Goal: Task Accomplishment & Management: Use online tool/utility

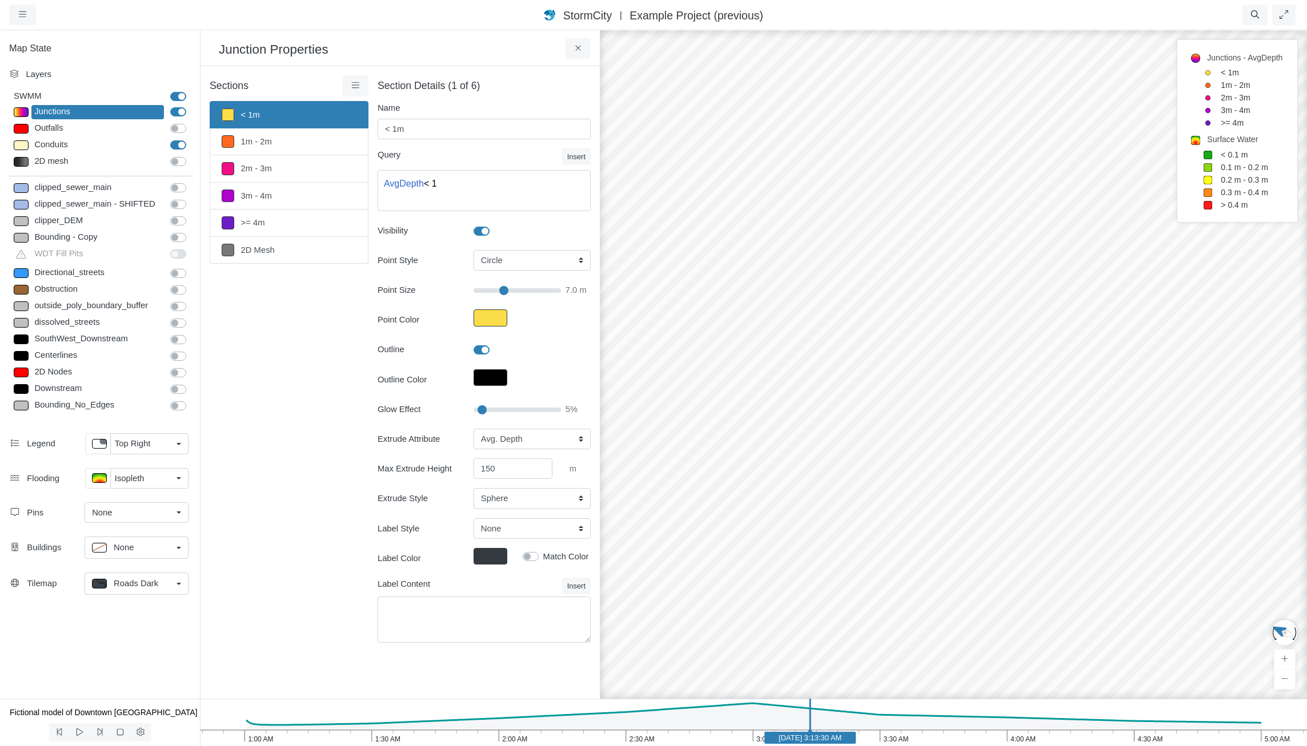
select select "CIRCLE"
select select "AvgDepth"
select select "SPH"
drag, startPoint x: 986, startPoint y: 440, endPoint x: 915, endPoint y: 420, distance: 73.0
click at [953, 411] on div at bounding box center [953, 387] width 1307 height 717
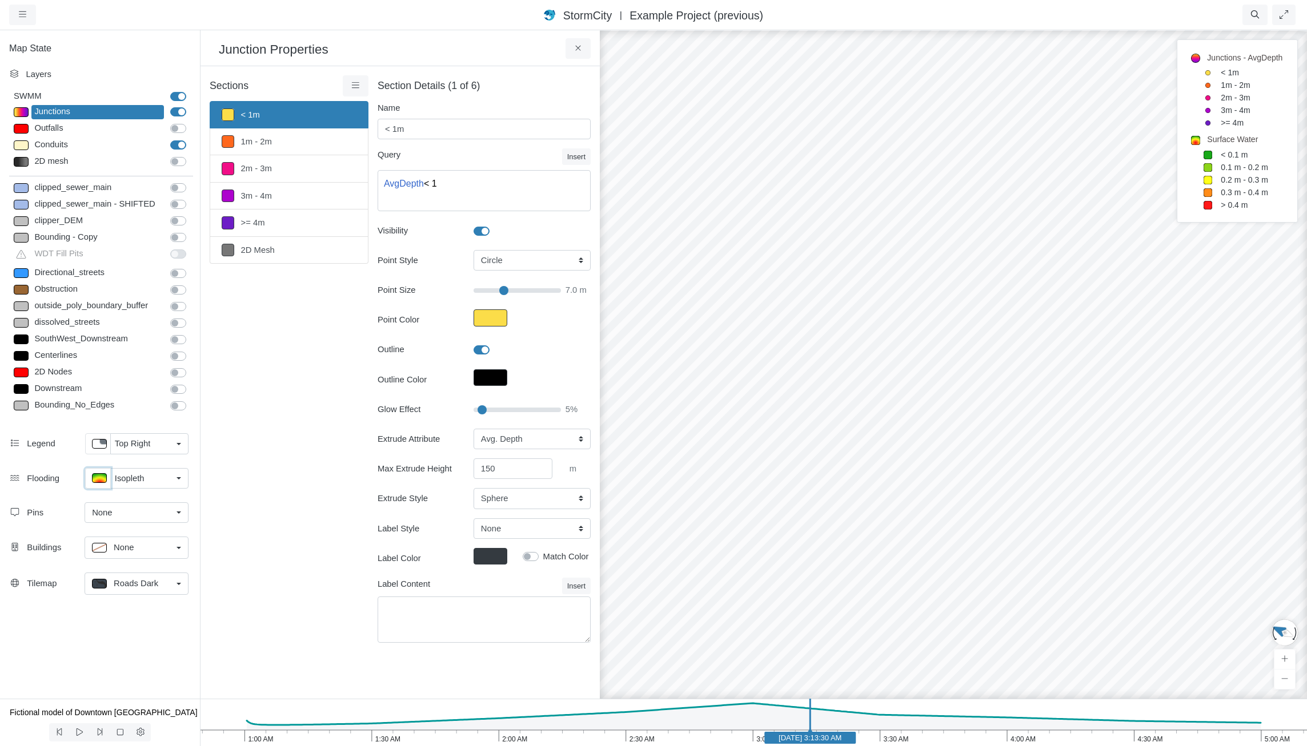
click at [98, 480] on p at bounding box center [99, 478] width 15 height 10
type input "< 0.1 m"
type textarea "TS_Depth < 0.1"
type input "0"
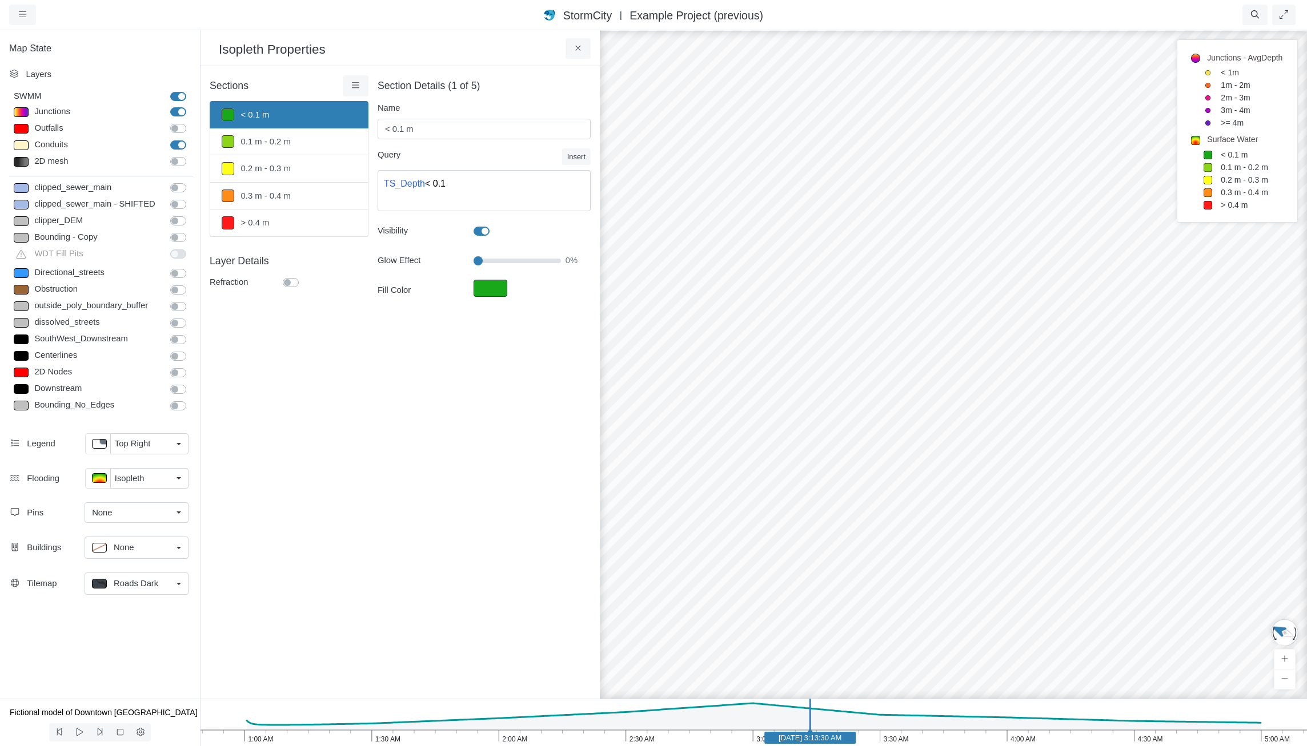
click at [437, 473] on div "× Sections < 0.1 m 0.1 m - 0.2 m 0.2 m - 0.3 m 0.3 m - 0.4 m > 0.4 m Layer Deta…" at bounding box center [399, 382] width 399 height 633
click at [573, 51] on icon at bounding box center [578, 48] width 11 height 9
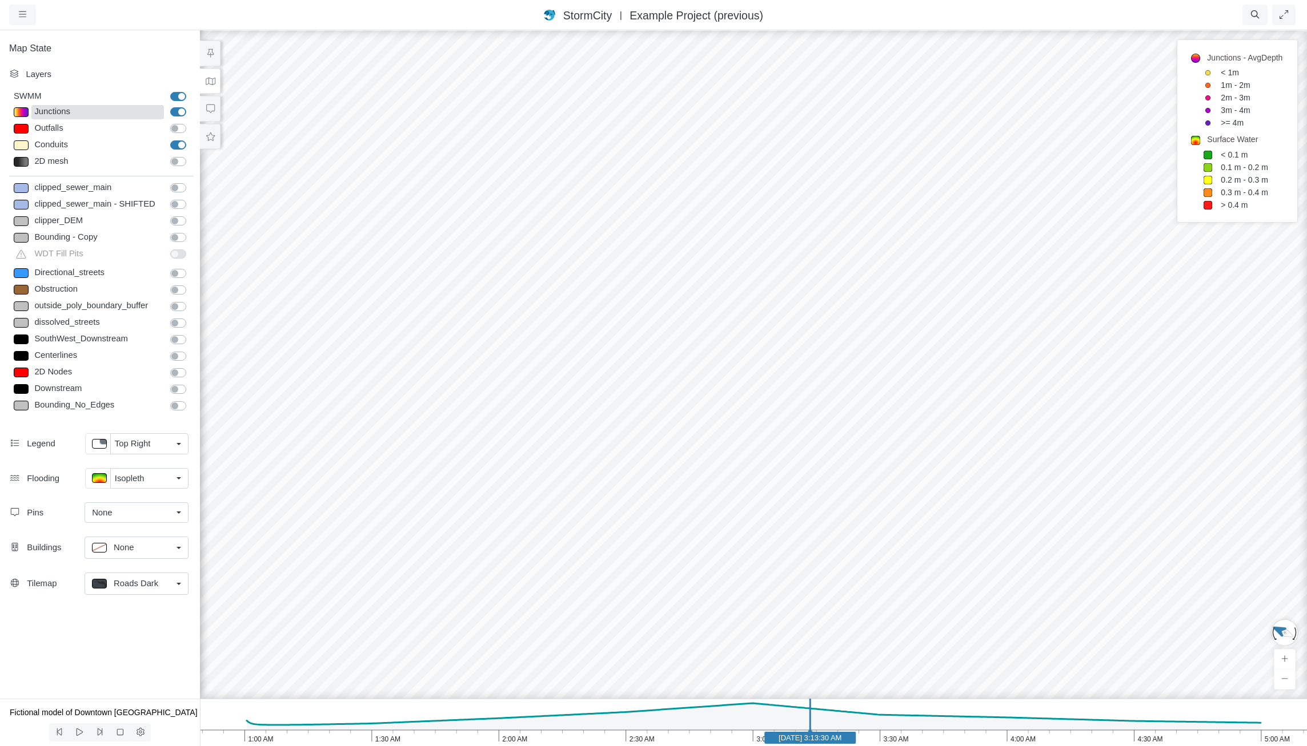
click at [87, 115] on div "Junctions" at bounding box center [97, 112] width 132 height 14
type input "< 1m"
type textarea "AvgDepth < 1"
select select "CIRCLE"
type input "7"
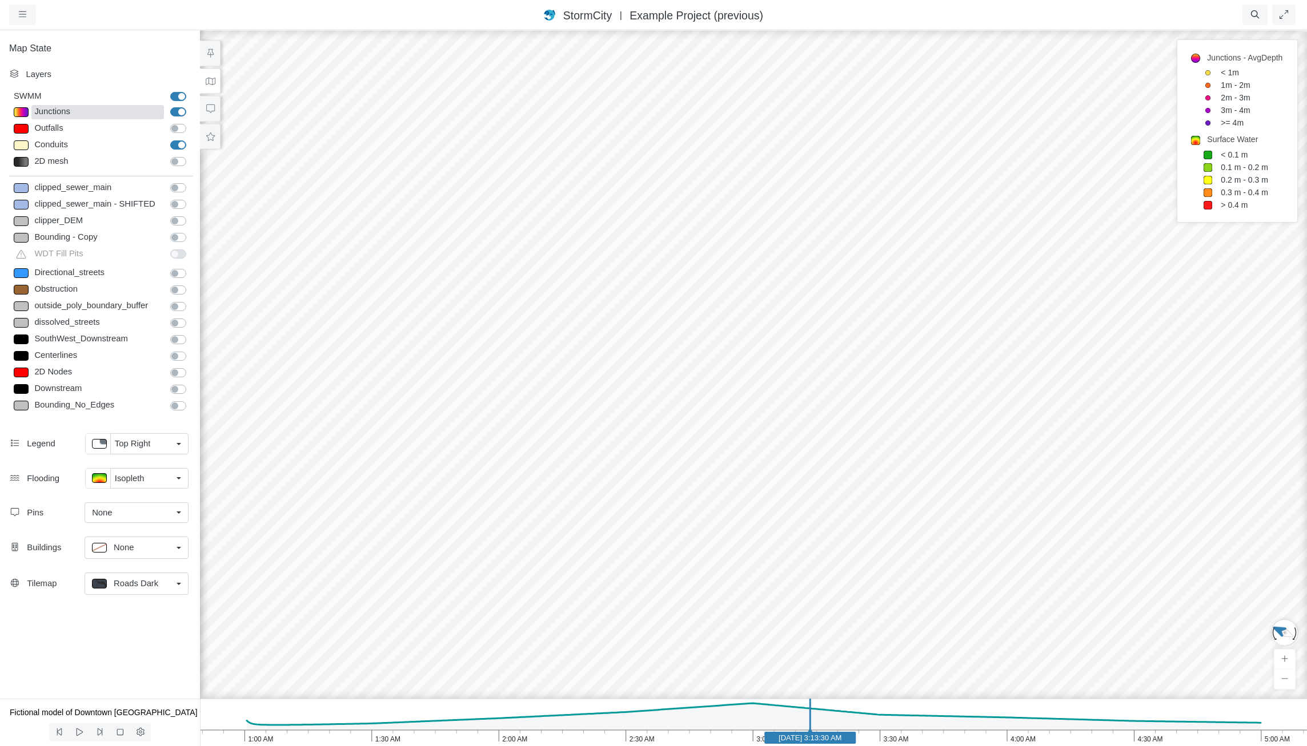
checkbox input "true"
type input "5"
type input "7"
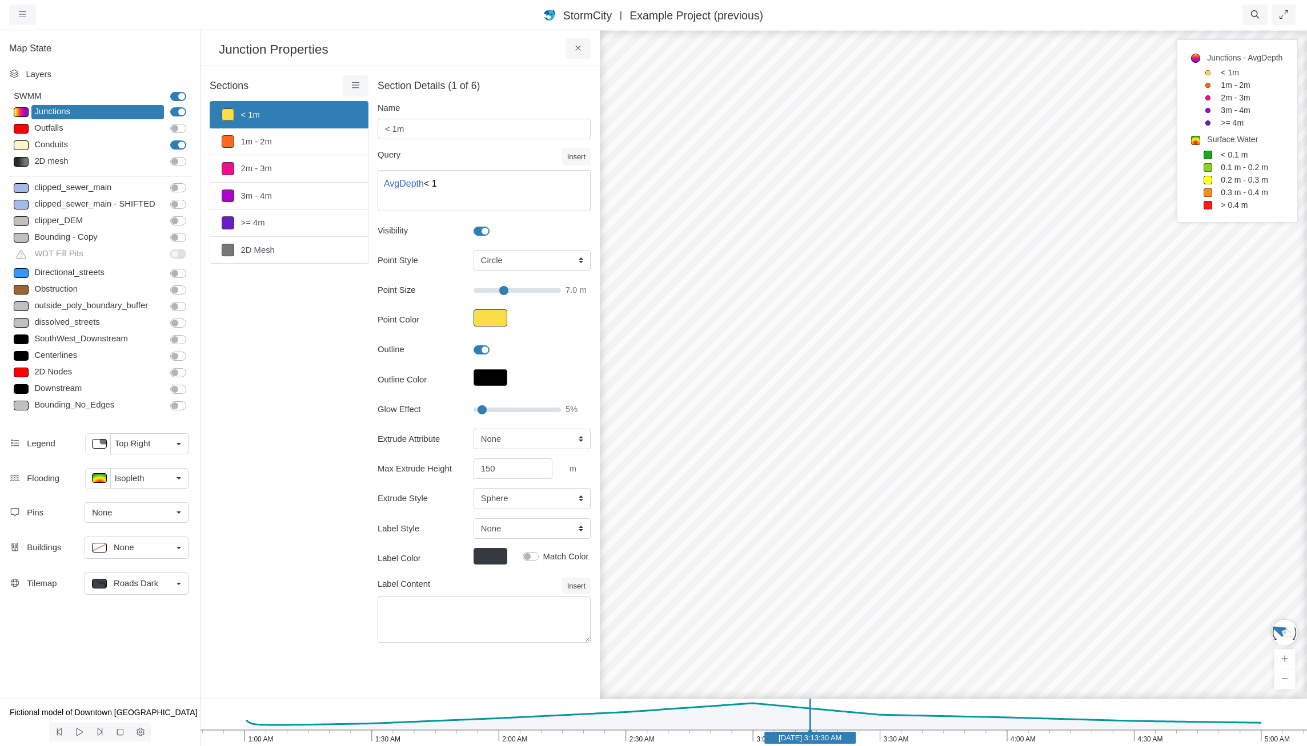
click at [338, 395] on div "Sections < 1m 1m - 2m 2m - 3m 3m - 4m >= 4m 2D Mesh Layer Details Refraction" at bounding box center [289, 365] width 159 height 581
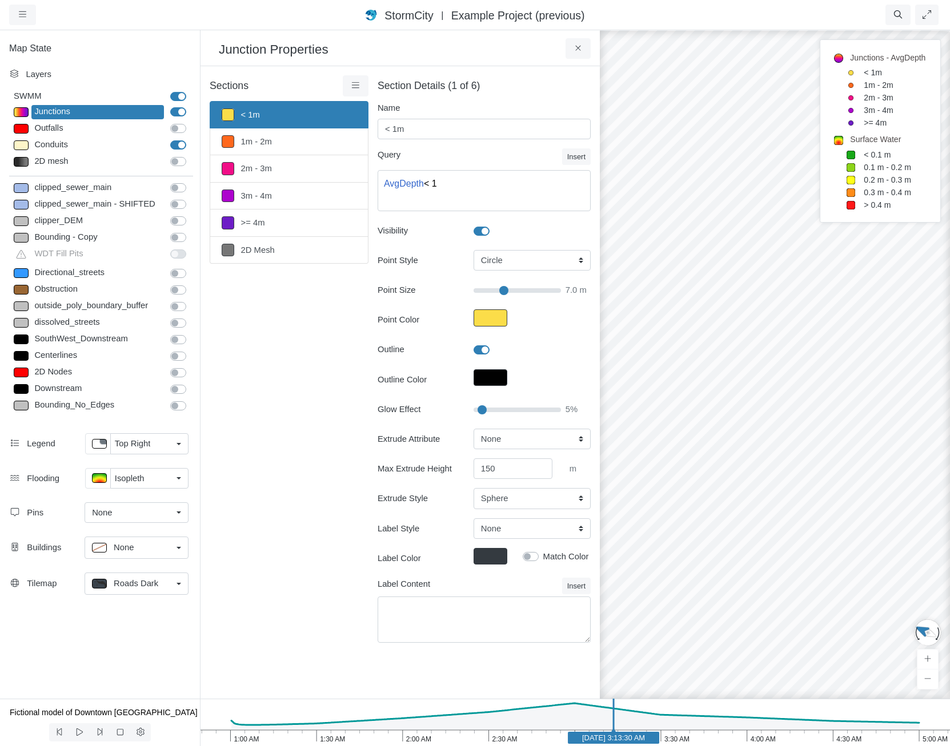
click at [770, 451] on div at bounding box center [775, 387] width 950 height 717
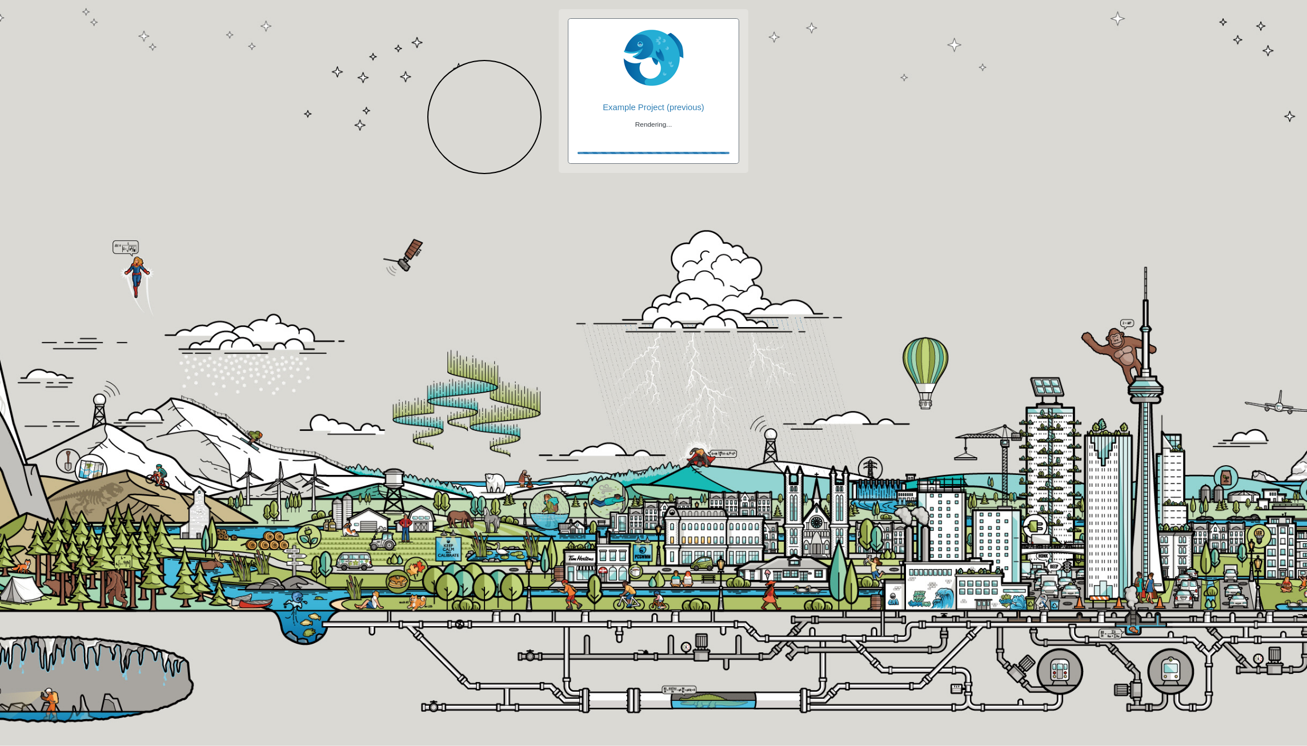
checkbox input "true"
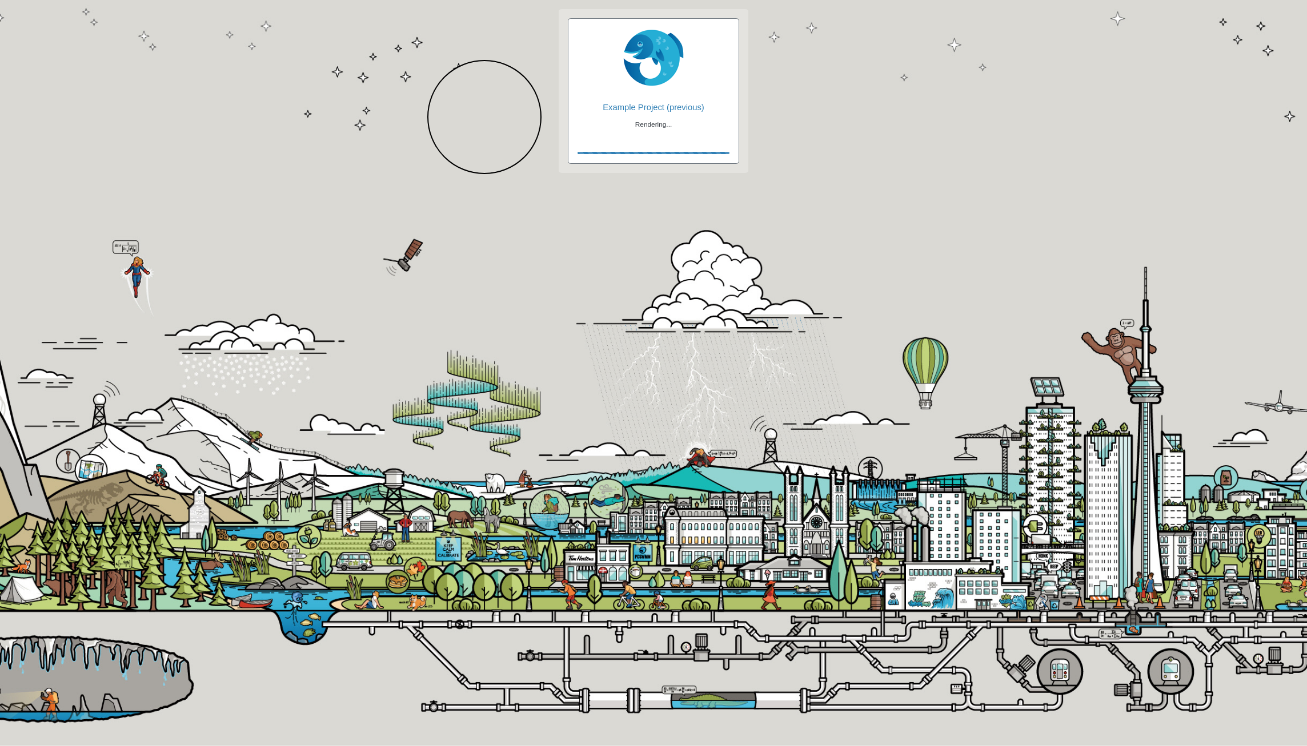
checkbox input "false"
checkbox input "true"
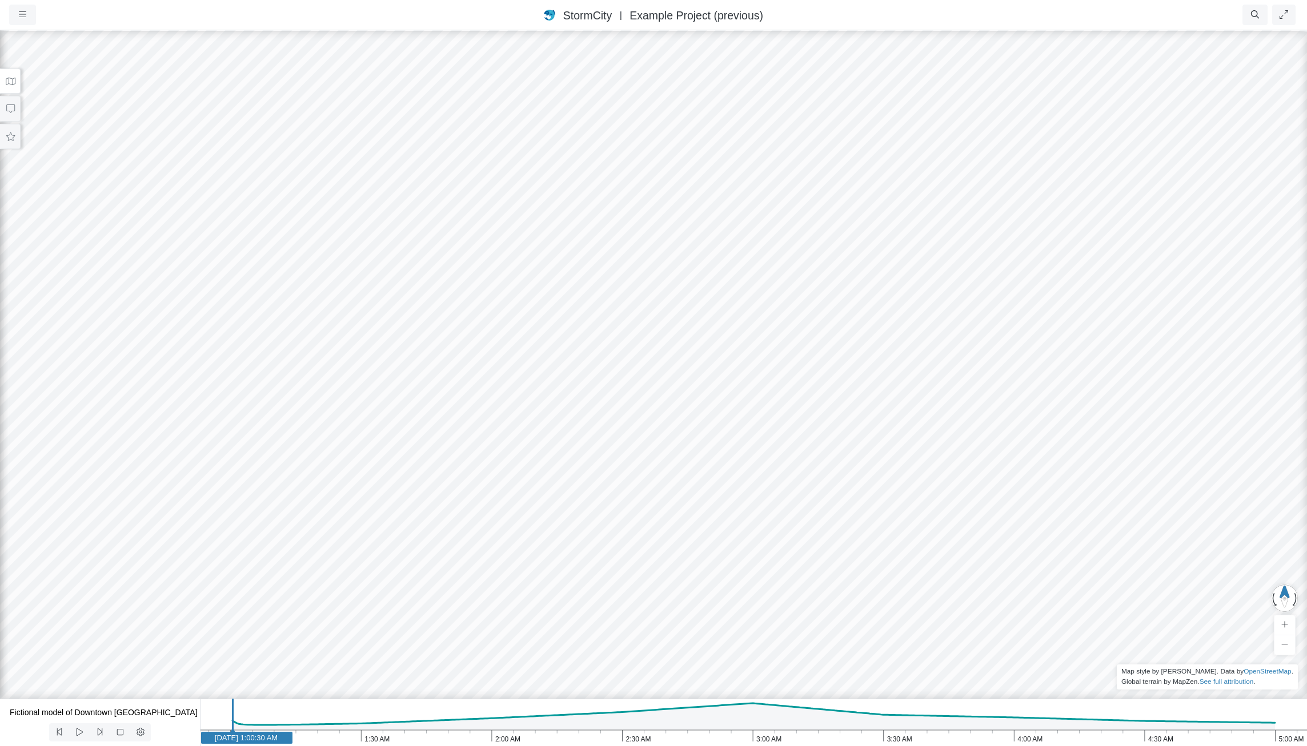
click at [4, 77] on button at bounding box center [10, 82] width 21 height 26
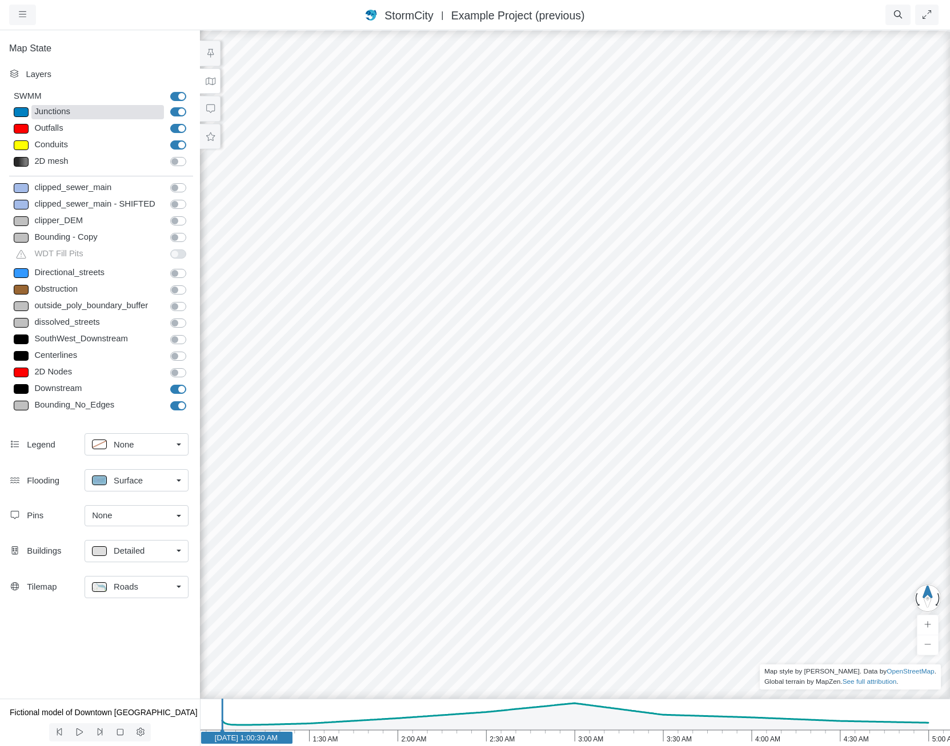
click at [82, 113] on div "Junctions" at bounding box center [97, 112] width 132 height 14
type input "11.639657"
type input "7"
type input "Visible"
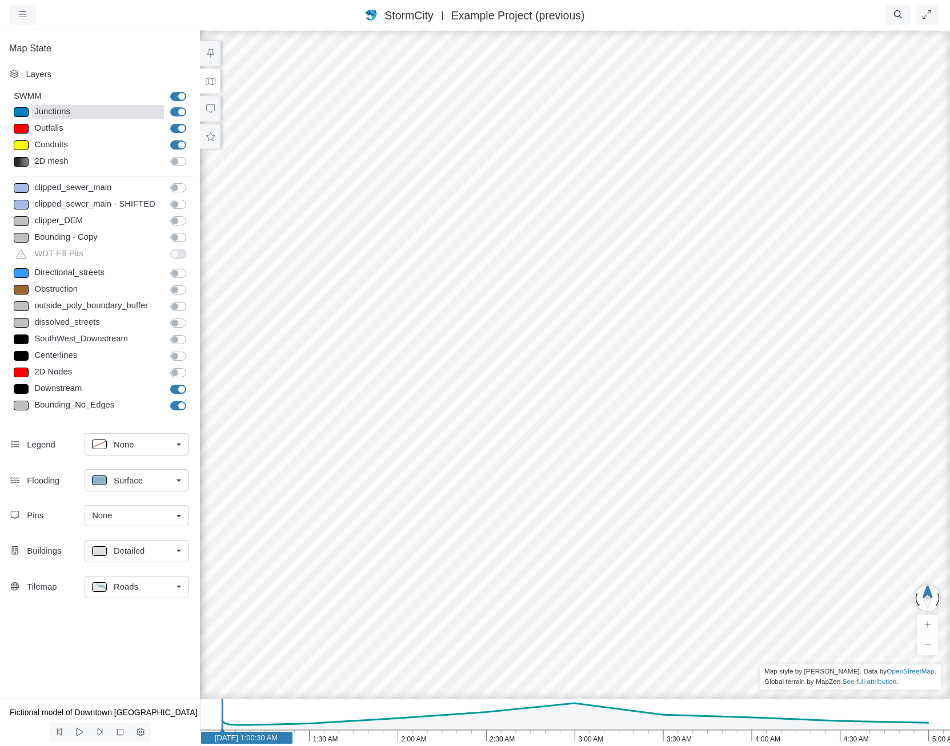
checkbox input "true"
select select "CIRCLE"
type input "7"
checkbox input "true"
type input "0"
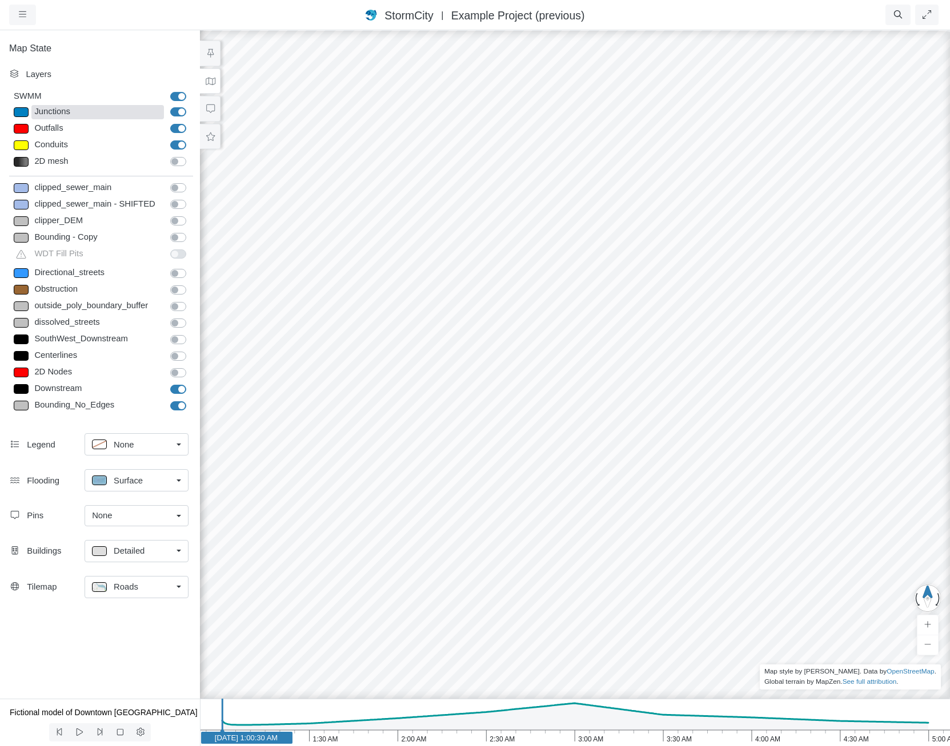
type input "7"
select select "None"
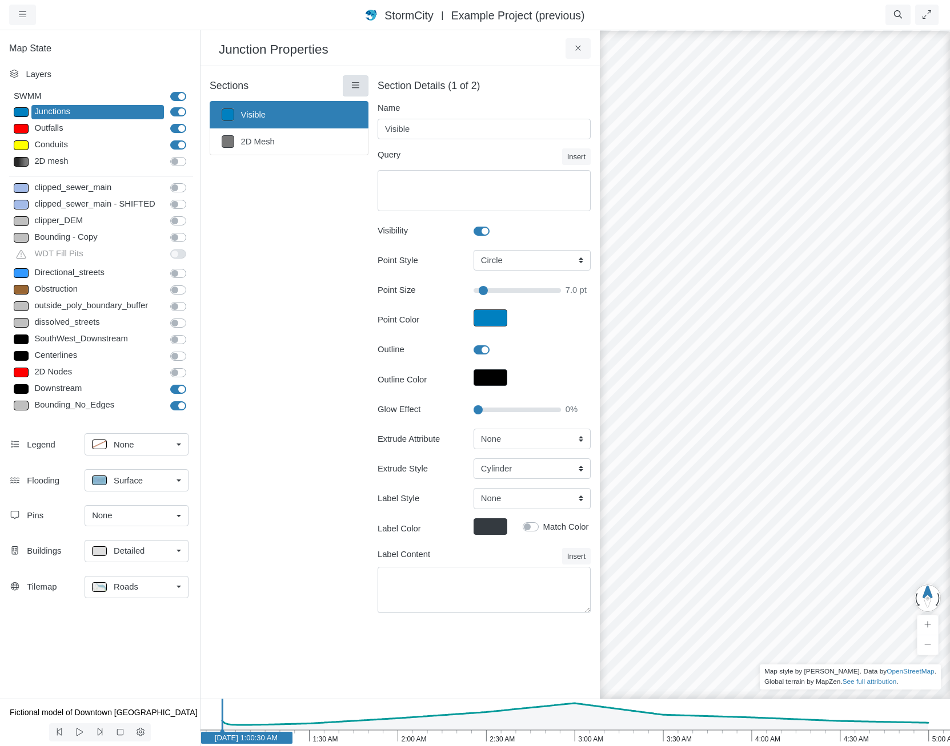
click at [352, 86] on icon at bounding box center [355, 85] width 7 height 6
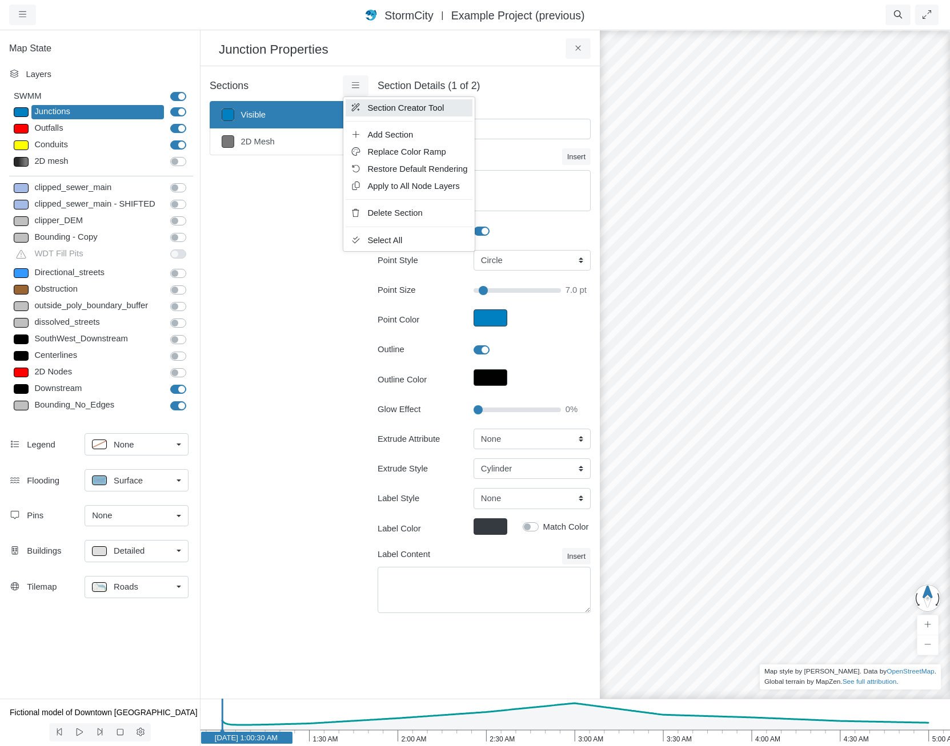
click at [365, 109] on link "Section Creator Tool" at bounding box center [409, 107] width 126 height 17
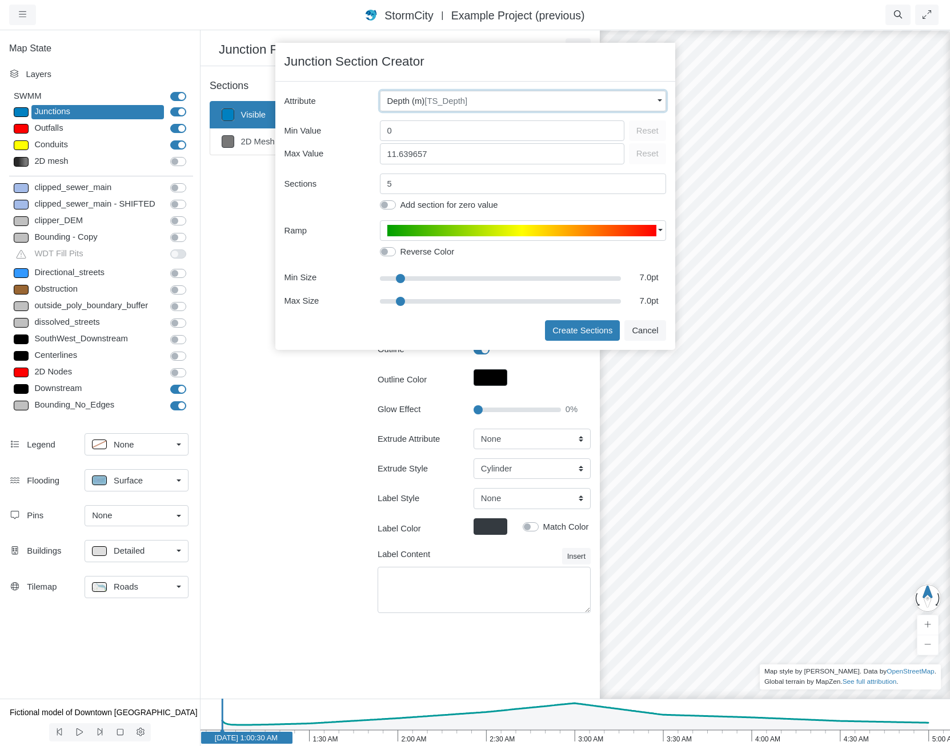
click at [460, 97] on span "[TS_Depth]" at bounding box center [445, 101] width 43 height 9
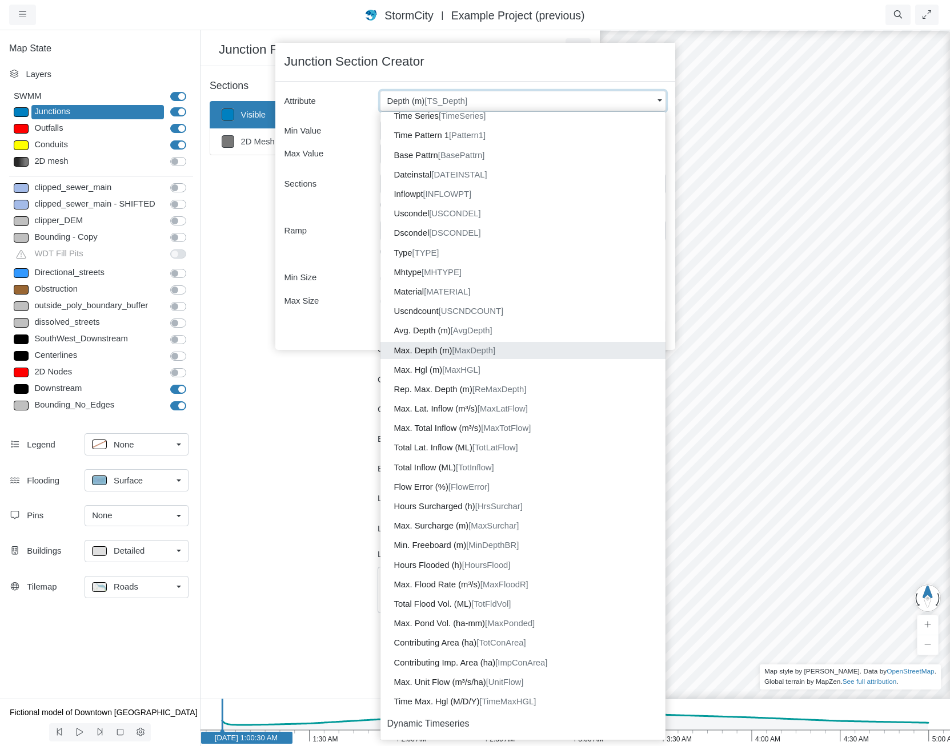
scroll to position [343, 0]
click at [457, 336] on dd "Avg. Depth (m) [AvgDepth]" at bounding box center [522, 332] width 285 height 17
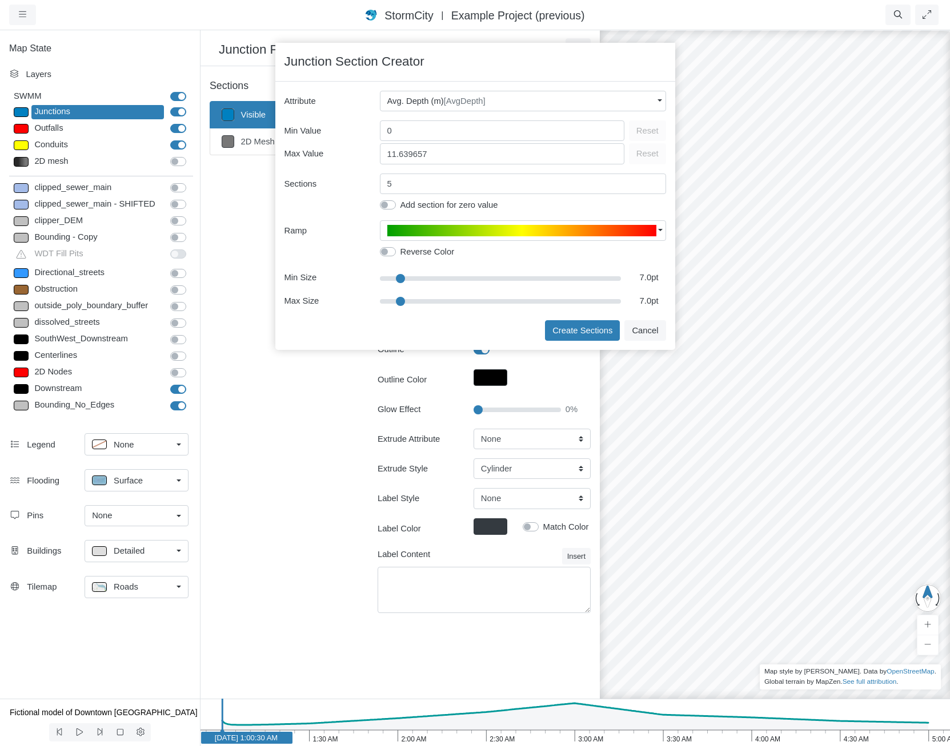
type input "9.71"
type input "19"
click at [448, 300] on input "range" at bounding box center [501, 301] width 242 height 13
click at [572, 330] on button "Create Sections" at bounding box center [582, 330] width 75 height 21
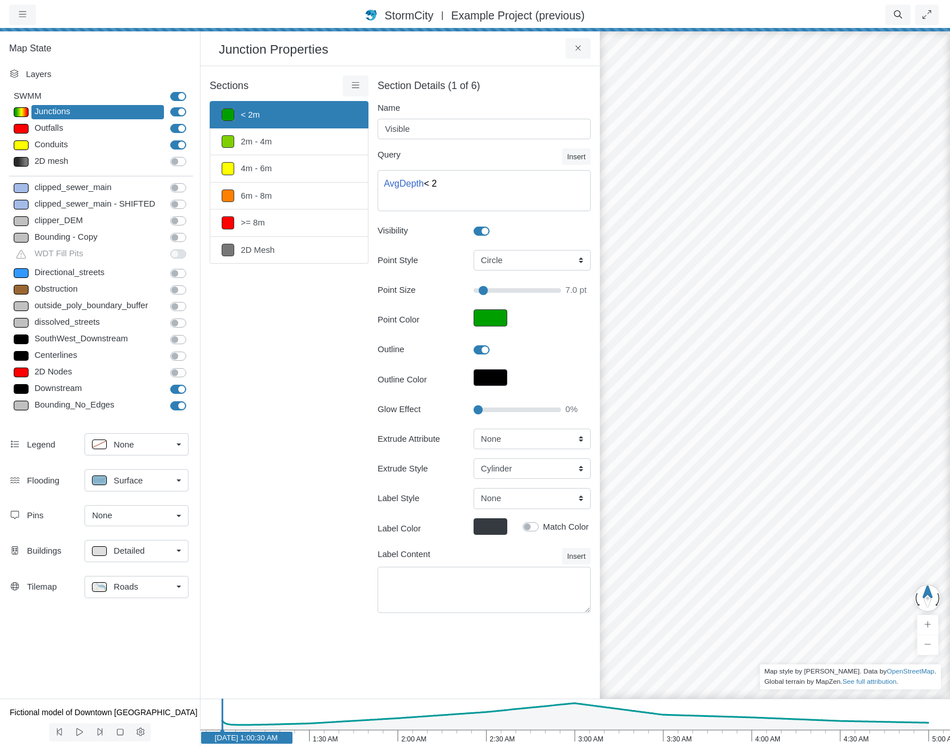
type input "< 2m"
type textarea "AvgDepth < 2"
type input "7"
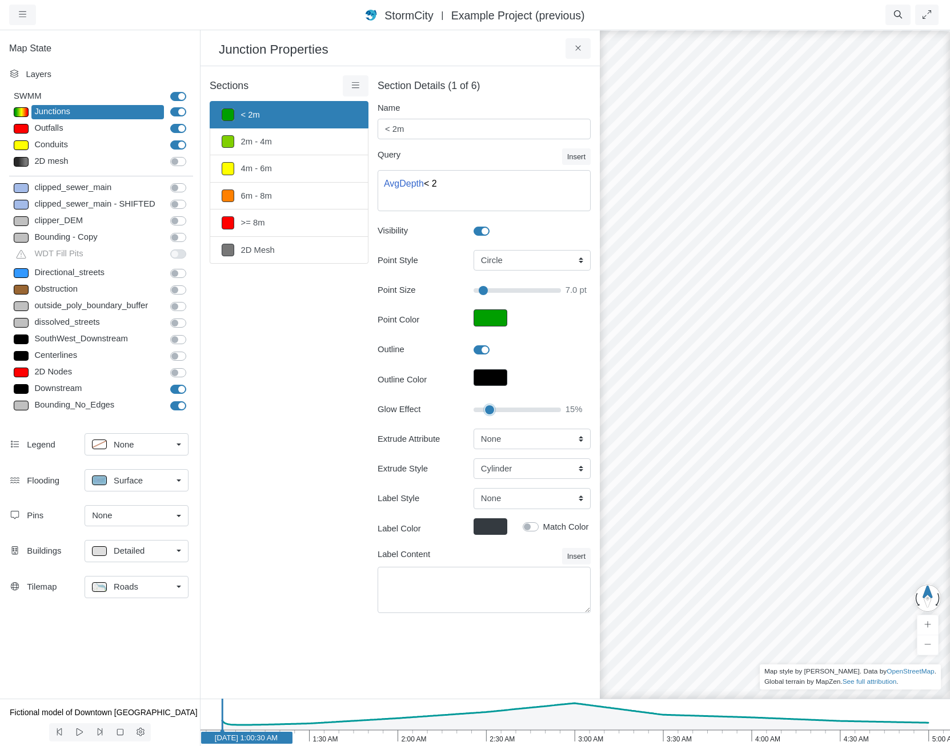
type input "15"
click at [489, 409] on input "Glow Effect" at bounding box center [516, 410] width 87 height 13
type input "7"
click at [128, 586] on span "Roads" at bounding box center [126, 587] width 25 height 13
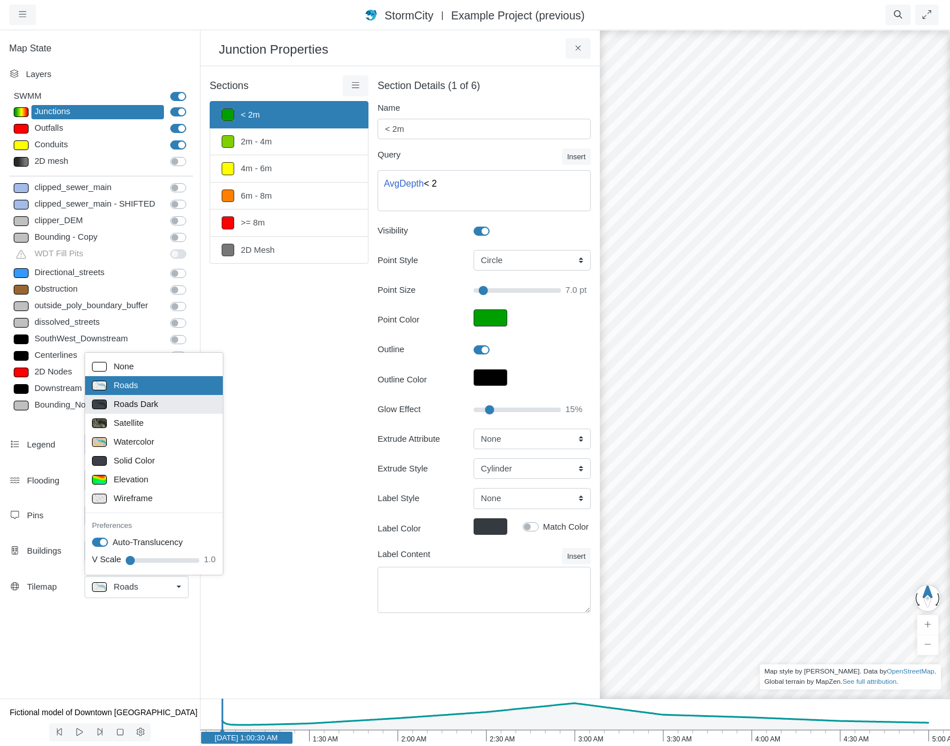
click at [150, 401] on span "Roads Dark" at bounding box center [136, 404] width 45 height 13
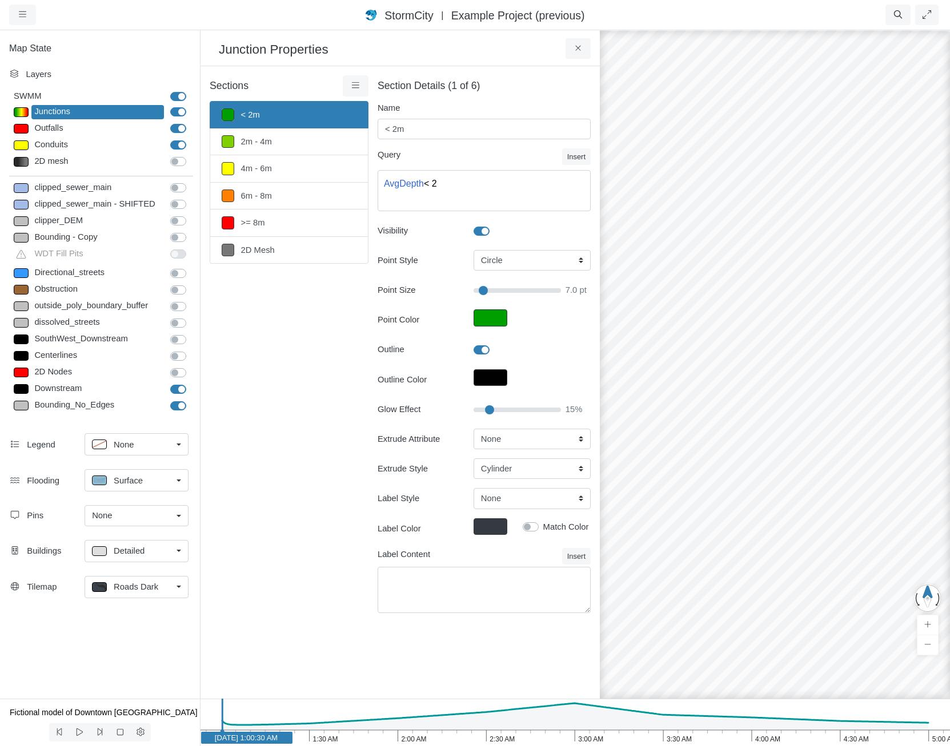
click at [138, 465] on div "Flooding Surface None Surface Tracer Isopleth Preferences Fill Holes" at bounding box center [100, 483] width 200 height 36
click at [139, 473] on div "Surface" at bounding box center [132, 480] width 80 height 14
click at [139, 475] on span "Surface" at bounding box center [128, 481] width 29 height 13
click at [524, 473] on select "Cylinder Hexagonal Prism Rectangular Prism Sphere" at bounding box center [531, 469] width 117 height 21
click at [520, 477] on select "Cylinder Hexagonal Prism Rectangular Prism Sphere" at bounding box center [531, 469] width 117 height 21
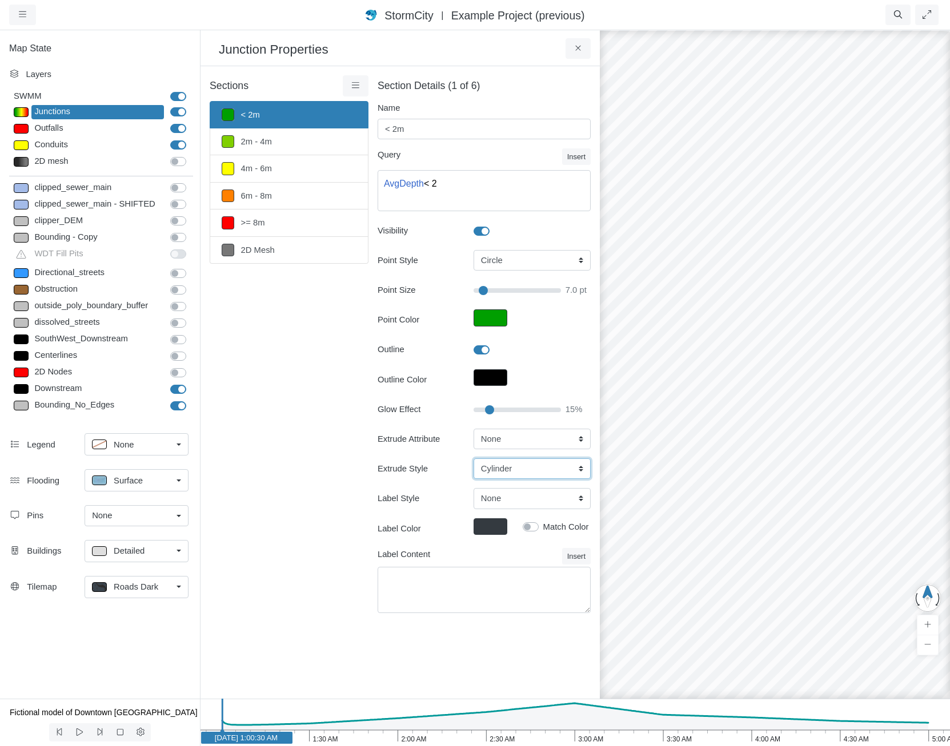
select select "SPH"
click at [473, 459] on select "Cylinder Hexagonal Prism Rectangular Prism Sphere" at bounding box center [531, 469] width 117 height 21
type input "7"
click at [517, 441] on select "None Fixed Height X-Coordinate Y-Coordinate Invert El. Depth Initial Depth Surc…" at bounding box center [531, 439] width 117 height 21
select select "AvgDepth"
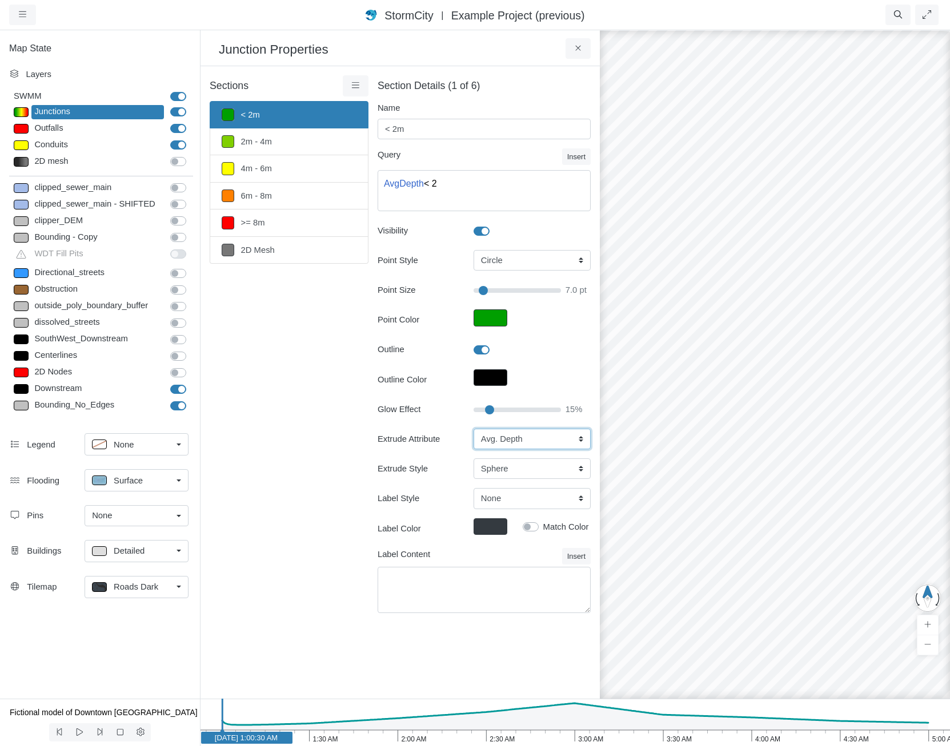
click at [473, 429] on select "None Fixed Height X-Coordinate Y-Coordinate Invert El. Depth Initial Depth Surc…" at bounding box center [531, 439] width 117 height 21
type input "7"
drag, startPoint x: 825, startPoint y: 480, endPoint x: 726, endPoint y: 275, distance: 227.3
click at [140, 542] on link "Detailed" at bounding box center [137, 551] width 104 height 22
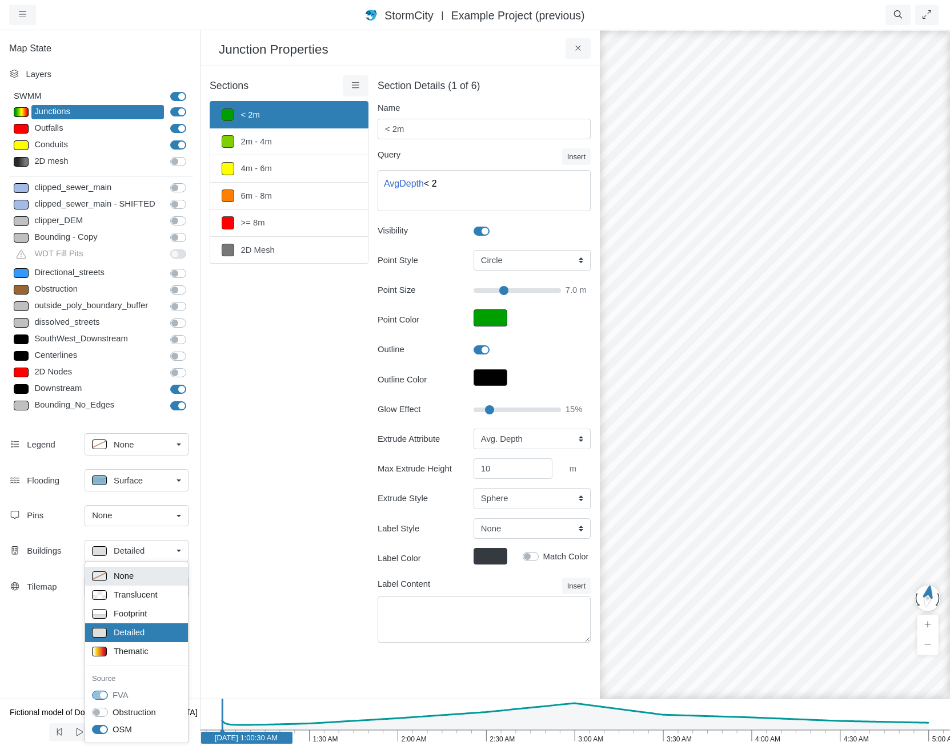
click at [148, 570] on div "None" at bounding box center [136, 576] width 89 height 14
drag, startPoint x: 661, startPoint y: 467, endPoint x: 915, endPoint y: 541, distance: 265.5
click at [915, 541] on div at bounding box center [775, 387] width 950 height 717
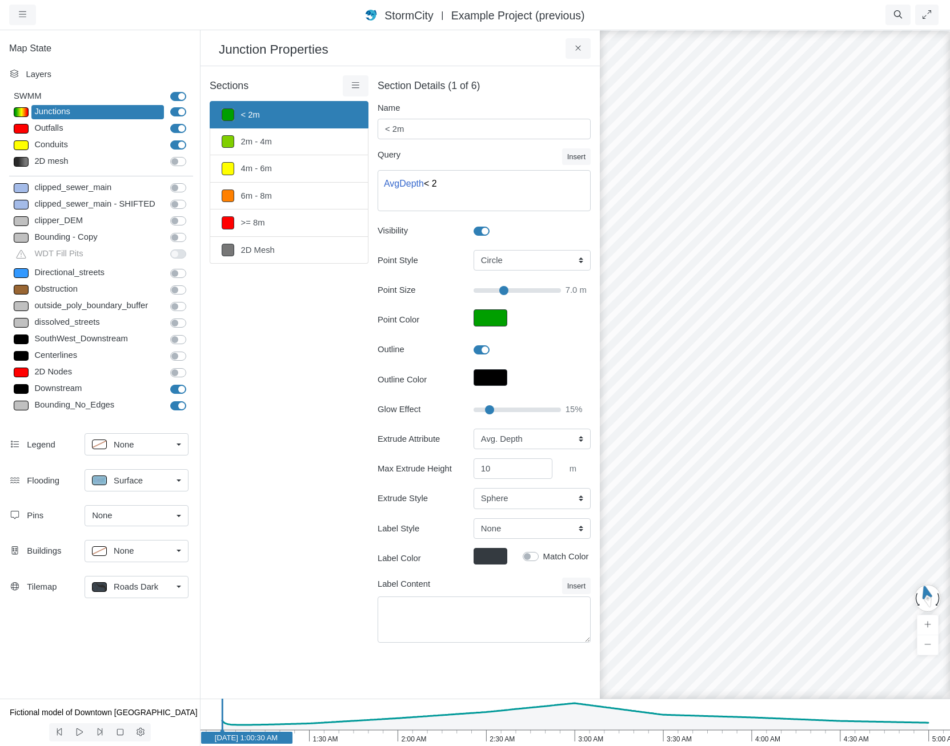
drag, startPoint x: 694, startPoint y: 391, endPoint x: 945, endPoint y: 518, distance: 280.7
drag, startPoint x: 632, startPoint y: 359, endPoint x: 695, endPoint y: 570, distance: 219.9
click at [694, 570] on div at bounding box center [775, 387] width 950 height 717
drag, startPoint x: 695, startPoint y: 569, endPoint x: 889, endPoint y: 404, distance: 254.8
drag, startPoint x: 805, startPoint y: 399, endPoint x: 747, endPoint y: 391, distance: 58.9
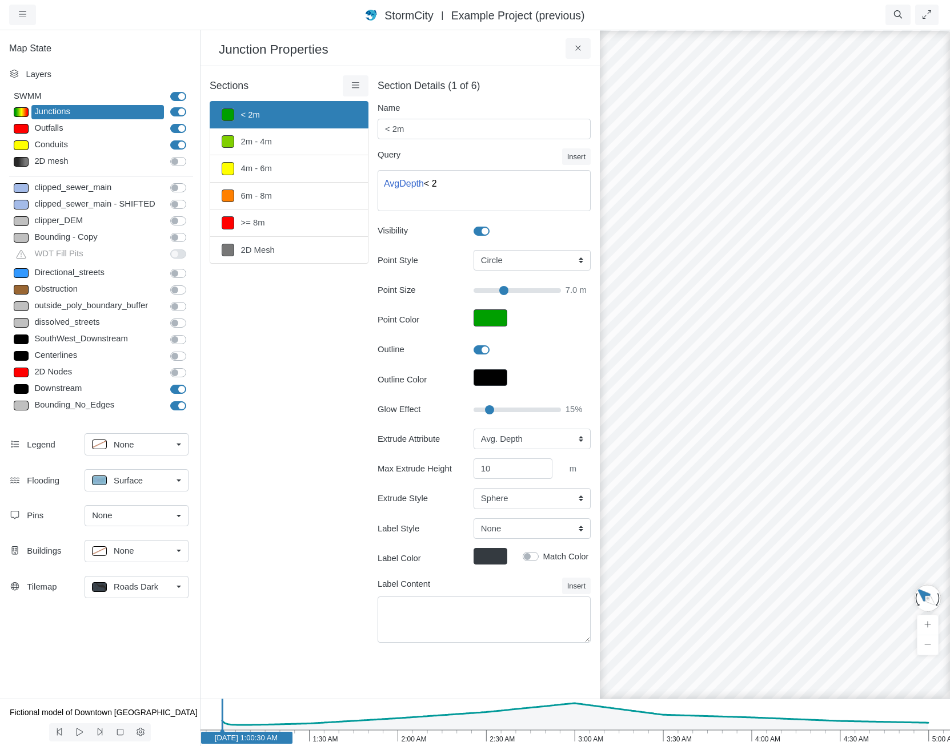
click at [747, 390] on div at bounding box center [775, 387] width 950 height 717
click at [191, 399] on label "Bounding_No_Edges" at bounding box center [191, 399] width 0 height 0
click at [173, 403] on input "Bounding_No_Edges" at bounding box center [174, 404] width 9 height 11
checkbox input "false"
click at [191, 383] on label "Downstream" at bounding box center [191, 383] width 0 height 0
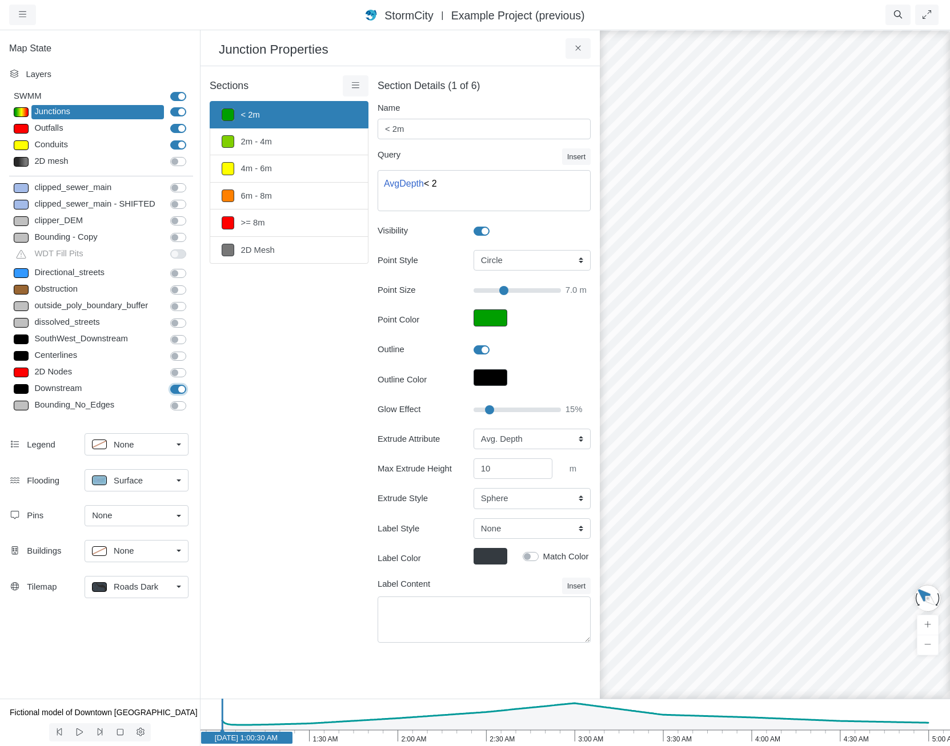
click at [174, 387] on input "Downstream" at bounding box center [174, 388] width 9 height 11
checkbox input "false"
click at [78, 140] on div "Conduits" at bounding box center [97, 145] width 132 height 14
type input "Visible"
type input "2"
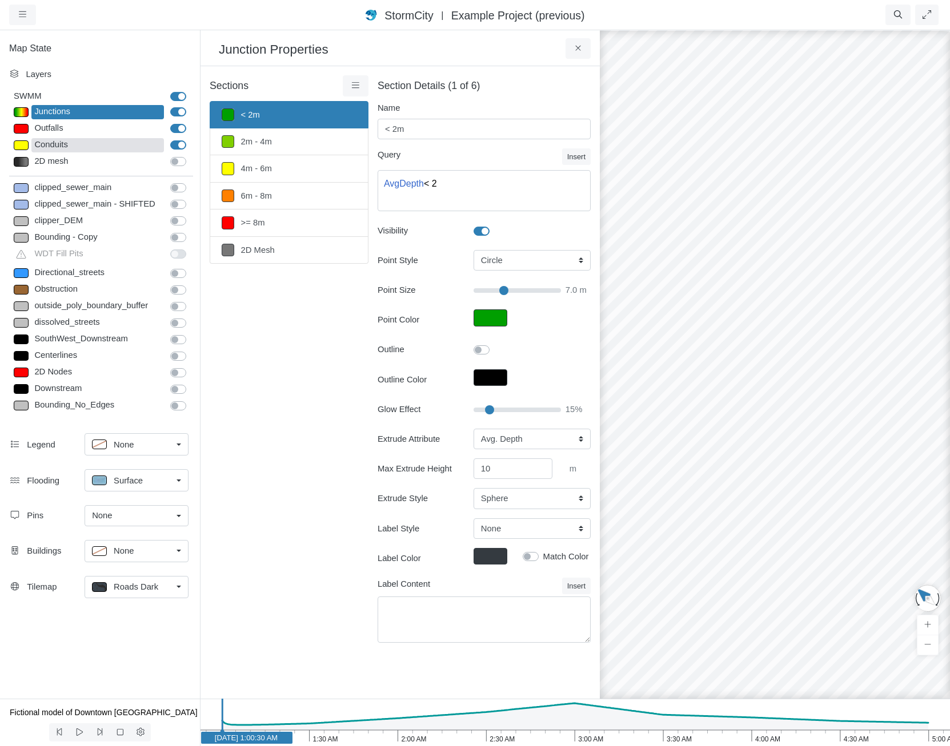
checkbox input "true"
type input "0"
type input "2"
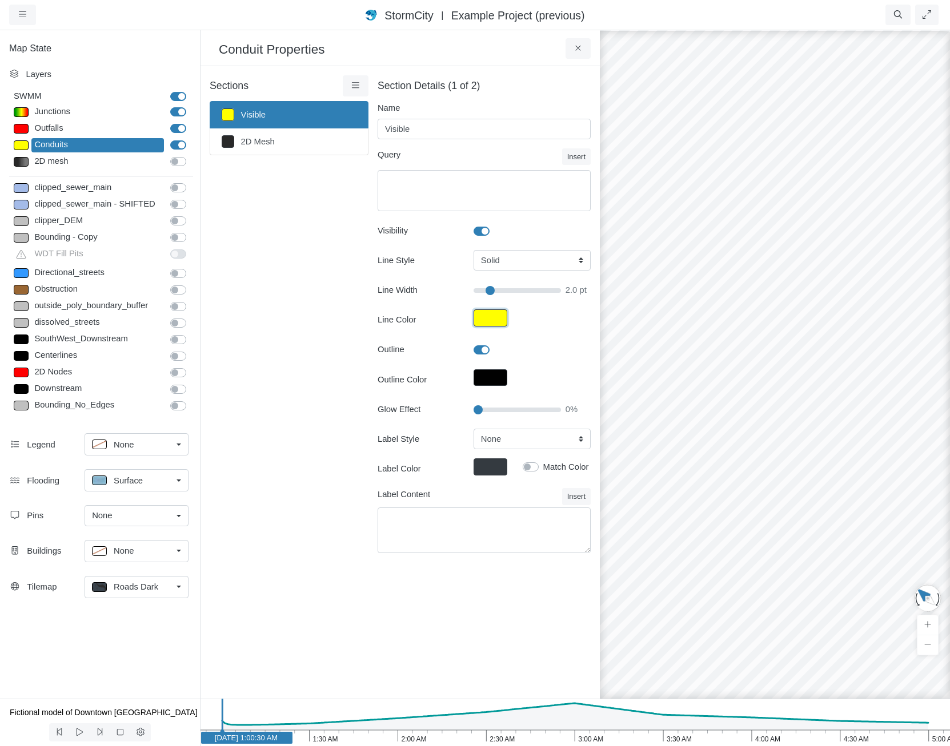
click at [477, 311] on button "Line Color" at bounding box center [490, 318] width 34 height 17
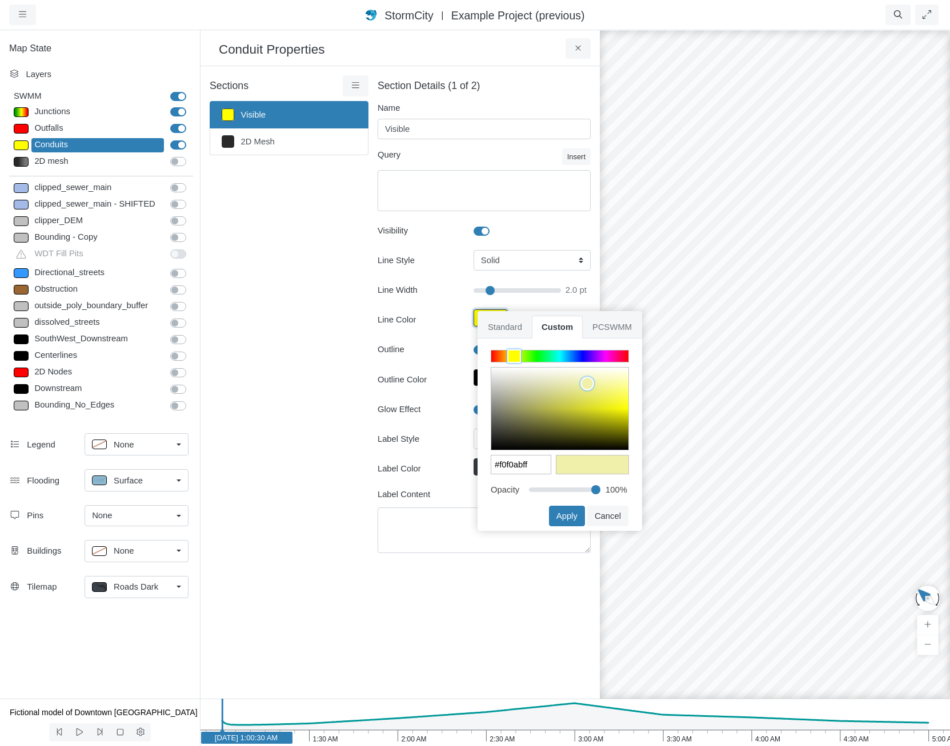
type input "#f1f1aeff"
drag, startPoint x: 579, startPoint y: 387, endPoint x: 587, endPoint y: 383, distance: 9.5
click at [587, 383] on div at bounding box center [559, 409] width 137 height 82
click at [557, 511] on button "Apply" at bounding box center [567, 516] width 36 height 21
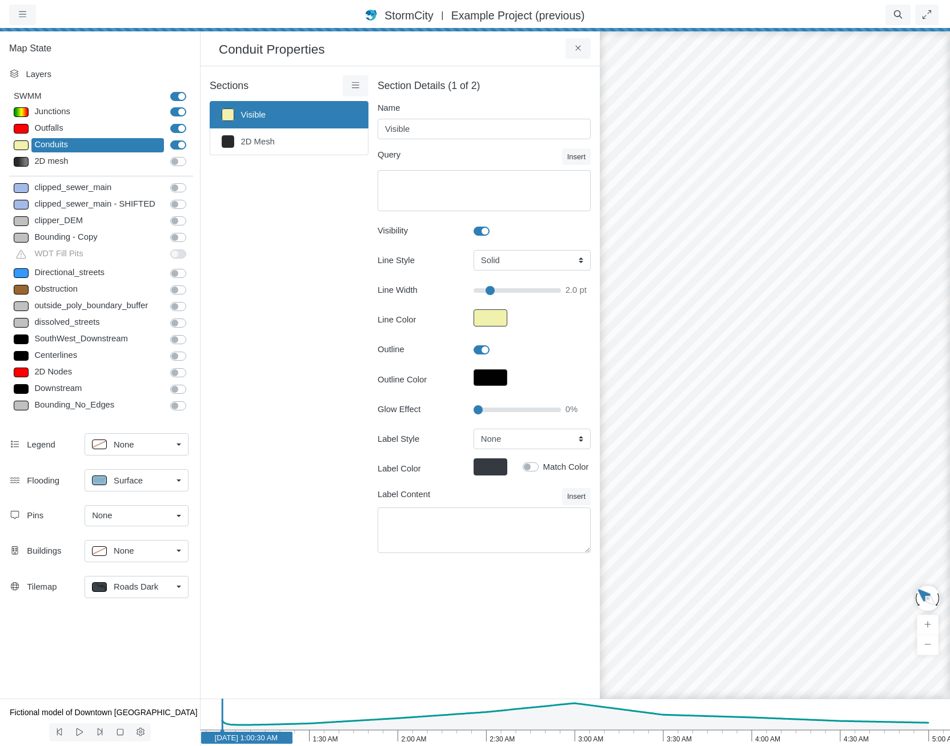
type input "2"
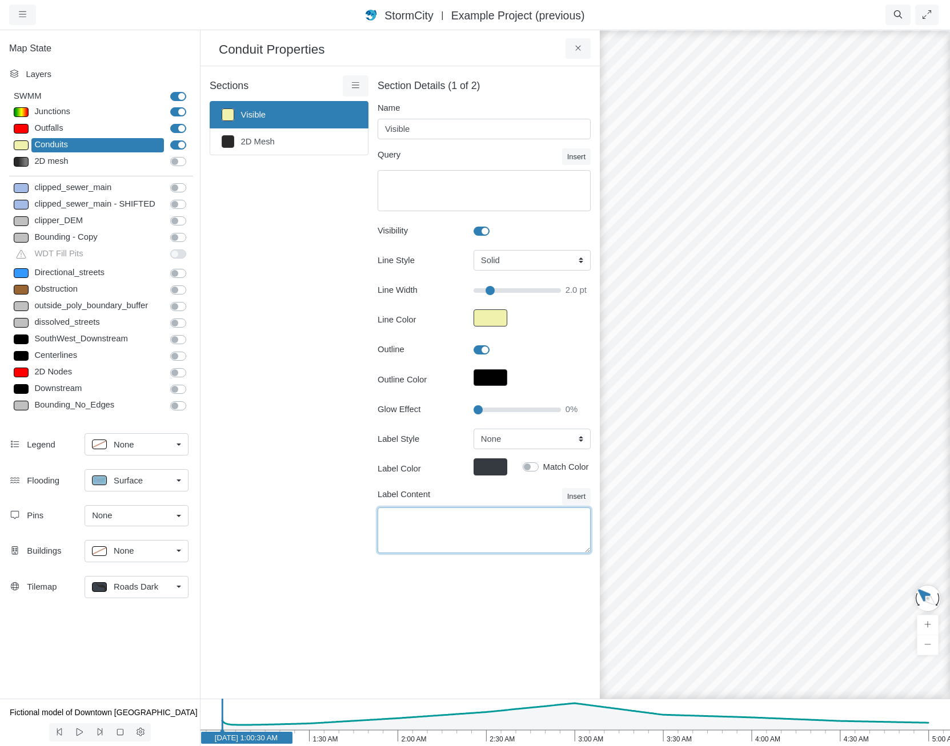
click at [564, 518] on textarea "Label Content" at bounding box center [484, 531] width 213 height 46
click at [512, 620] on div "× Sections Visible 2D Mesh Layer Details Refraction Name 3 3" at bounding box center [399, 382] width 399 height 633
click at [51, 107] on div "Junctions" at bounding box center [97, 112] width 132 height 14
type input "< 2m"
type textarea "AvgDepth < 2"
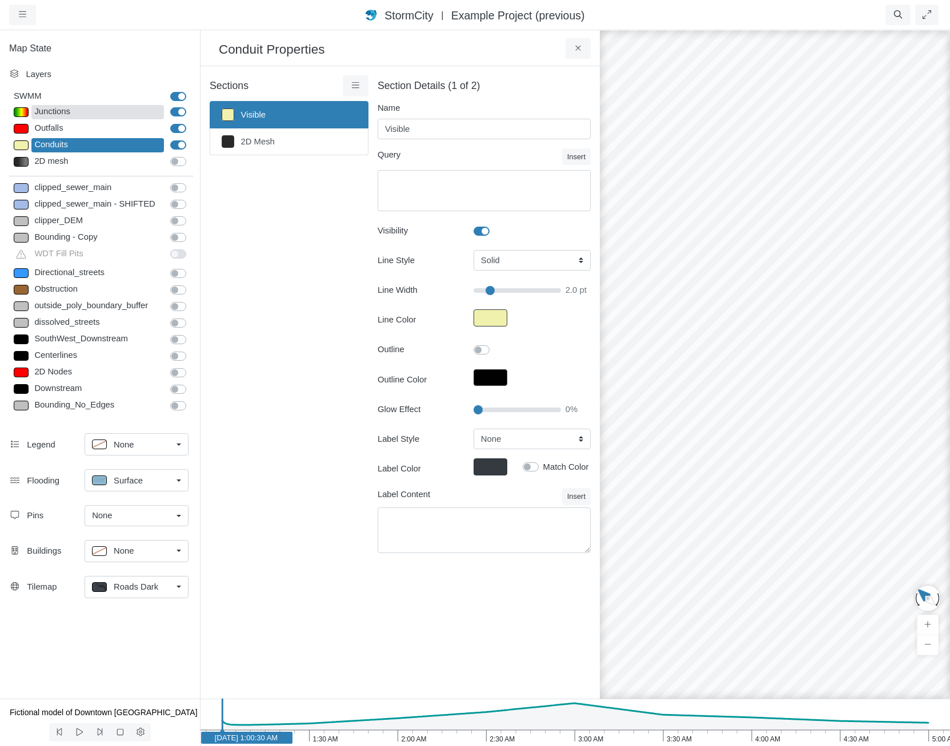
select select "CIRCLE"
type input "7"
checkbox input "true"
type input "15"
type input "7"
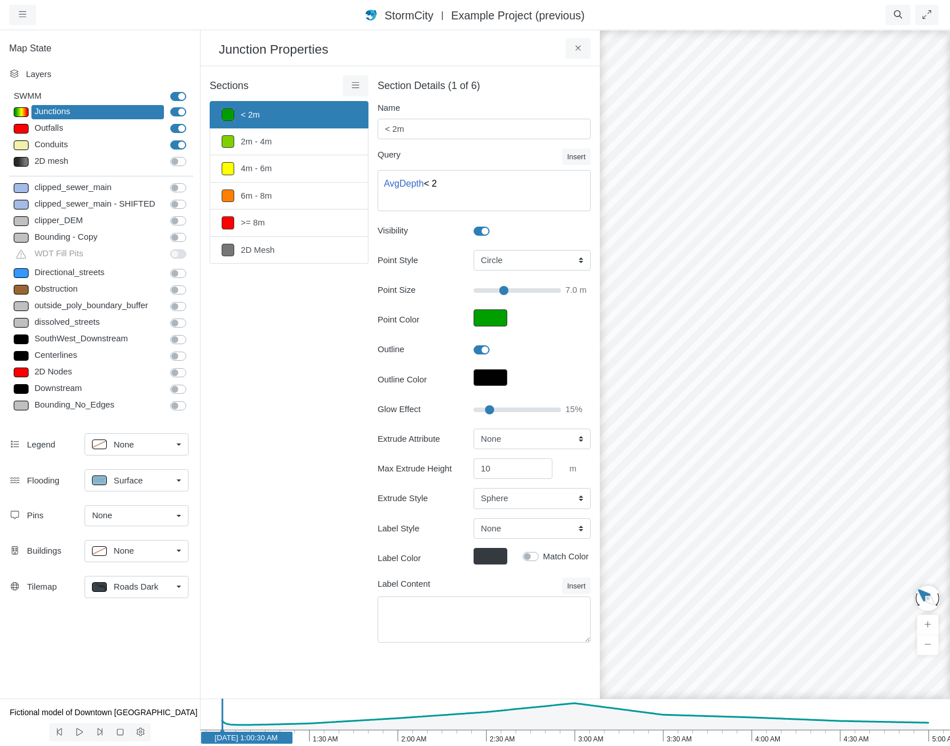
click at [191, 122] on label "Outfalls" at bounding box center [191, 122] width 0 height 0
click at [178, 128] on input "Outfalls" at bounding box center [174, 127] width 9 height 11
checkbox input "false"
click at [350, 85] on link at bounding box center [356, 85] width 26 height 21
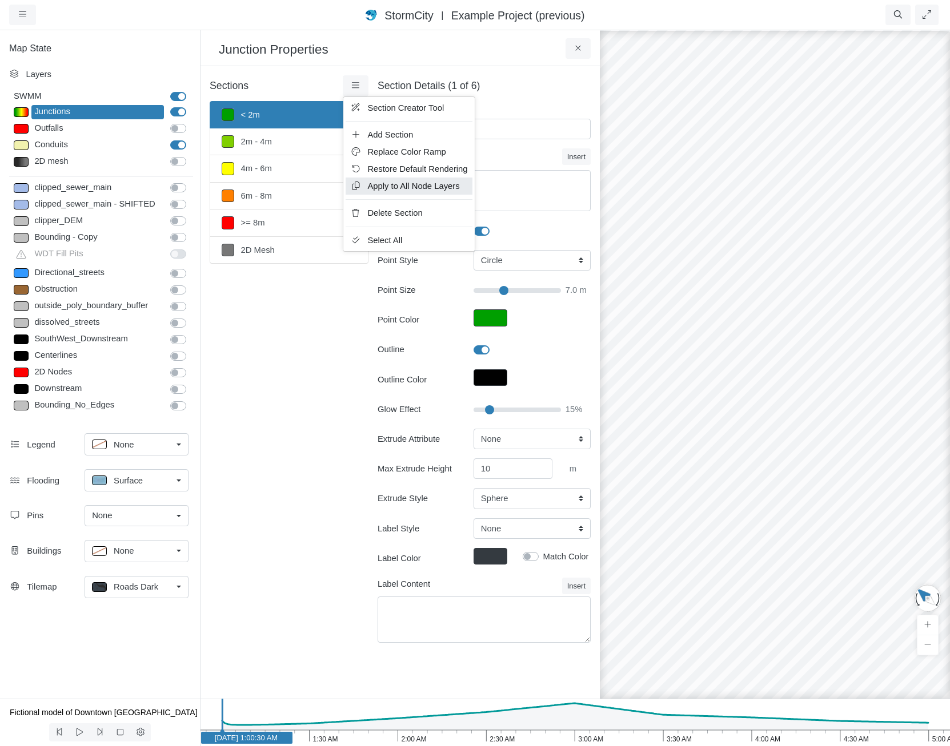
click at [380, 187] on span "Apply to All Node Layers" at bounding box center [413, 186] width 92 height 9
type input "7"
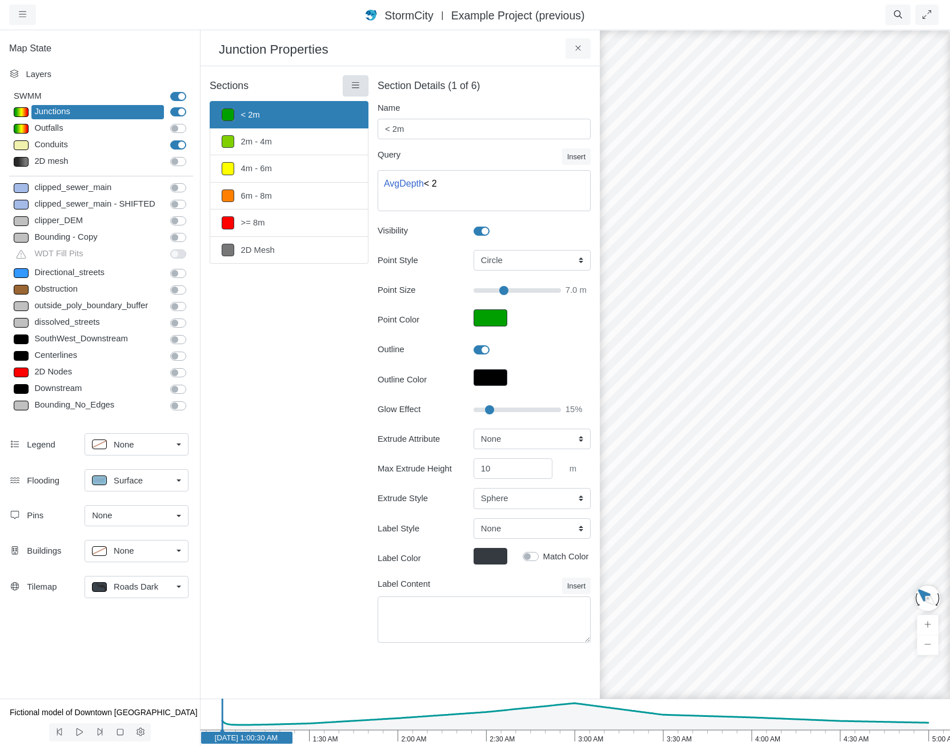
click at [354, 76] on link at bounding box center [356, 85] width 26 height 21
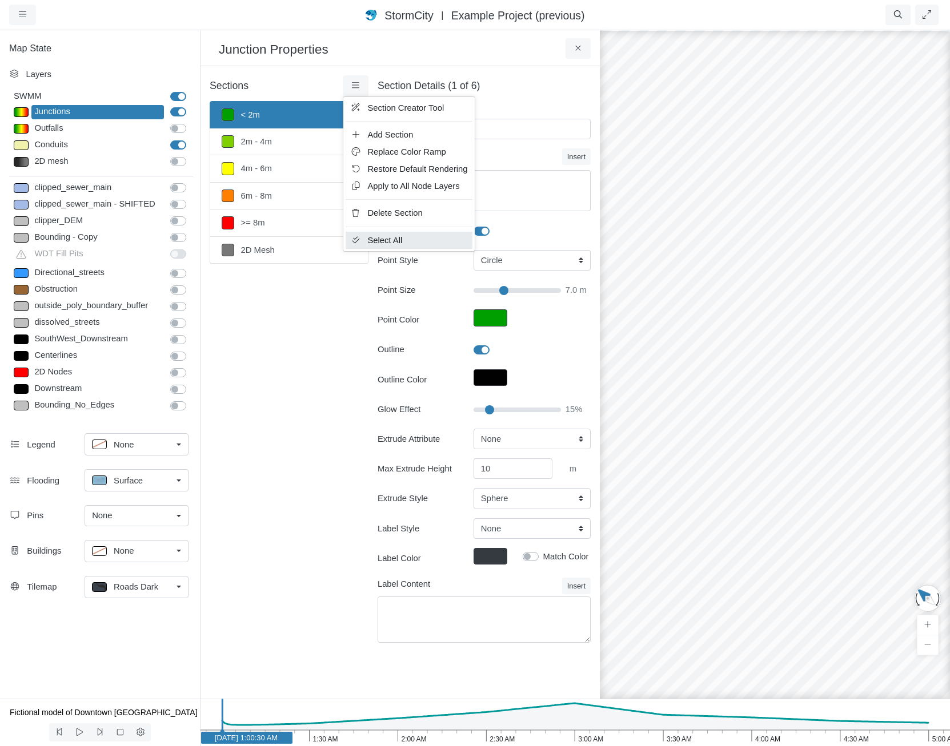
click at [405, 244] on link "Select All" at bounding box center [409, 240] width 126 height 17
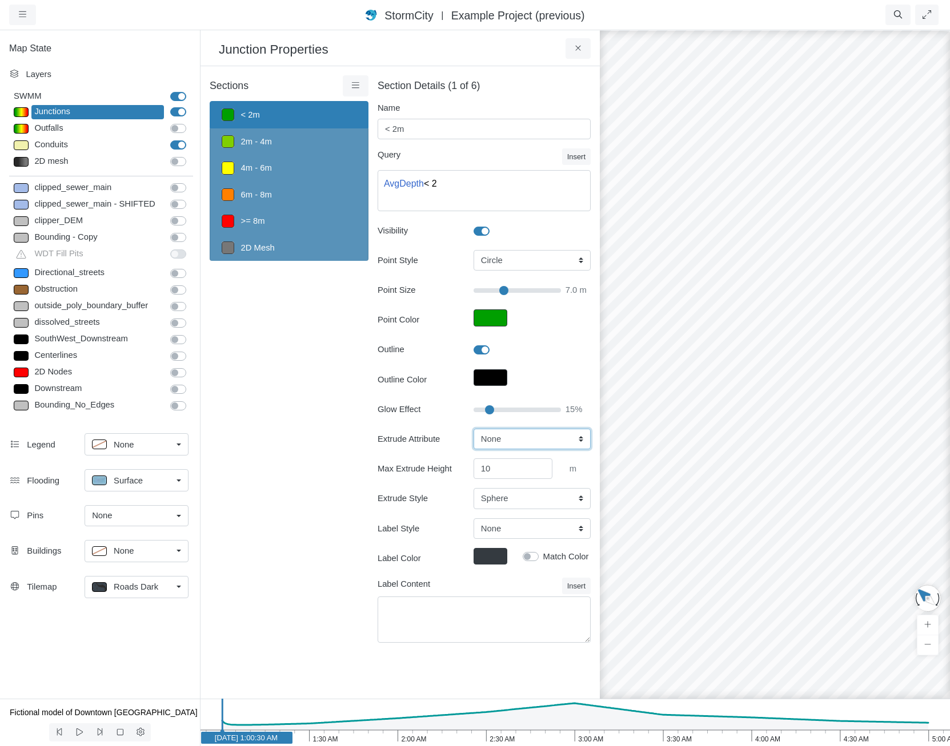
click at [516, 435] on select "None Fixed Height X-Coordinate Y-Coordinate Invert El. Depth Initial Depth Surc…" at bounding box center [531, 439] width 117 height 21
select select "MaxDepth"
click at [473, 429] on select "None Fixed Height X-Coordinate Y-Coordinate Invert El. Depth Initial Depth Surc…" at bounding box center [531, 439] width 117 height 21
type input "7"
click at [512, 473] on input "10" at bounding box center [512, 469] width 79 height 21
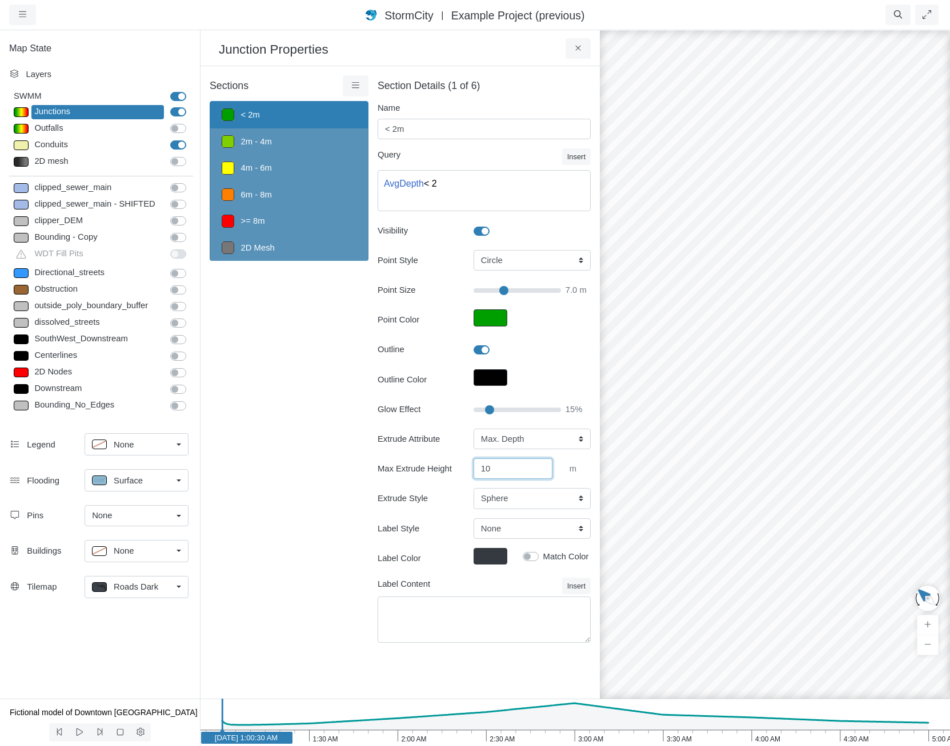
drag, startPoint x: 511, startPoint y: 473, endPoint x: 379, endPoint y: 447, distance: 135.1
click at [378, 448] on div "Extrude Attribute None Fixed Height X-Coordinate Y-Coordinate Invert El. Depth …" at bounding box center [484, 469] width 213 height 81
click at [498, 503] on select "Cylinder Hexagonal Prism Rectangular Prism Sphere" at bounding box center [531, 498] width 117 height 21
select select "REC"
click at [473, 488] on select "Cylinder Hexagonal Prism Rectangular Prism Sphere" at bounding box center [531, 498] width 117 height 21
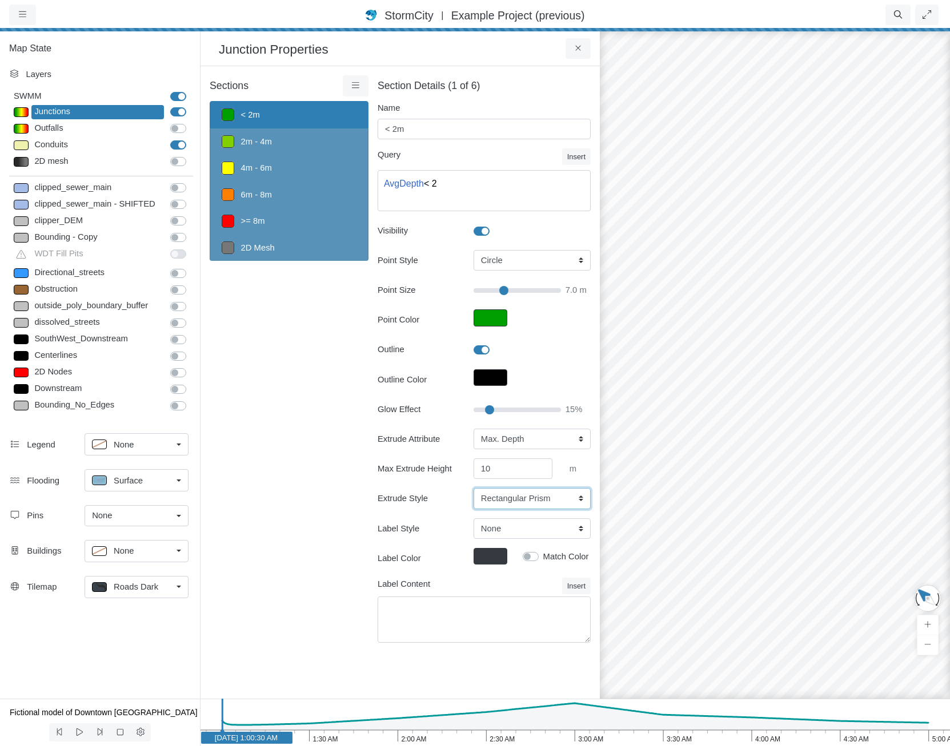
type input "7"
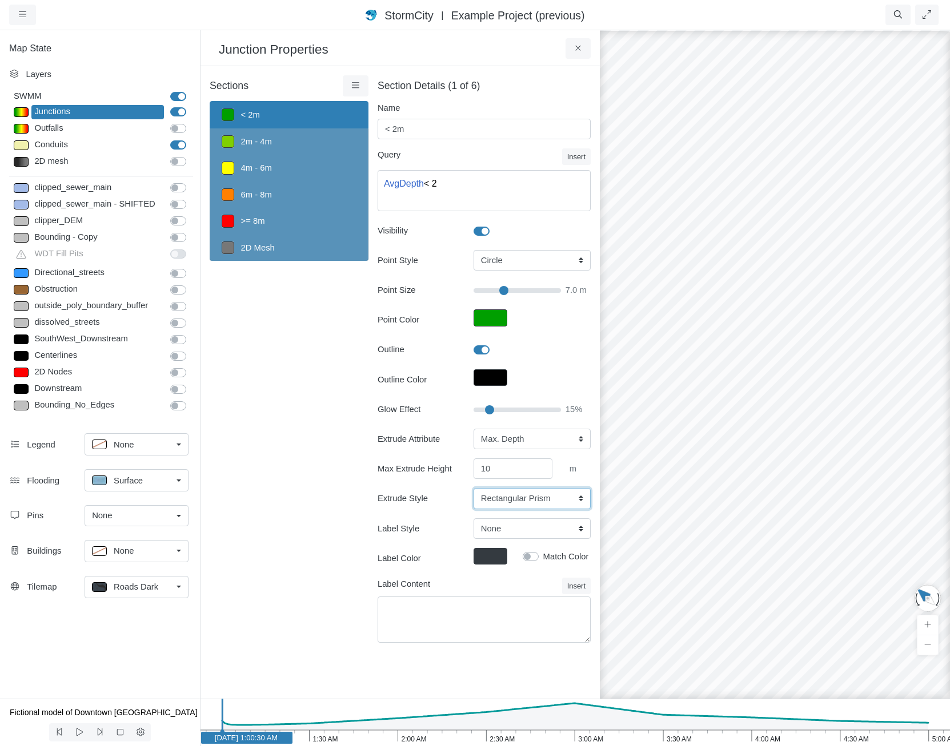
click at [507, 501] on select "Cylinder Hexagonal Prism Rectangular Prism Sphere" at bounding box center [531, 498] width 117 height 21
select select "SPH"
click at [473, 488] on select "Cylinder Hexagonal Prism Rectangular Prism Sphere" at bounding box center [531, 498] width 117 height 21
type input "7"
click at [515, 475] on input "10" at bounding box center [512, 469] width 79 height 21
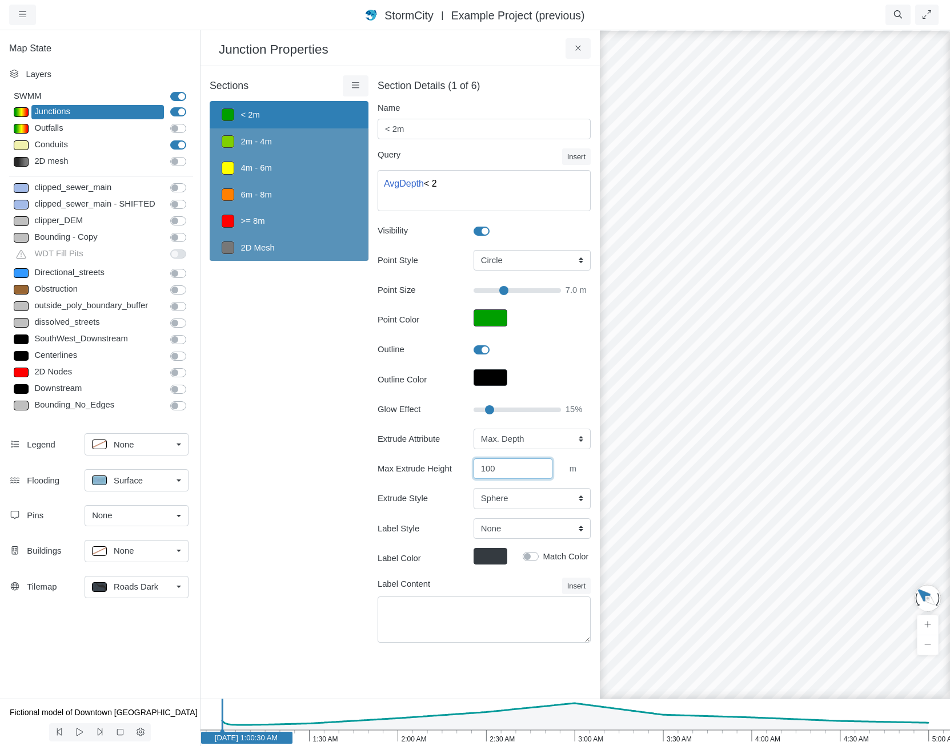
type input "100"
click at [477, 657] on div "× Sections < 2m 2m - 4m 4m - 6m 6m - 8m >= 8m 2D Mesh Layer Details Refraction …" at bounding box center [399, 382] width 399 height 633
type input "7"
click at [509, 609] on textarea "Label Content" at bounding box center [484, 620] width 213 height 46
click at [499, 559] on button "Label Color" at bounding box center [490, 556] width 34 height 17
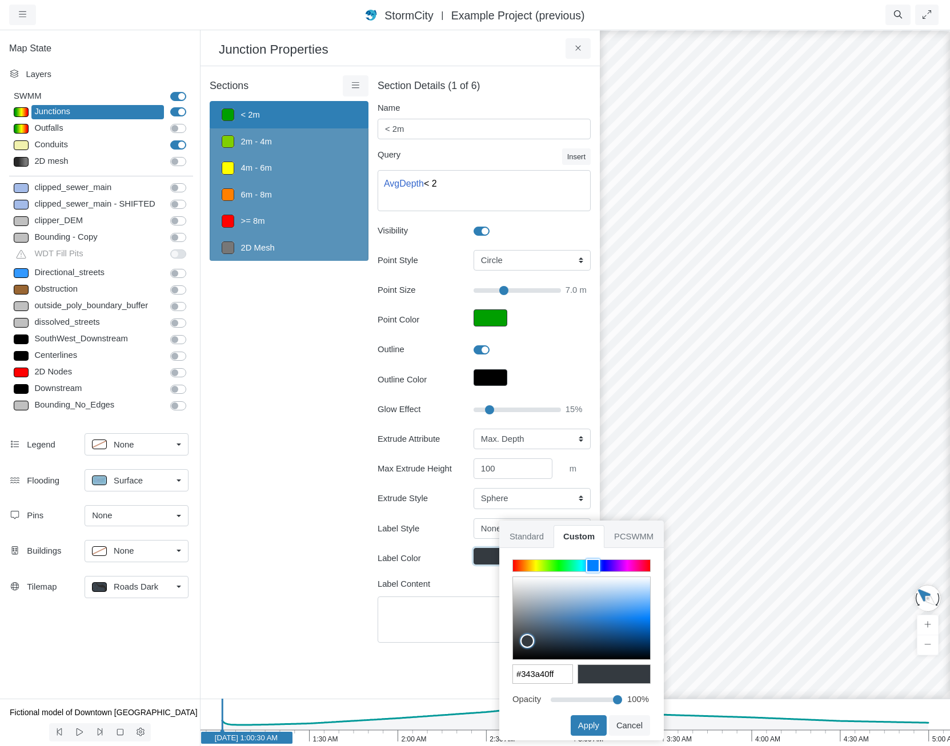
type input "#40343eff"
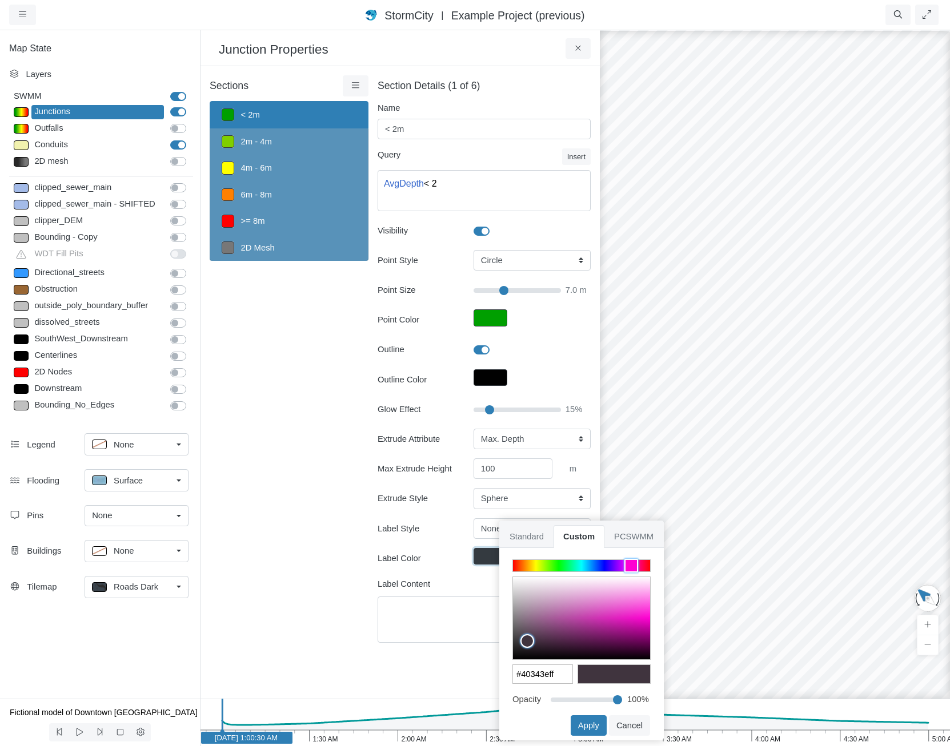
click at [631, 564] on div at bounding box center [581, 565] width 137 height 11
click at [584, 721] on button "Apply" at bounding box center [589, 726] width 36 height 21
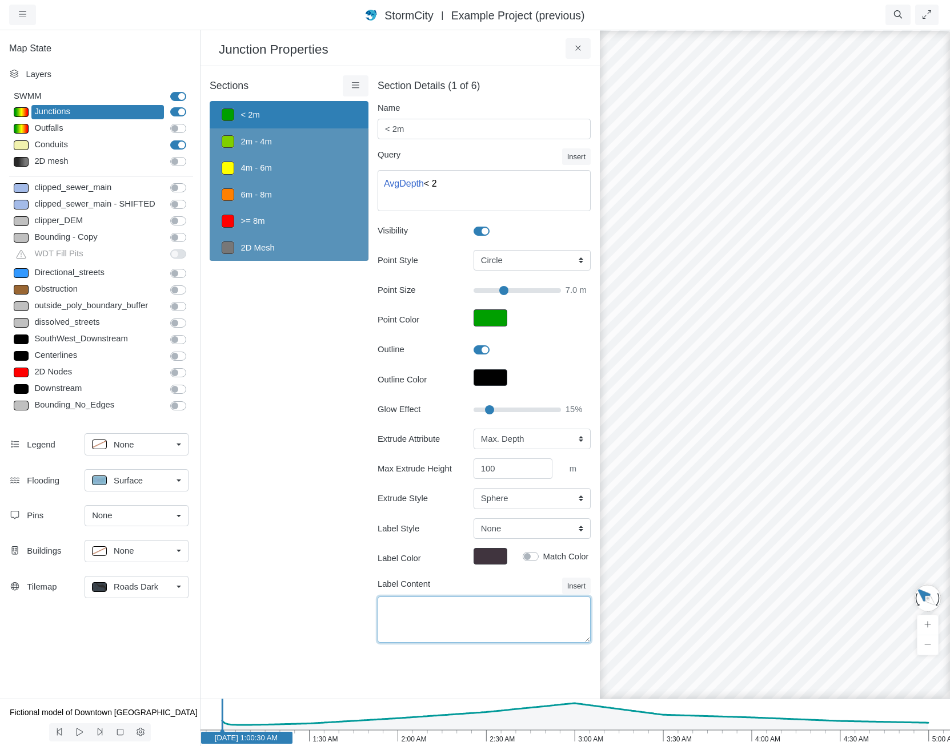
click at [521, 602] on textarea "Label Content" at bounding box center [484, 620] width 213 height 46
click at [494, 551] on button "Label Color" at bounding box center [490, 556] width 34 height 17
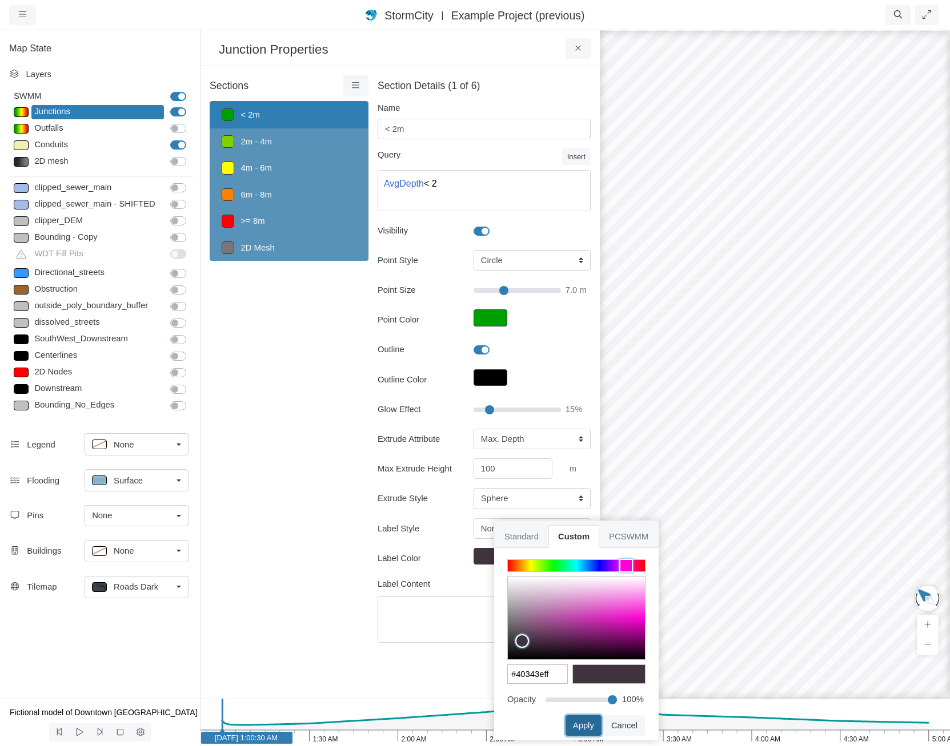
drag, startPoint x: 579, startPoint y: 728, endPoint x: 565, endPoint y: 657, distance: 72.0
click at [579, 726] on button "Apply" at bounding box center [583, 726] width 36 height 21
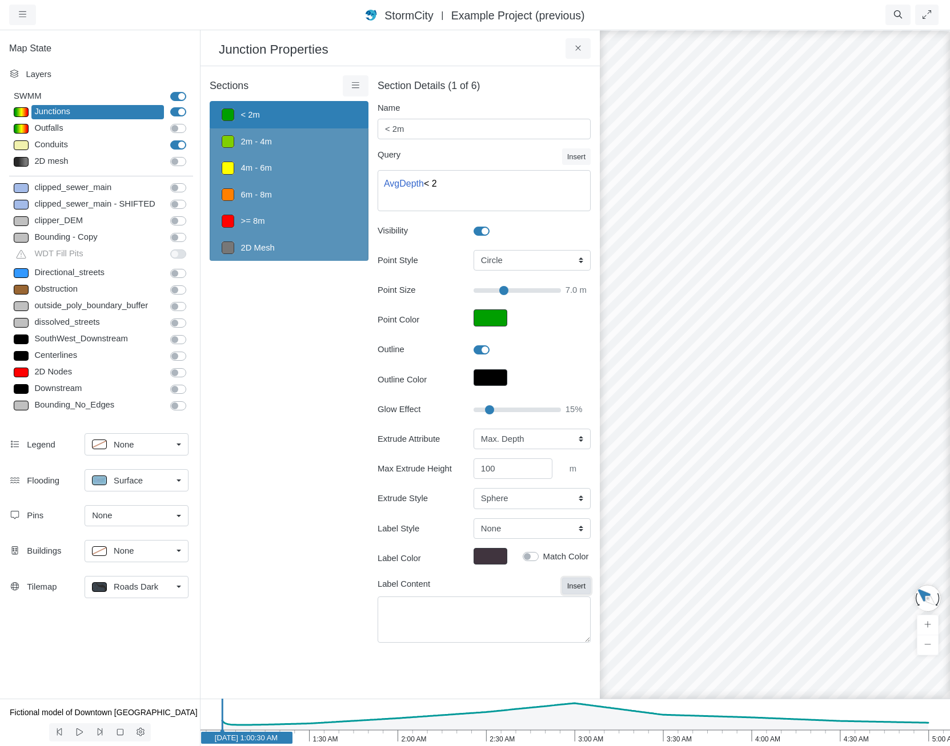
click at [582, 588] on button "Insert" at bounding box center [576, 586] width 29 height 17
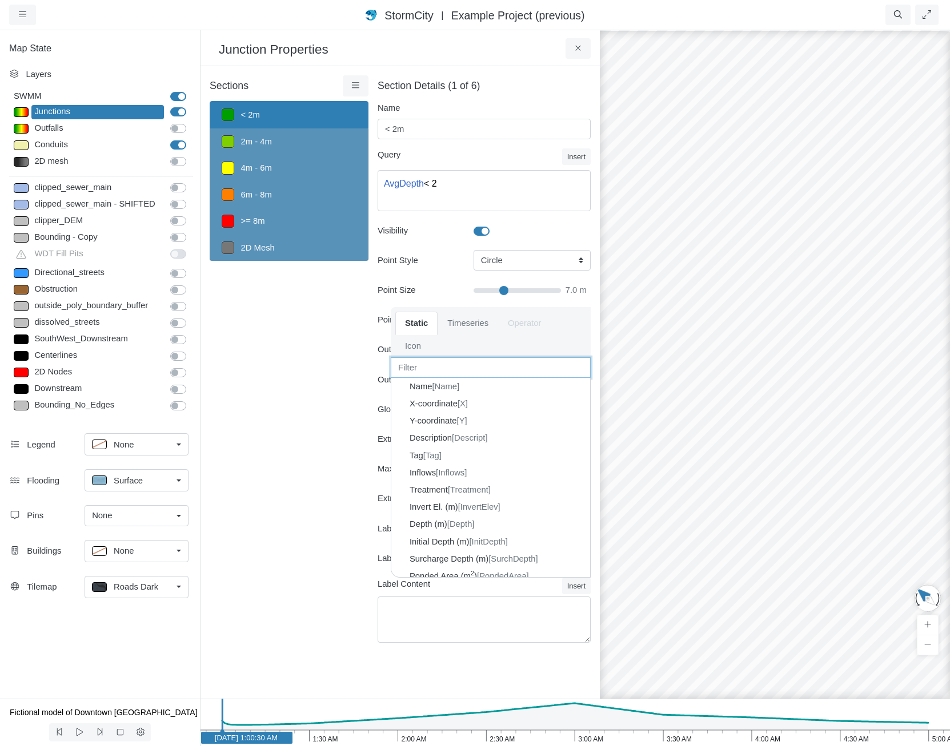
click at [470, 375] on input "text" at bounding box center [491, 368] width 200 height 21
click at [470, 387] on div "Name [Name]" at bounding box center [490, 386] width 199 height 17
type input "7"
type textarea "{Name}"
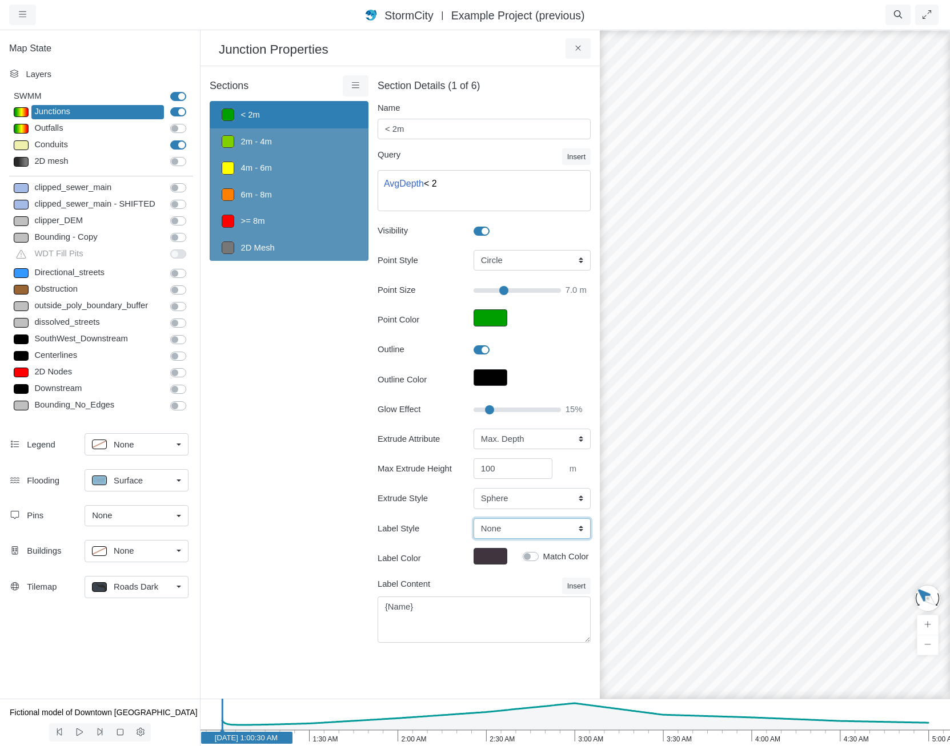
click at [533, 524] on select "None Center Above Right Line Pin" at bounding box center [531, 529] width 117 height 21
select select "Pin"
click at [473, 519] on select "None Center Above Right Line Pin" at bounding box center [531, 529] width 117 height 21
type input "7"
click at [509, 652] on div "Label Content Insert Static Timeseries Operator Icon Icon Style Regular Light R…" at bounding box center [484, 617] width 219 height 79
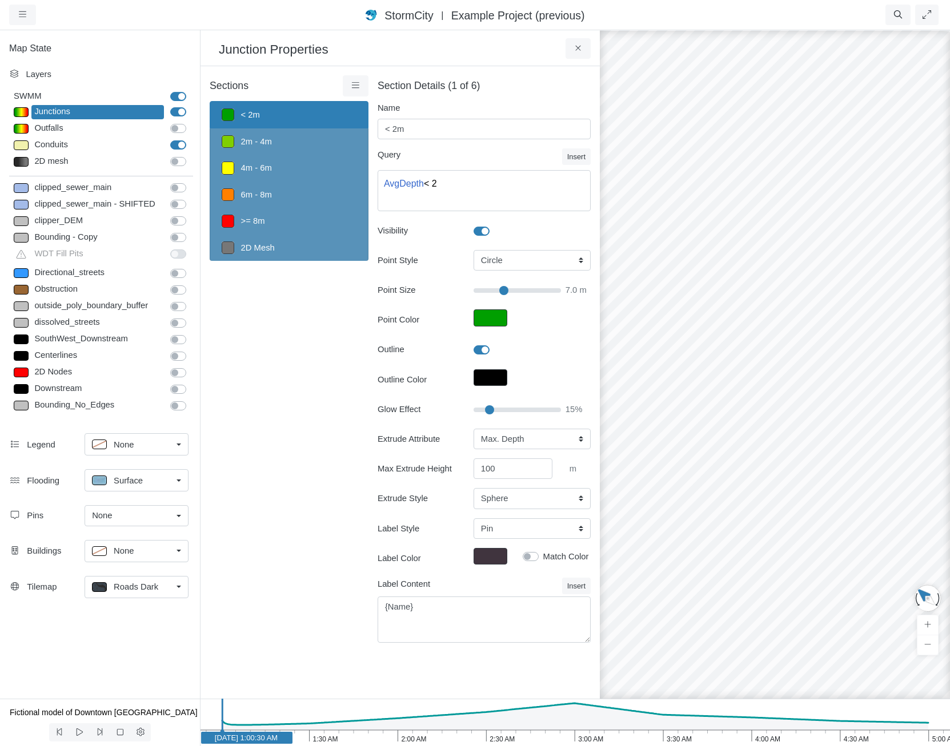
drag, startPoint x: 914, startPoint y: 322, endPoint x: 697, endPoint y: 404, distance: 232.1
click at [697, 403] on div "__FJBKIT __FJD35M" at bounding box center [775, 387] width 950 height 717
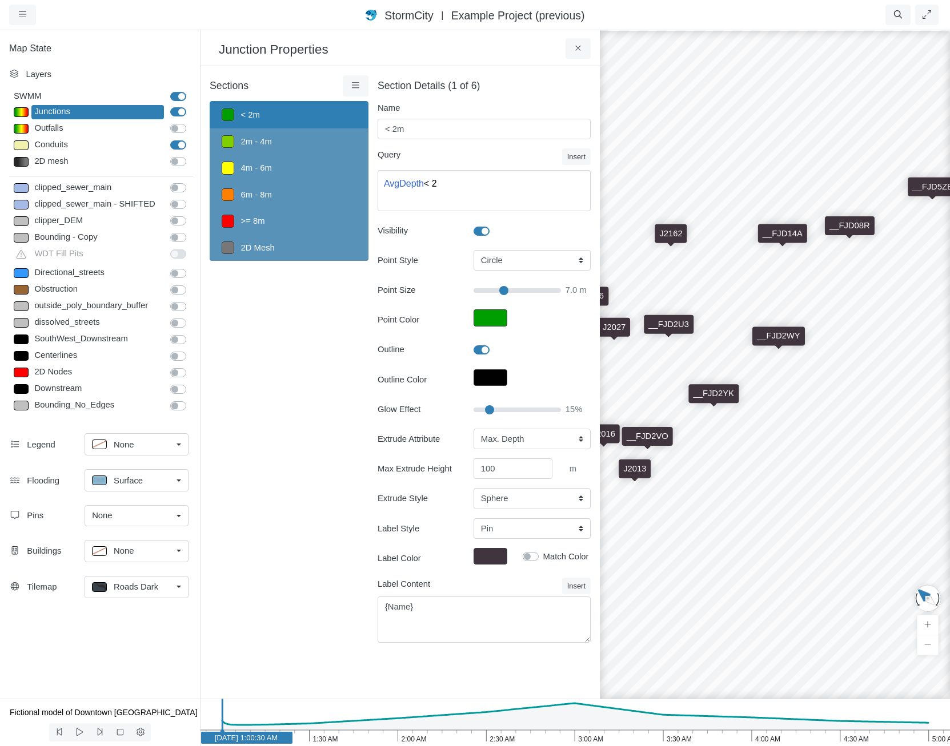
drag, startPoint x: 886, startPoint y: 415, endPoint x: 708, endPoint y: 427, distance: 178.6
click at [684, 427] on div "__FJBKIT __FJD35M __FJCZD6 __FJD2O2 __FJD2RM __FJD2S7 __FJD2T5 __FJD2TP __FJD2T…" at bounding box center [775, 387] width 950 height 717
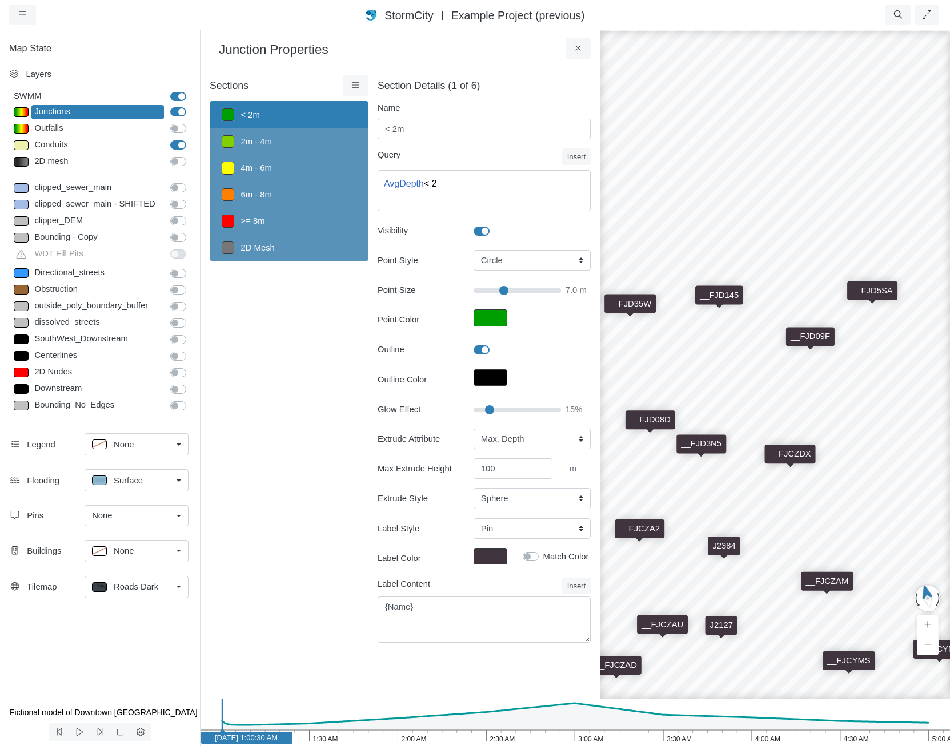
drag, startPoint x: 891, startPoint y: 413, endPoint x: 681, endPoint y: 388, distance: 211.7
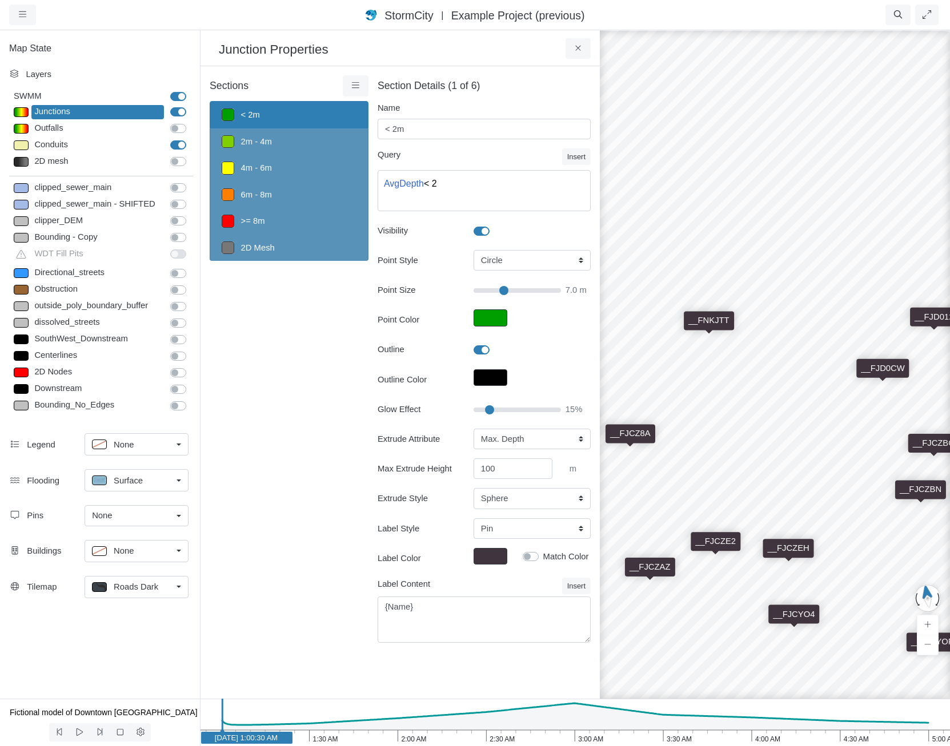
drag, startPoint x: 816, startPoint y: 439, endPoint x: 737, endPoint y: 444, distance: 79.5
click at [737, 443] on div "__FJBKIT __FJD35M __FJCZD6 __FJD2O2 __FJD2RM __FJD2S7 __FJD2T5 __FJD2TP __FJD2T…" at bounding box center [775, 387] width 950 height 717
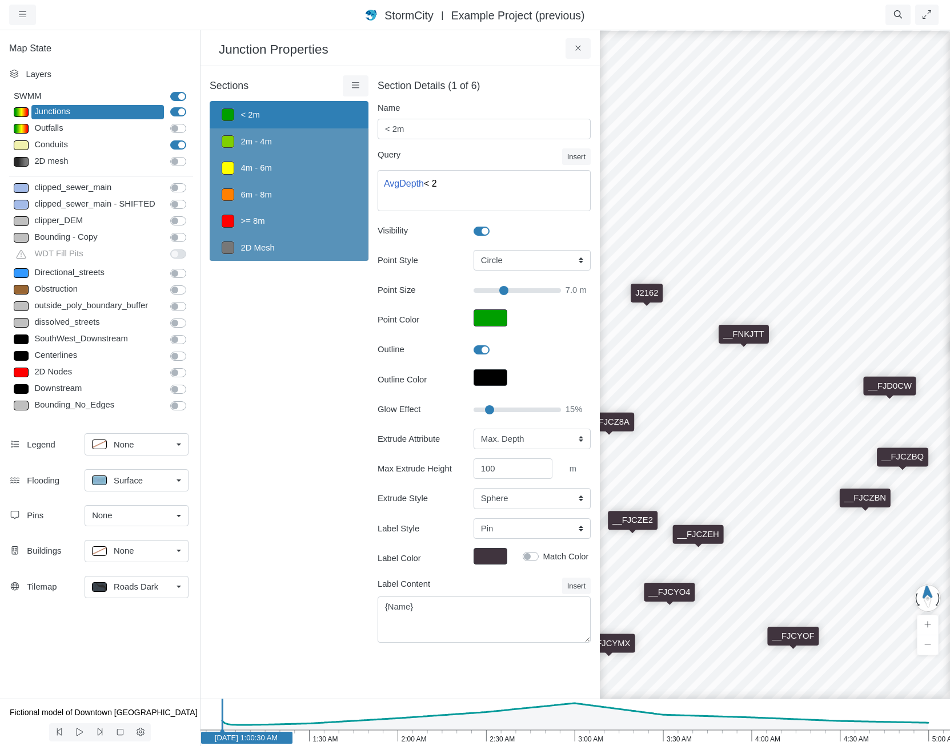
drag, startPoint x: 869, startPoint y: 481, endPoint x: 827, endPoint y: 472, distance: 43.1
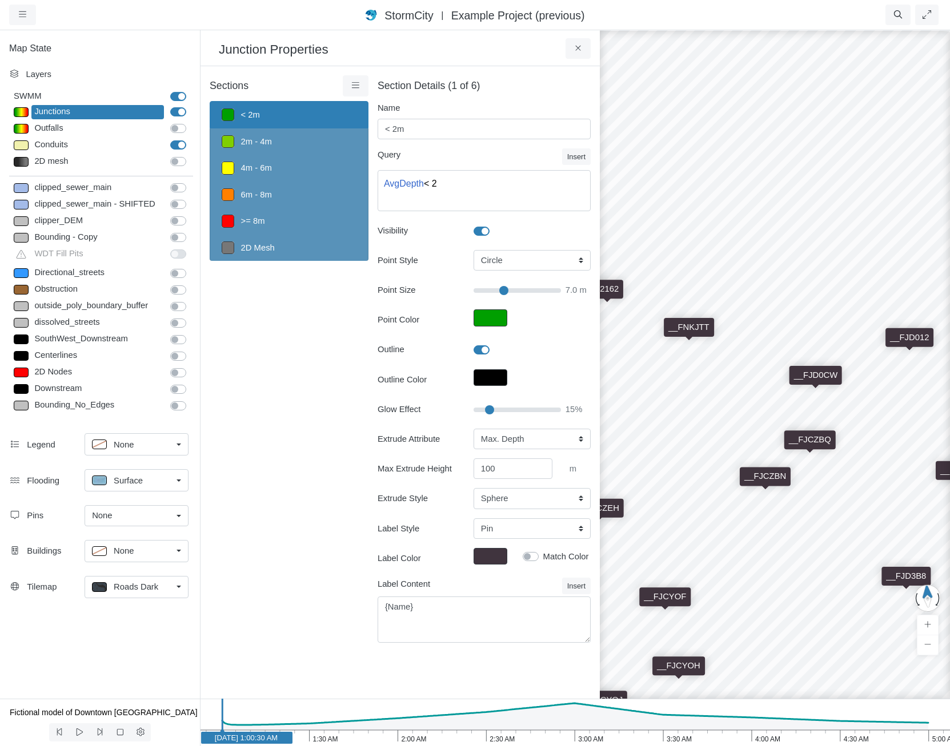
drag, startPoint x: 835, startPoint y: 484, endPoint x: 770, endPoint y: 468, distance: 67.2
click at [770, 468] on div "__FJBKIT __FJD35M __FJCZD6 __FJD2O2 __FJD2RM __FJD2S7 __FJD2T5 __FJD2TP __FJD2T…" at bounding box center [775, 387] width 950 height 717
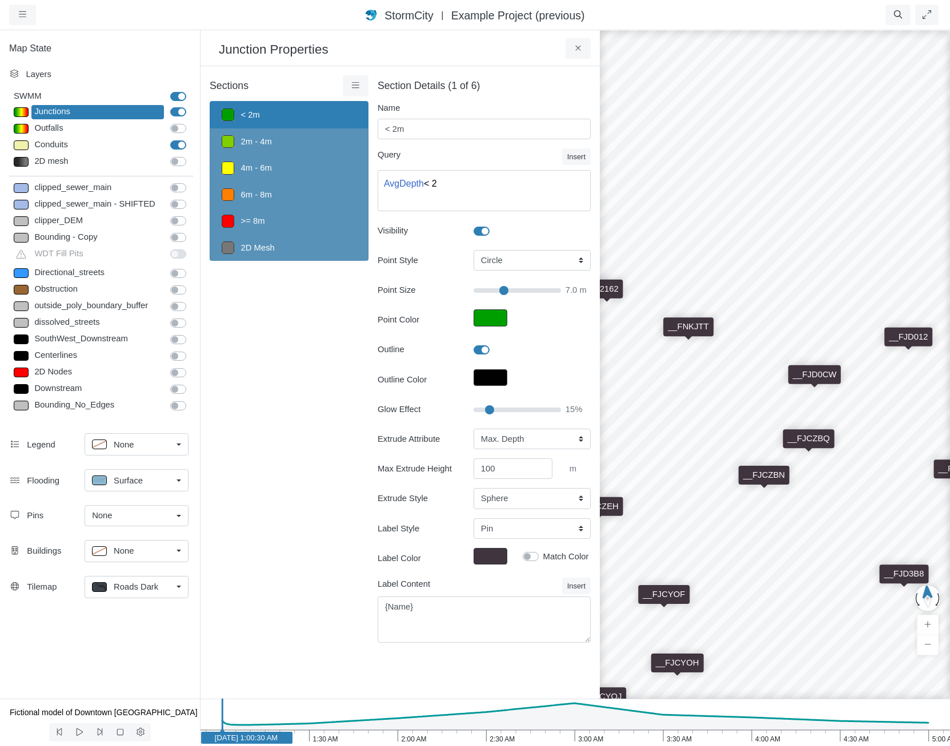
click at [163, 489] on link "Surface" at bounding box center [137, 480] width 104 height 22
click at [178, 557] on div "Isopleth" at bounding box center [136, 562] width 89 height 14
drag, startPoint x: 921, startPoint y: 524, endPoint x: 952, endPoint y: 524, distance: 30.8
click at [950, 0] on html "Version 1.25.10835 [DATE] 8:00:00 P.M. Critical Infrastructure Chemical Commerc…" at bounding box center [475, 0] width 950 height 0
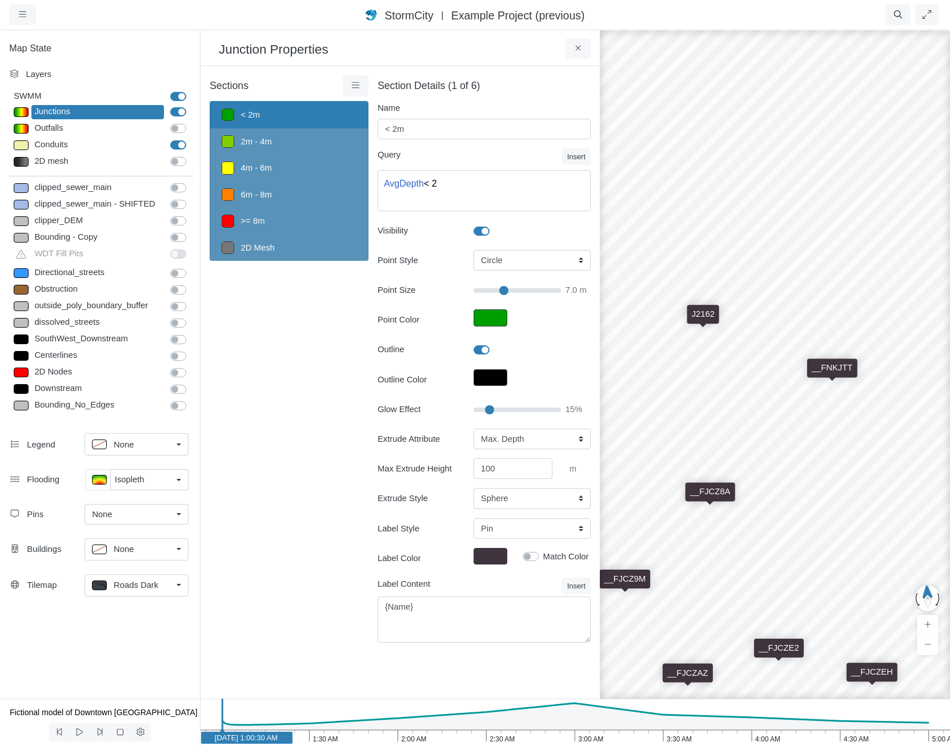
drag, startPoint x: 681, startPoint y: 463, endPoint x: 952, endPoint y: 308, distance: 312.6
click at [950, 0] on html "Version 1.25.10835 [DATE] 8:00:00 P.M. Critical Infrastructure Chemical Commerc…" at bounding box center [475, 0] width 950 height 0
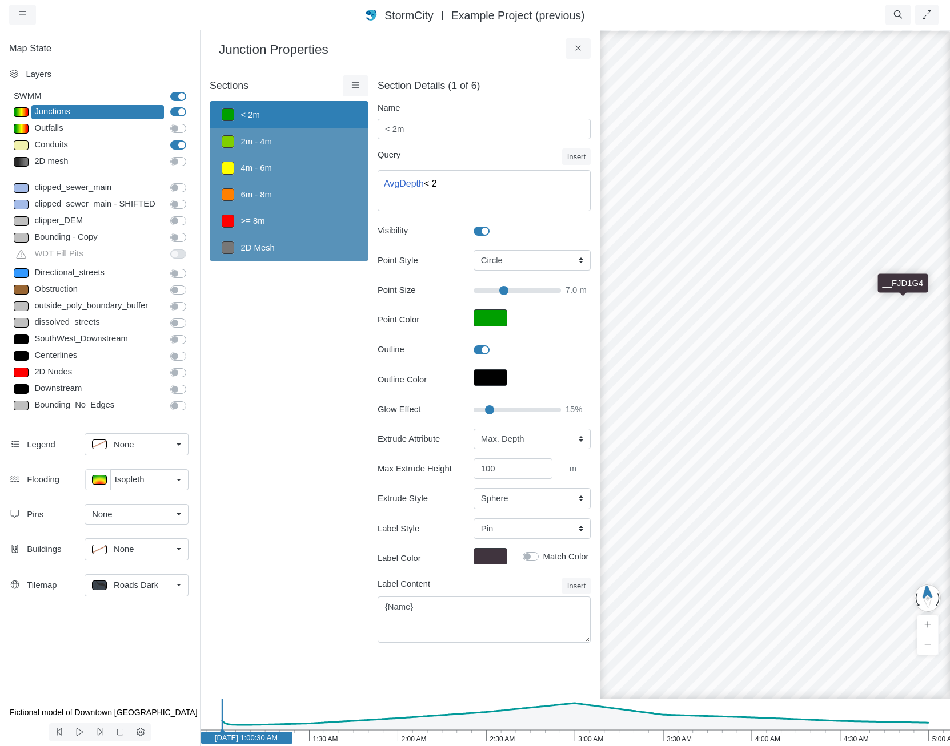
drag, startPoint x: 677, startPoint y: 278, endPoint x: 927, endPoint y: 391, distance: 274.8
click at [941, 392] on div "__FJBKIT __FJD35M __FJCZD6 __FJD2O2 __FJD2RM __FJD2S7 __FJD2T5 __FJD2TP __FJD2T…" at bounding box center [775, 387] width 950 height 717
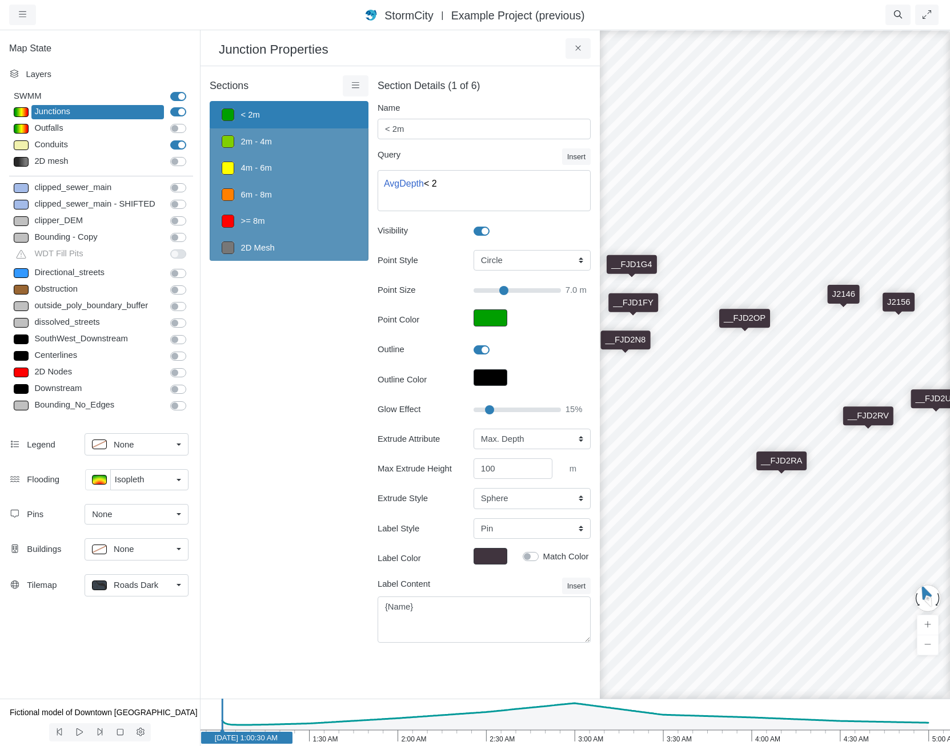
drag, startPoint x: 761, startPoint y: 496, endPoint x: 835, endPoint y: 476, distance: 76.3
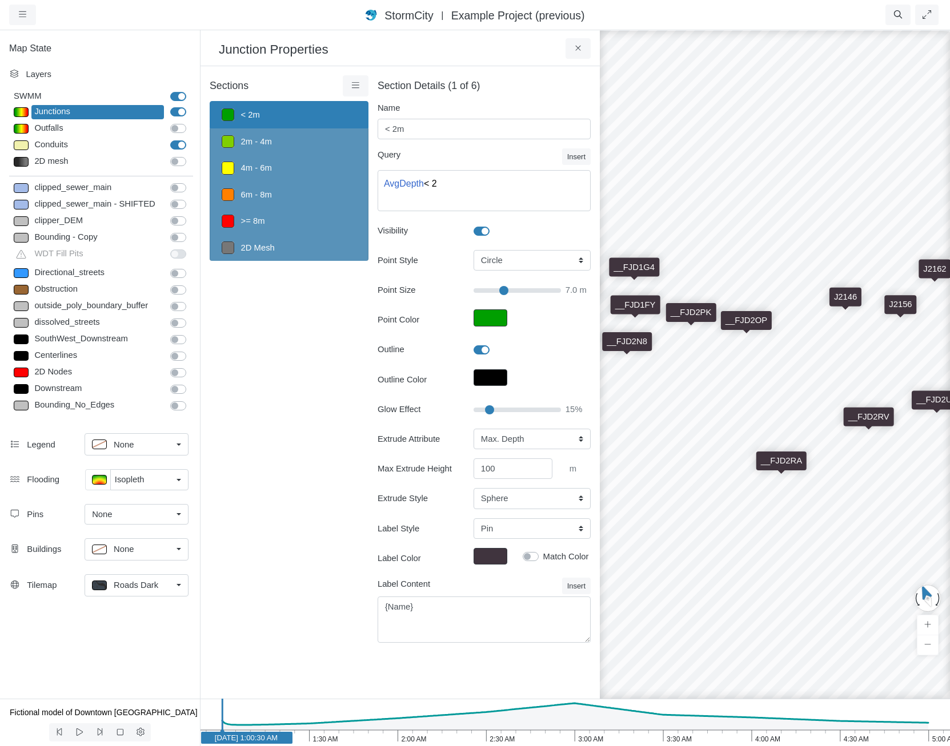
click at [578, 733] on icon "5:00 AM 4:30 AM 4:00 AM 3:30 AM 3:00 AM 2:30 AM 2:00 AM 1:30 AM 1:00 AM Jan 1, …" at bounding box center [575, 722] width 750 height 47
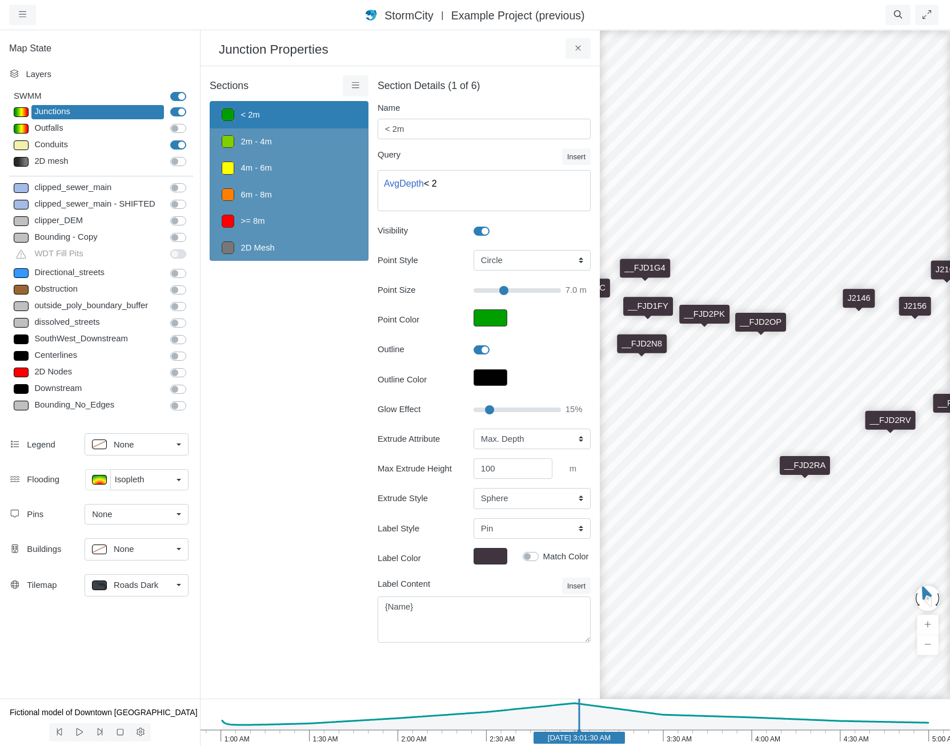
drag, startPoint x: 717, startPoint y: 515, endPoint x: 836, endPoint y: 548, distance: 124.0
click at [836, 548] on div "__FJBKIT __FJD35M __FJCZD6 __FJD2O2 __FJD2RM __FJD2S7 __FJD2T5 __FJD2TP __FJD2T…" at bounding box center [775, 387] width 950 height 717
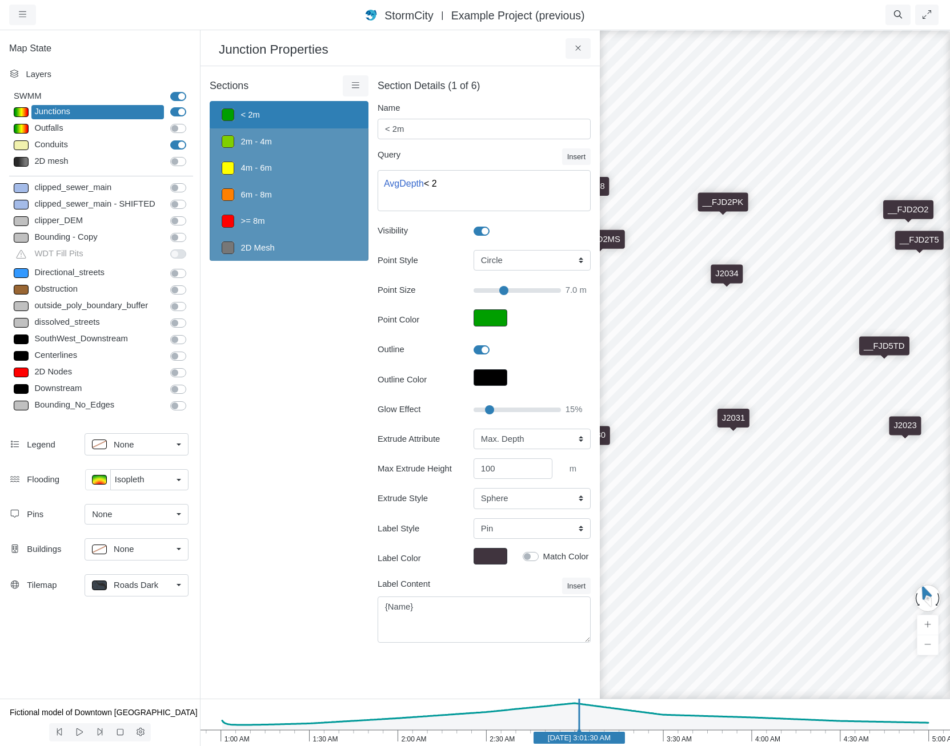
drag, startPoint x: 858, startPoint y: 504, endPoint x: 699, endPoint y: 496, distance: 159.0
click at [668, 492] on div "__FJBKIT __FJD35M __FJCZD6 __FJD2O2 __FJD2RM __FJD2S7 __FJD2T5 __FJD2TP __FJD2T…" at bounding box center [775, 387] width 950 height 717
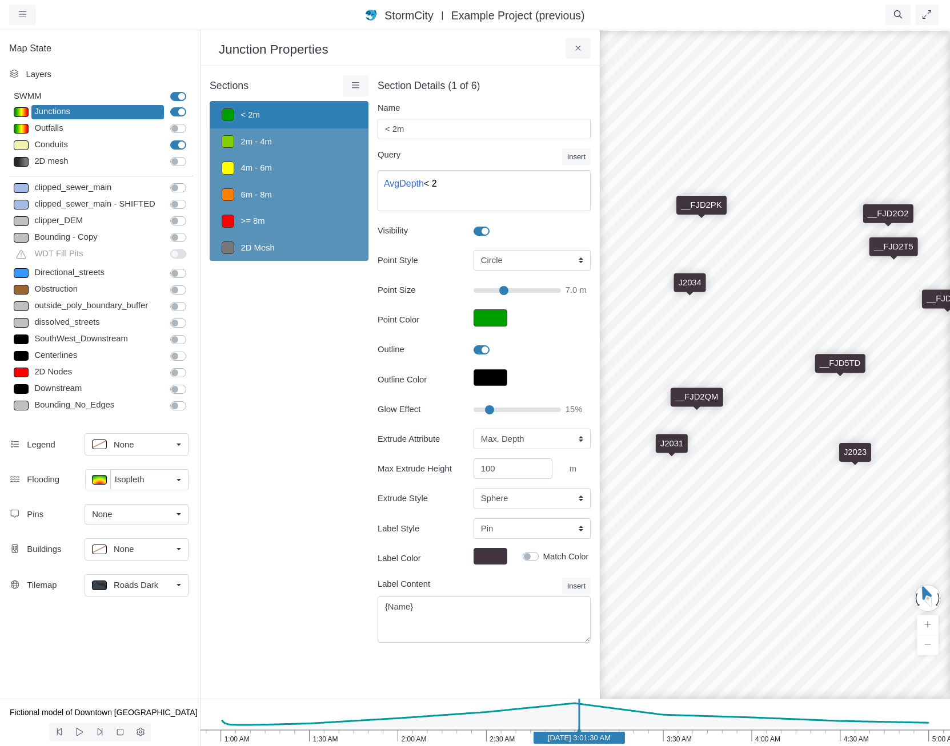
drag, startPoint x: 828, startPoint y: 456, endPoint x: 882, endPoint y: 509, distance: 75.9
click at [882, 509] on div "__FJBKIT __FJD35M __FJCZD6 __FJD2O2 __FJD2RM __FJD2S7 __FJD2T5 __FJD2TP __FJD2T…" at bounding box center [775, 387] width 950 height 717
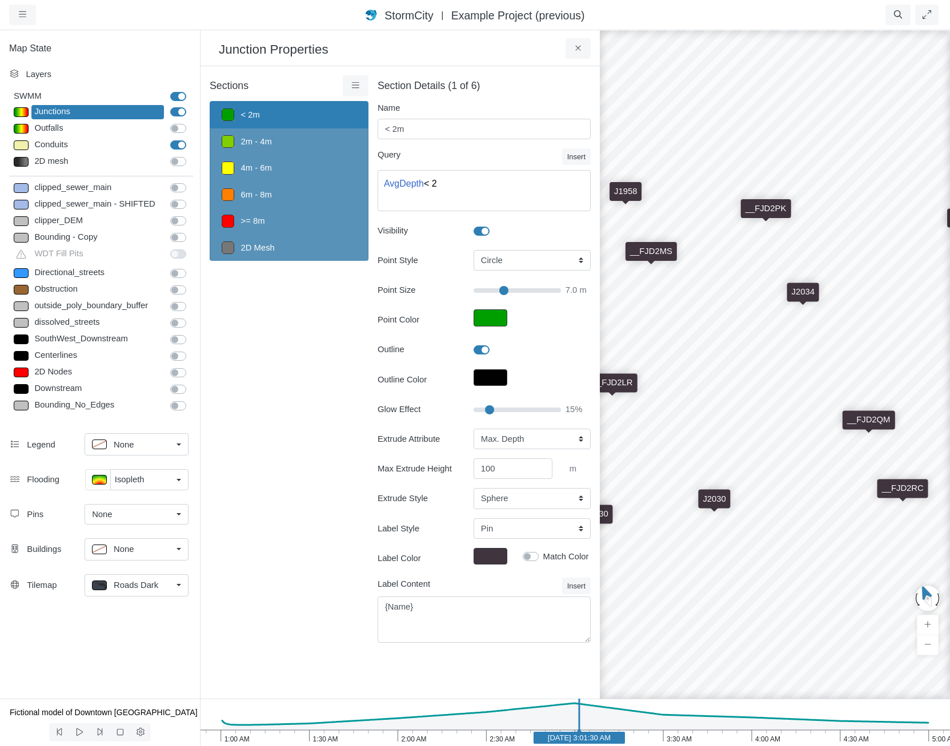
drag, startPoint x: 787, startPoint y: 488, endPoint x: 700, endPoint y: 469, distance: 88.7
click at [712, 470] on div "__FJBKIT __FJD35M __FJCZD6 __FJD2O2 __FJD2RM __FJD2S7 __FJD2T5 __FJD2TP __FJD2T…" at bounding box center [775, 387] width 950 height 717
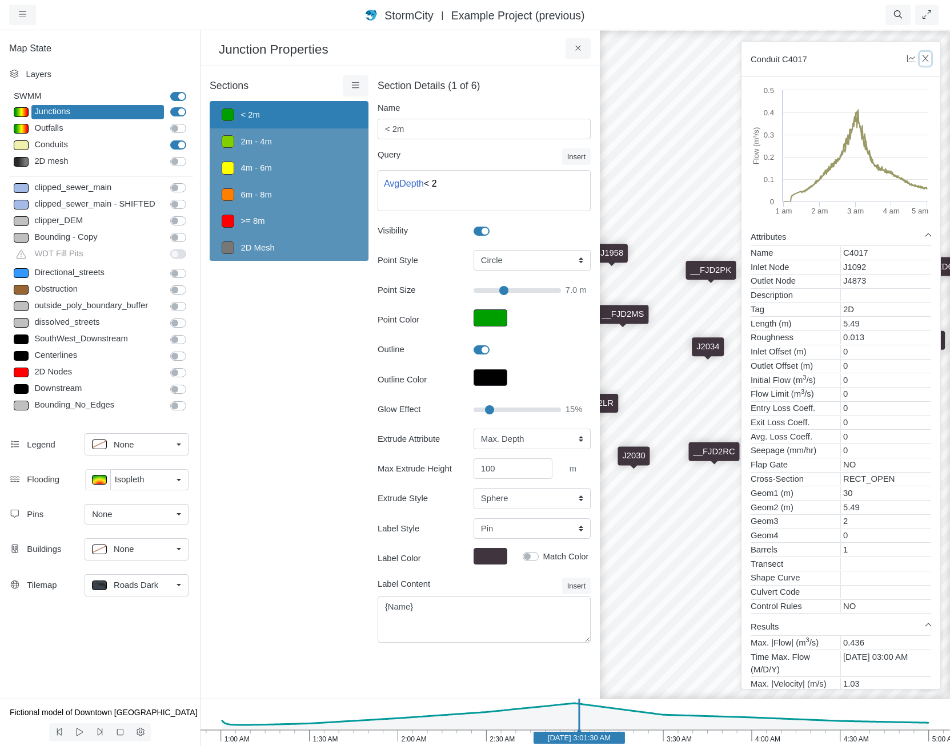
click at [925, 61] on icon "button" at bounding box center [925, 58] width 11 height 9
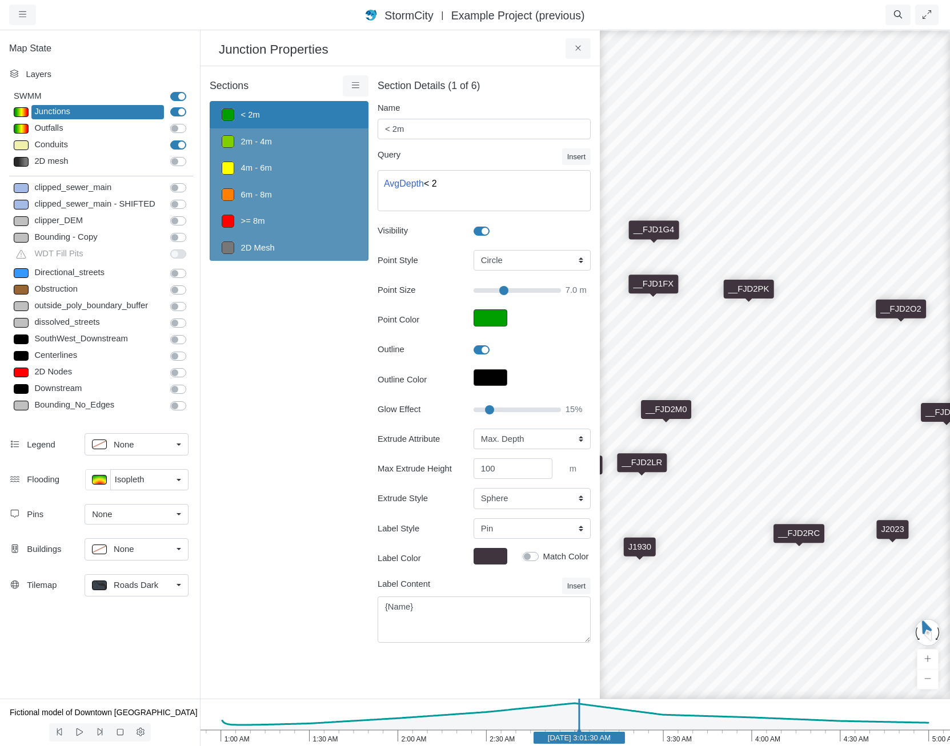
drag, startPoint x: 826, startPoint y: 452, endPoint x: 952, endPoint y: 503, distance: 136.1
click at [950, 0] on html "Version 1.25.10835 [DATE] 8:00:00 P.M. Critical Infrastructure Chemical Commerc…" at bounding box center [475, 0] width 950 height 0
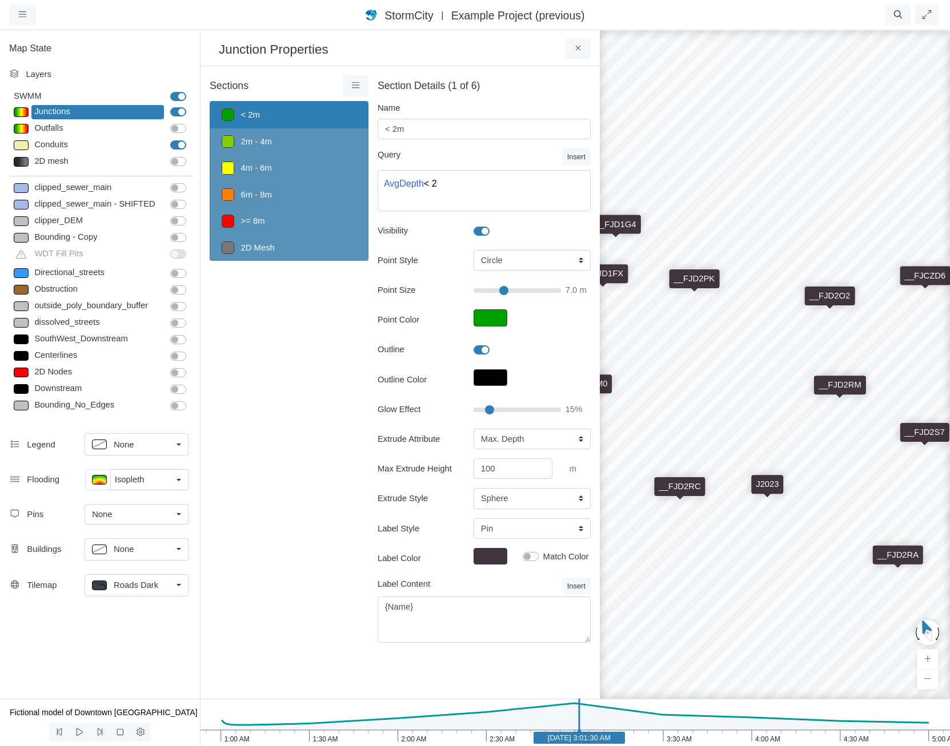
drag, startPoint x: 870, startPoint y: 569, endPoint x: 600, endPoint y: 523, distance: 274.1
click at [583, 534] on div "Projects Groups Users Preferences Profiles Data Centers Accounts Support About …" at bounding box center [475, 373] width 950 height 746
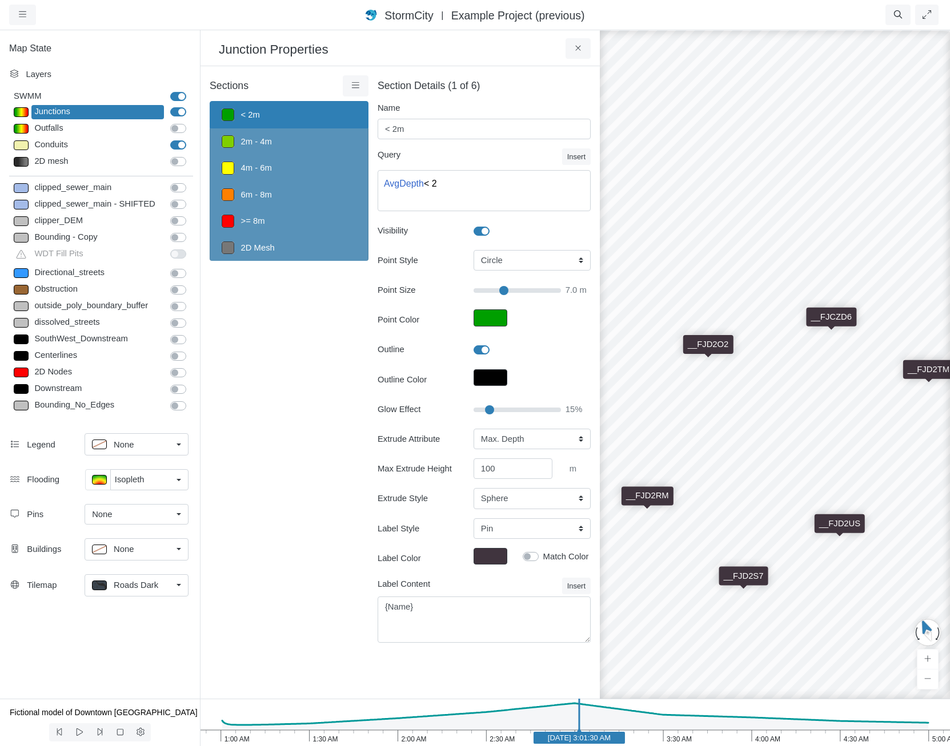
drag, startPoint x: 808, startPoint y: 447, endPoint x: 740, endPoint y: 564, distance: 135.1
click at [740, 564] on div "__FJBKIT __FJD35M __FJCZD6 __FJD2O2 __FJD2RM __FJD2S7 __FJD2T5 __FJD2TP __FJD2T…" at bounding box center [775, 387] width 950 height 717
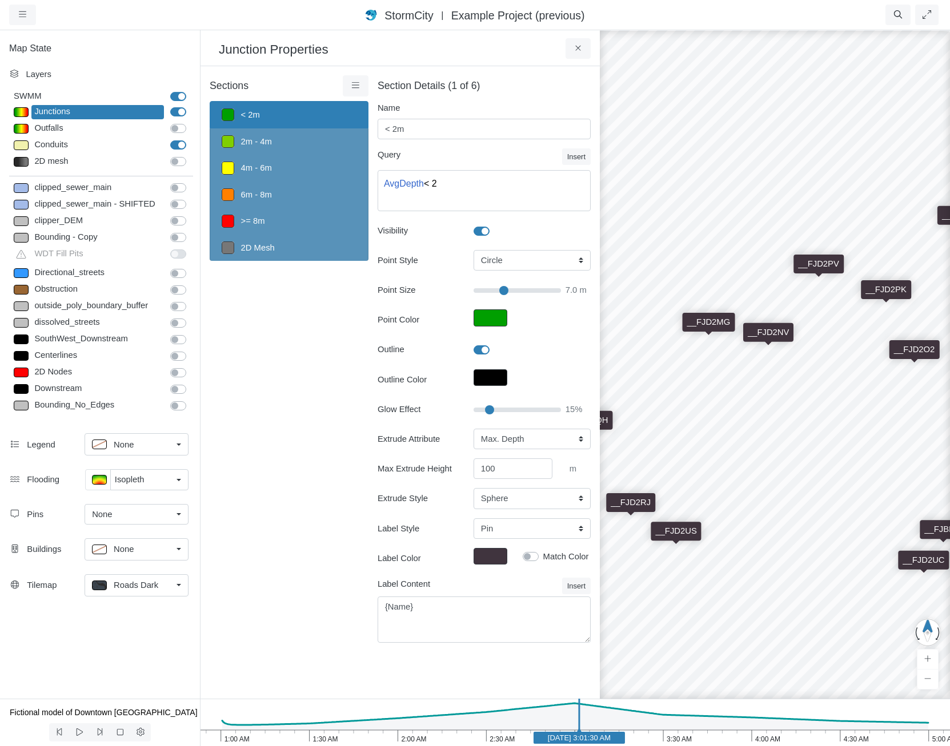
drag, startPoint x: 864, startPoint y: 531, endPoint x: 753, endPoint y: 471, distance: 126.3
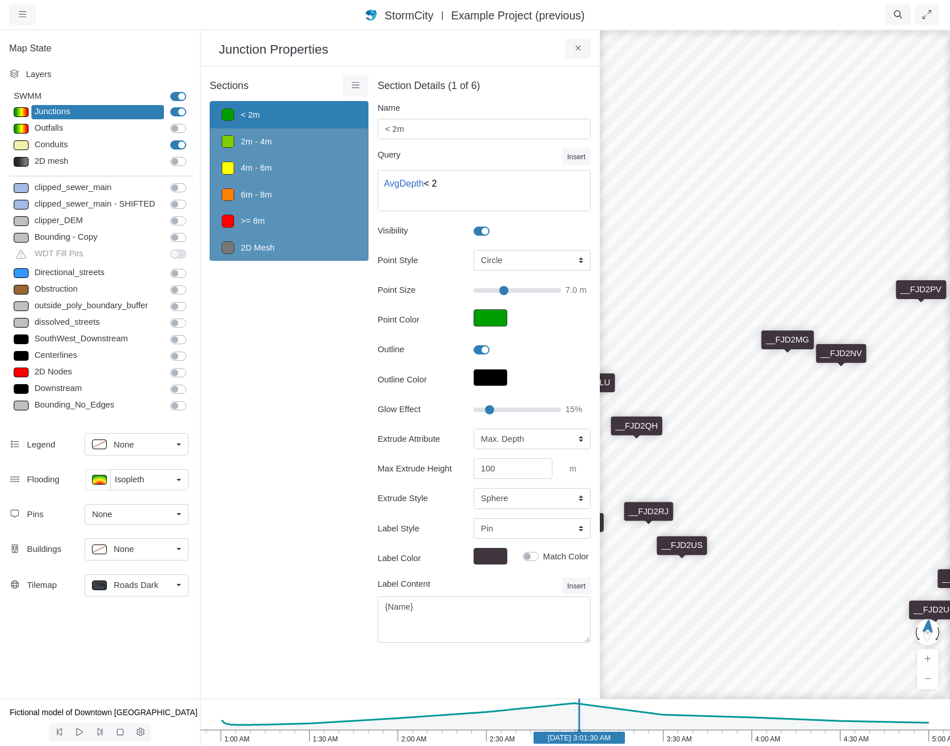
drag, startPoint x: 795, startPoint y: 437, endPoint x: 952, endPoint y: 489, distance: 165.6
click at [950, 0] on html "Version 1.25.10835 [DATE] 8:00:00 P.M. Critical Infrastructure Chemical Commerc…" at bounding box center [475, 0] width 950 height 0
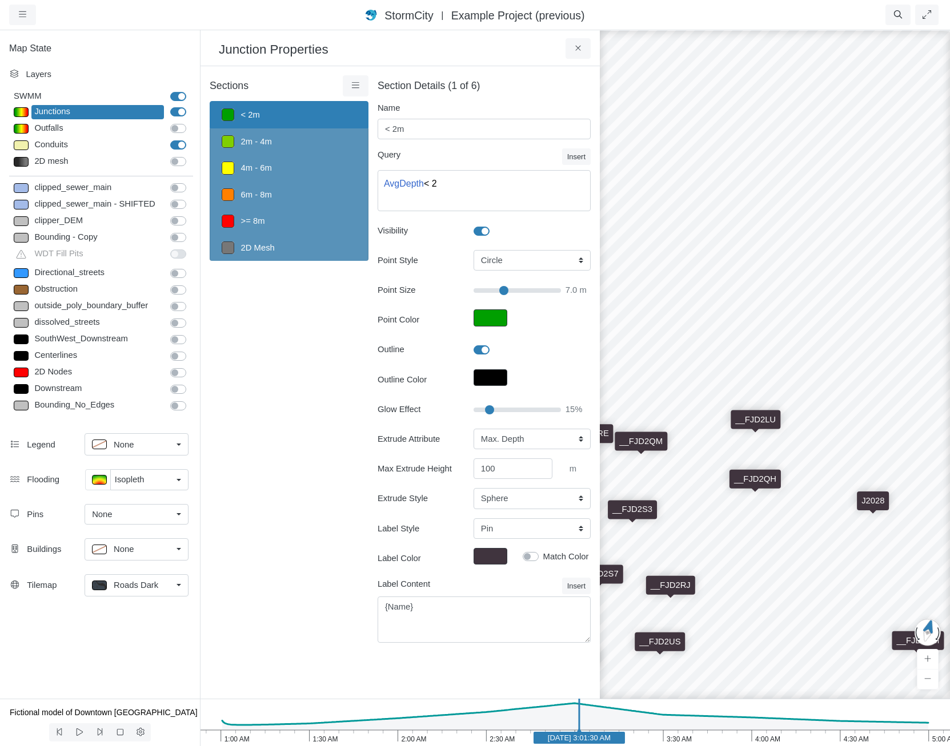
drag, startPoint x: 798, startPoint y: 511, endPoint x: 438, endPoint y: 472, distance: 362.5
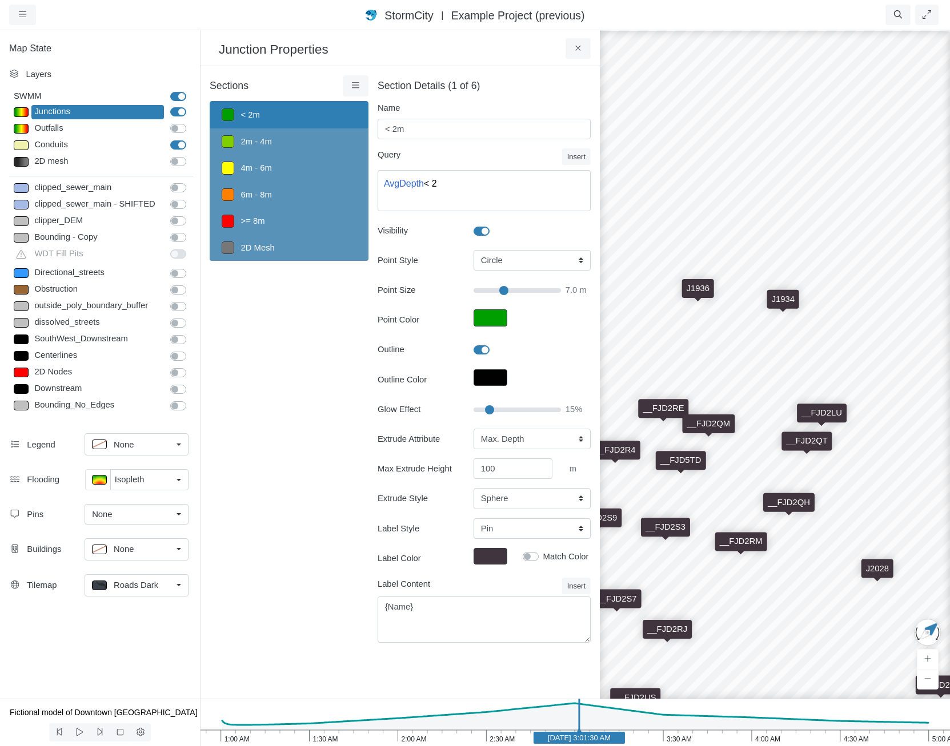
drag, startPoint x: 790, startPoint y: 500, endPoint x: 952, endPoint y: 556, distance: 171.4
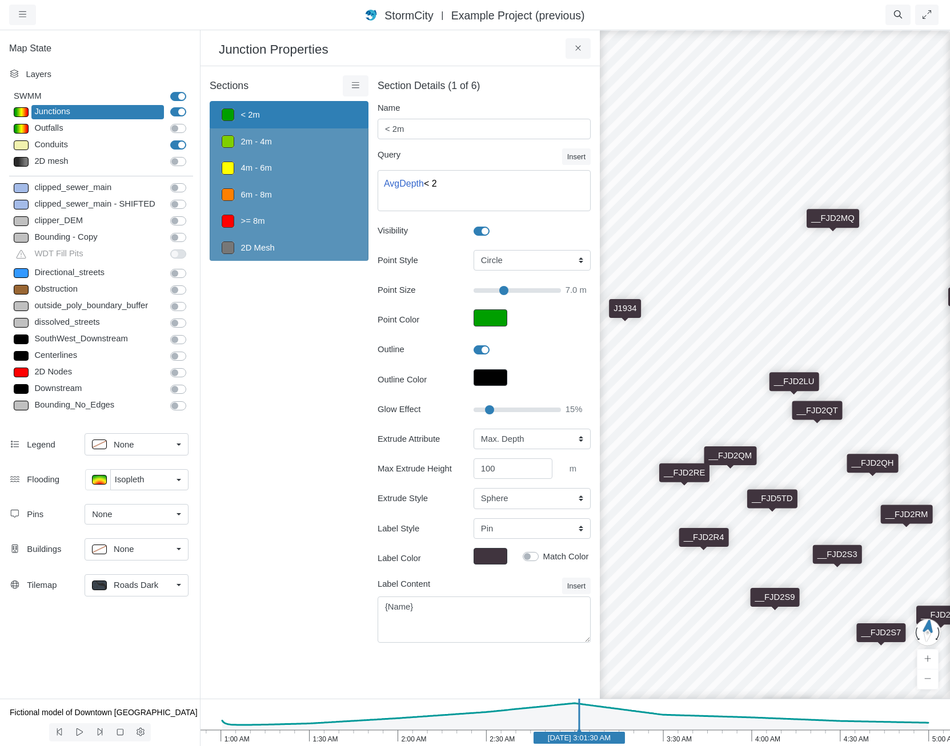
drag, startPoint x: 649, startPoint y: 493, endPoint x: 952, endPoint y: 540, distance: 306.3
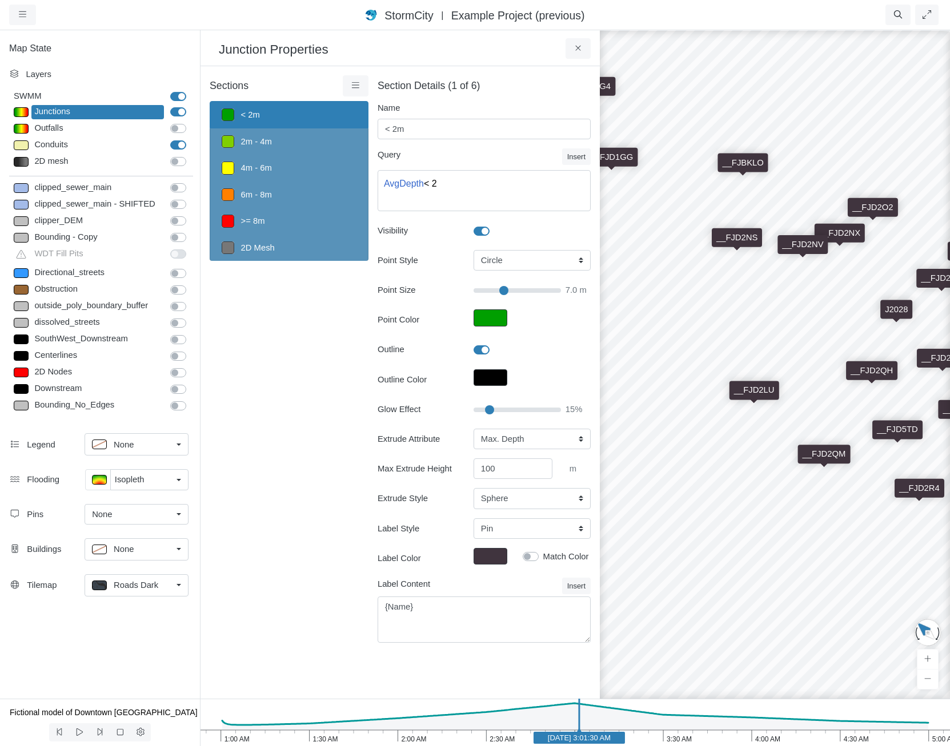
drag, startPoint x: 644, startPoint y: 495, endPoint x: 946, endPoint y: 457, distance: 305.0
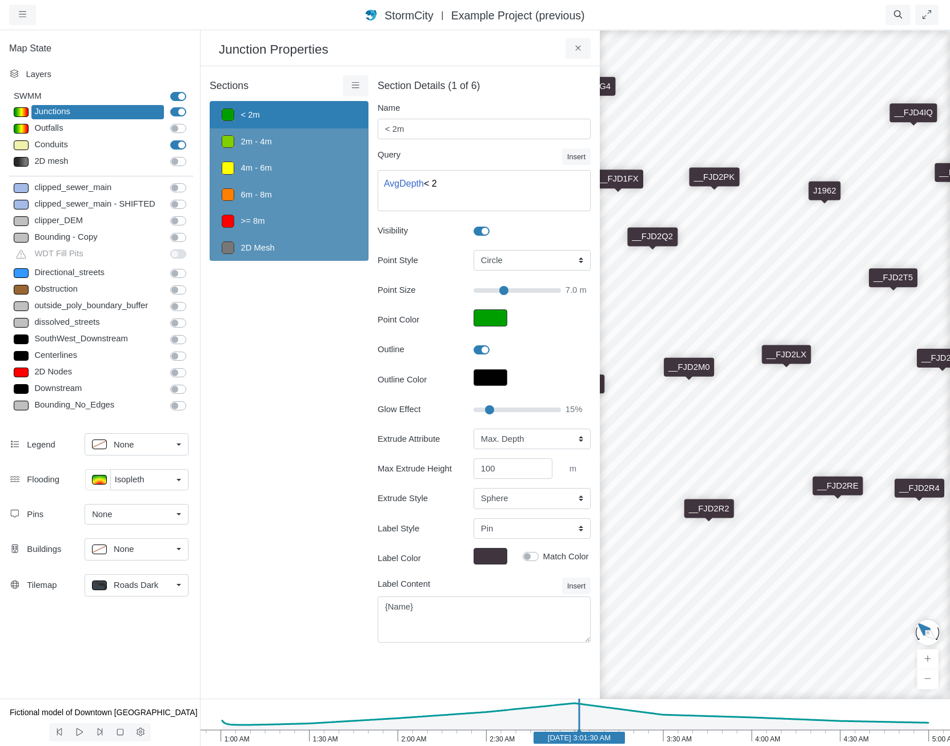
click at [87, 607] on div "Legend None None Top Right Top Left Bottom Left Telemac Toggle Flooding" at bounding box center [100, 519] width 200 height 180
click at [569, 50] on button at bounding box center [578, 48] width 26 height 21
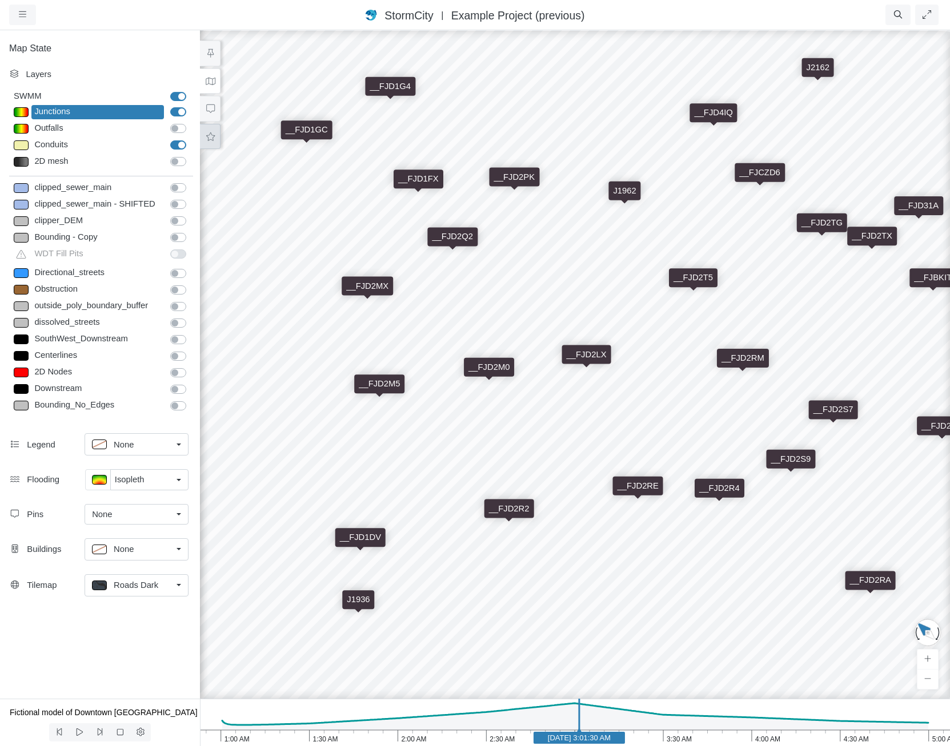
click at [213, 139] on icon at bounding box center [210, 136] width 11 height 9
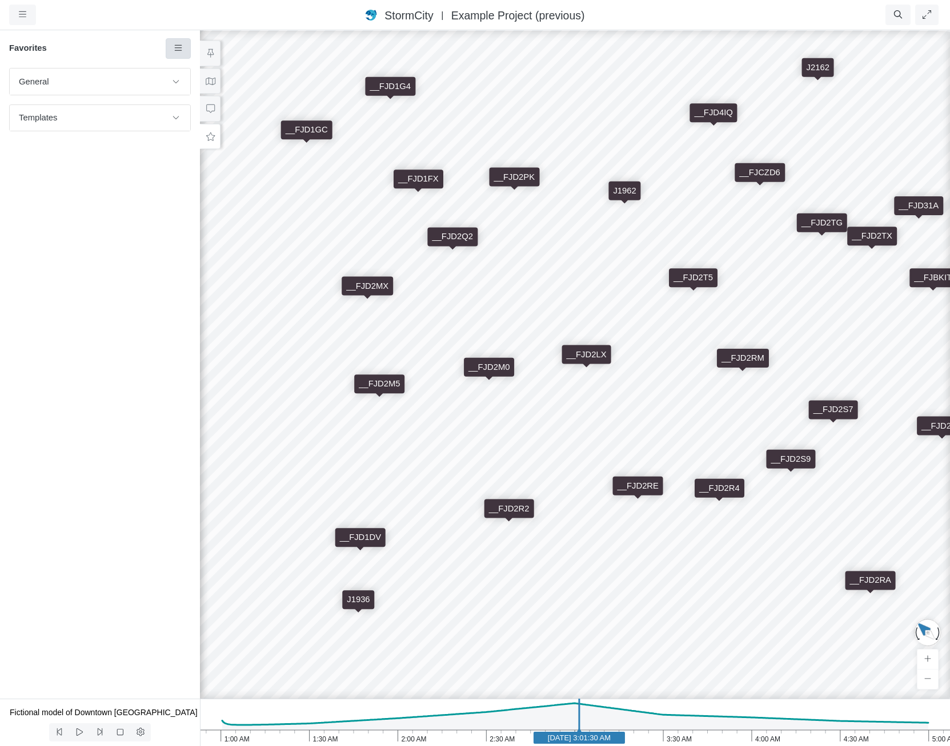
click at [183, 51] on link at bounding box center [179, 48] width 26 height 21
click at [184, 74] on icon at bounding box center [178, 70] width 11 height 9
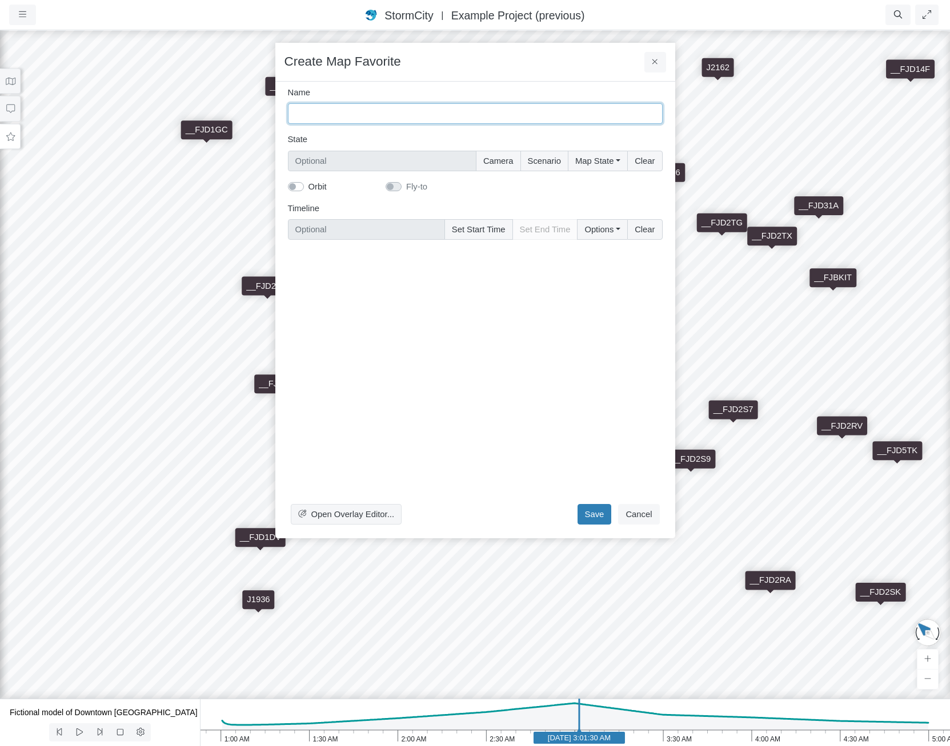
click at [349, 120] on input "Name" at bounding box center [475, 113] width 375 height 21
type input "S"
type input "Moving Water Surface"
click at [500, 164] on button "Camera" at bounding box center [498, 161] width 45 height 21
type input "Camera"
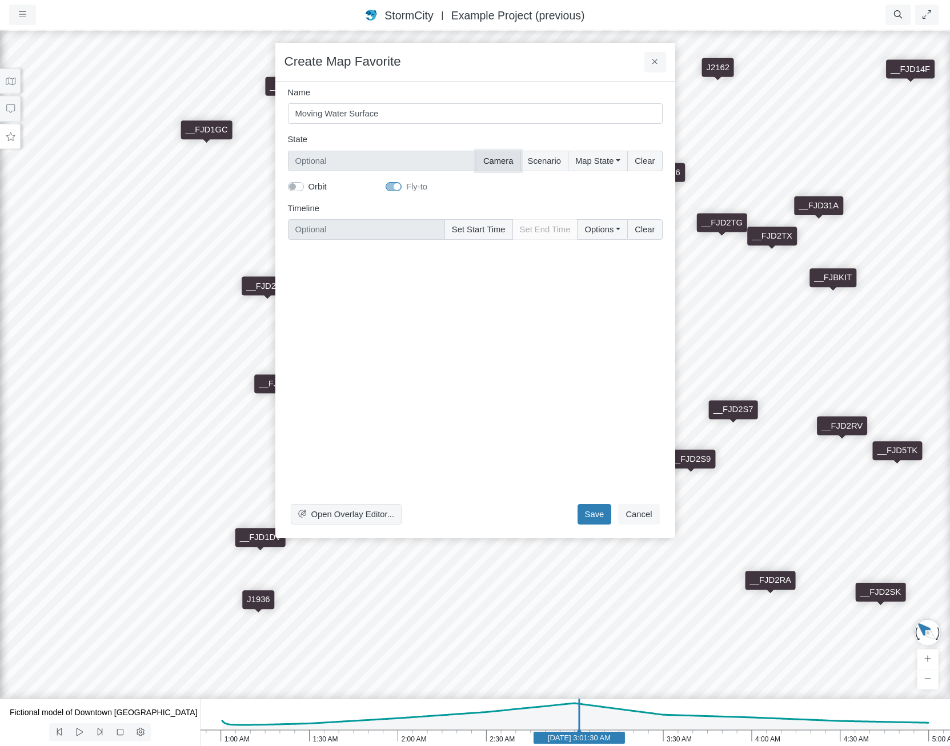
checkbox input "true"
click at [583, 166] on button "Map State" at bounding box center [597, 161] width 59 height 21
click at [599, 184] on label "Select All" at bounding box center [613, 185] width 35 height 13
click at [584, 184] on input "Select All" at bounding box center [579, 184] width 9 height 11
checkbox input "true"
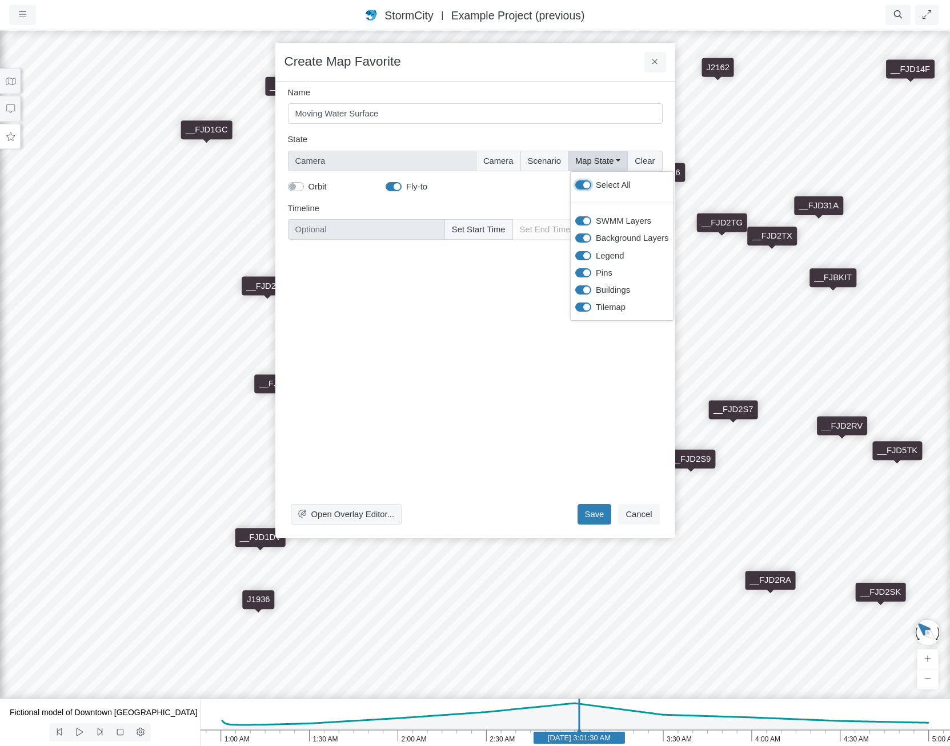
type input "Camera + Full Map State"
checkbox input "true"
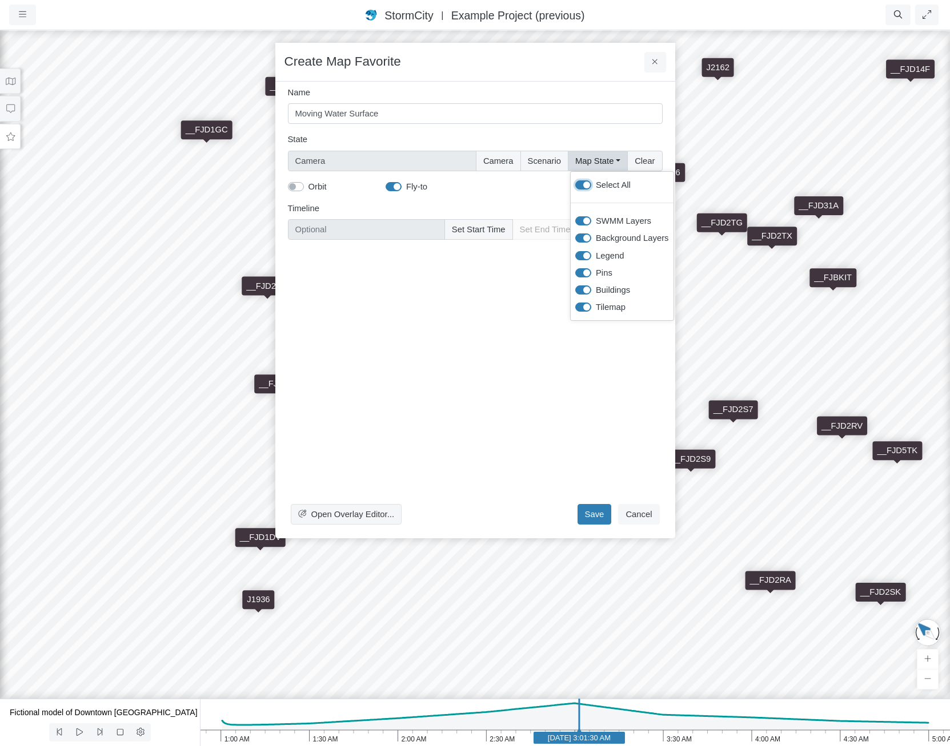
checkbox input "true"
click at [405, 310] on div "Open Overlay Editor... Save Cancel" at bounding box center [475, 389] width 375 height 280
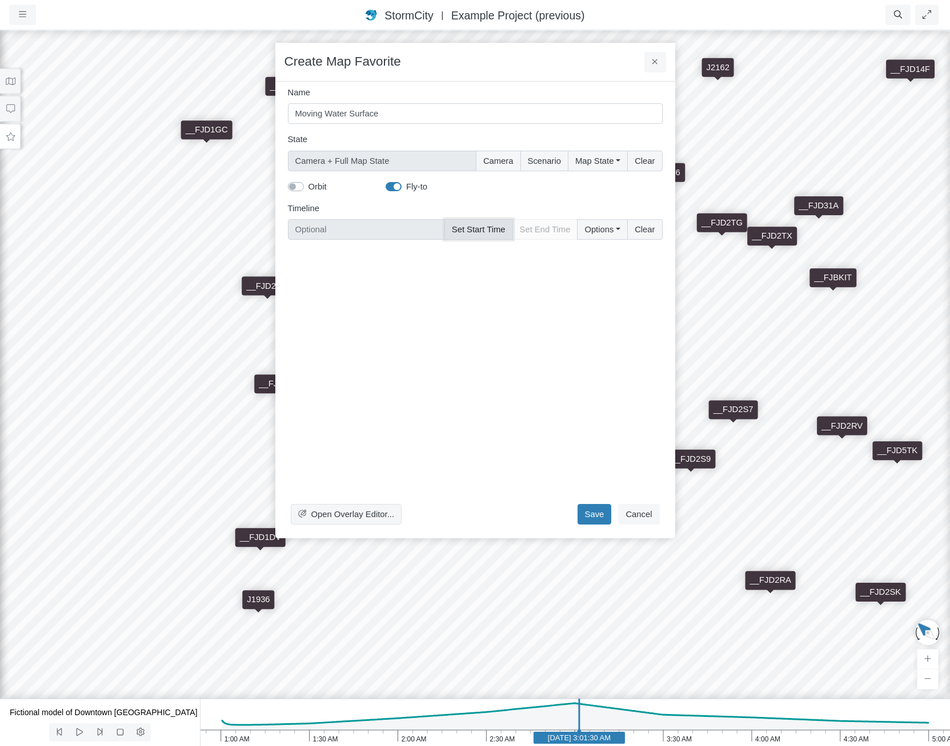
click at [504, 226] on button "Set Start Time" at bounding box center [478, 229] width 69 height 21
type input "Jan 1, 2020 3:01 AM"
click at [592, 511] on button "Save" at bounding box center [594, 514] width 34 height 21
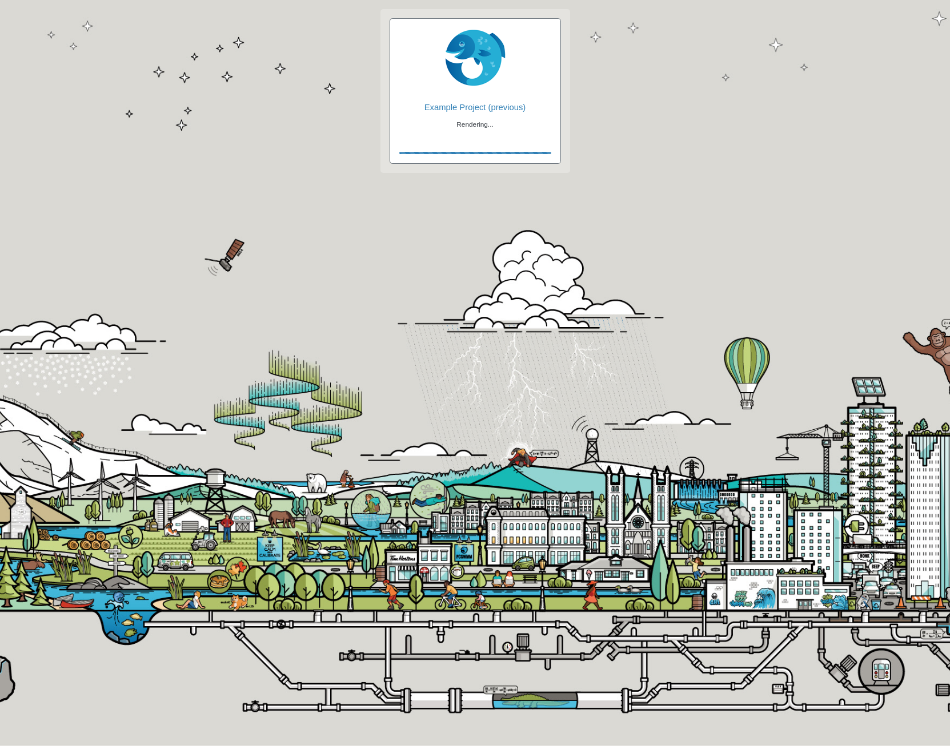
checkbox input "true"
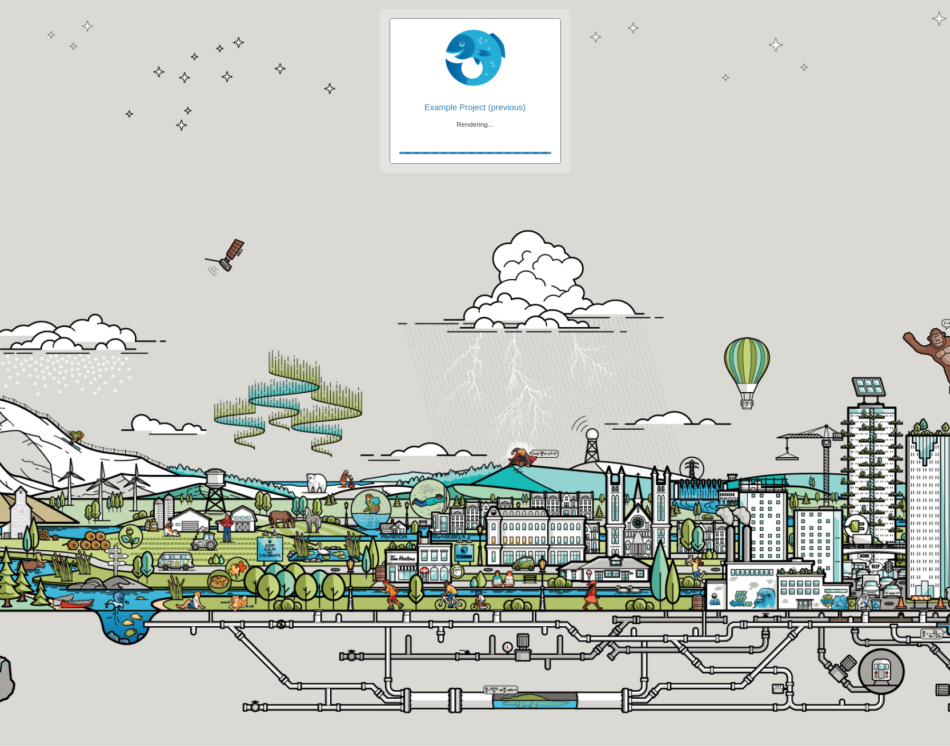
checkbox input "false"
checkbox input "true"
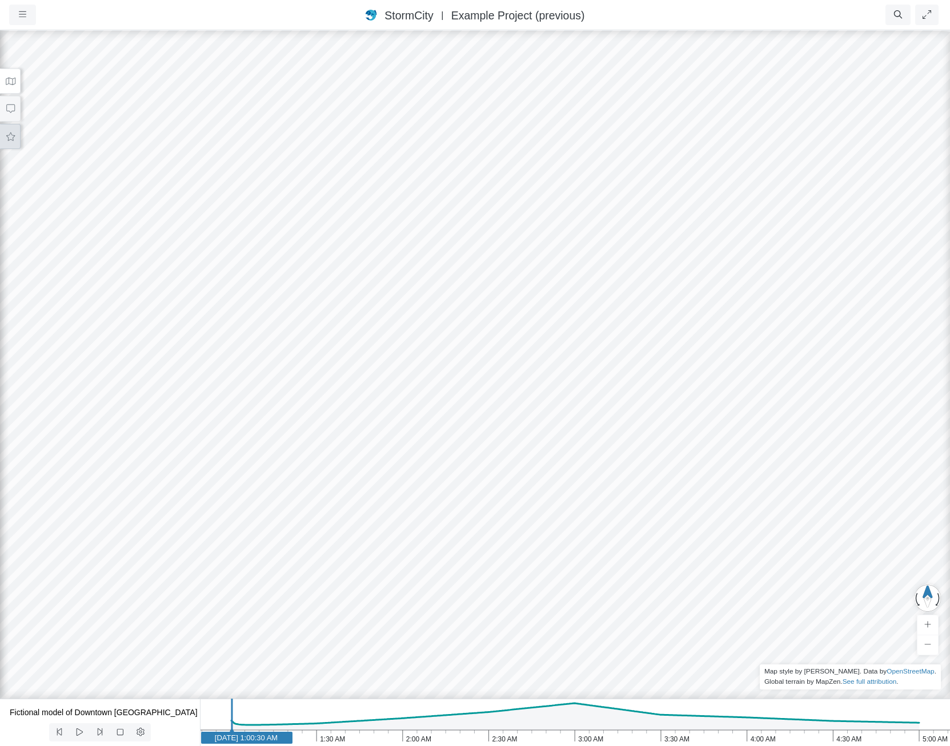
click at [9, 131] on button at bounding box center [10, 137] width 21 height 26
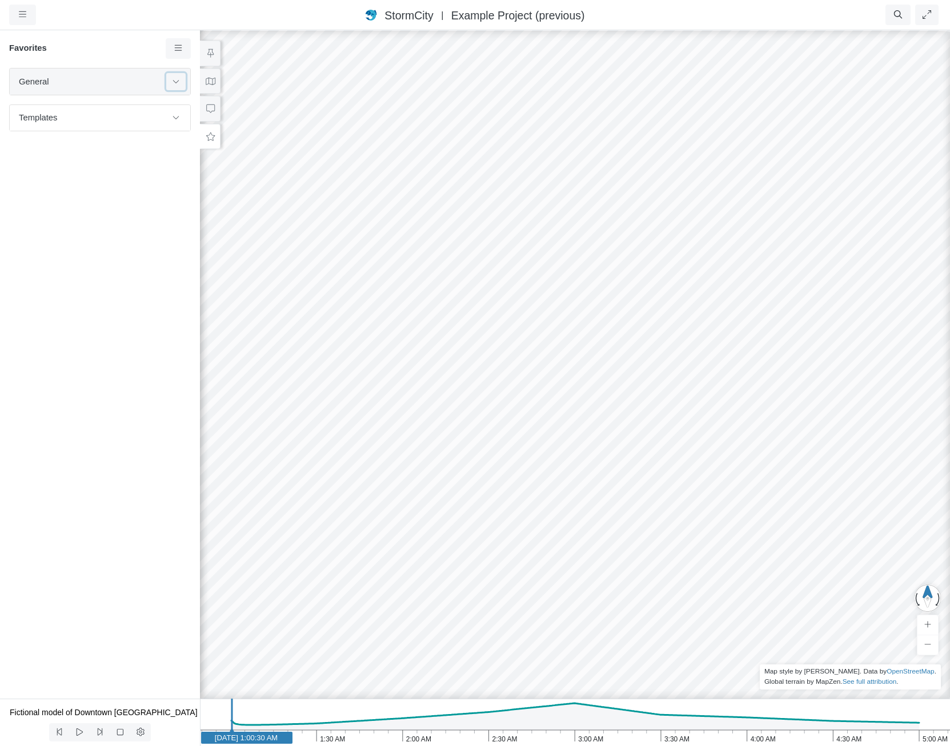
click at [176, 79] on icon at bounding box center [175, 81] width 9 height 7
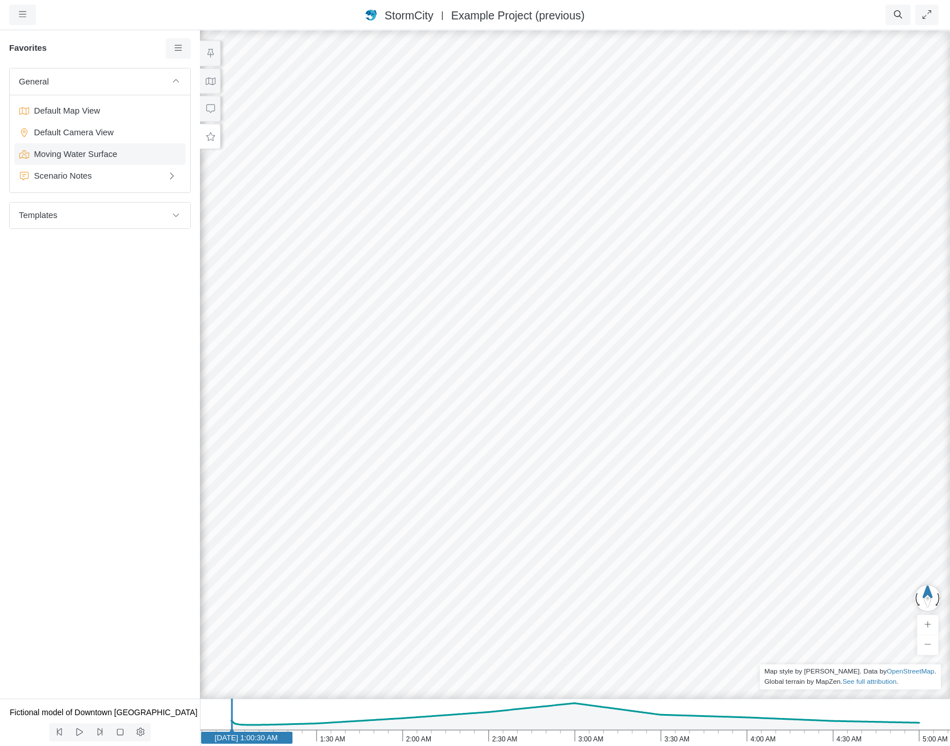
click at [87, 152] on span "Moving Water Surface" at bounding box center [101, 154] width 143 height 13
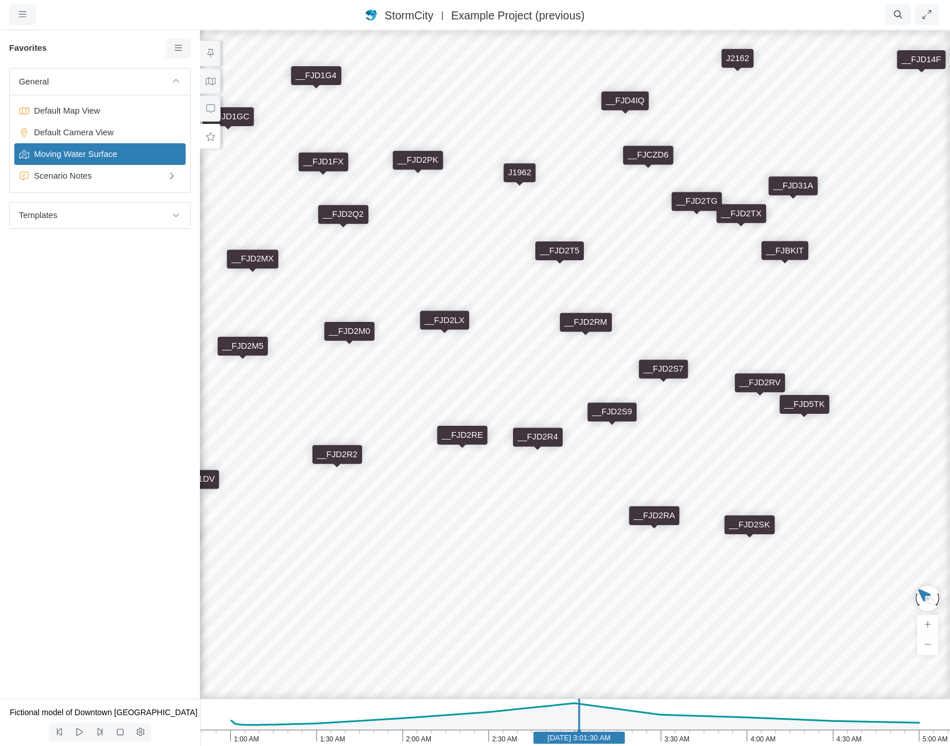
drag, startPoint x: 760, startPoint y: 536, endPoint x: 637, endPoint y: 503, distance: 127.3
click at [638, 503] on div "__FJBKIT __FJD2RA __FJD1G4 __FJCZAM __FJCUHX __FJD4WC J2162 __FJD012 __FJD5ZB _…" at bounding box center [575, 387] width 950 height 717
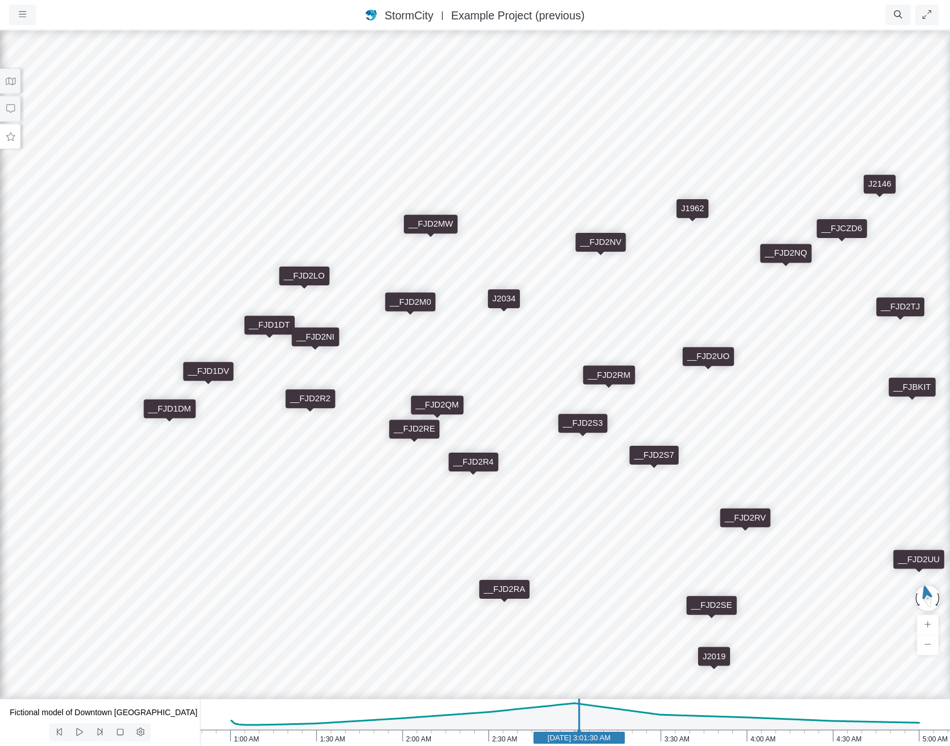
drag, startPoint x: 512, startPoint y: 520, endPoint x: 298, endPoint y: 516, distance: 213.6
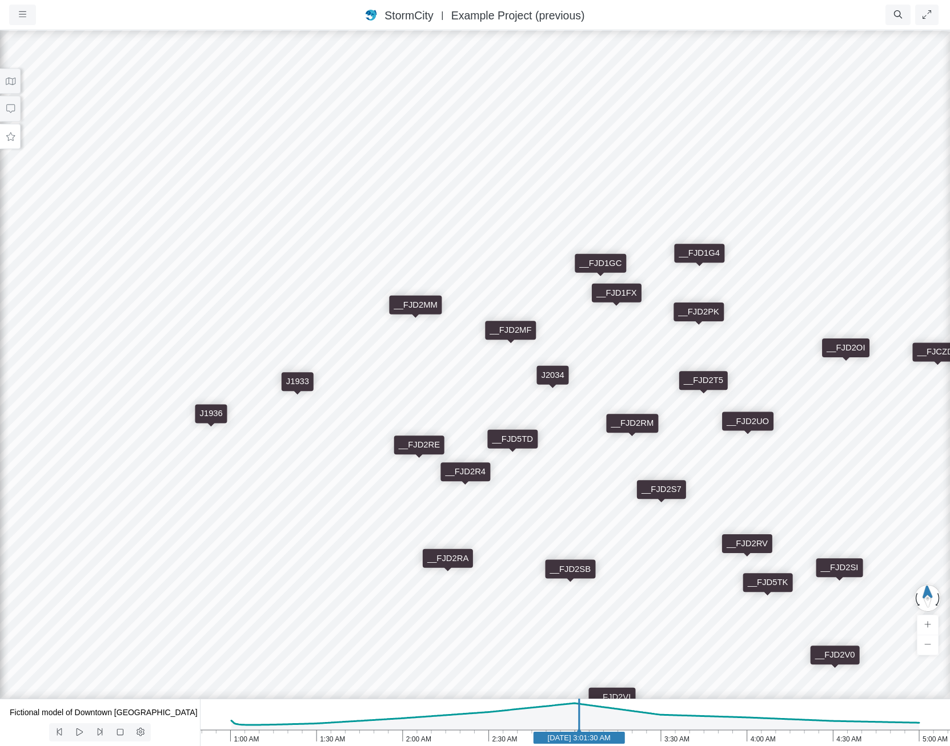
drag, startPoint x: 624, startPoint y: 512, endPoint x: 549, endPoint y: 425, distance: 114.6
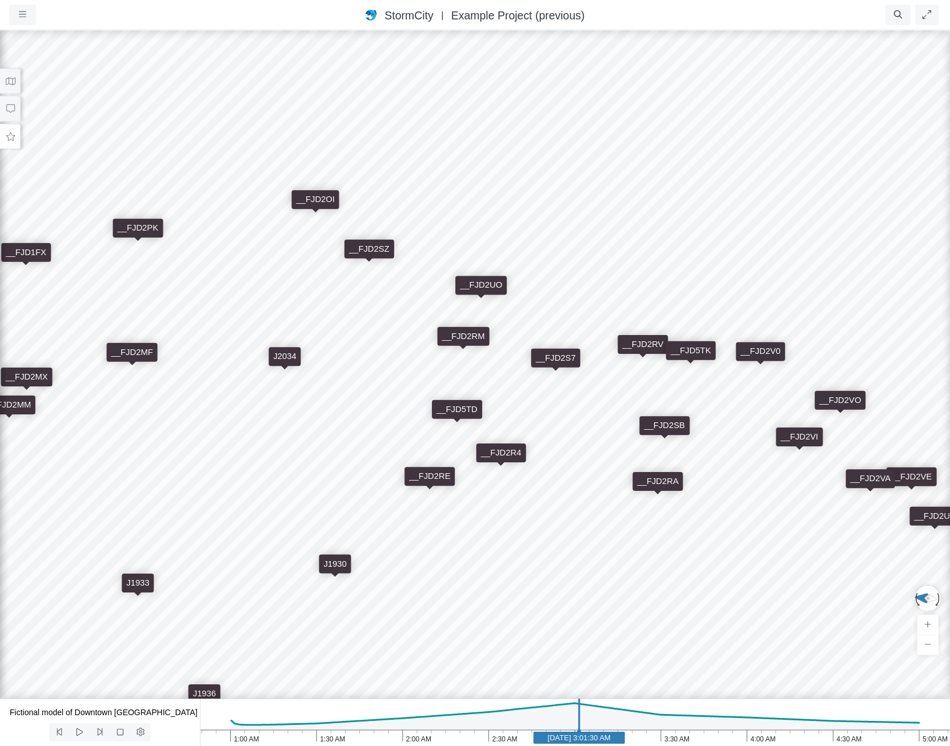
drag, startPoint x: 511, startPoint y: 528, endPoint x: 840, endPoint y: 597, distance: 335.6
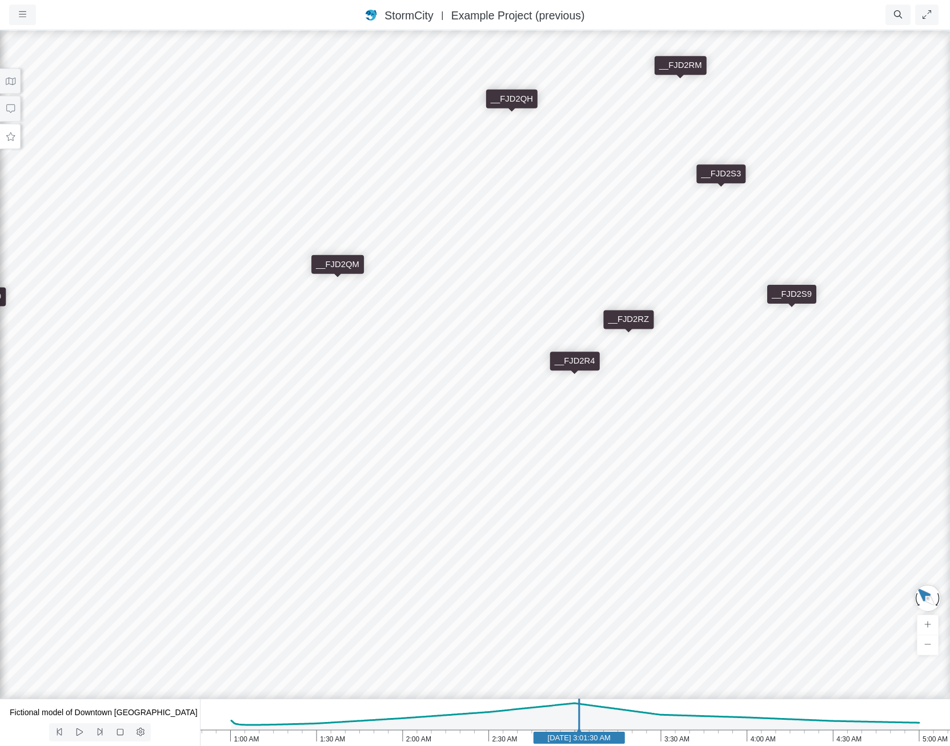
drag, startPoint x: 690, startPoint y: 519, endPoint x: 525, endPoint y: 580, distance: 176.0
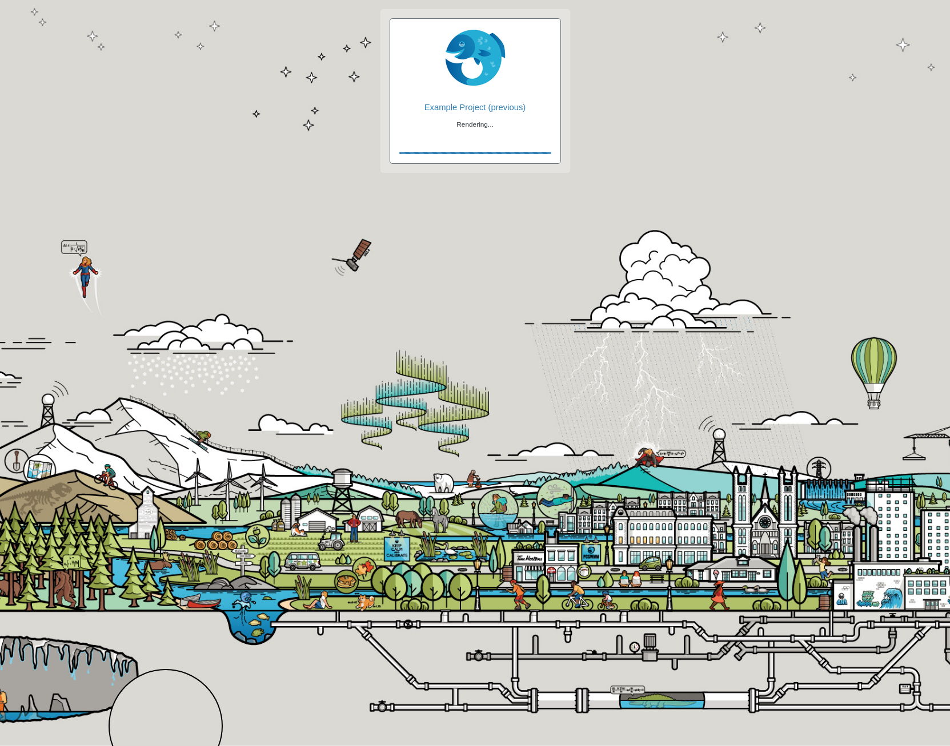
checkbox input "true"
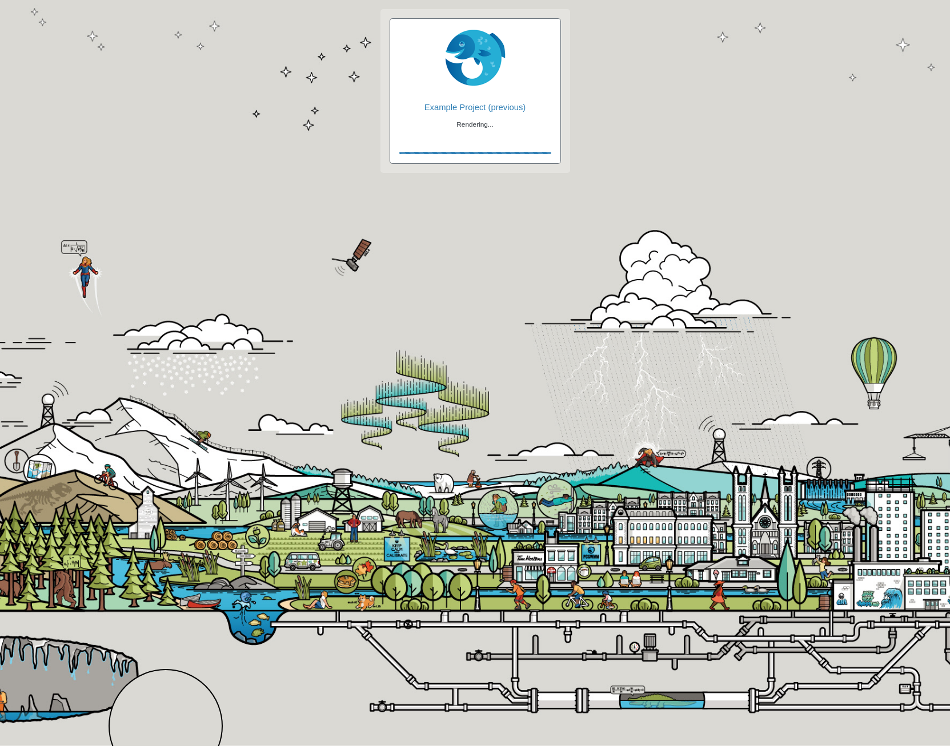
checkbox input "false"
checkbox input "true"
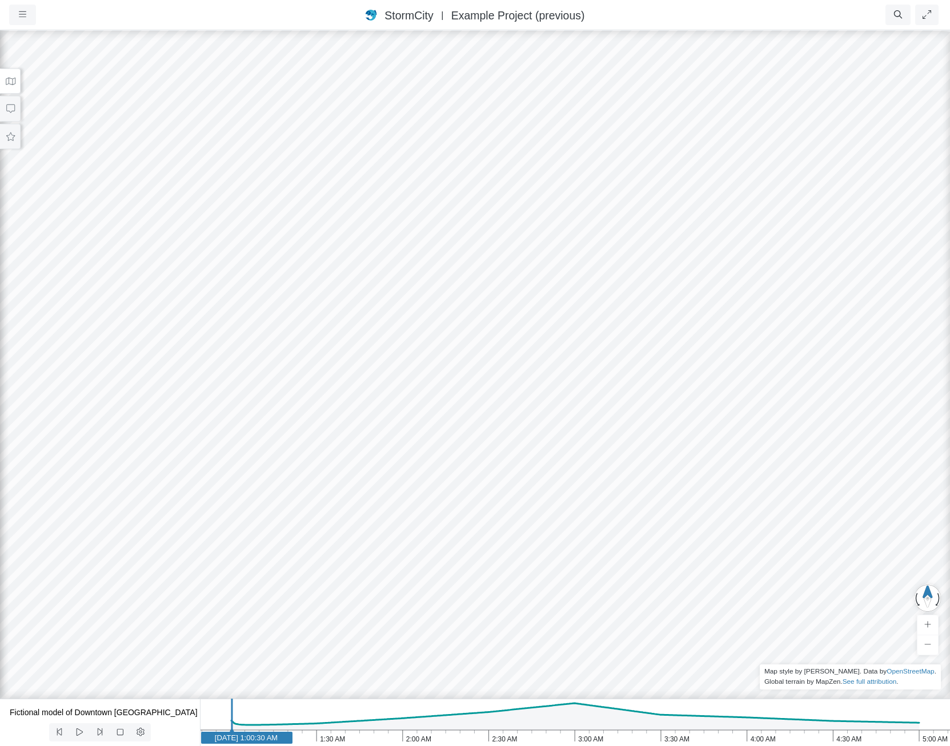
drag, startPoint x: 632, startPoint y: 226, endPoint x: 652, endPoint y: 190, distance: 41.4
click at [652, 190] on div at bounding box center [475, 387] width 950 height 717
click at [6, 78] on icon at bounding box center [10, 81] width 11 height 9
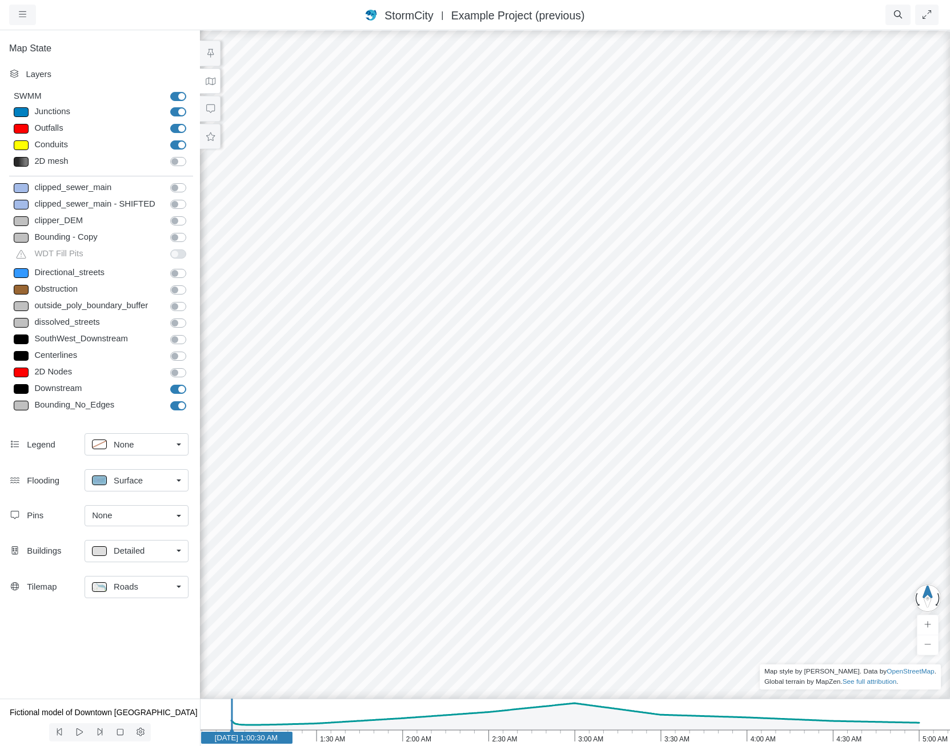
click at [191, 399] on label "Bounding_No_Edges" at bounding box center [191, 399] width 0 height 0
click at [179, 405] on input "Bounding_No_Edges" at bounding box center [174, 404] width 9 height 11
checkbox input "false"
click at [191, 383] on label "Downstream" at bounding box center [191, 383] width 0 height 0
click at [179, 388] on input "Downstream" at bounding box center [174, 388] width 9 height 11
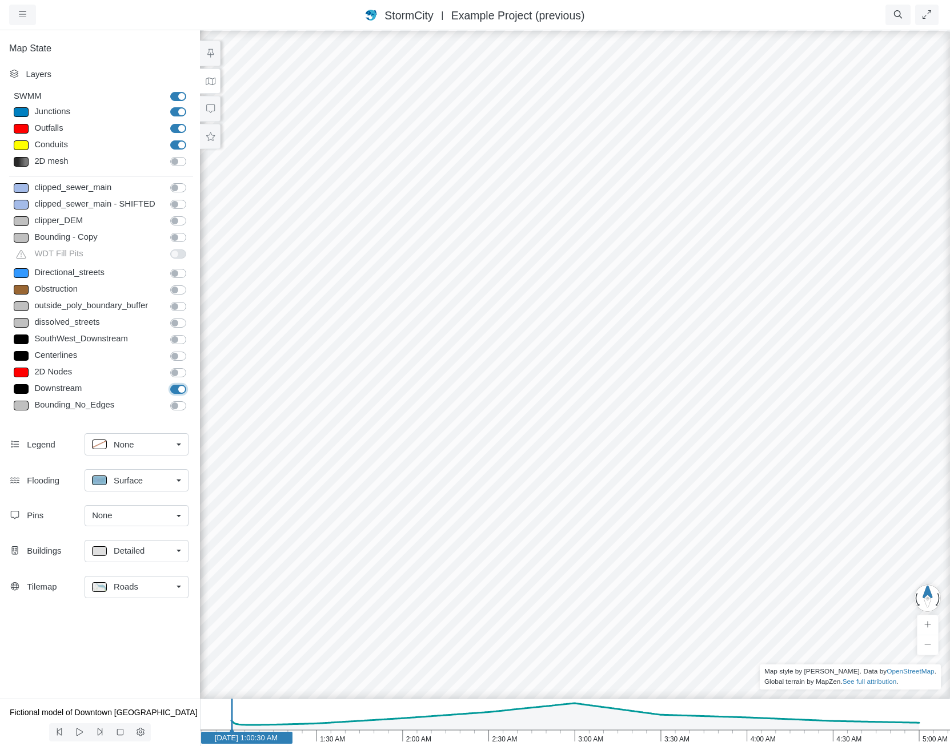
checkbox input "false"
click at [191, 122] on label "Outfalls" at bounding box center [191, 122] width 0 height 0
click at [179, 128] on input "Outfalls" at bounding box center [174, 127] width 9 height 11
checkbox input "false"
click at [191, 139] on label "Conduits" at bounding box center [191, 139] width 0 height 0
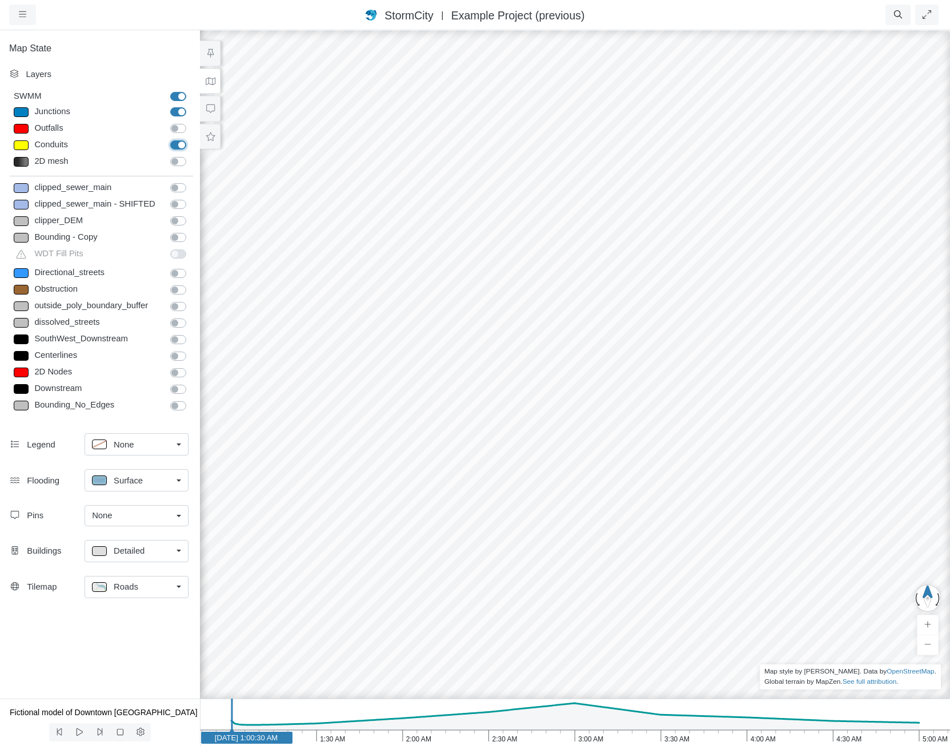
click at [179, 144] on input "Conduits" at bounding box center [174, 144] width 9 height 11
checkbox input "false"
click at [95, 109] on div "Junctions" at bounding box center [97, 112] width 132 height 14
type input "Visible"
checkbox input "true"
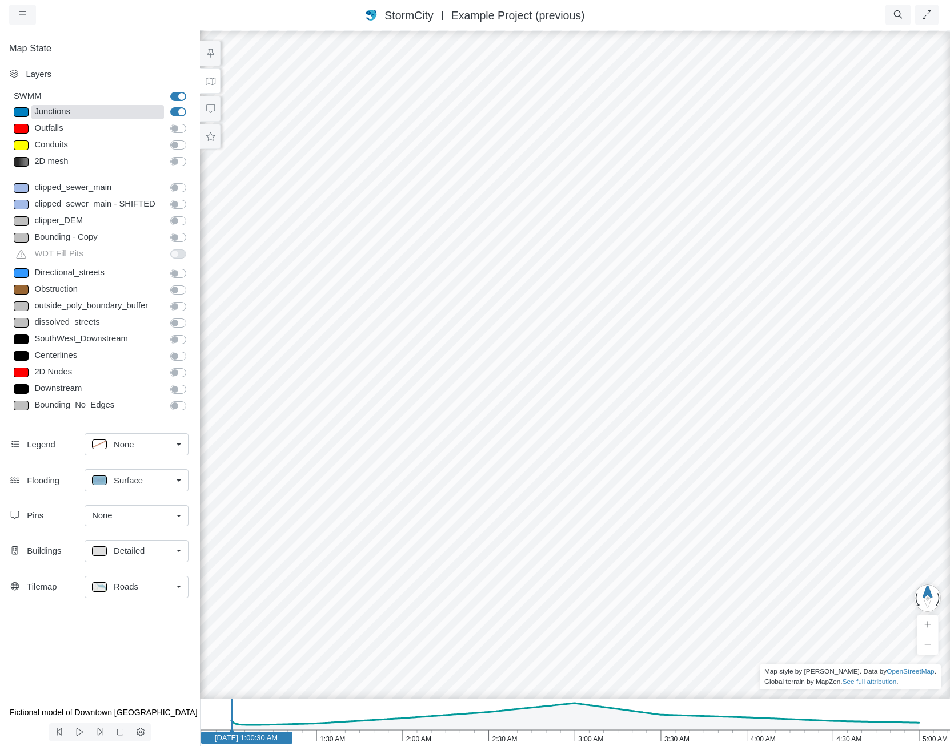
select select "CIRCLE"
type input "7"
checkbox input "true"
type input "0"
type input "7"
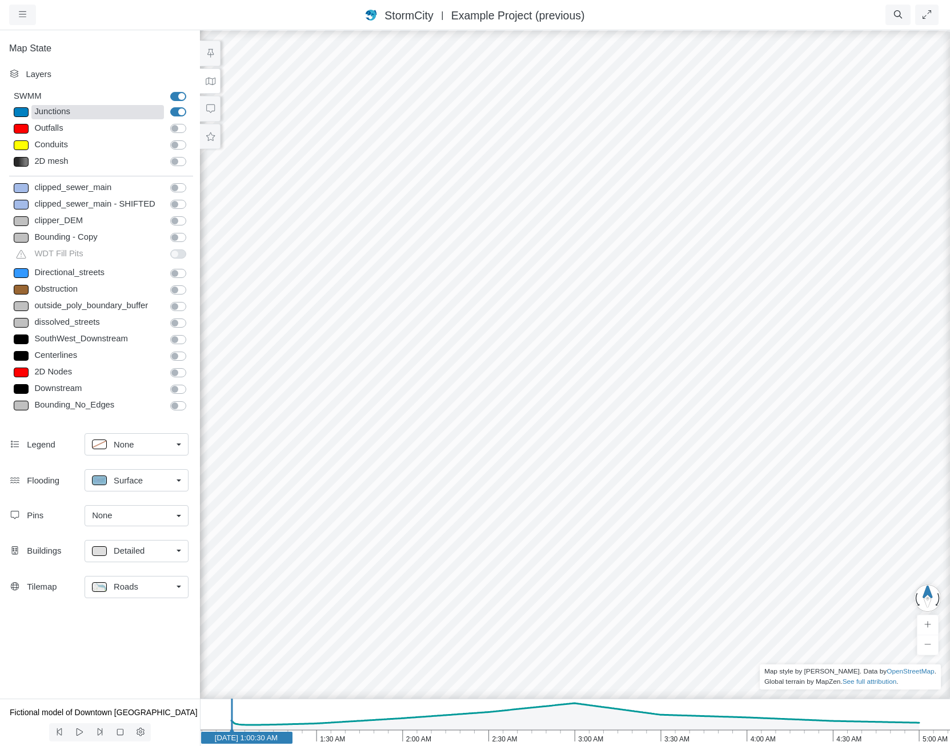
select select "None"
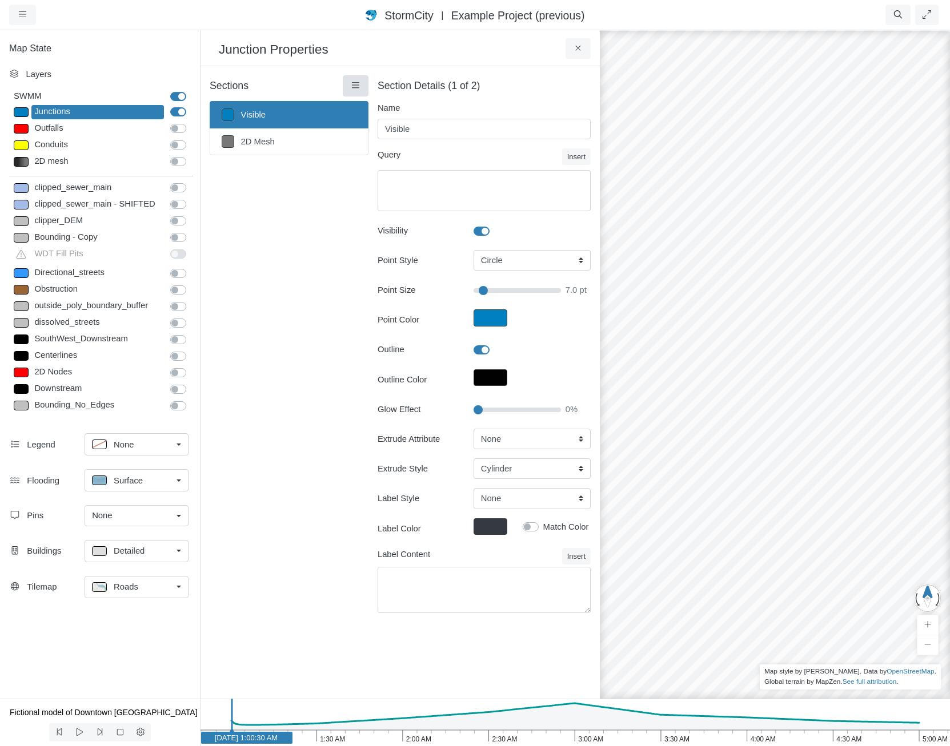
click at [359, 93] on link at bounding box center [356, 85] width 26 height 21
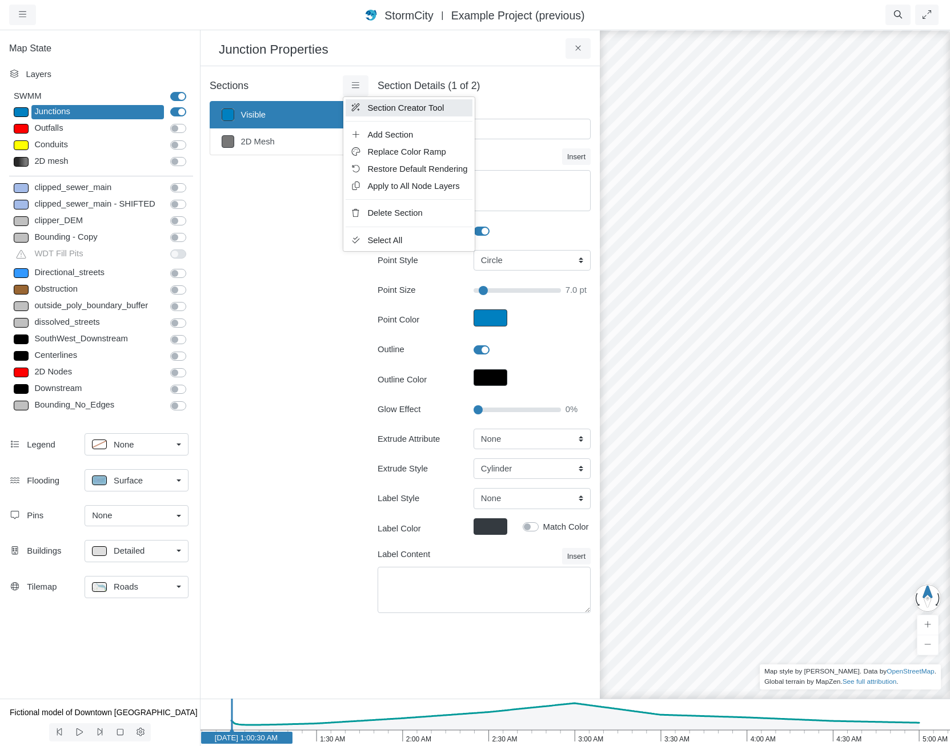
click at [364, 110] on link "Section Creator Tool" at bounding box center [409, 107] width 126 height 17
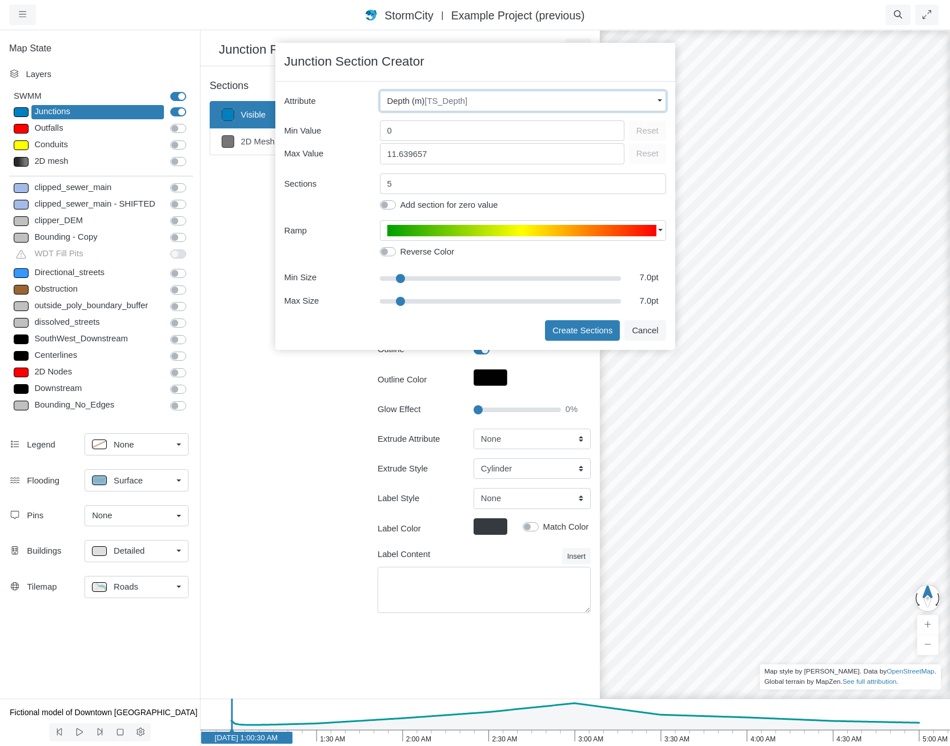
click at [527, 107] on div "Depth (m) [TS_Depth]" at bounding box center [520, 101] width 266 height 13
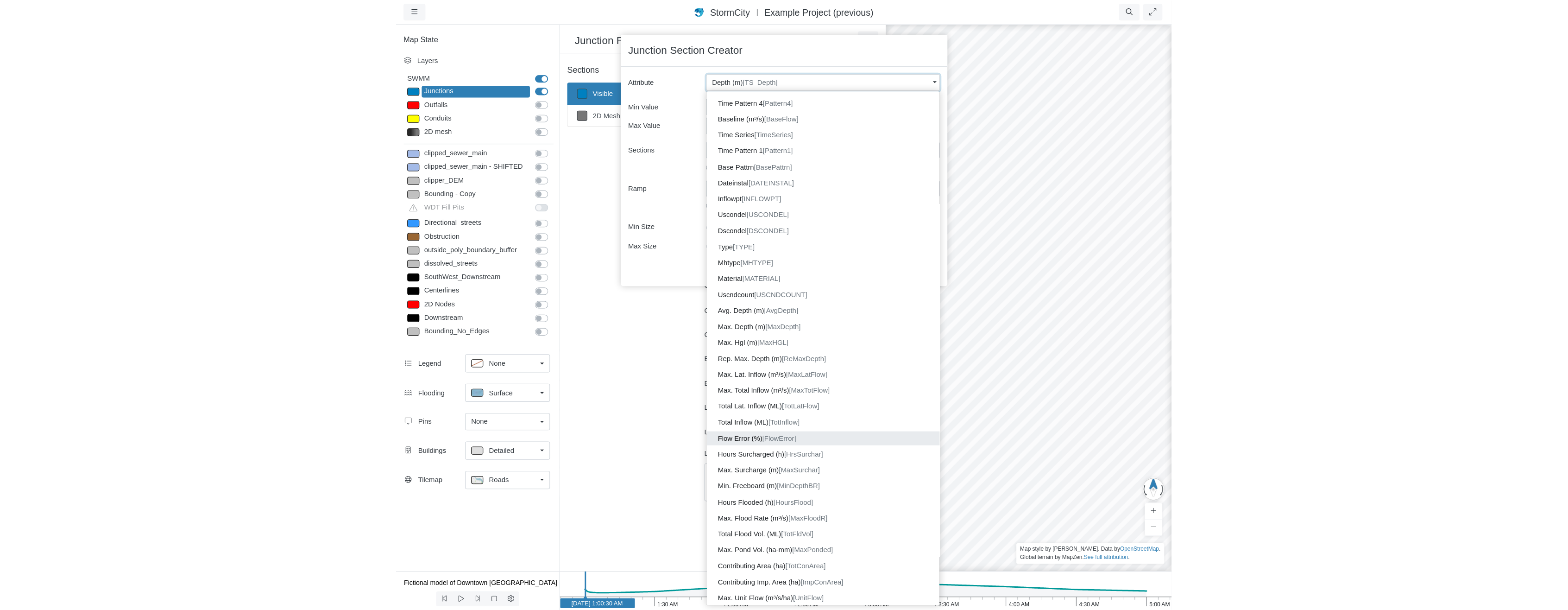
scroll to position [235, 0]
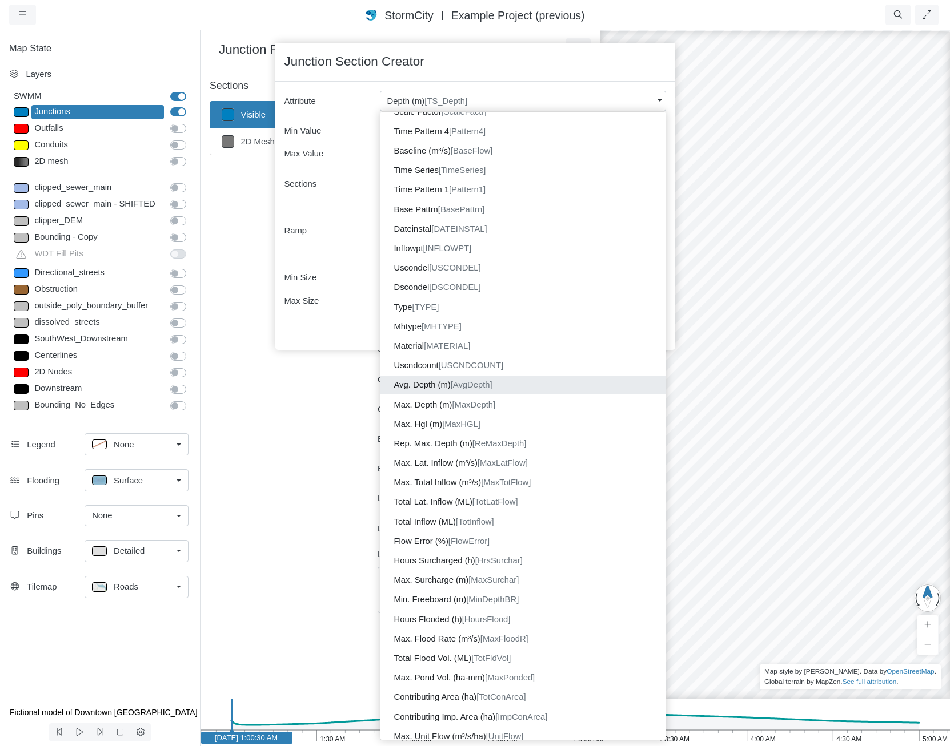
click at [492, 386] on span "[AvgDepth]" at bounding box center [472, 384] width 42 height 9
type input "9.71"
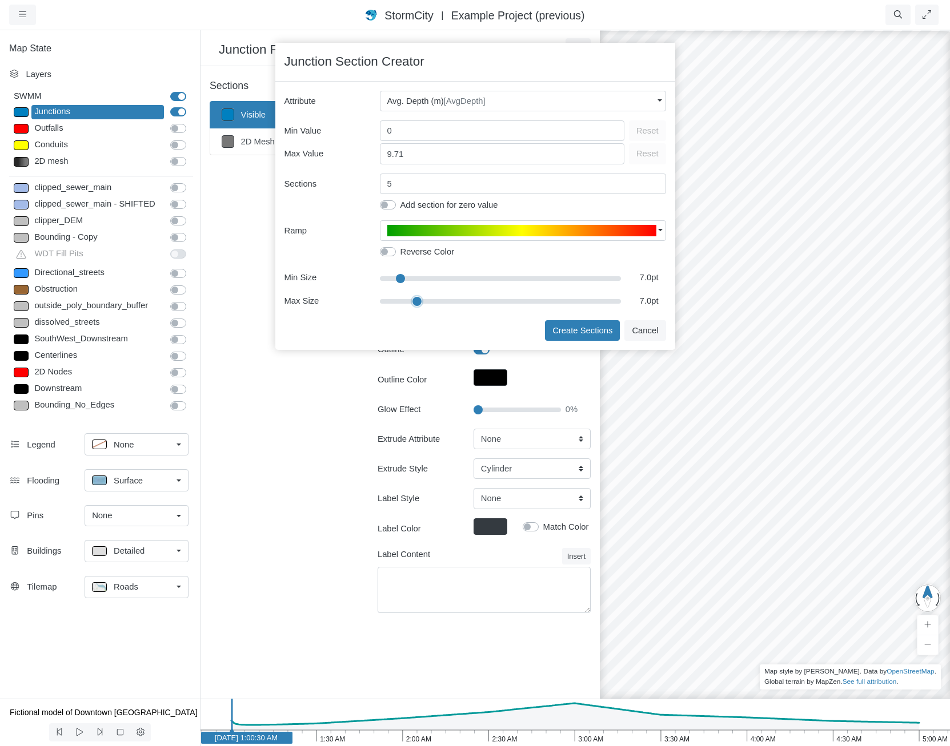
type input "11"
click at [417, 302] on input "range" at bounding box center [501, 301] width 242 height 13
click at [577, 337] on button "Create Sections" at bounding box center [582, 330] width 75 height 21
type input "< 2m"
type textarea "AvgDepth < 2"
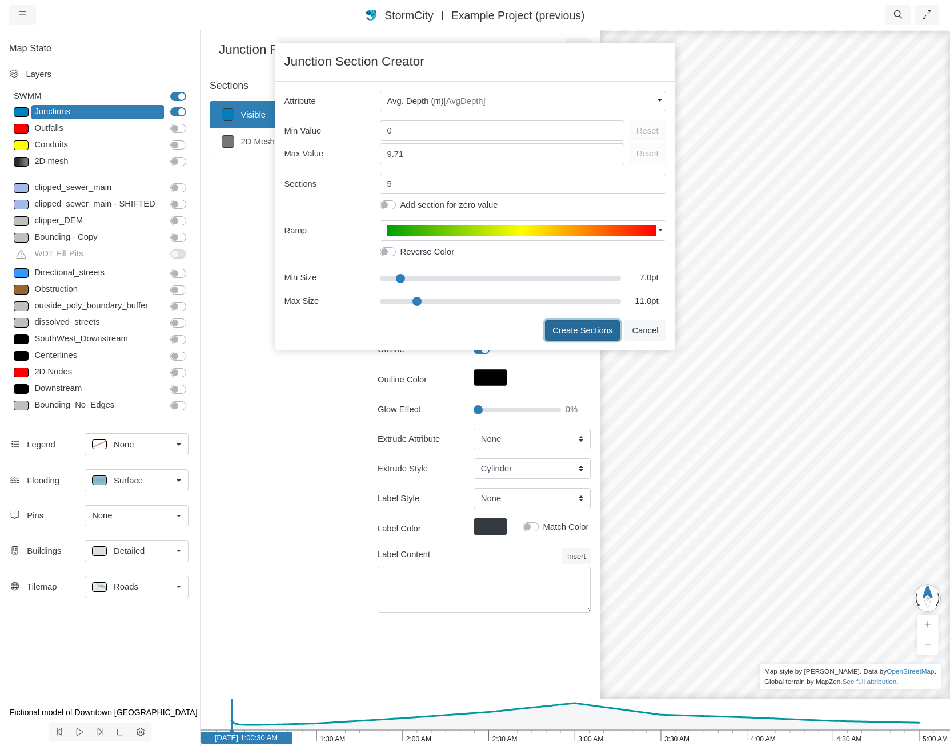
type input "7"
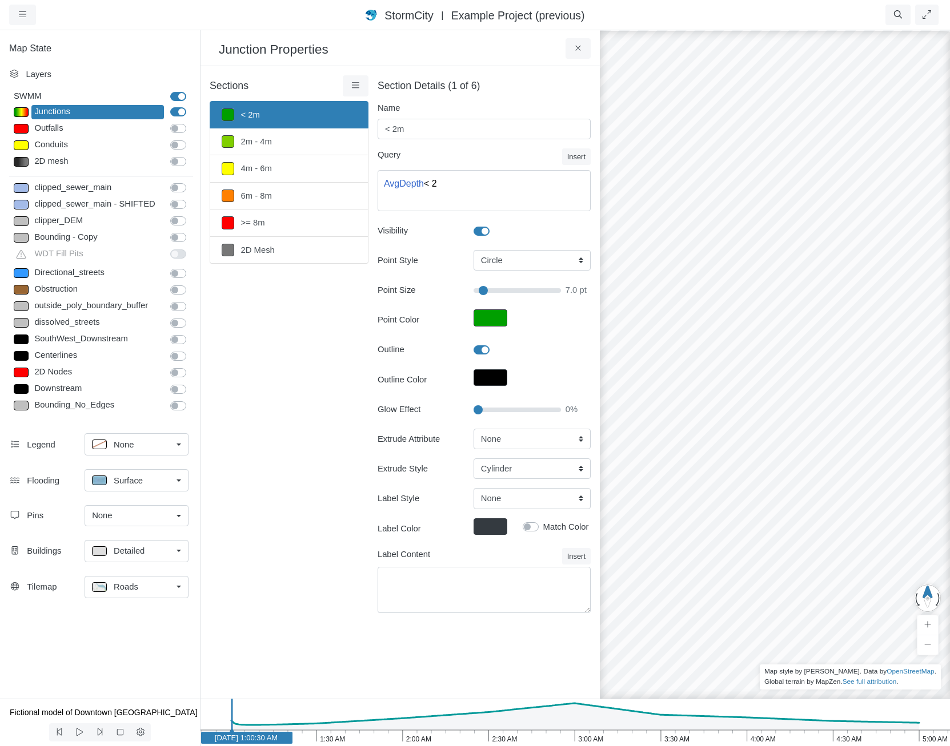
click at [342, 82] on div "Sections" at bounding box center [289, 85] width 159 height 21
click at [344, 93] on link at bounding box center [356, 85] width 26 height 21
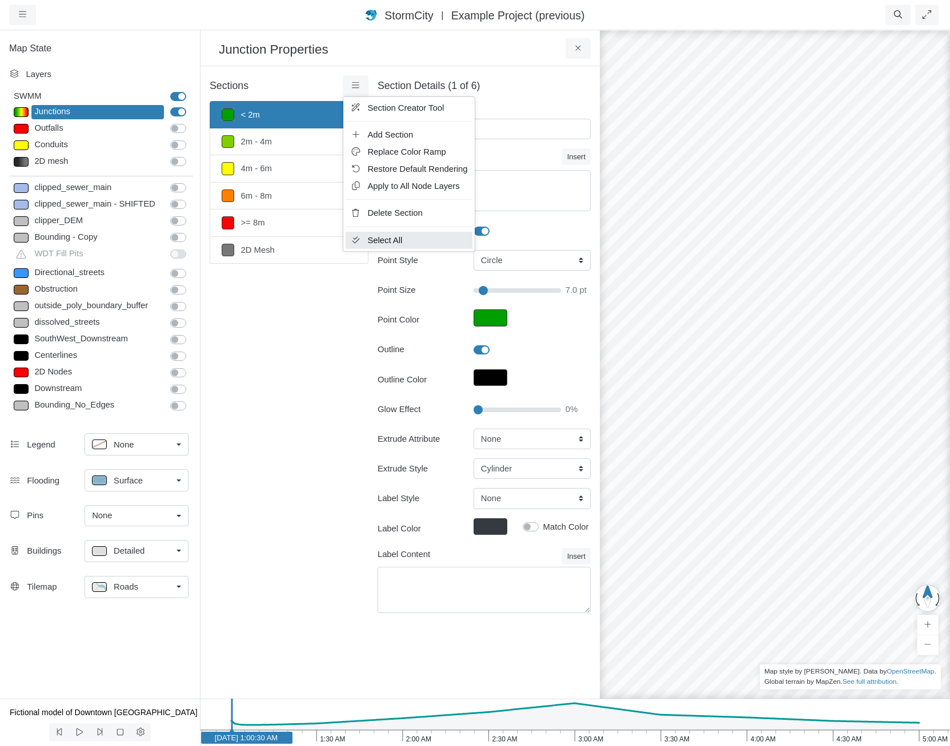
click at [377, 238] on span "Select All" at bounding box center [384, 240] width 35 height 9
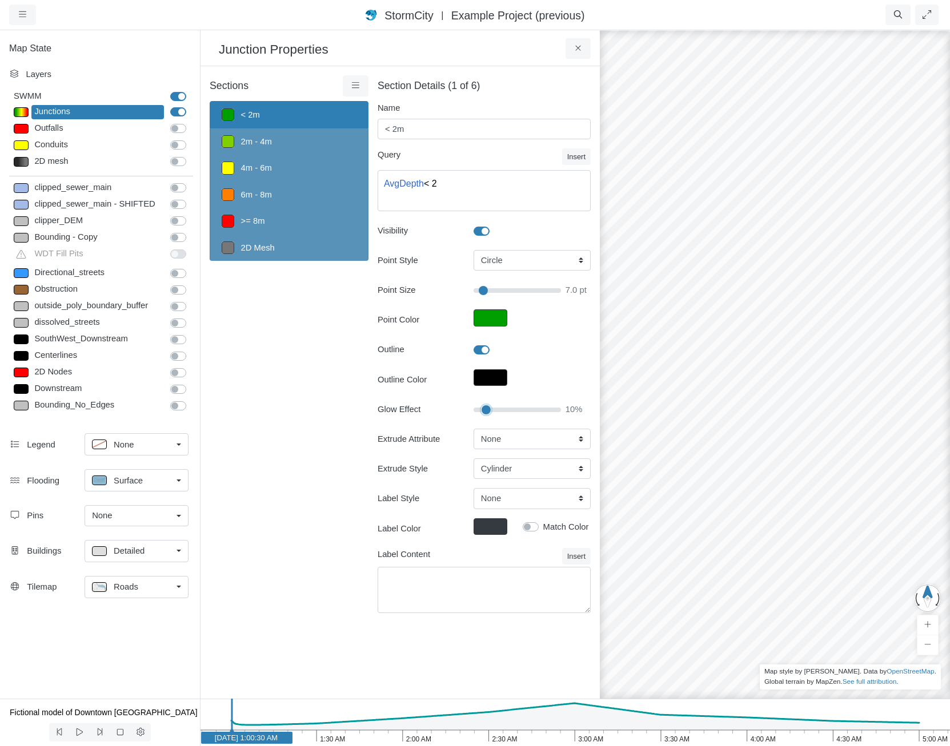
drag, startPoint x: 479, startPoint y: 411, endPoint x: 486, endPoint y: 409, distance: 7.6
type input "10"
click at [486, 409] on input "Glow Effect" at bounding box center [516, 410] width 87 height 13
click at [493, 443] on select "None Fixed Height X-Coordinate Y-Coordinate Invert El. Depth Initial Depth Surc…" at bounding box center [531, 439] width 117 height 21
type input "7"
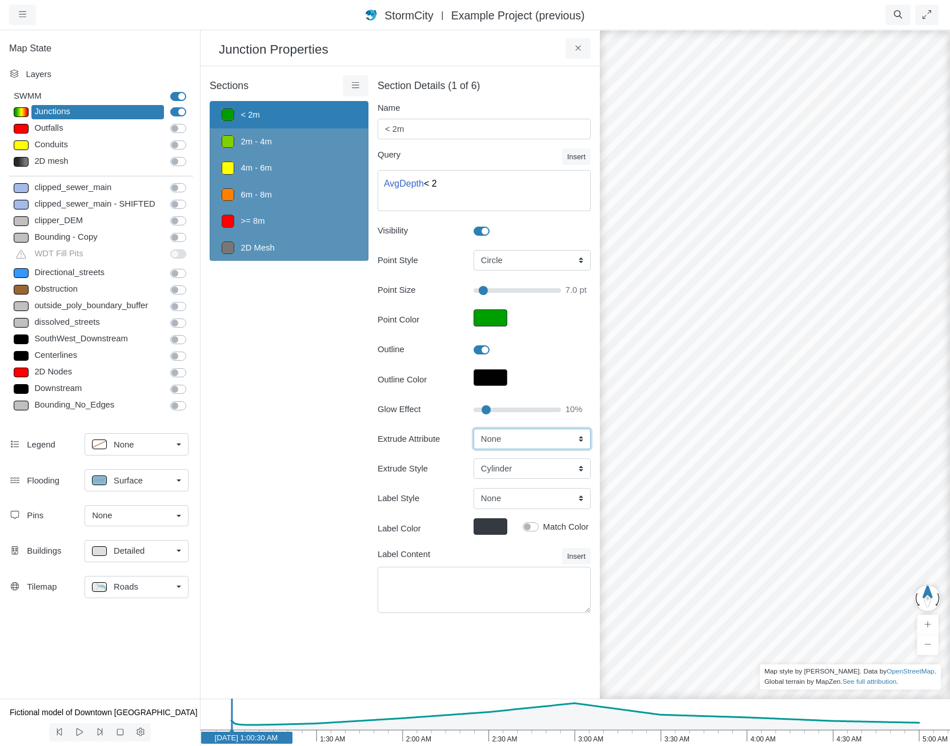
select select "AvgDepth"
click at [473, 429] on select "None Fixed Height X-Coordinate Y-Coordinate Invert El. Depth Initial Depth Surc…" at bounding box center [531, 439] width 117 height 21
type input "7"
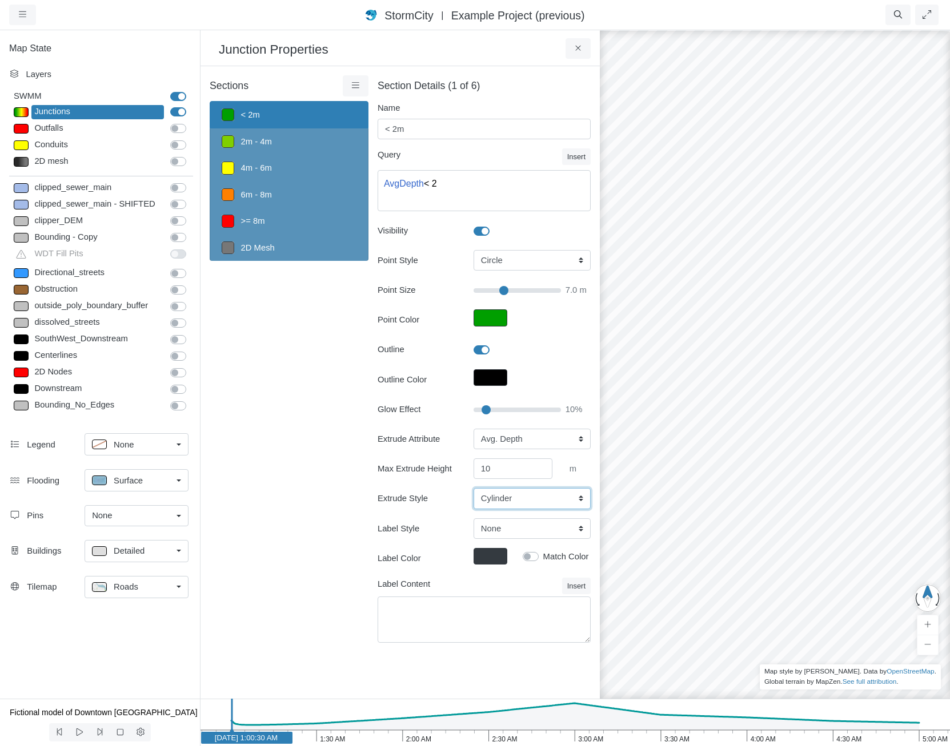
click at [510, 498] on select "Cylinder Hexagonal Prism Rectangular Prism Sphere" at bounding box center [531, 498] width 117 height 21
select select "SPH"
click at [473, 488] on select "Cylinder Hexagonal Prism Rectangular Prism Sphere" at bounding box center [531, 498] width 117 height 21
type input "7"
click at [507, 473] on input "10" at bounding box center [512, 469] width 79 height 21
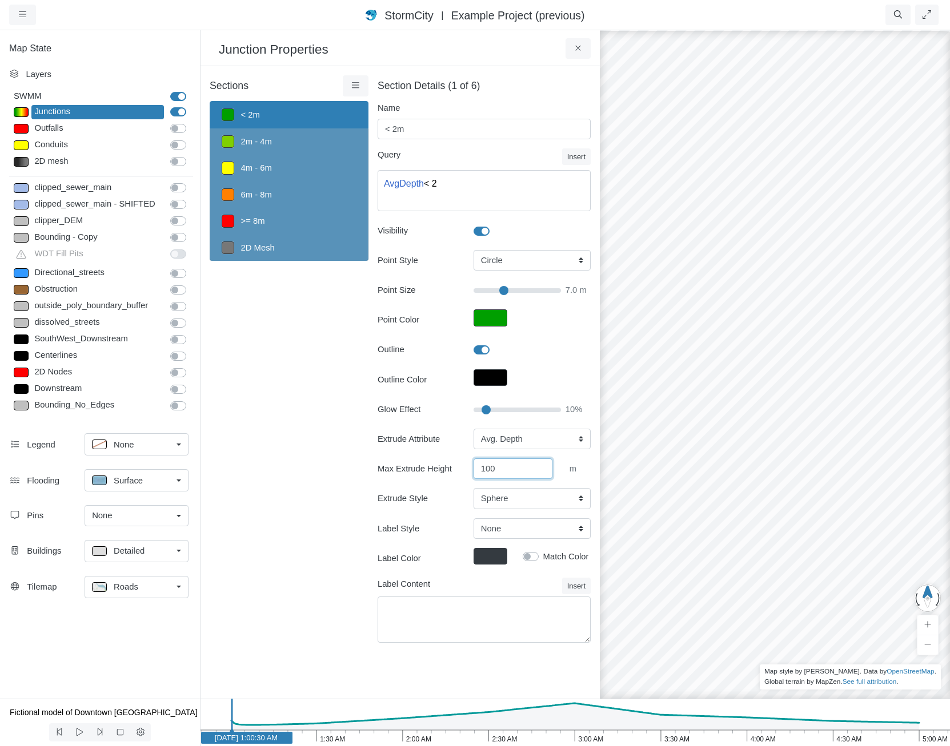
type input "100"
click at [292, 487] on div "Sections < 2m 2m - 4m 4m - 6m 6m - 8m >= 8m 2D Mesh Layer Details Refraction" at bounding box center [289, 365] width 159 height 581
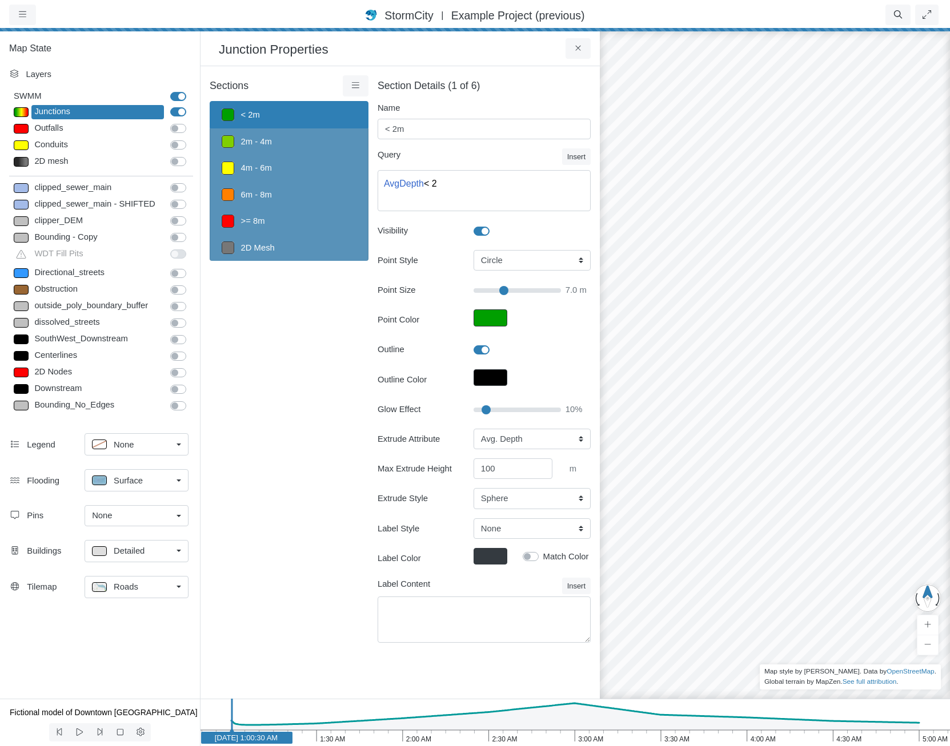
type input "7"
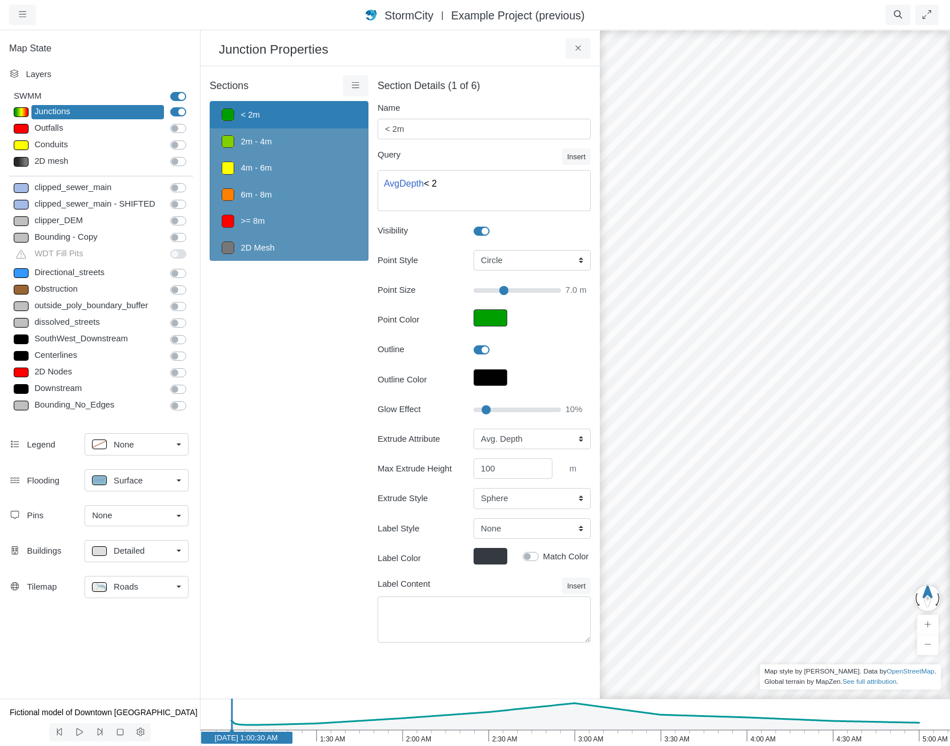
click at [127, 484] on span "Surface" at bounding box center [128, 481] width 29 height 13
click at [132, 558] on span "Isopleth" at bounding box center [129, 562] width 30 height 13
click at [571, 734] on icon "5:00 AM 4:30 AM 4:00 AM 3:30 AM 3:00 AM 2:30 AM 2:00 AM 1:30 AM 1:00 AM Jan 1, …" at bounding box center [575, 722] width 750 height 47
drag, startPoint x: 659, startPoint y: 517, endPoint x: 870, endPoint y: 315, distance: 292.0
drag, startPoint x: 704, startPoint y: 443, endPoint x: 915, endPoint y: 449, distance: 211.4
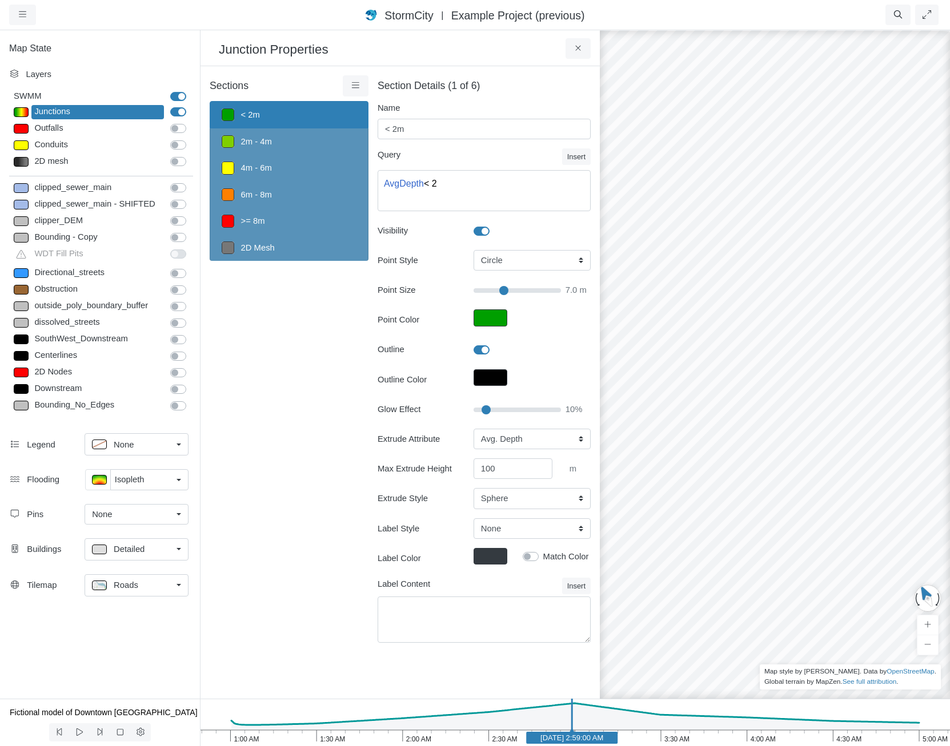
click at [910, 448] on div at bounding box center [775, 387] width 950 height 717
drag, startPoint x: 726, startPoint y: 482, endPoint x: 923, endPoint y: 520, distance: 201.3
click at [923, 520] on div at bounding box center [775, 387] width 950 height 717
drag, startPoint x: 802, startPoint y: 494, endPoint x: 680, endPoint y: 466, distance: 124.8
click at [680, 466] on div at bounding box center [775, 387] width 950 height 717
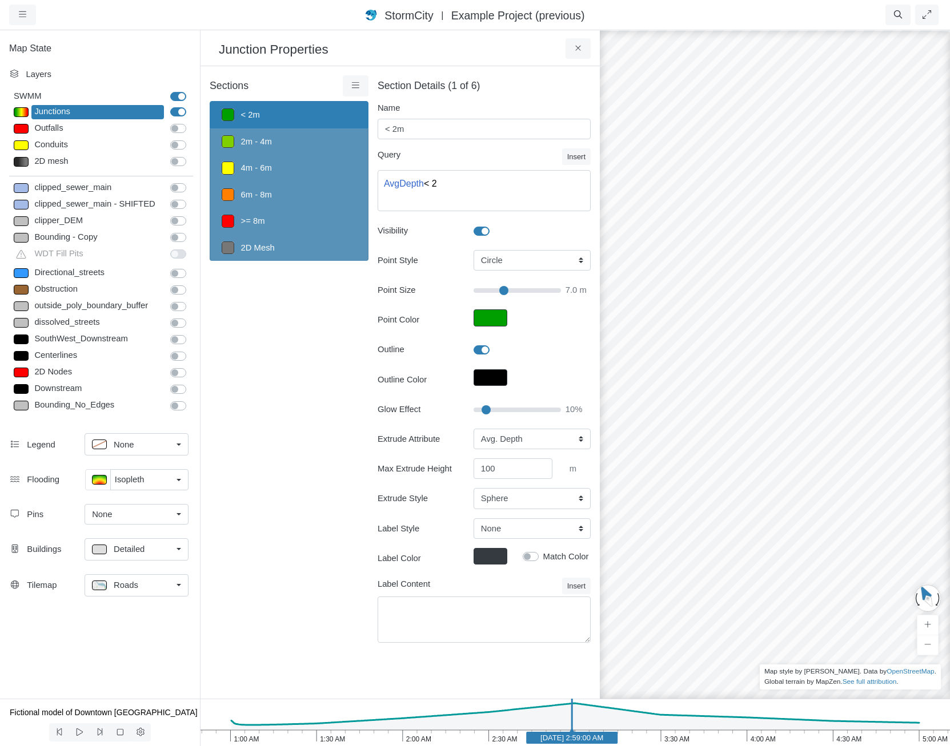
drag, startPoint x: 782, startPoint y: 471, endPoint x: 823, endPoint y: 510, distance: 56.1
click at [844, 527] on div at bounding box center [775, 387] width 950 height 717
drag, startPoint x: 837, startPoint y: 508, endPoint x: 788, endPoint y: 515, distance: 50.1
click at [791, 515] on div at bounding box center [775, 387] width 950 height 717
click at [136, 593] on link "Roads" at bounding box center [137, 586] width 104 height 22
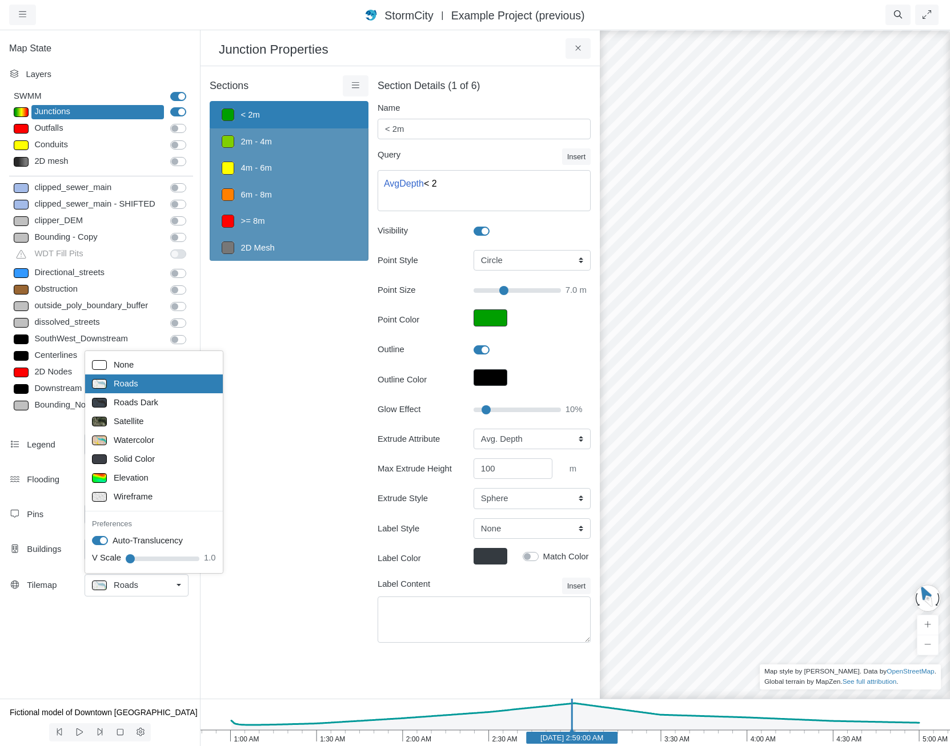
click at [164, 657] on div "Map State Layers SWMM SWMM Junctions Junctions Outfalls Dividers" at bounding box center [100, 364] width 200 height 670
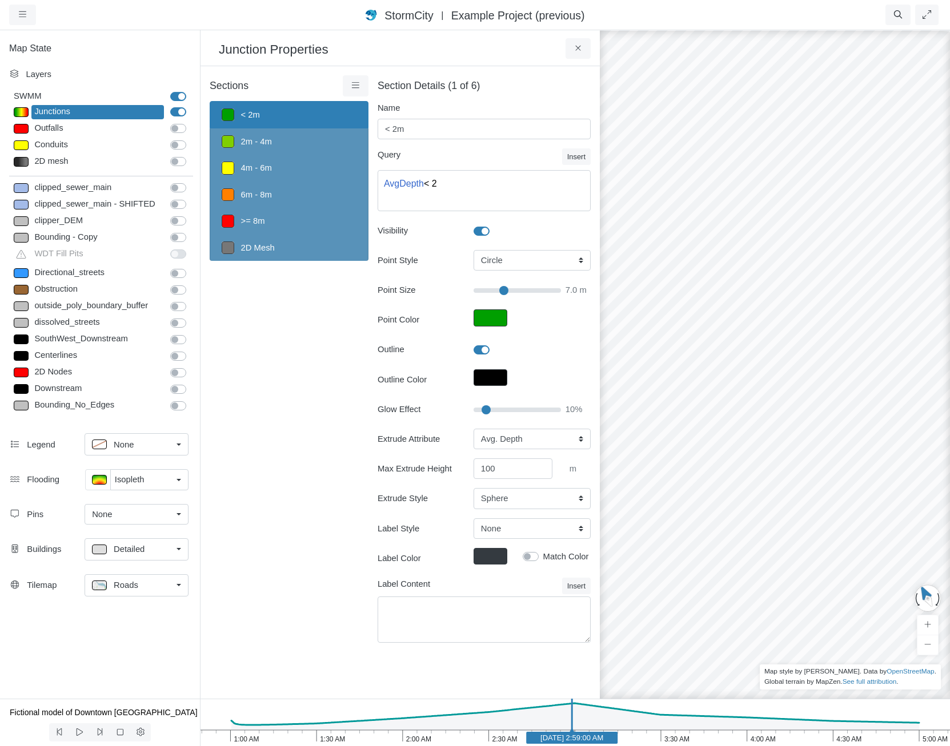
click at [136, 551] on span "Detailed" at bounding box center [129, 549] width 31 height 13
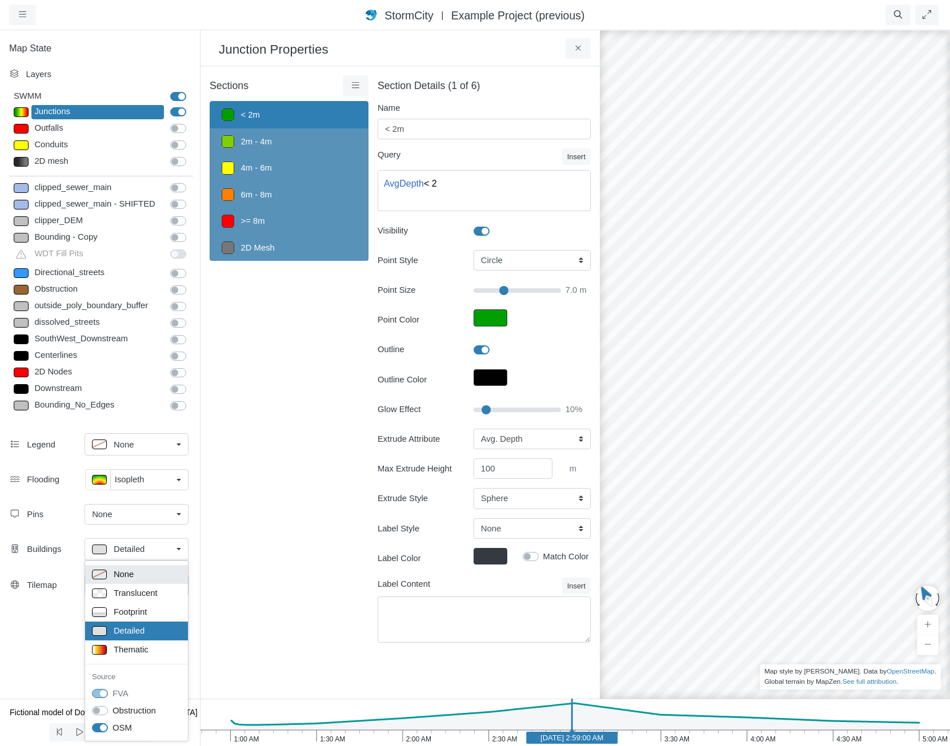
click at [149, 572] on div "None" at bounding box center [136, 575] width 89 height 14
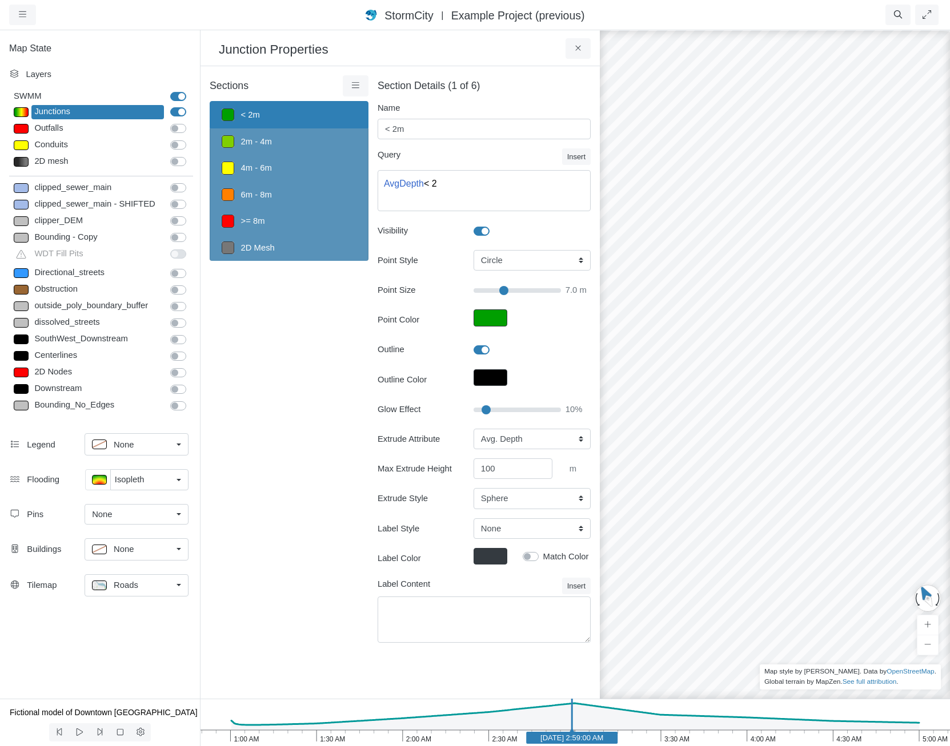
drag, startPoint x: 900, startPoint y: 499, endPoint x: 885, endPoint y: 560, distance: 63.0
click at [885, 560] on div at bounding box center [775, 387] width 950 height 717
drag, startPoint x: 803, startPoint y: 537, endPoint x: 713, endPoint y: 575, distance: 97.3
click at [713, 575] on div at bounding box center [775, 387] width 950 height 717
drag, startPoint x: 745, startPoint y: 564, endPoint x: 764, endPoint y: 584, distance: 27.5
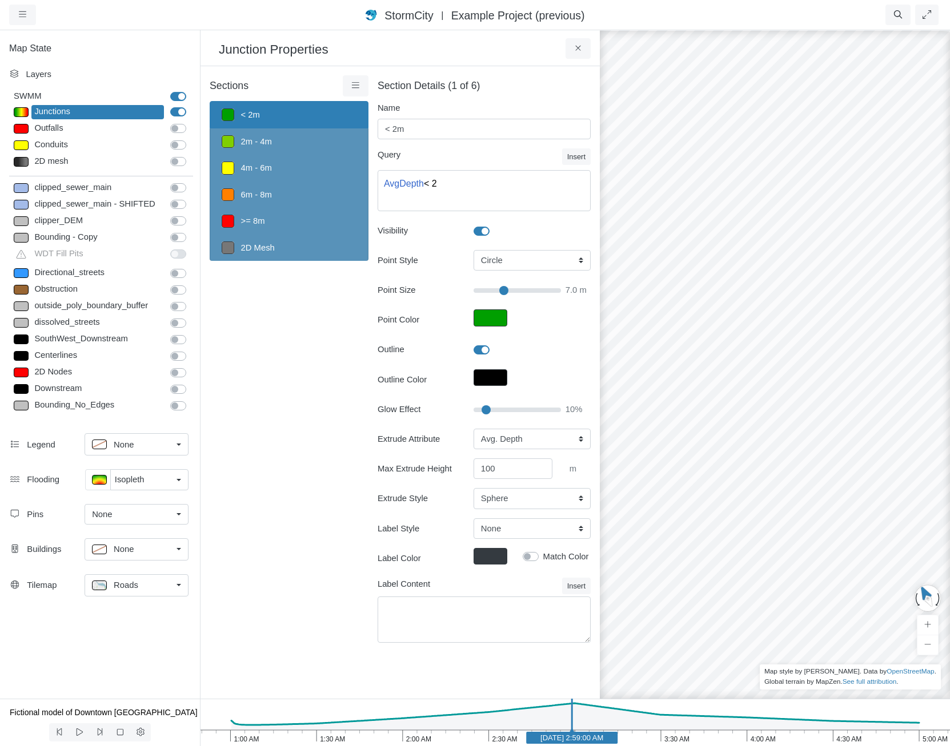
click at [757, 582] on div at bounding box center [775, 387] width 950 height 717
drag, startPoint x: 761, startPoint y: 564, endPoint x: 736, endPoint y: 501, distance: 68.2
click at [736, 501] on div at bounding box center [775, 387] width 950 height 717
click at [536, 530] on select "None Center Above Right Line Pin" at bounding box center [531, 529] width 117 height 21
select select "Pin"
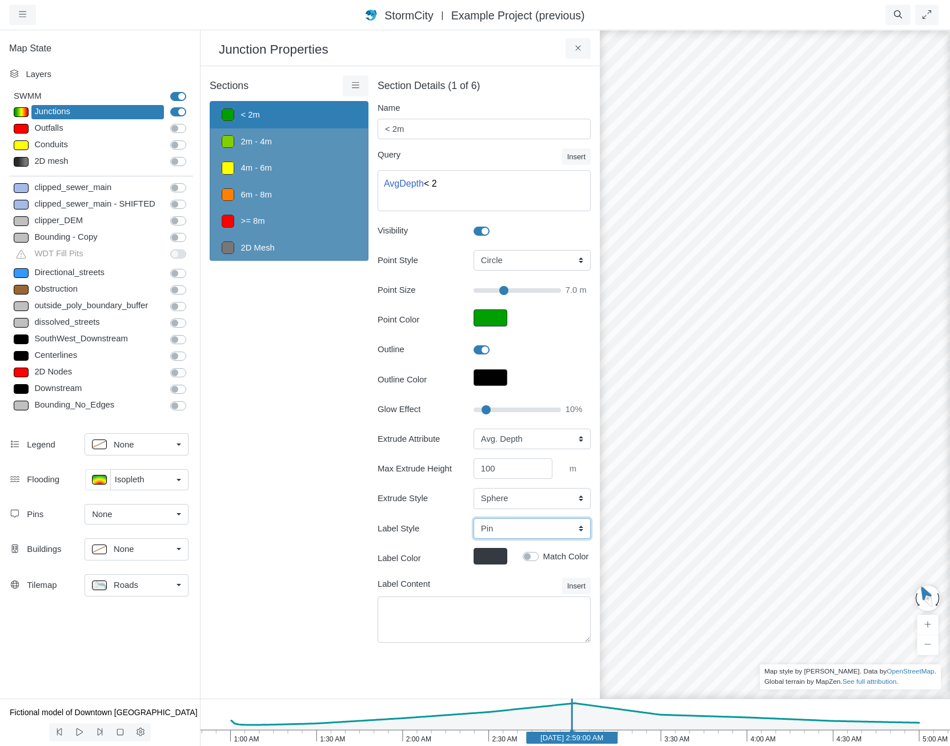
click at [473, 519] on select "None Center Above Right Line Pin" at bounding box center [531, 529] width 117 height 21
click at [565, 584] on button "Insert" at bounding box center [576, 586] width 29 height 17
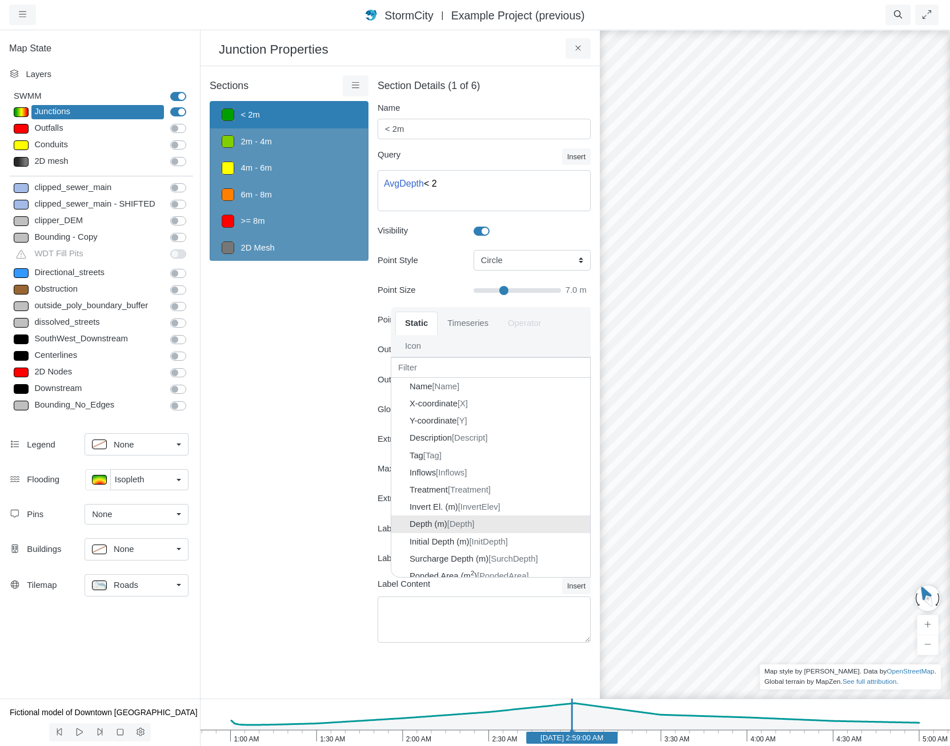
click at [455, 529] on span "[Depth]" at bounding box center [460, 524] width 27 height 9
type input "7"
type textarea "{Depth}"
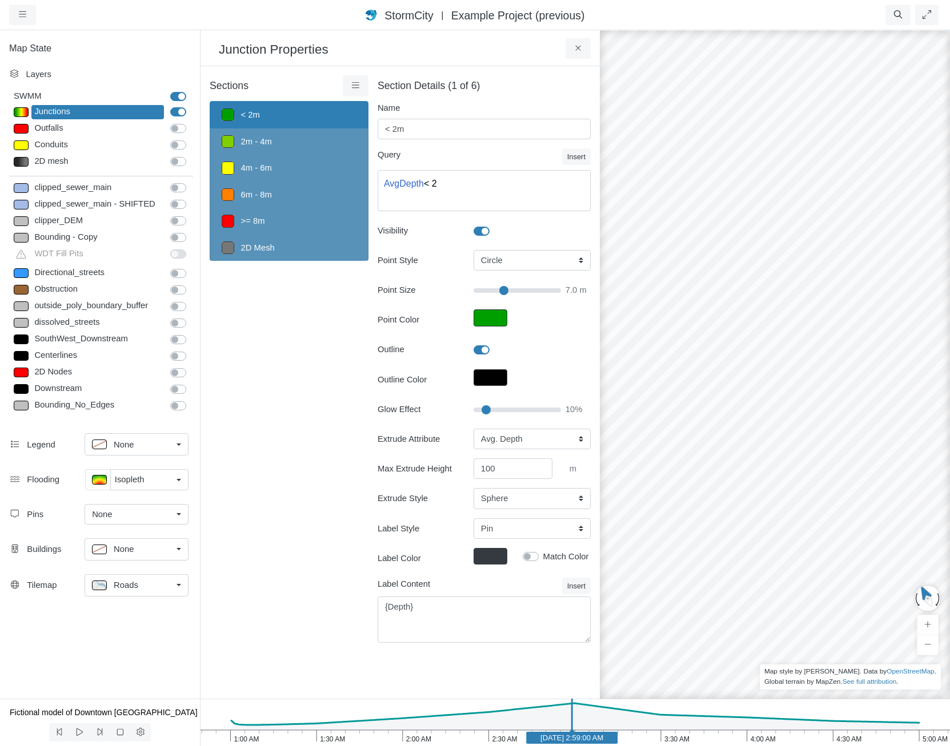
drag, startPoint x: 822, startPoint y: 549, endPoint x: 790, endPoint y: 381, distance: 170.8
click at [788, 383] on div "3.551 m" at bounding box center [775, 387] width 950 height 717
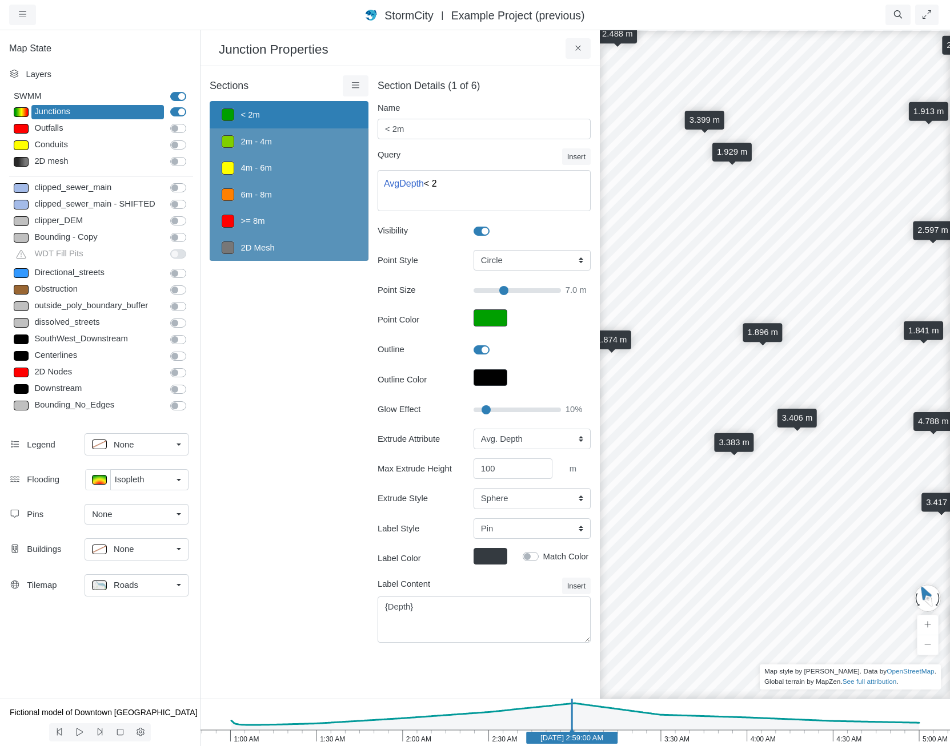
drag, startPoint x: 768, startPoint y: 482, endPoint x: 890, endPoint y: 522, distance: 129.1
click at [890, 522] on div "3.551 m 2.217 m 3.347 m 2.597 m 1.841 m 2.711 m 1.913 m 4.897 m 2.725 m 1.896 m…" at bounding box center [775, 387] width 950 height 717
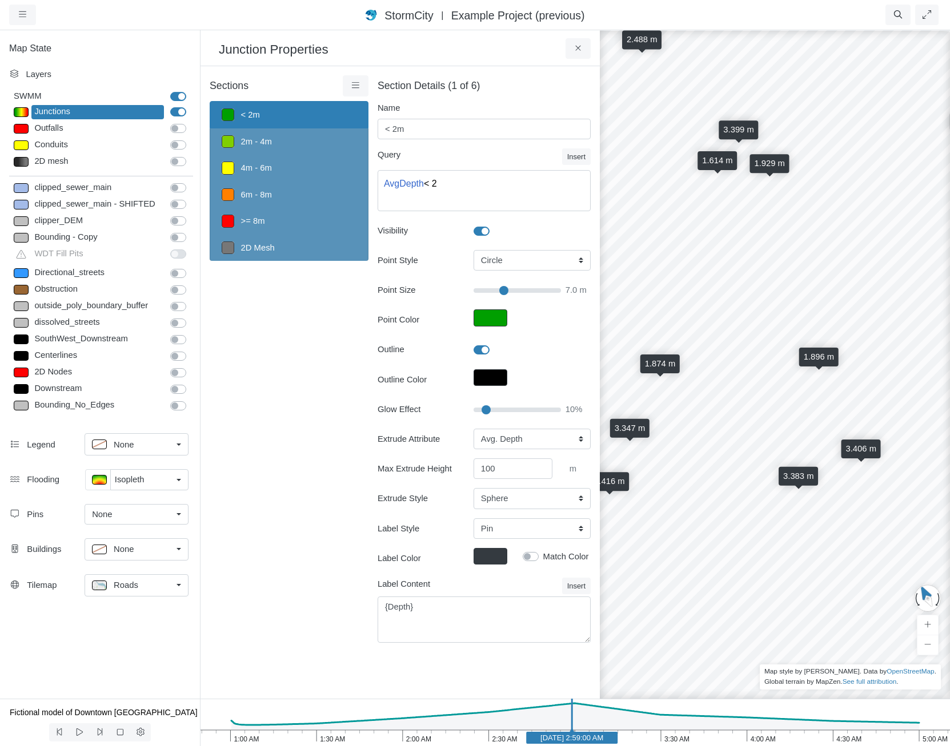
drag, startPoint x: 761, startPoint y: 519, endPoint x: 804, endPoint y: 544, distance: 50.0
click at [803, 545] on div "3.551 m 2.217 m 3.347 m 2.597 m 1.841 m 2.711 m 1.913 m 4.897 m 2.725 m 1.896 m…" at bounding box center [775, 387] width 950 height 717
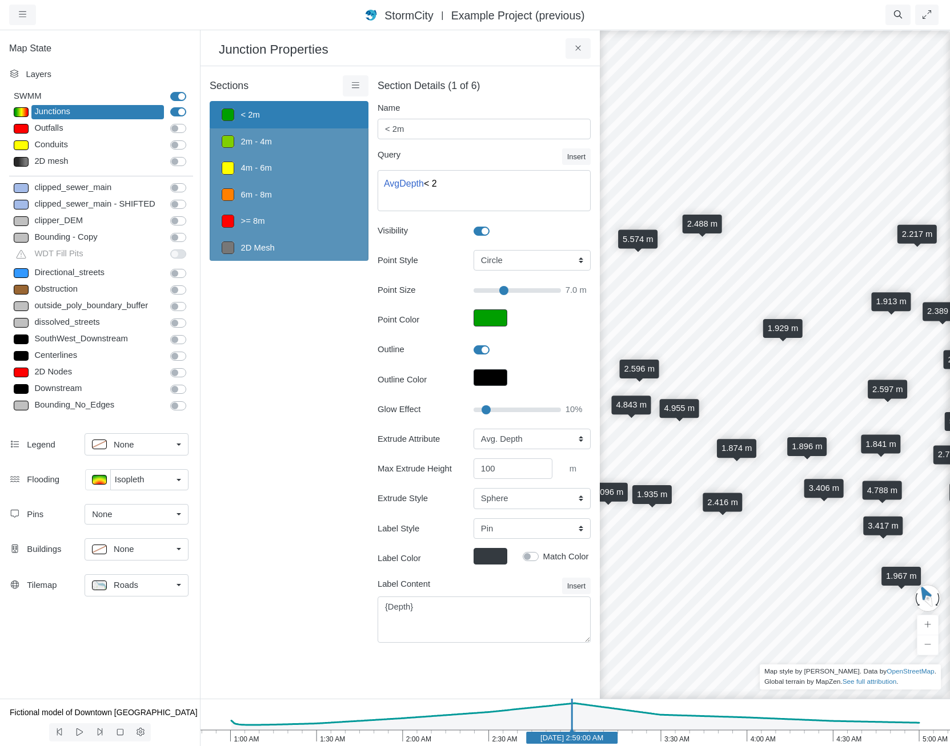
click at [172, 592] on link "Roads" at bounding box center [137, 586] width 104 height 22
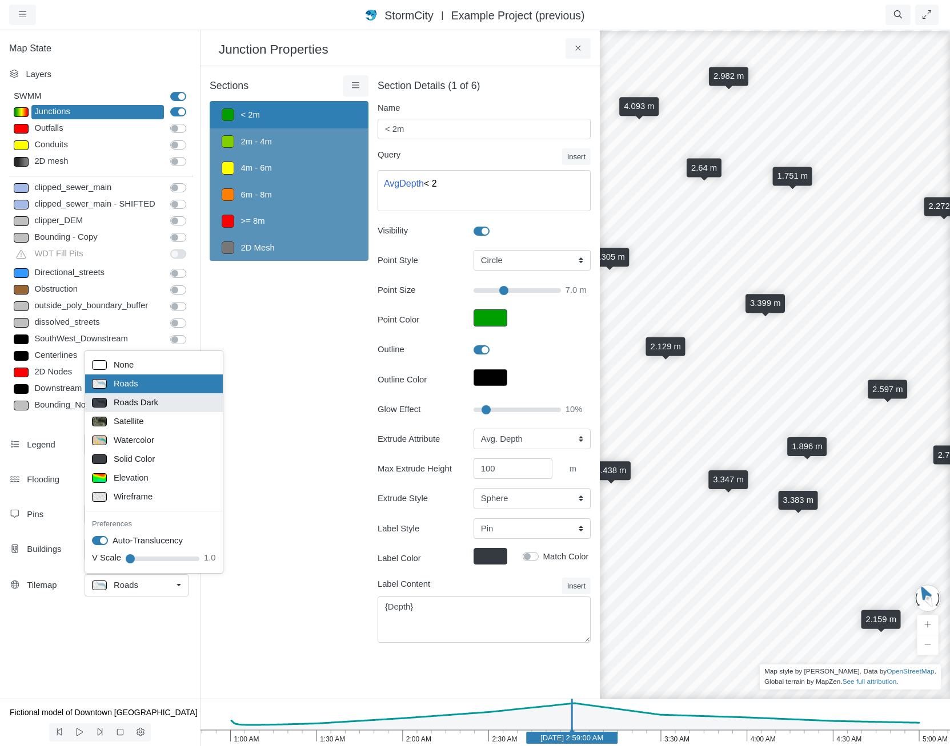
click at [154, 402] on span "Roads Dark" at bounding box center [136, 402] width 45 height 13
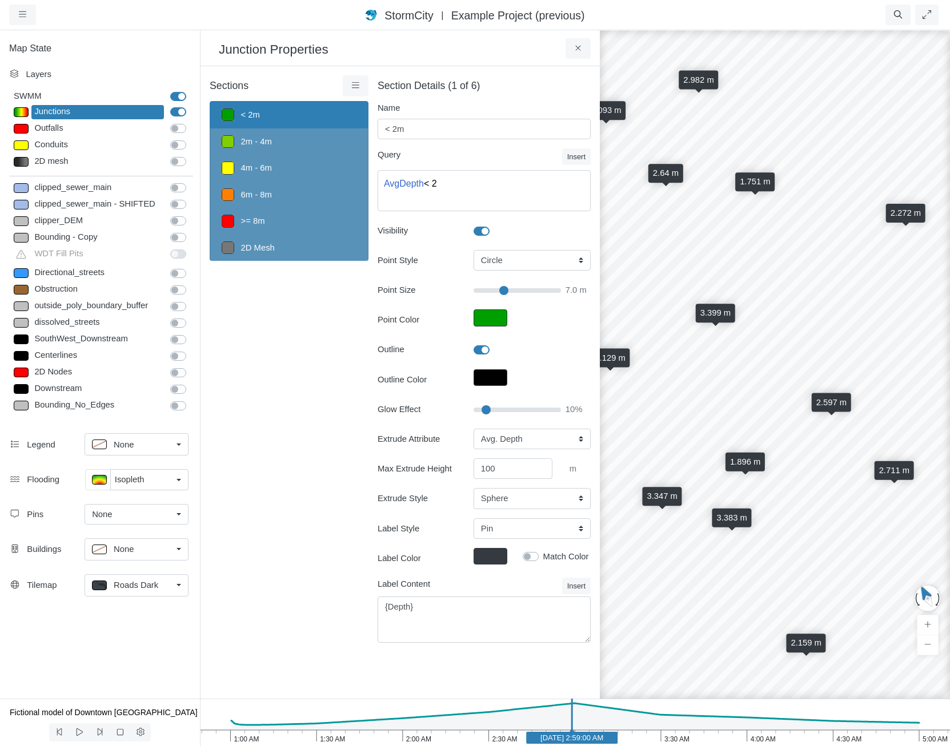
drag, startPoint x: 814, startPoint y: 539, endPoint x: 752, endPoint y: 554, distance: 64.7
click at [750, 556] on div "3.551 m 2.217 m 3.347 m 2.597 m 1.841 m 2.711 m 1.913 m 4.897 m 2.725 m 1.896 m…" at bounding box center [775, 387] width 950 height 717
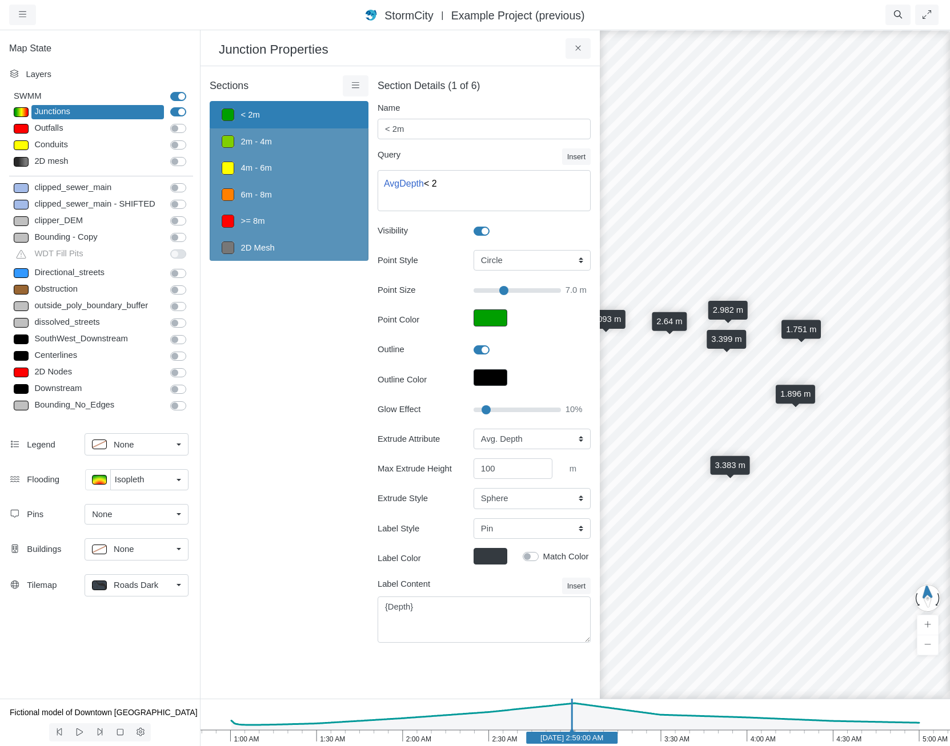
drag, startPoint x: 776, startPoint y: 575, endPoint x: 810, endPoint y: 529, distance: 57.5
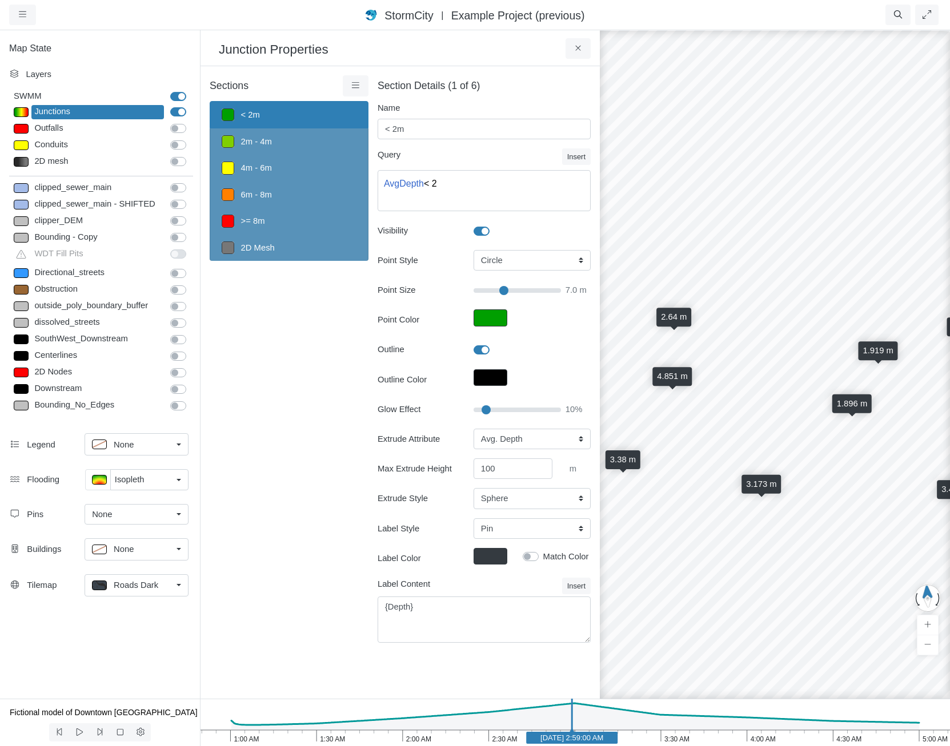
drag, startPoint x: 808, startPoint y: 566, endPoint x: 697, endPoint y: 576, distance: 111.3
click at [692, 575] on div "3.551 m 2.217 m 3.347 m 2.597 m 1.841 m 2.711 m 1.913 m 4.897 m 2.725 m 1.896 m…" at bounding box center [775, 387] width 950 height 717
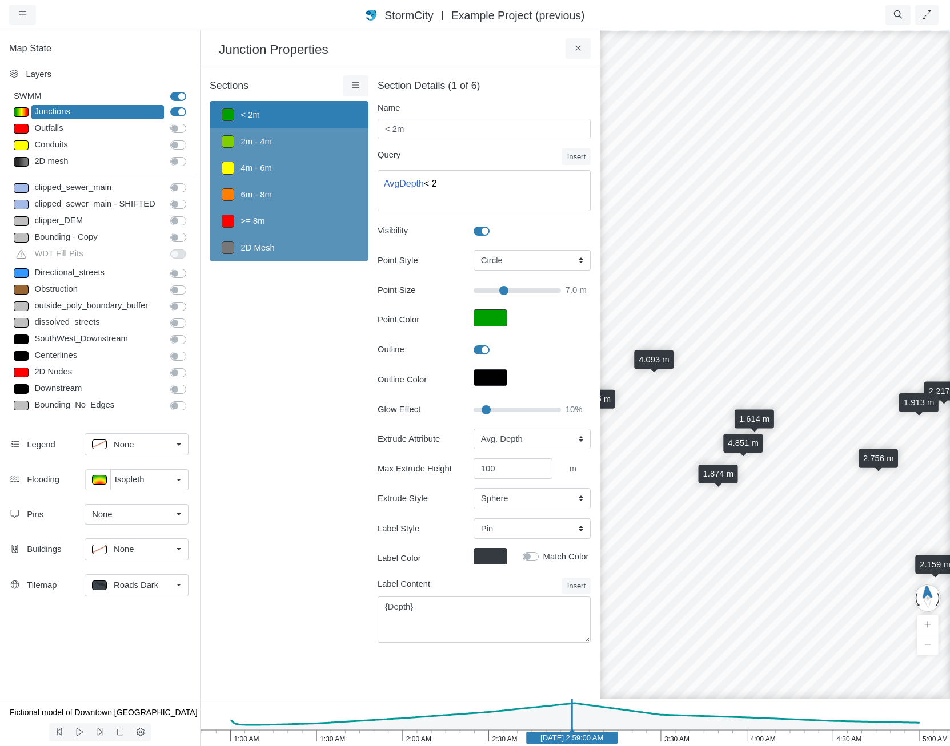
drag, startPoint x: 713, startPoint y: 592, endPoint x: 769, endPoint y: 509, distance: 99.5
click at [837, 542] on div "3.551 m 2.217 m 3.347 m 2.597 m 1.841 m 2.711 m 1.913 m 4.897 m 2.725 m 1.896 m…" at bounding box center [775, 387] width 950 height 717
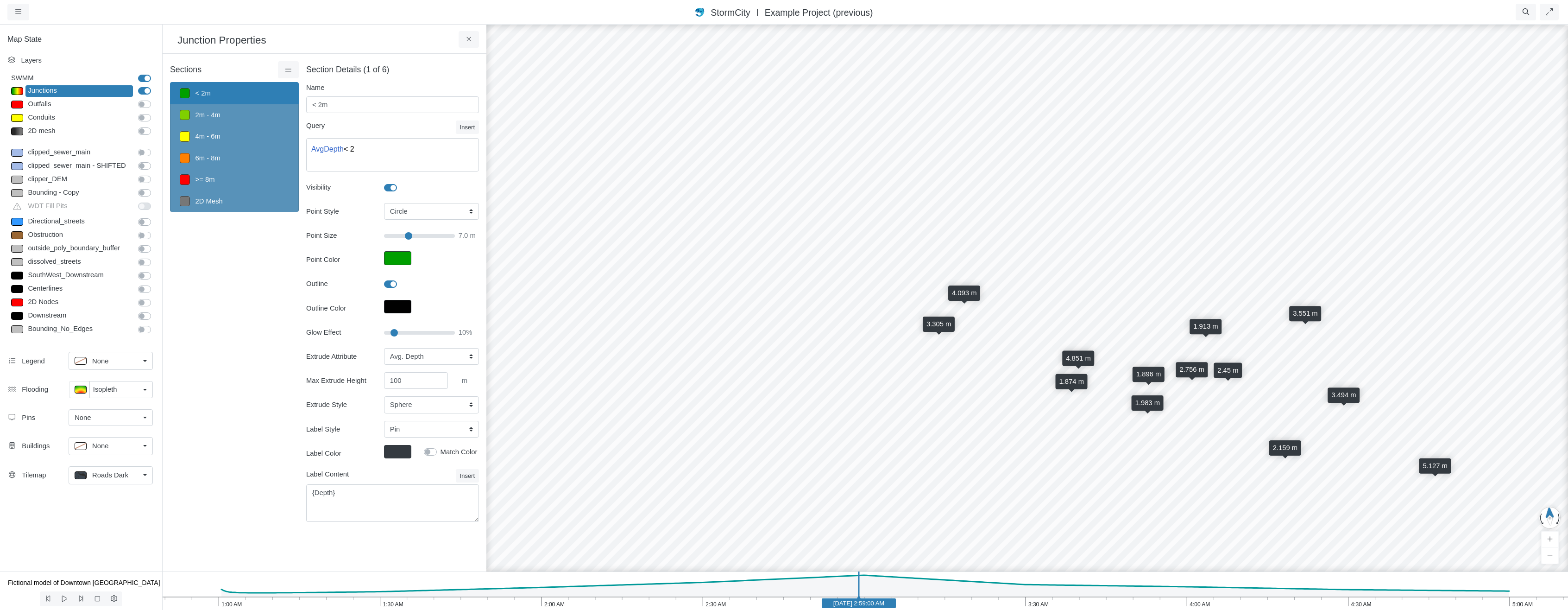
drag, startPoint x: 1118, startPoint y: 435, endPoint x: 1132, endPoint y: 380, distance: 56.8
click at [770, 377] on div "3.551 m 2.217 m 3.347 m 2.597 m 1.841 m 2.711 m 1.913 m 4.897 m 2.725 m 1.896 m…" at bounding box center [1027, 316] width 1568 height 586
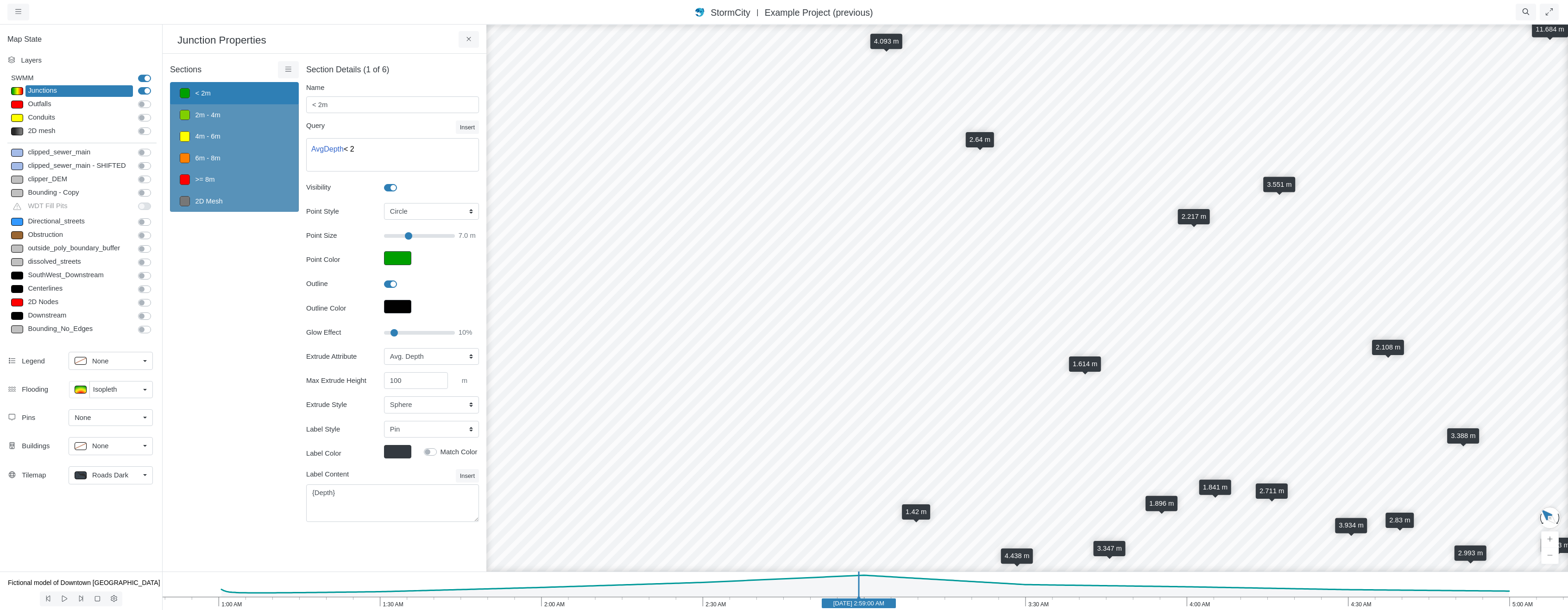
drag, startPoint x: 920, startPoint y: 367, endPoint x: 1020, endPoint y: 518, distance: 181.1
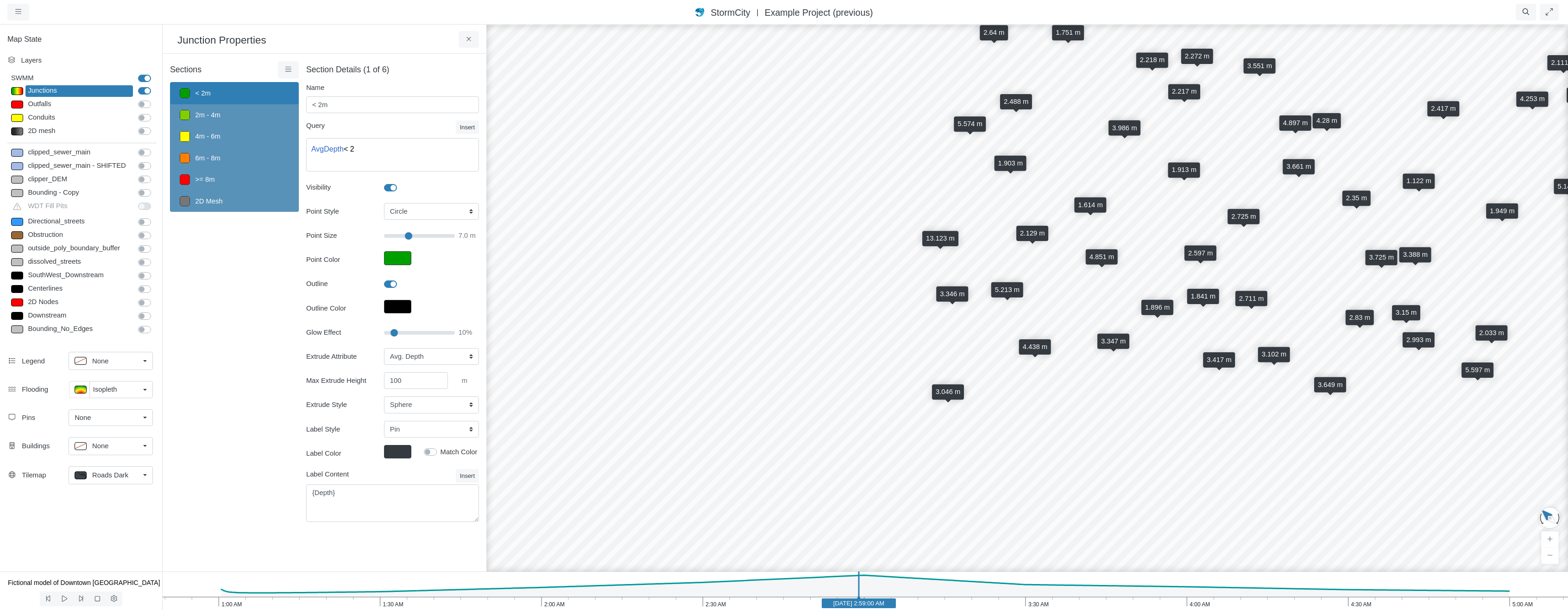
drag, startPoint x: 1152, startPoint y: 414, endPoint x: 1133, endPoint y: 285, distance: 130.4
click at [770, 285] on div "3.551 m 2.217 m 3.347 m 2.597 m 1.841 m 2.711 m 1.913 m 4.897 m 2.725 m 1.896 m…" at bounding box center [1027, 316] width 1568 height 586
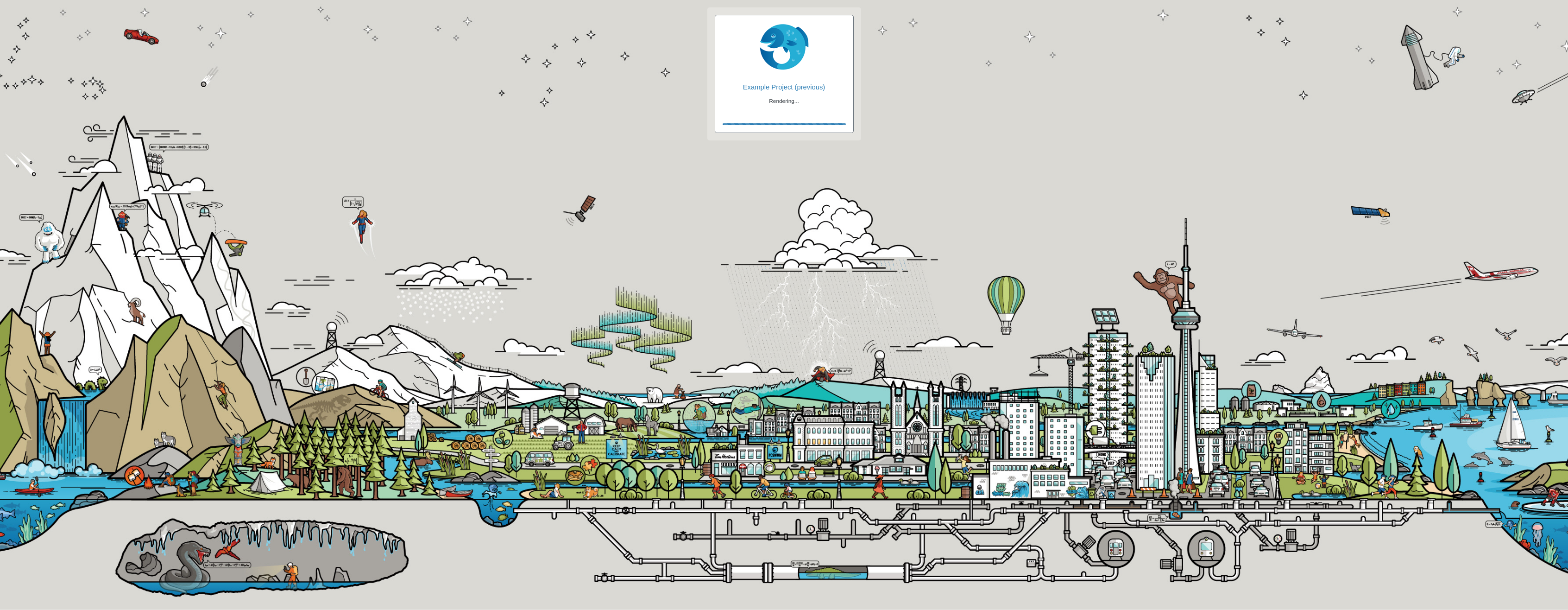
checkbox input "true"
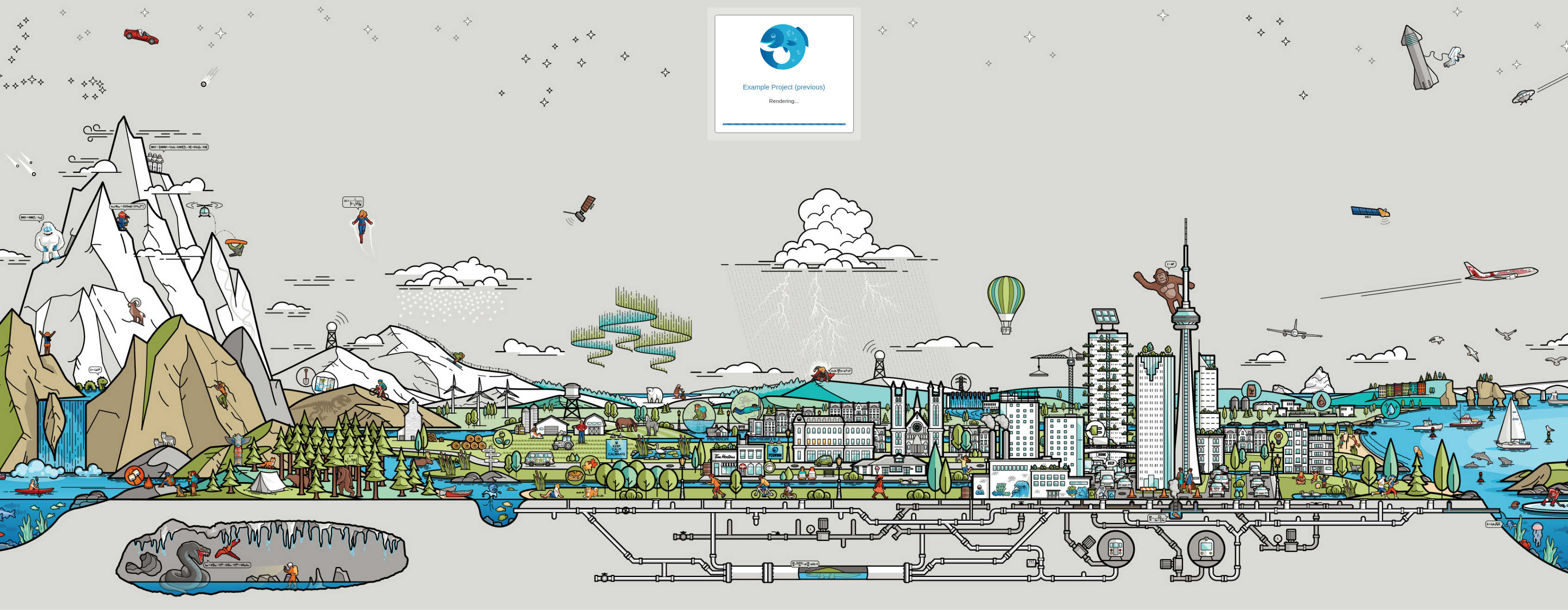
checkbox input "false"
checkbox input "true"
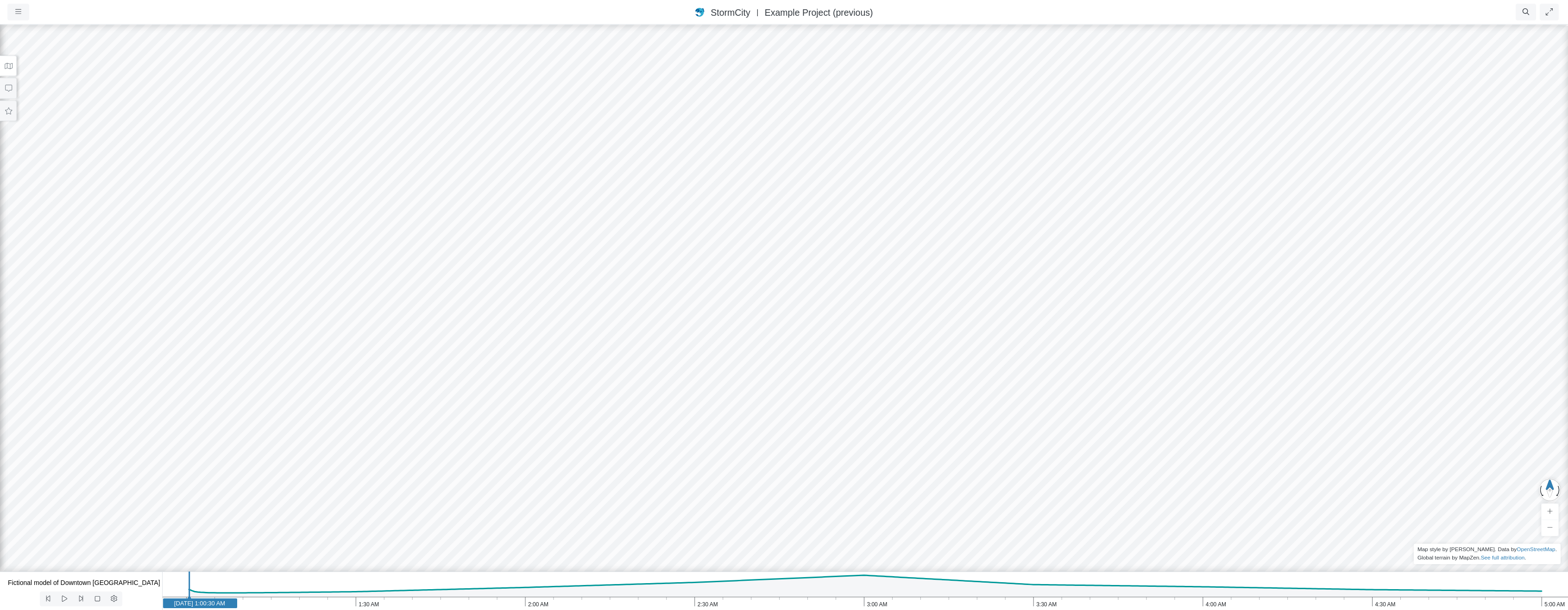
click at [10, 71] on button at bounding box center [8, 67] width 17 height 21
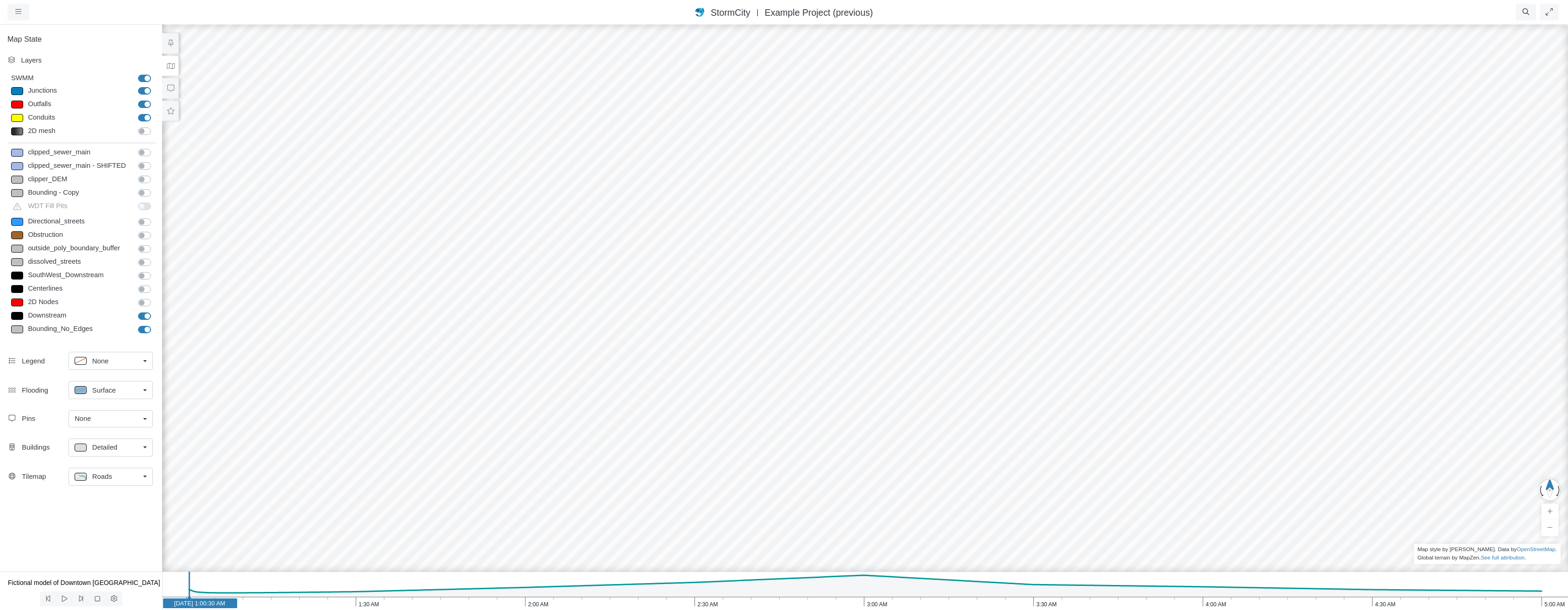
click at [155, 324] on label "Bounding_No_Edges" at bounding box center [155, 324] width 0 height 0
click at [144, 328] on input "Bounding_No_Edges" at bounding box center [141, 328] width 7 height 9
checkbox input "false"
click at [155, 311] on label "Downstream" at bounding box center [155, 311] width 0 height 0
click at [144, 315] on input "Downstream" at bounding box center [141, 315] width 7 height 9
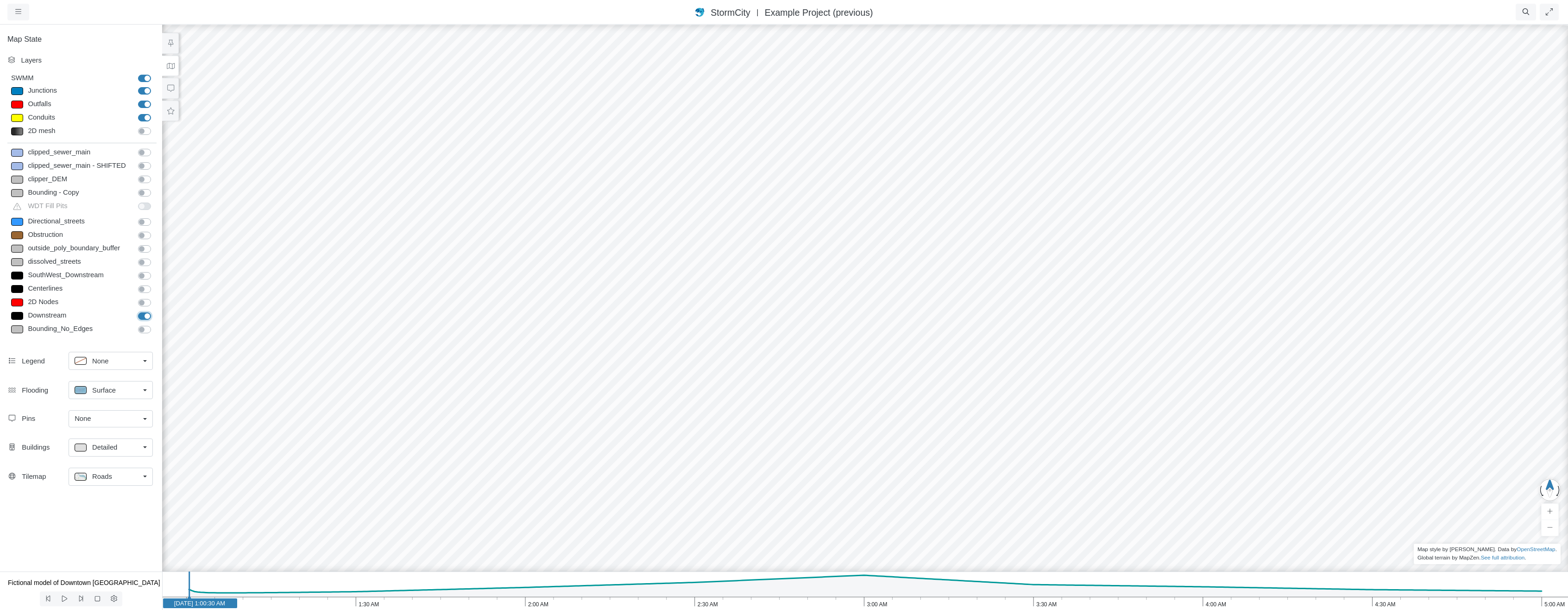
checkbox input "false"
click at [118, 474] on div "Roads" at bounding box center [107, 476] width 65 height 11
click at [108, 325] on span "Roads Dark" at bounding box center [110, 328] width 37 height 11
click at [102, 389] on span "Surface" at bounding box center [104, 390] width 24 height 11
click at [114, 454] on span "Isopleth" at bounding box center [105, 456] width 24 height 11
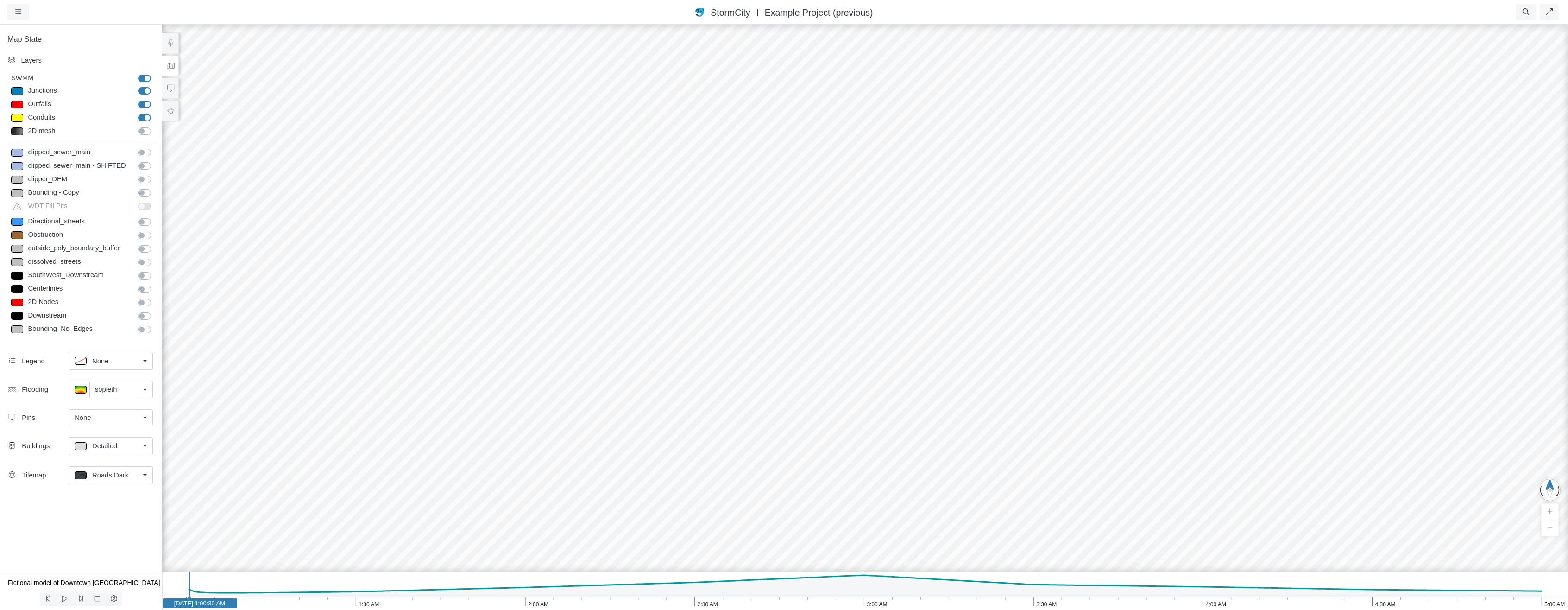
click at [864, 603] on icon "5:00 AM 4:30 AM 4:00 AM 3:30 AM 3:00 AM 2:30 AM 2:00 AM 1:30 AM 1:00 AM [DATE] …" at bounding box center [865, 590] width 1406 height 38
click at [127, 444] on div "Detailed" at bounding box center [107, 446] width 65 height 11
click at [110, 461] on link "None" at bounding box center [110, 466] width 84 height 15
drag, startPoint x: 604, startPoint y: 343, endPoint x: 1083, endPoint y: 250, distance: 487.9
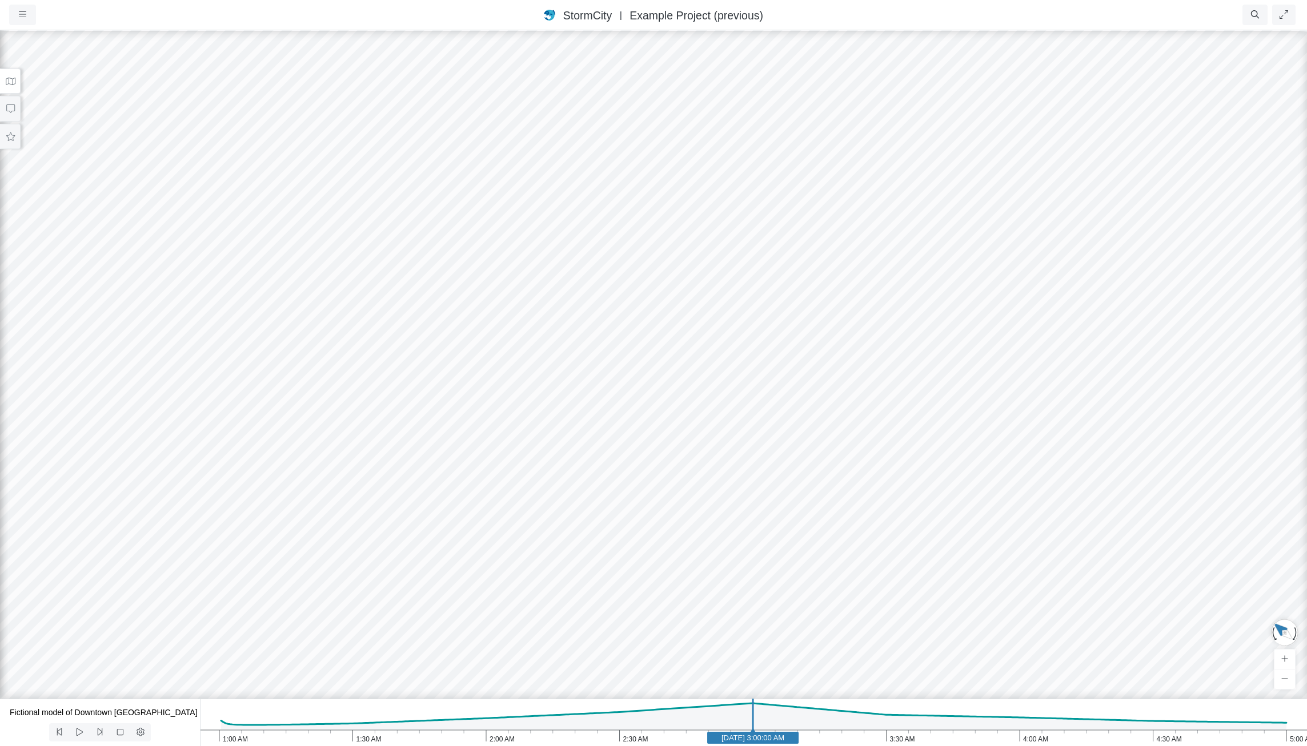
drag, startPoint x: 871, startPoint y: 371, endPoint x: 658, endPoint y: 374, distance: 212.5
click at [652, 352] on div at bounding box center [653, 387] width 1307 height 717
drag, startPoint x: 672, startPoint y: 401, endPoint x: 492, endPoint y: 386, distance: 180.0
drag, startPoint x: 546, startPoint y: 360, endPoint x: 946, endPoint y: 347, distance: 400.0
drag, startPoint x: 268, startPoint y: 343, endPoint x: 248, endPoint y: 296, distance: 51.1
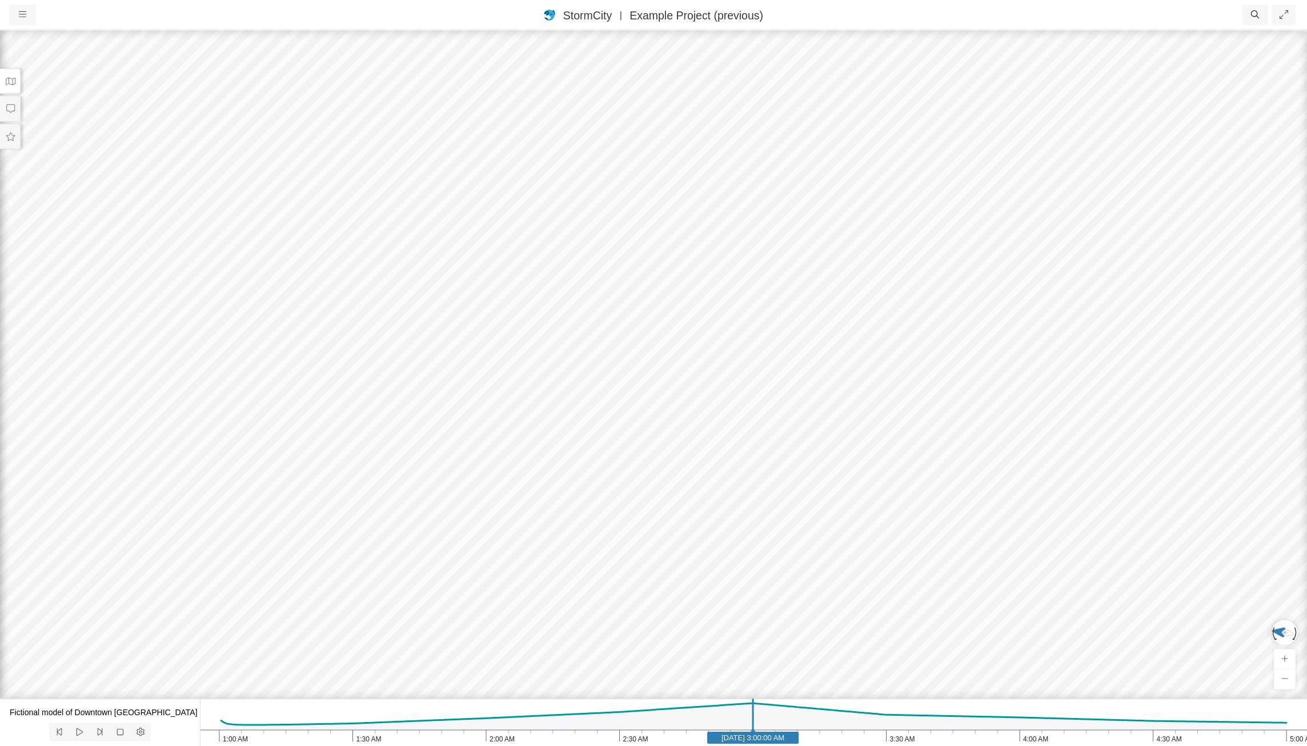
drag, startPoint x: 492, startPoint y: 403, endPoint x: 479, endPoint y: 358, distance: 47.5
click at [479, 358] on div at bounding box center [653, 387] width 1307 height 717
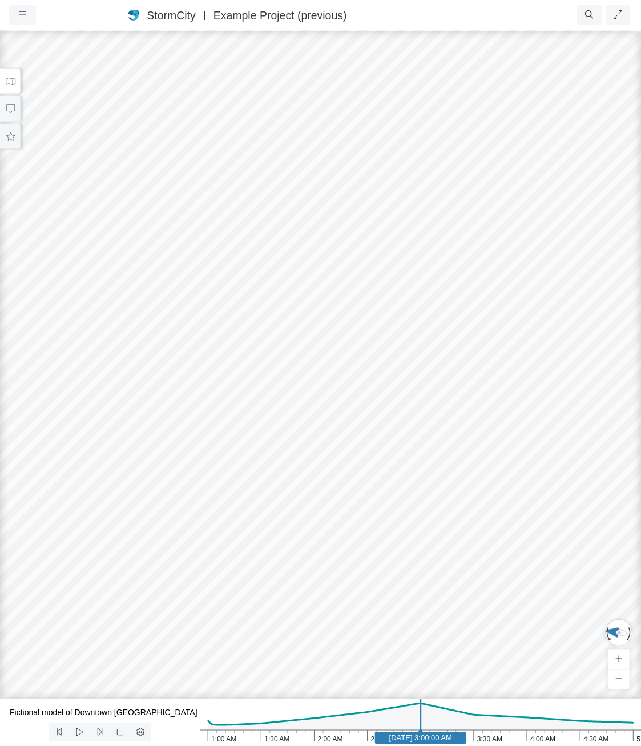
drag, startPoint x: 233, startPoint y: 335, endPoint x: 373, endPoint y: 388, distance: 149.9
click at [372, 389] on div at bounding box center [320, 387] width 641 height 717
drag, startPoint x: 439, startPoint y: 430, endPoint x: 387, endPoint y: 432, distance: 52.6
drag, startPoint x: 432, startPoint y: 424, endPoint x: 322, endPoint y: 462, distance: 116.1
click at [332, 465] on div at bounding box center [320, 387] width 641 height 717
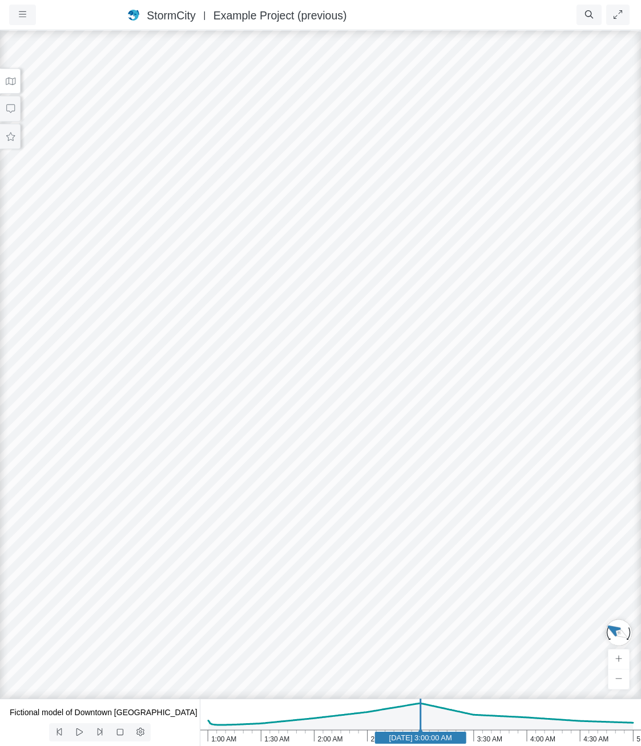
drag, startPoint x: 336, startPoint y: 359, endPoint x: 564, endPoint y: 628, distance: 351.7
click at [564, 628] on div at bounding box center [320, 387] width 641 height 717
drag, startPoint x: 448, startPoint y: 523, endPoint x: 416, endPoint y: 505, distance: 35.8
drag, startPoint x: 363, startPoint y: 477, endPoint x: 264, endPoint y: 443, distance: 105.1
click at [264, 443] on div at bounding box center [320, 387] width 641 height 717
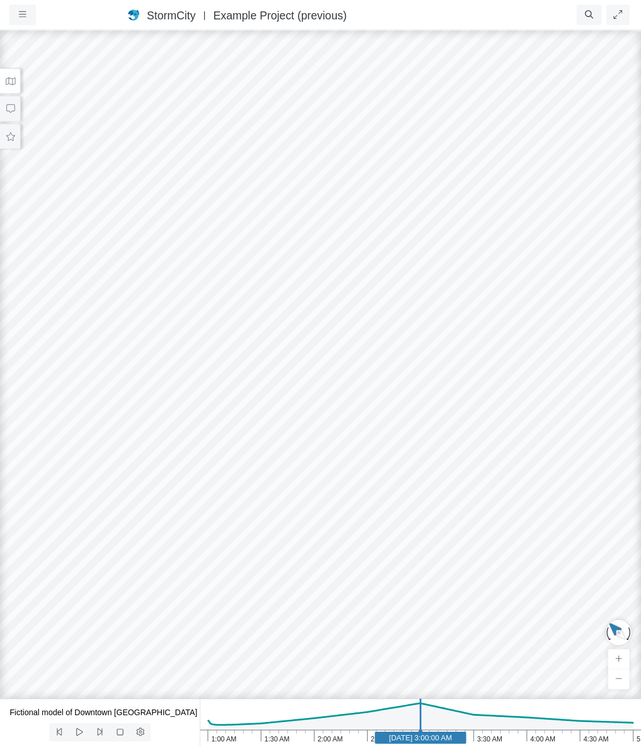
click at [12, 69] on button at bounding box center [10, 82] width 21 height 26
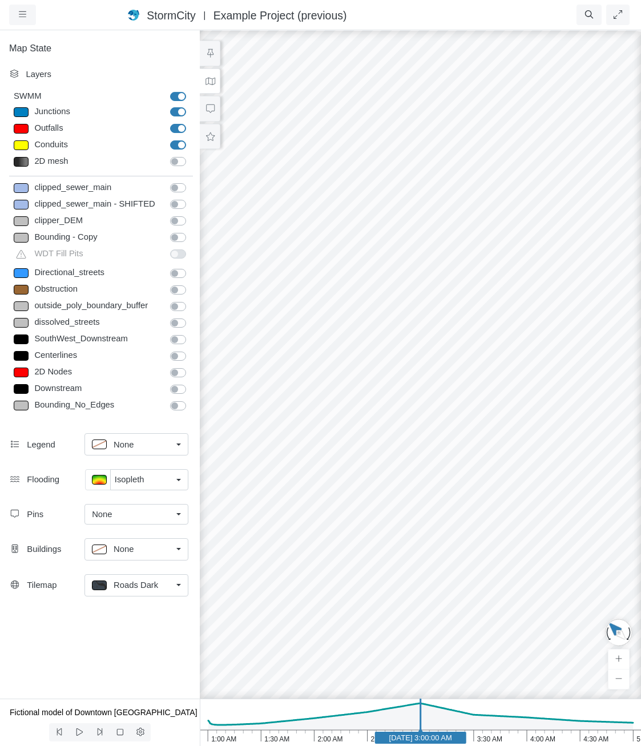
click at [191, 122] on label "Outfalls" at bounding box center [191, 122] width 0 height 0
click at [178, 128] on input "Outfalls" at bounding box center [174, 127] width 9 height 11
checkbox input "false"
click at [119, 153] on div "Conduits Conduits" at bounding box center [102, 146] width 194 height 17
click at [119, 148] on div "Conduits" at bounding box center [97, 145] width 132 height 14
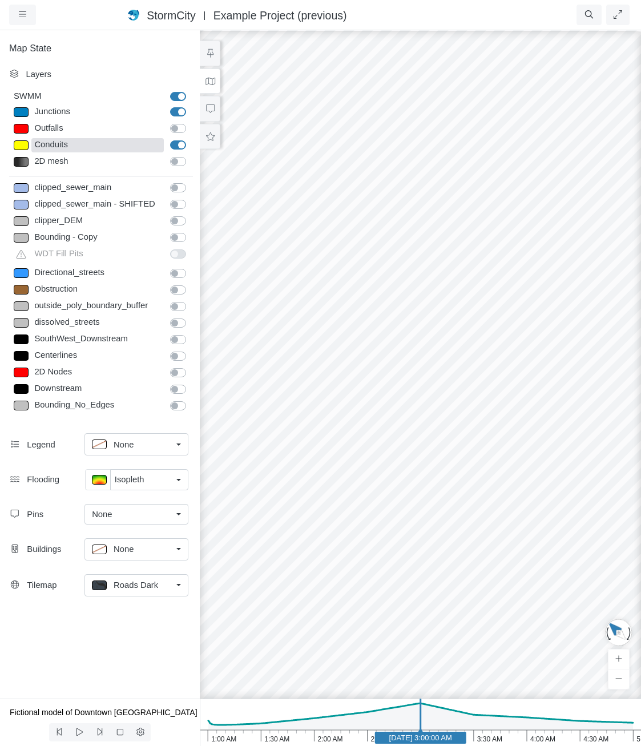
type input "Visible"
checkbox input "true"
type input "32"
type input "2"
checkbox input "true"
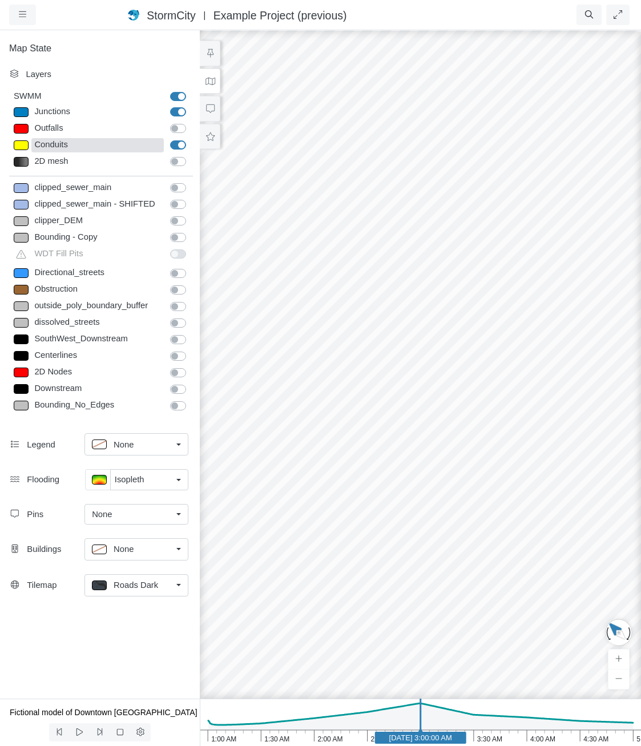
type input "0"
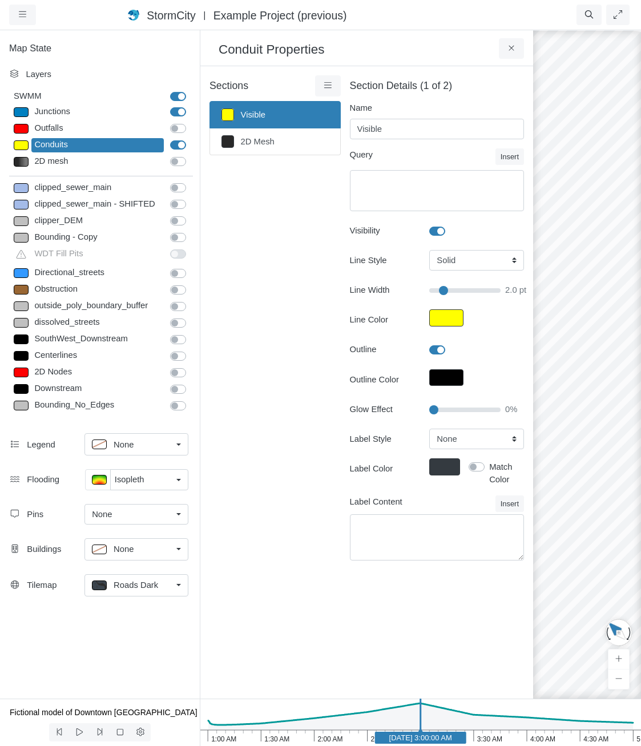
type input "32"
type input "2"
click at [80, 111] on div "Junctions" at bounding box center [97, 112] width 132 height 14
select select "CIRCLE"
type input "7"
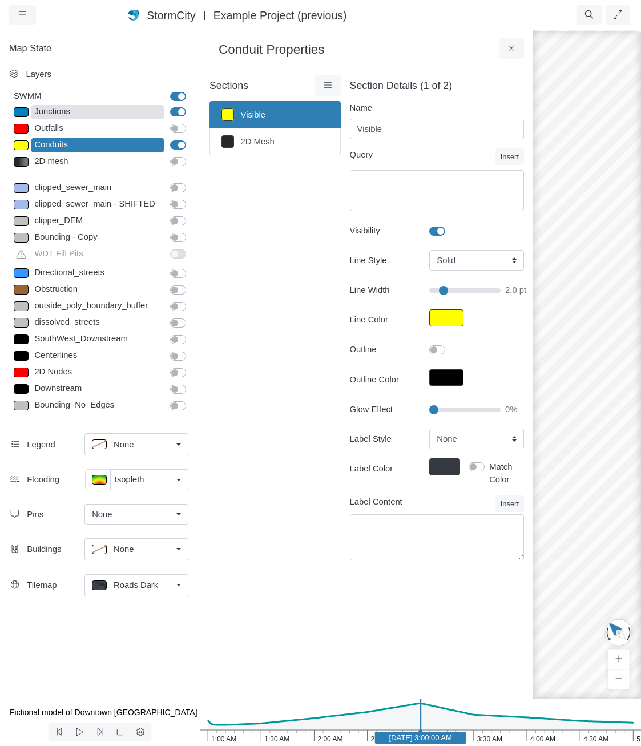
checkbox input "true"
type input "7"
select select "None"
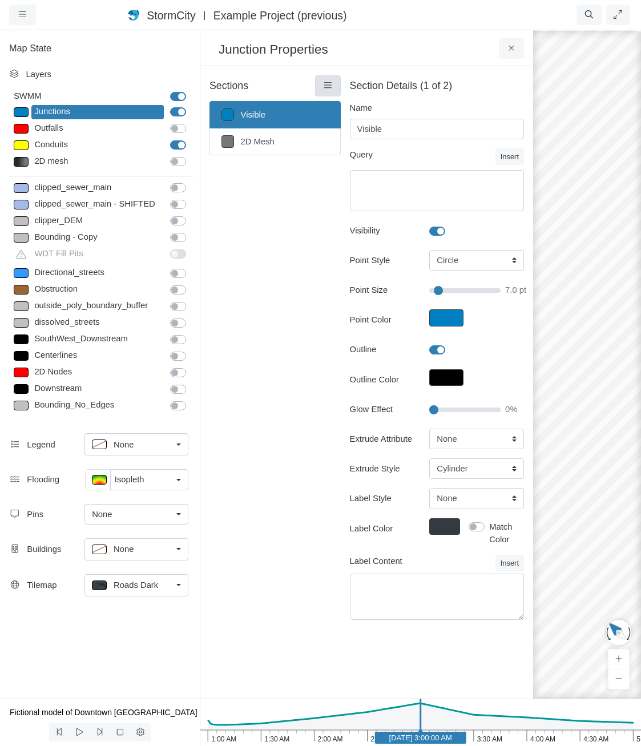
click at [323, 91] on link at bounding box center [328, 85] width 26 height 21
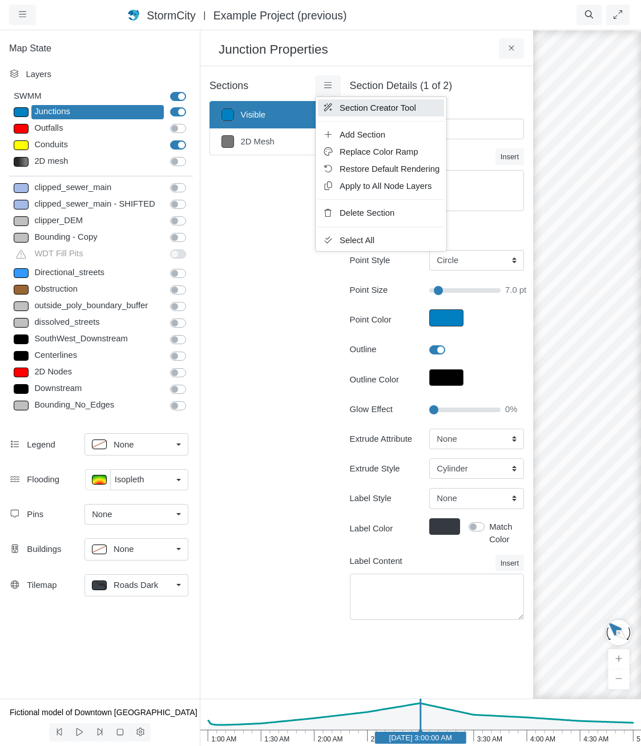
click at [332, 110] on icon at bounding box center [328, 107] width 9 height 9
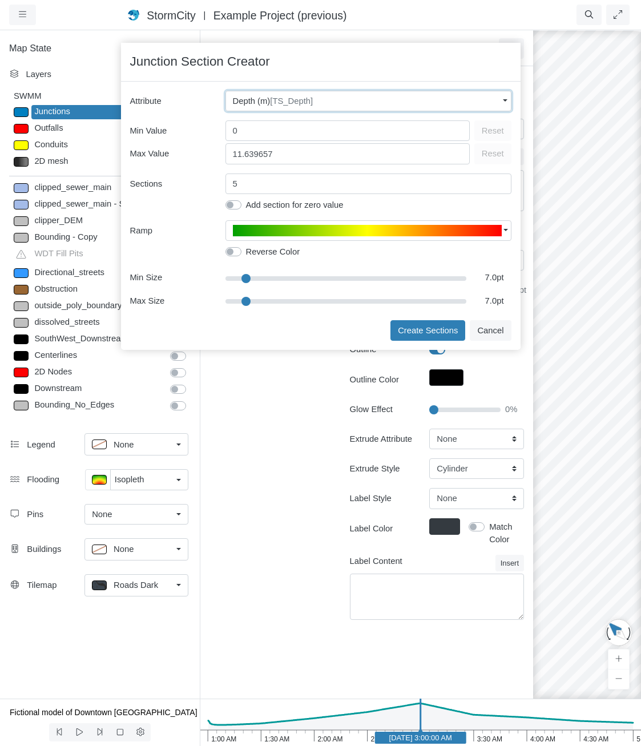
click at [317, 95] on div "Depth (m) [TS_Depth]" at bounding box center [366, 101] width 266 height 13
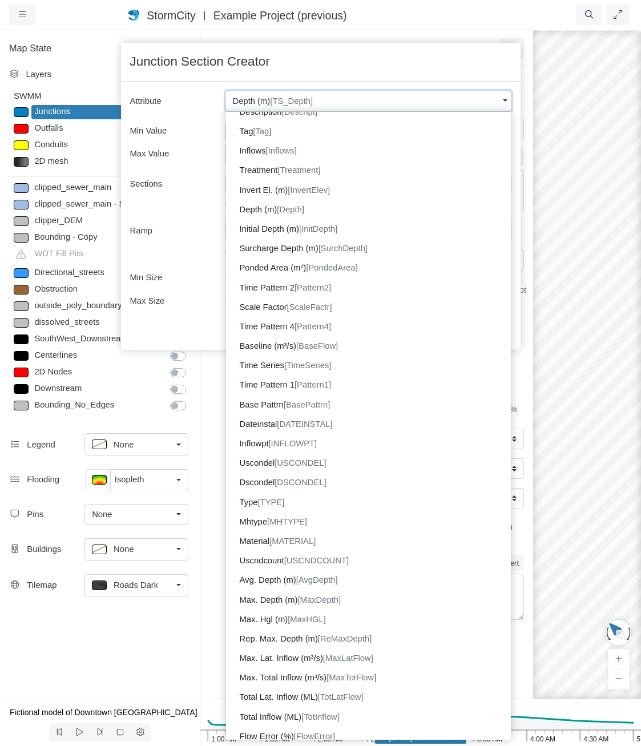
scroll to position [114, 0]
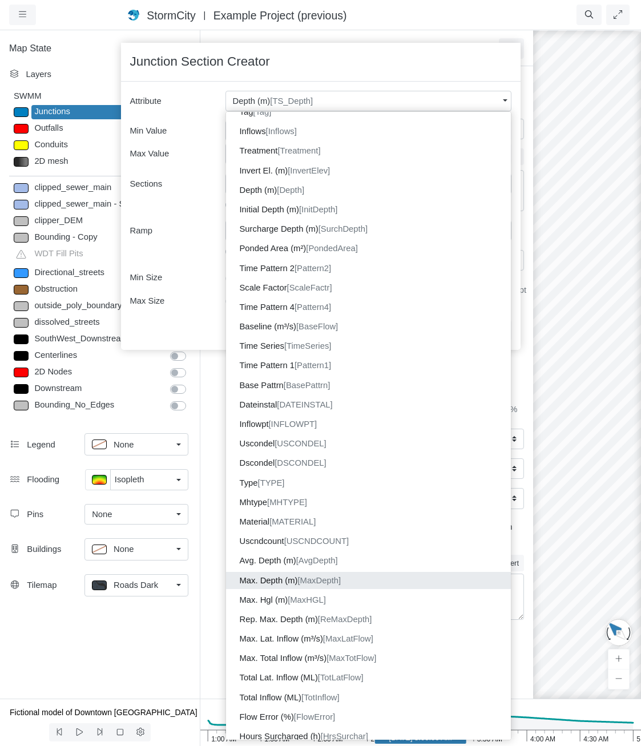
click at [375, 579] on dd "Max. Depth (m) [MaxDepth]" at bounding box center [368, 580] width 285 height 17
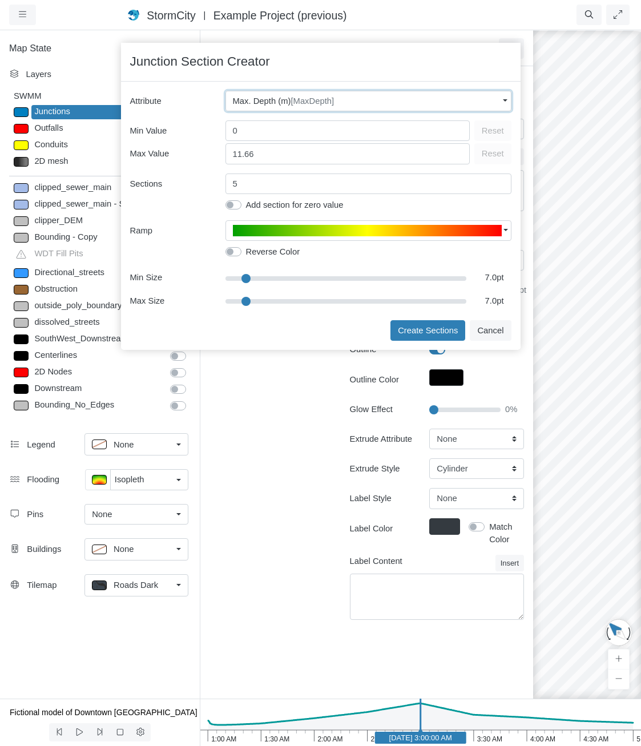
click at [282, 103] on span "Max. Depth (m) [MaxDepth]" at bounding box center [284, 101] width 102 height 13
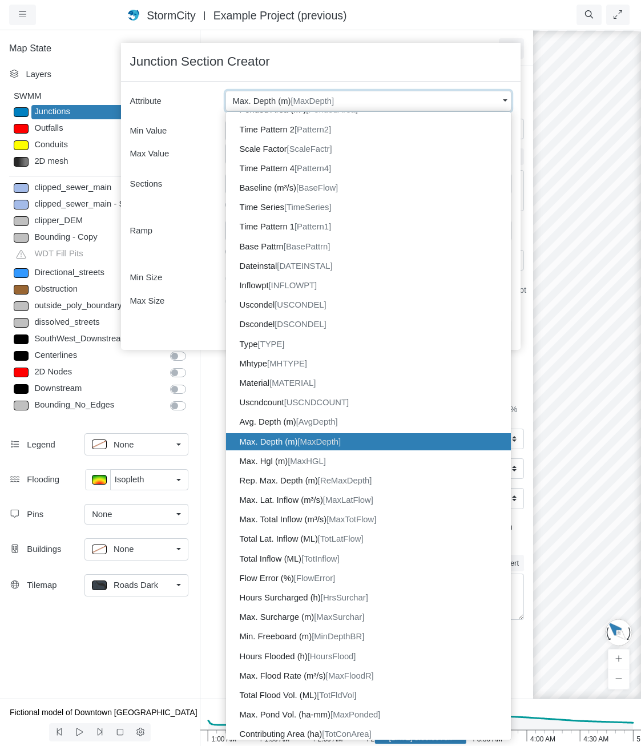
scroll to position [268, 0]
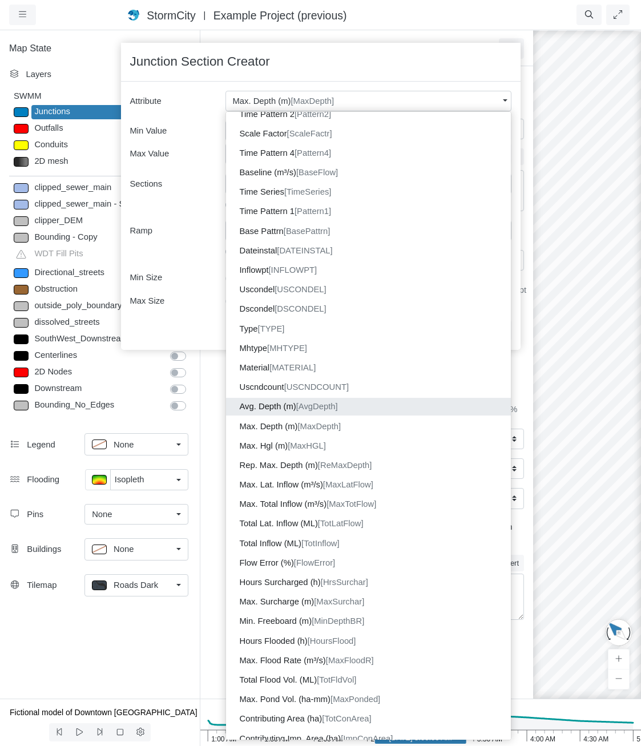
click at [300, 411] on dd "Avg. Depth (m) [AvgDepth]" at bounding box center [368, 406] width 285 height 17
type input "9.71"
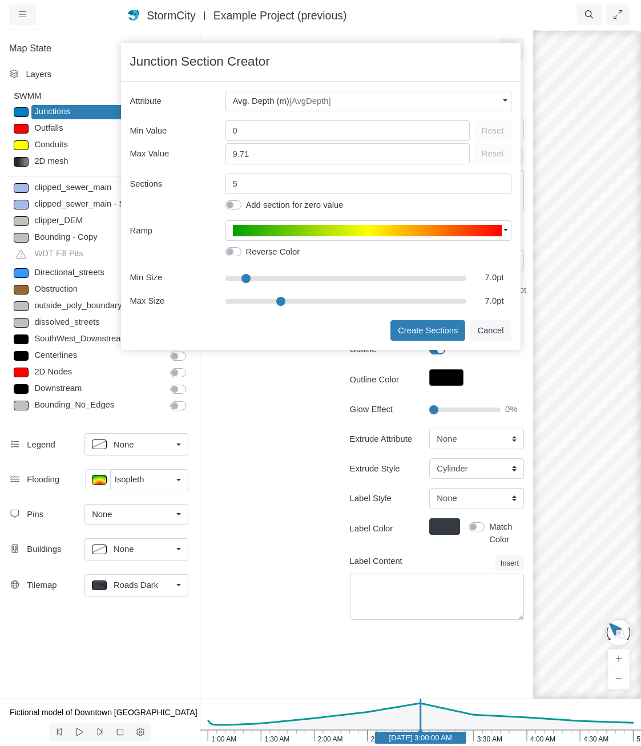
type input "15.5"
click at [280, 303] on input "range" at bounding box center [347, 301] width 242 height 13
click at [302, 232] on span "button" at bounding box center [367, 230] width 269 height 11
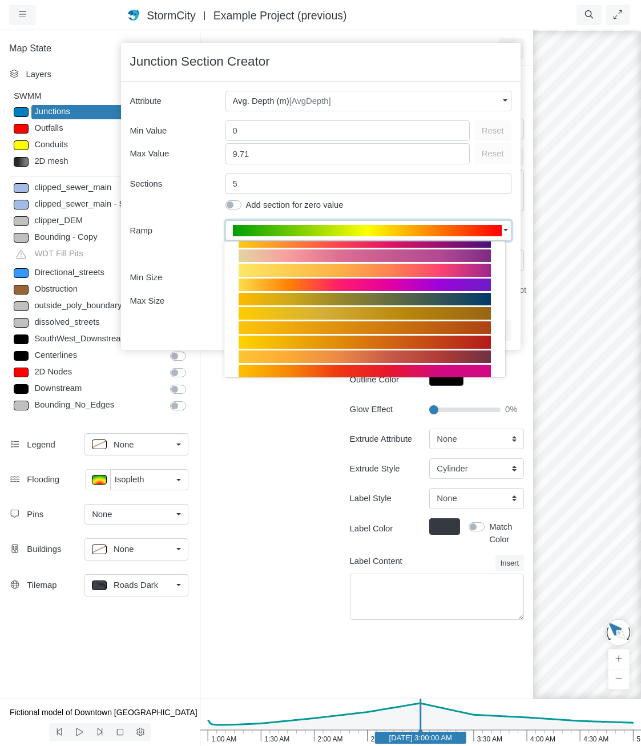
scroll to position [228, 0]
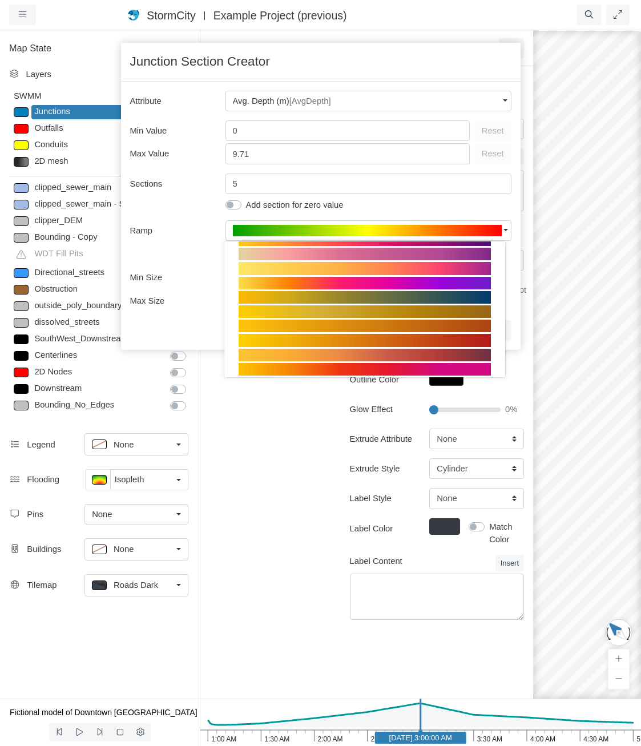
click at [335, 279] on div at bounding box center [365, 283] width 252 height 13
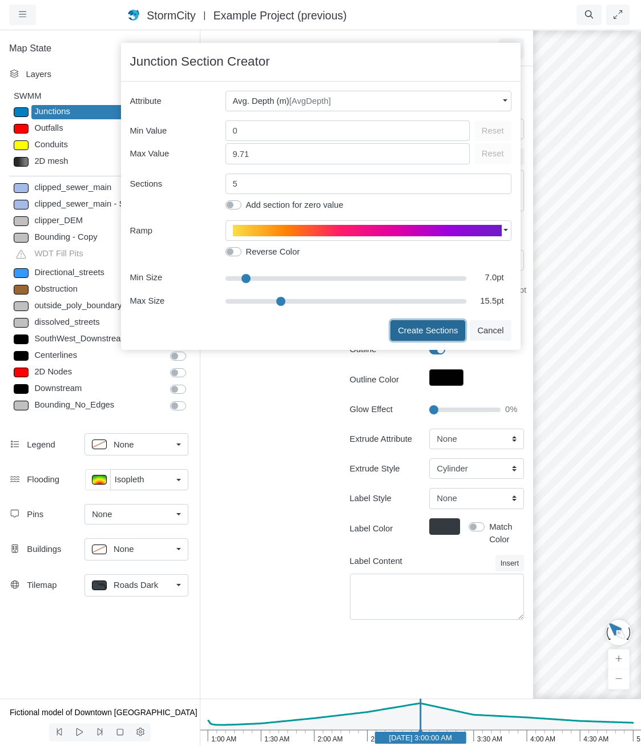
click at [409, 330] on button "Create Sections" at bounding box center [428, 330] width 75 height 21
type input "< 2m"
type textarea "AvgDepth < 2"
type input "7"
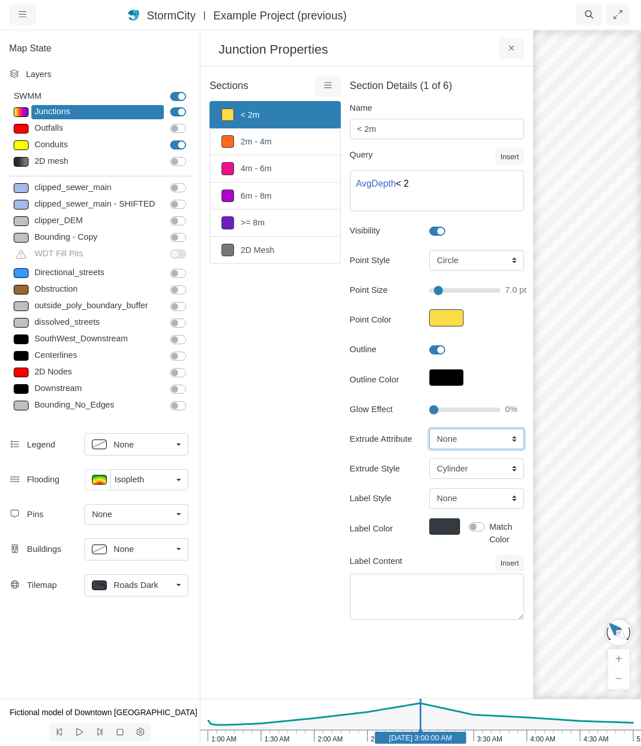
click at [456, 436] on select "None Fixed Height X-Coordinate Y-Coordinate Invert El. Depth Initial Depth Surc…" at bounding box center [476, 439] width 95 height 21
select select "AvgDepth"
click at [429, 429] on select "None Fixed Height X-Coordinate Y-Coordinate Invert El. Depth Initial Depth Surc…" at bounding box center [476, 439] width 95 height 21
click at [0, 0] on input "10" at bounding box center [0, 0] width 0 height 0
type input "7"
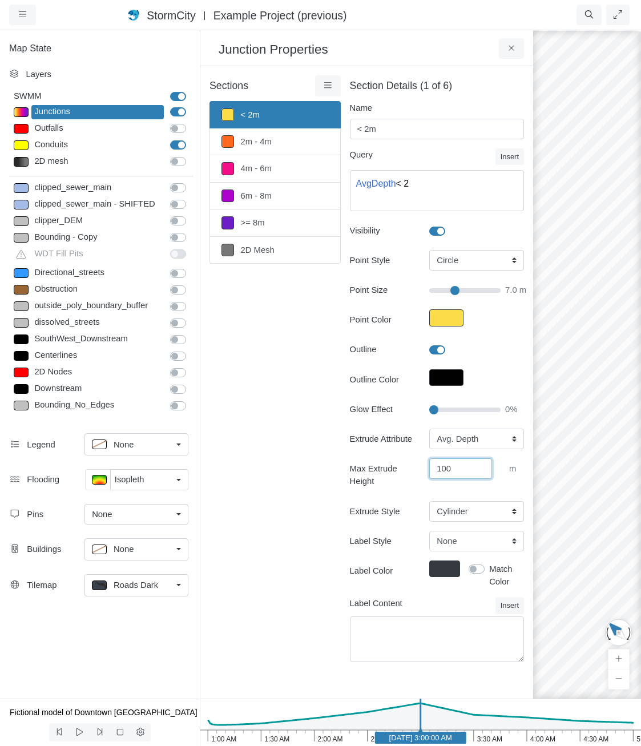
type input "100"
click at [463, 522] on select "Cylinder Hexagonal Prism Rectangular Prism Sphere" at bounding box center [476, 511] width 95 height 21
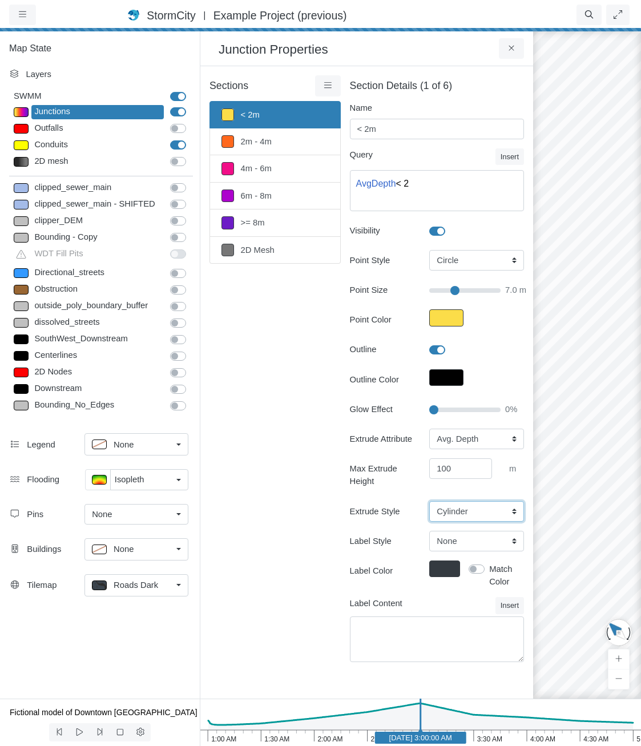
type input "7"
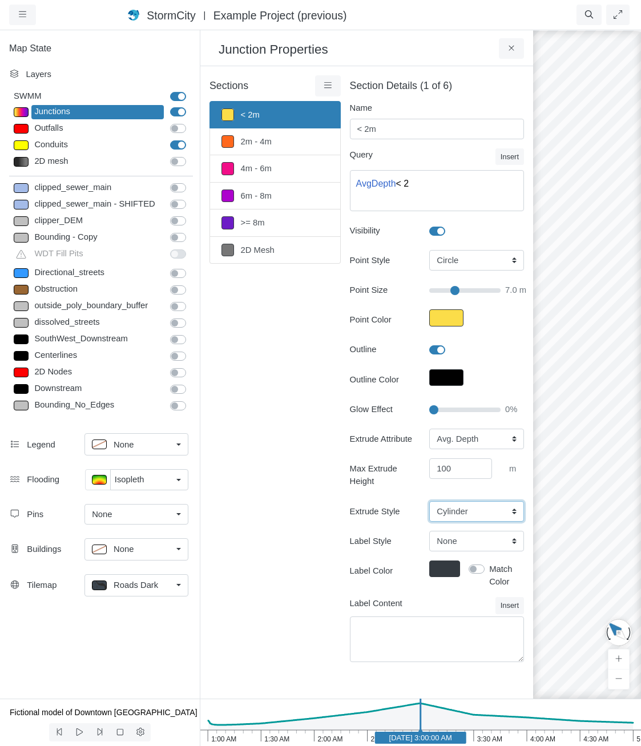
select select "SPH"
click at [429, 513] on select "Cylinder Hexagonal Prism Rectangular Prism Sphere" at bounding box center [476, 511] width 95 height 21
type input "7"
click at [496, 552] on select "None Center Above Right Line Pin" at bounding box center [476, 541] width 95 height 21
select select "Pin"
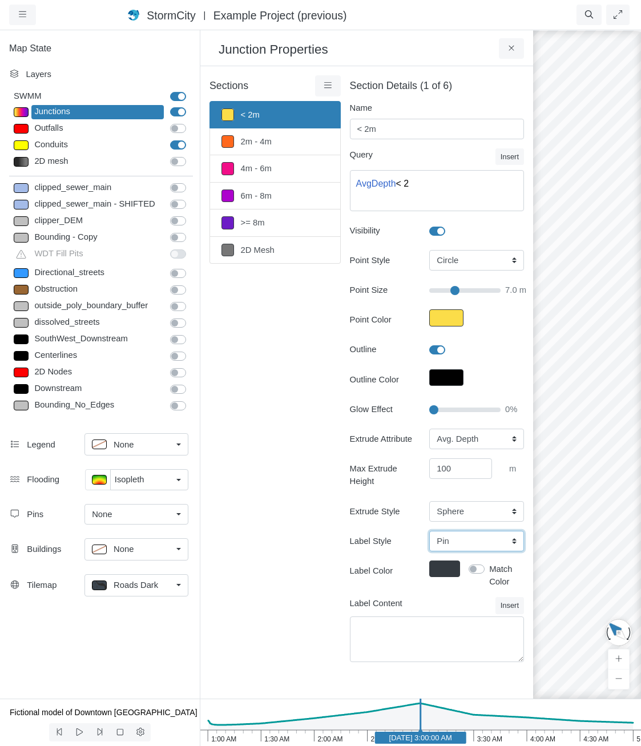
click at [429, 543] on select "None Center Above Right Line Pin" at bounding box center [476, 541] width 95 height 21
click at [512, 614] on button "Insert" at bounding box center [510, 605] width 29 height 17
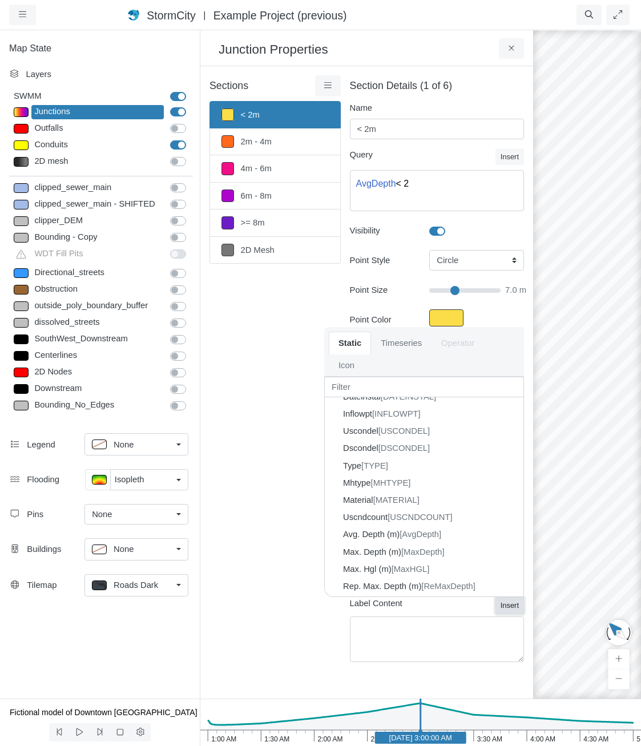
scroll to position [343, 0]
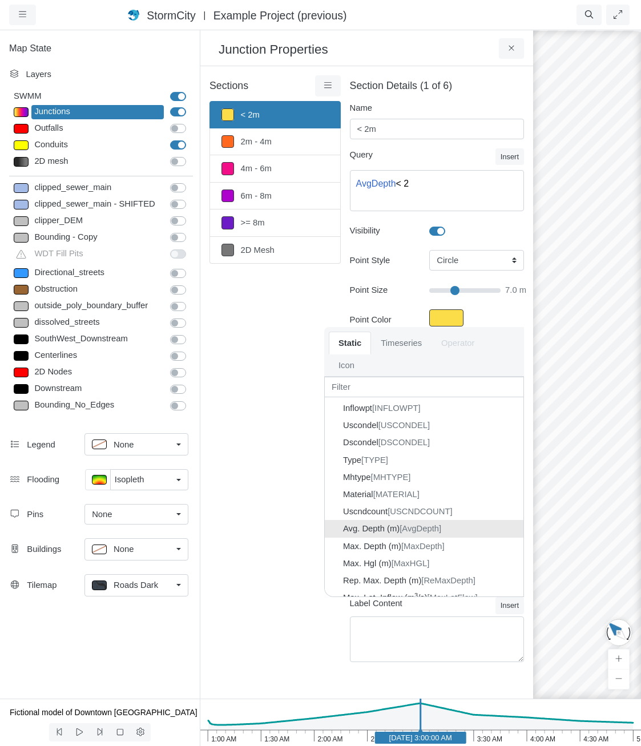
click at [434, 533] on span "[AvgDepth]" at bounding box center [421, 528] width 42 height 9
type input "7"
type textarea "{AvgDepth}"
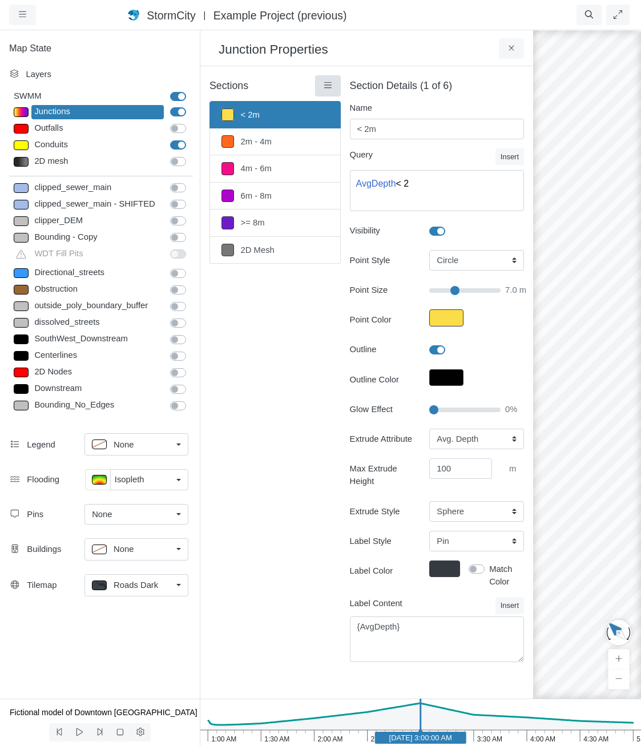
click at [327, 87] on icon at bounding box center [328, 85] width 11 height 9
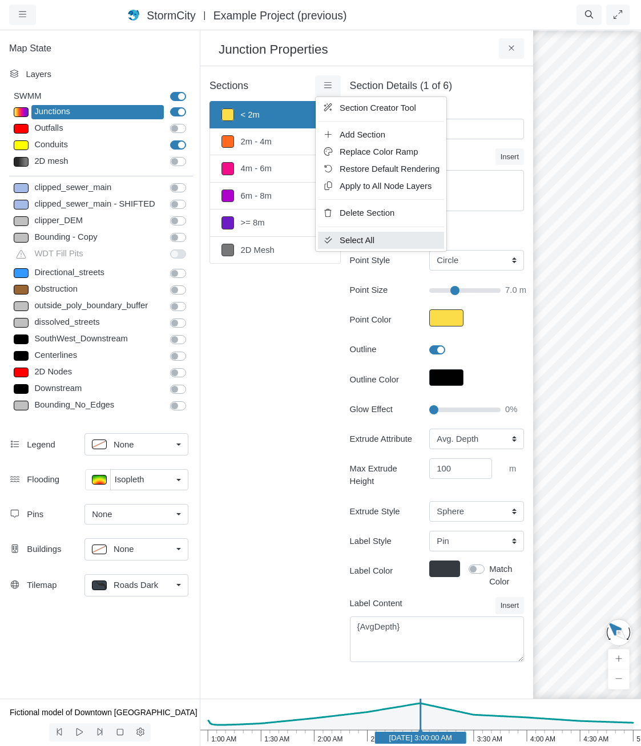
click at [354, 240] on span "Select All" at bounding box center [357, 240] width 35 height 9
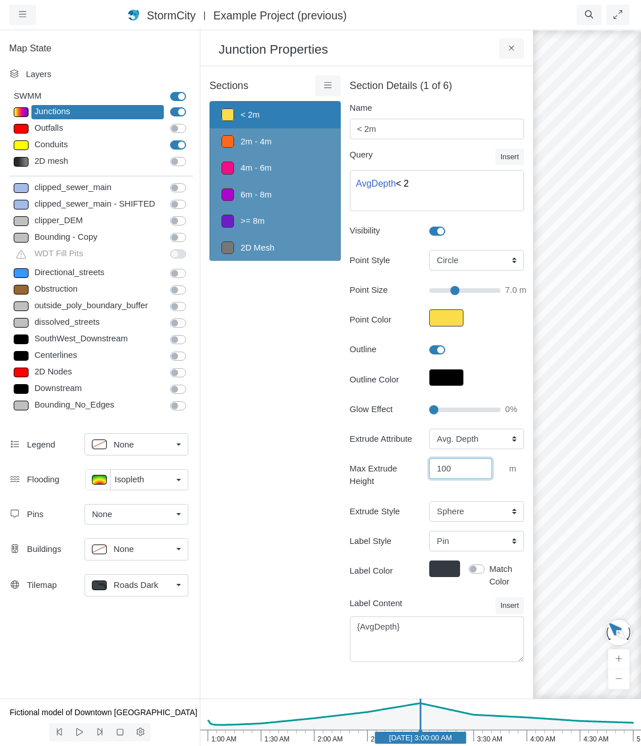
click at [458, 479] on input "100" at bounding box center [460, 469] width 63 height 21
type input "100"
click at [441, 434] on select "None Fixed Height X-Coordinate Y-Coordinate Invert El. Depth Initial Depth Surc…" at bounding box center [476, 439] width 95 height 21
select select "MaxDepth"
click at [429, 429] on select "None Fixed Height X-Coordinate Y-Coordinate Invert El. Depth Initial Depth Surc…" at bounding box center [476, 439] width 95 height 21
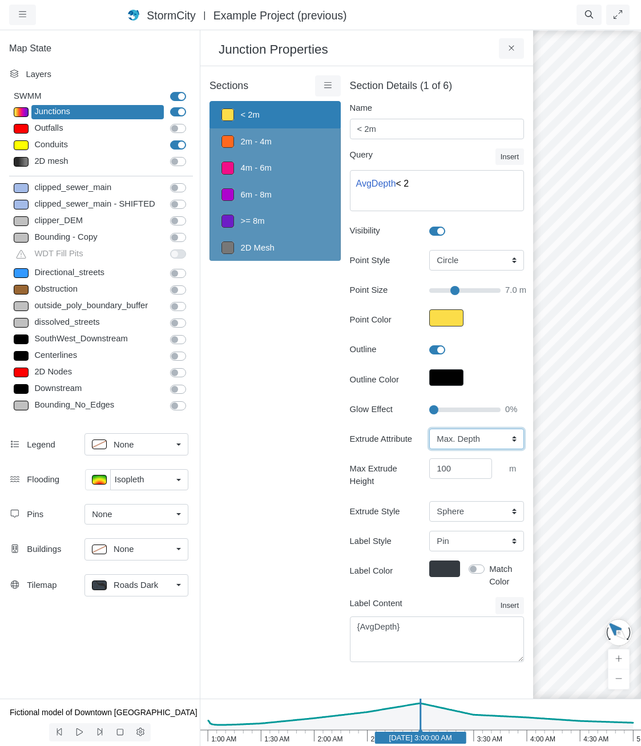
click at [457, 435] on select "None Fixed Height X-Coordinate Y-Coordinate Invert El. Depth Initial Depth Surc…" at bounding box center [476, 439] width 95 height 21
type input "7"
select select "AvgDepth"
click at [429, 429] on select "None Fixed Height X-Coordinate Y-Coordinate Invert El. Depth Initial Depth Surc…" at bounding box center [476, 439] width 95 height 21
type input "7"
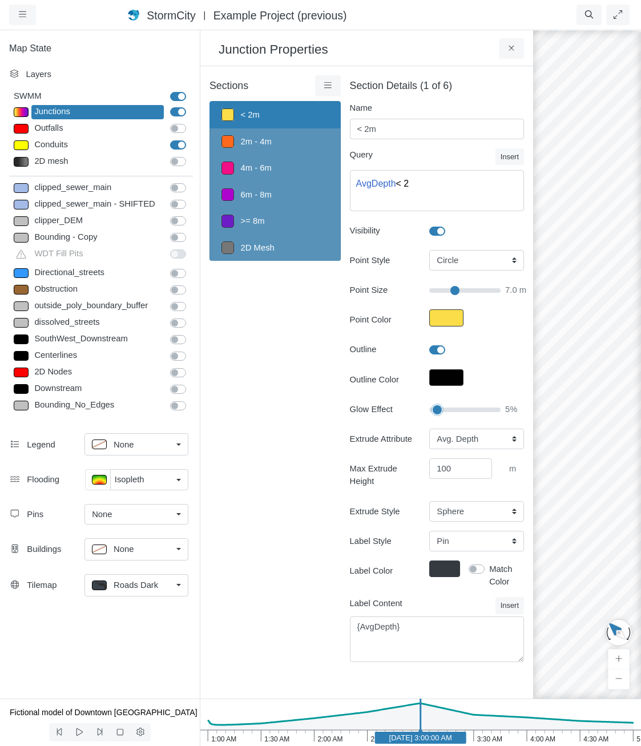
type input "5"
click at [437, 409] on input "Glow Effect" at bounding box center [464, 410] width 71 height 13
type input "7"
click at [505, 50] on button at bounding box center [512, 48] width 26 height 21
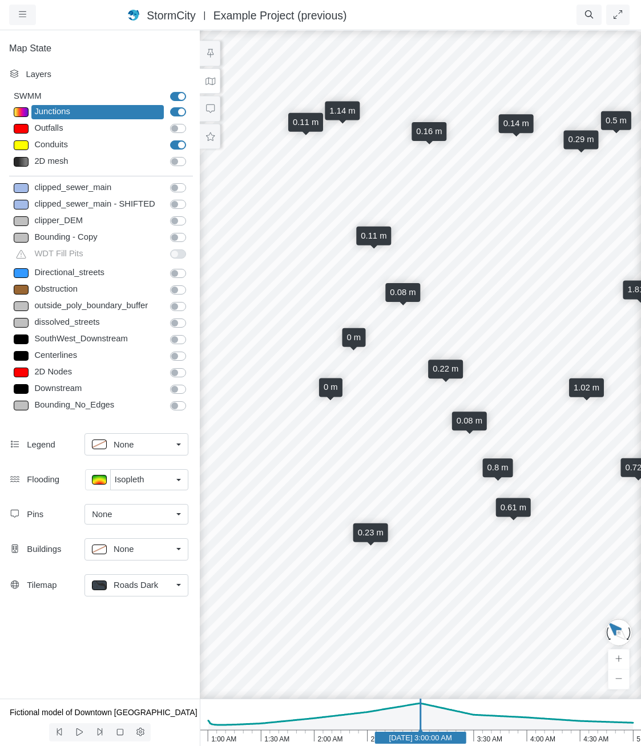
select select "CIRCLE"
select select "AvgDepth"
select select "SPH"
select select "Pin"
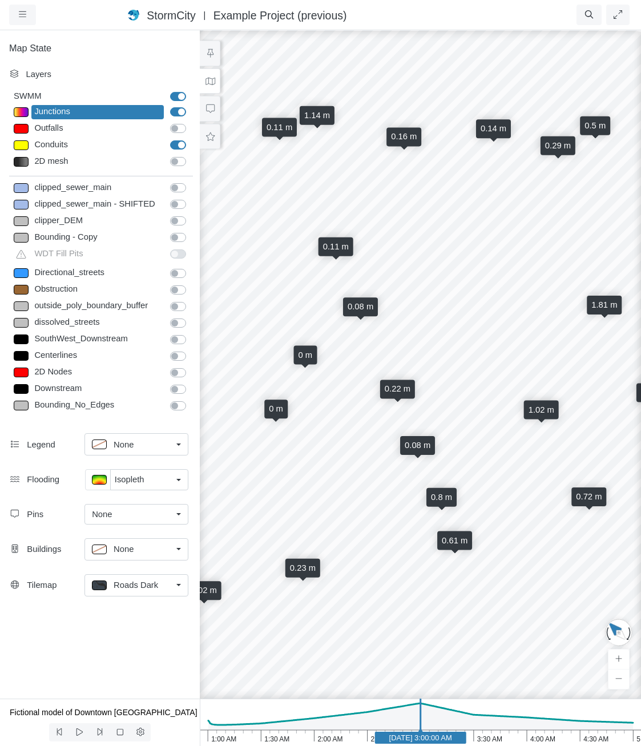
click at [496, 489] on div "0.53 m 0.5 m 0.23 m 0.14 m 0.8 m 1.81 m 0.09 m 0.24 m 0.09 m 1.02 m 0.09 m 1.11…" at bounding box center [420, 387] width 641 height 717
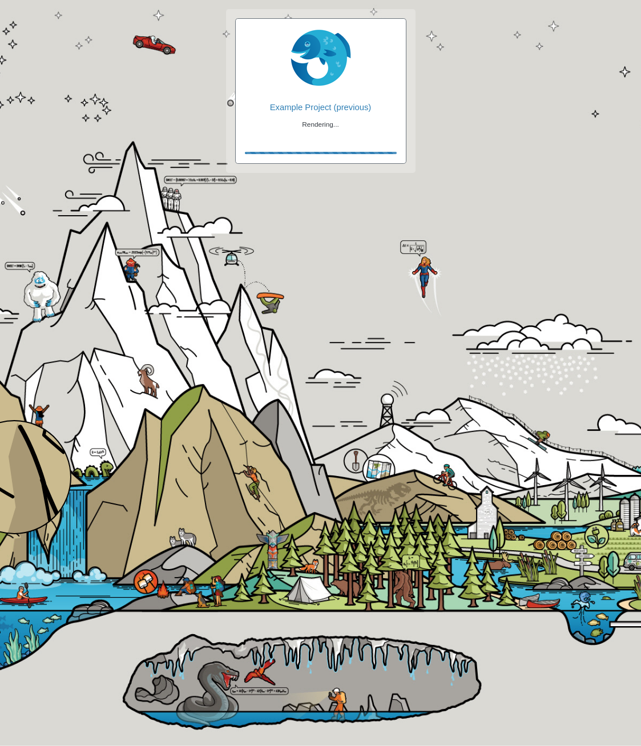
checkbox input "true"
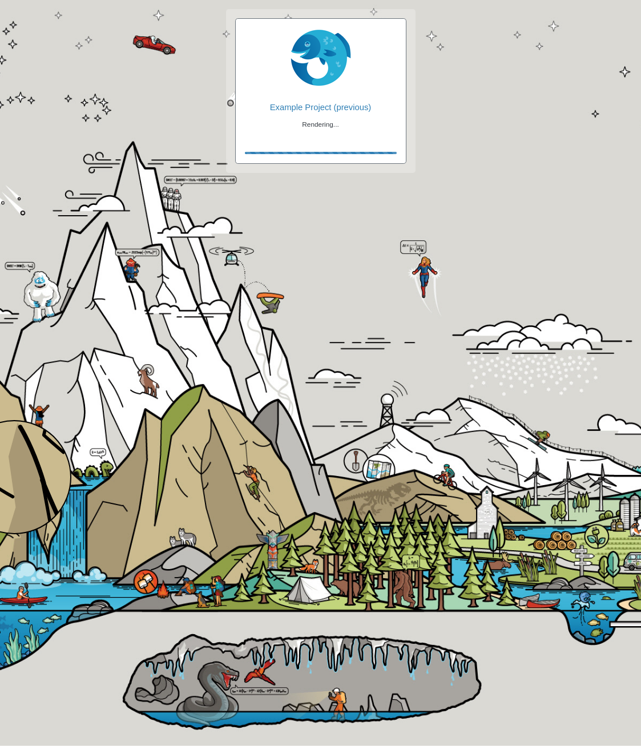
checkbox input "false"
checkbox input "true"
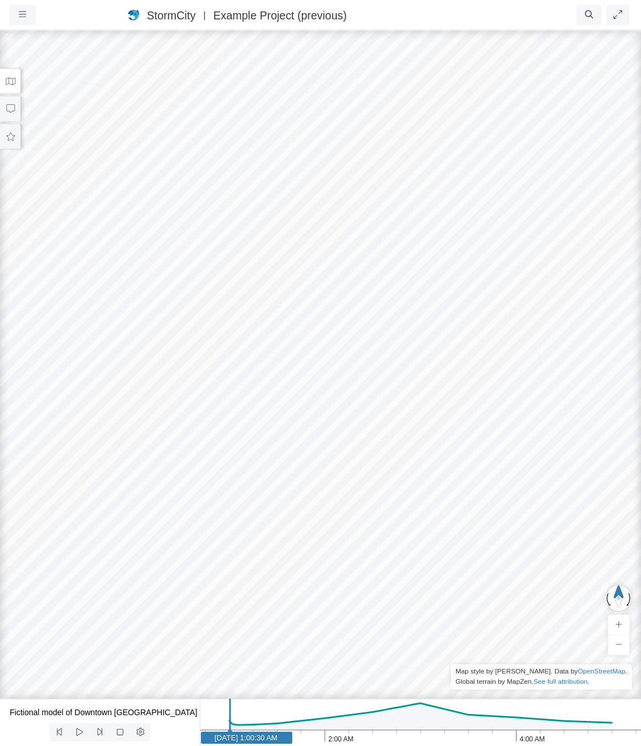
click at [10, 78] on icon at bounding box center [10, 81] width 11 height 9
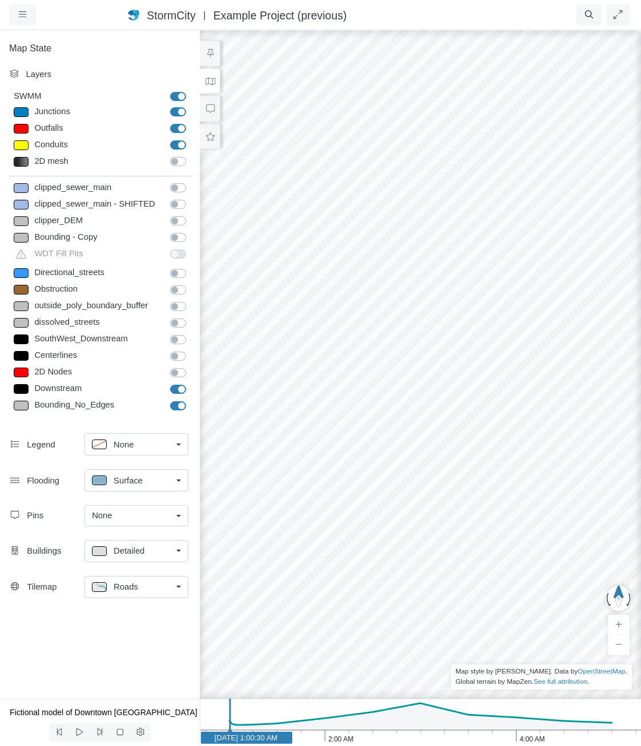
click at [152, 551] on div "Detailed" at bounding box center [132, 551] width 80 height 14
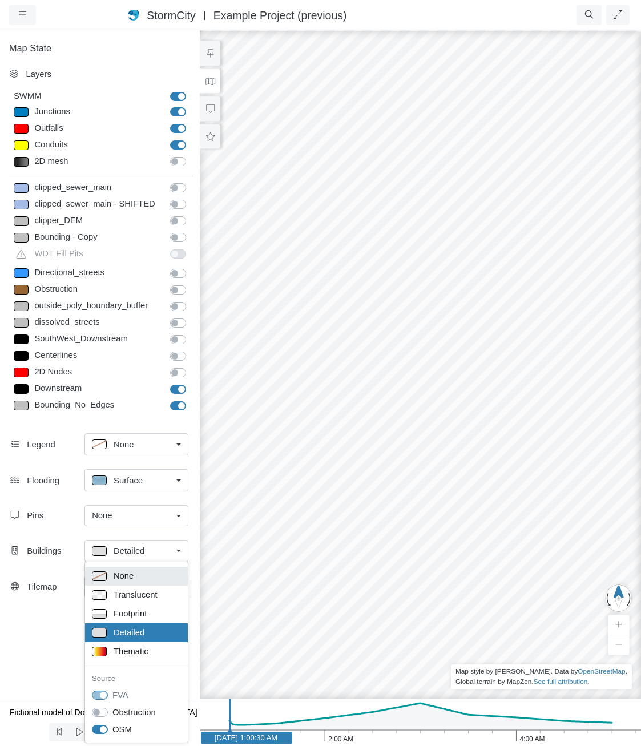
drag, startPoint x: 116, startPoint y: 573, endPoint x: 119, endPoint y: 559, distance: 14.6
click at [116, 573] on span "None" at bounding box center [124, 576] width 20 height 13
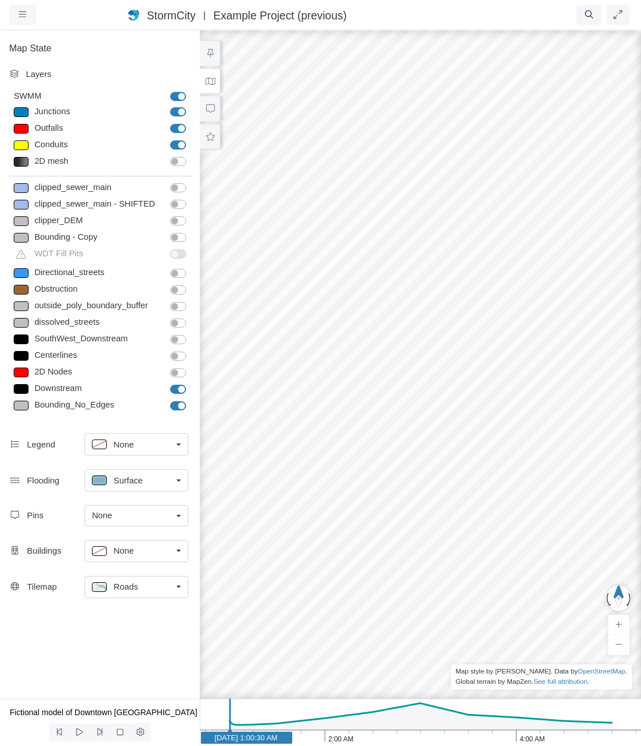
click at [129, 479] on span "Surface" at bounding box center [128, 481] width 29 height 13
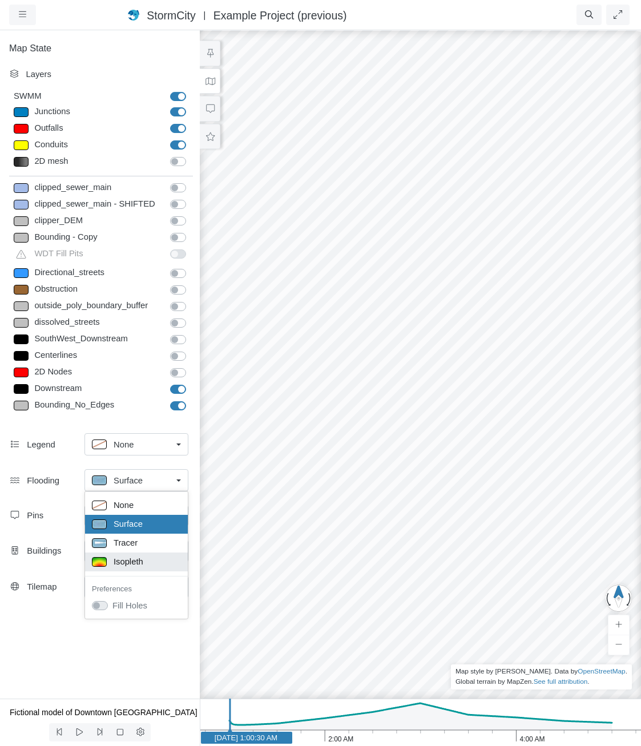
click at [146, 561] on div "Isopleth" at bounding box center [136, 562] width 89 height 14
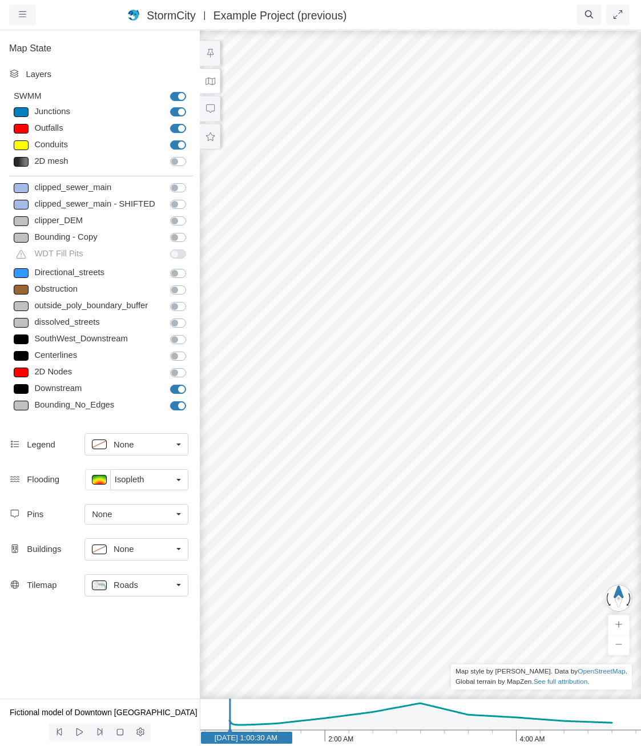
click at [162, 584] on div "Roads" at bounding box center [132, 586] width 80 height 14
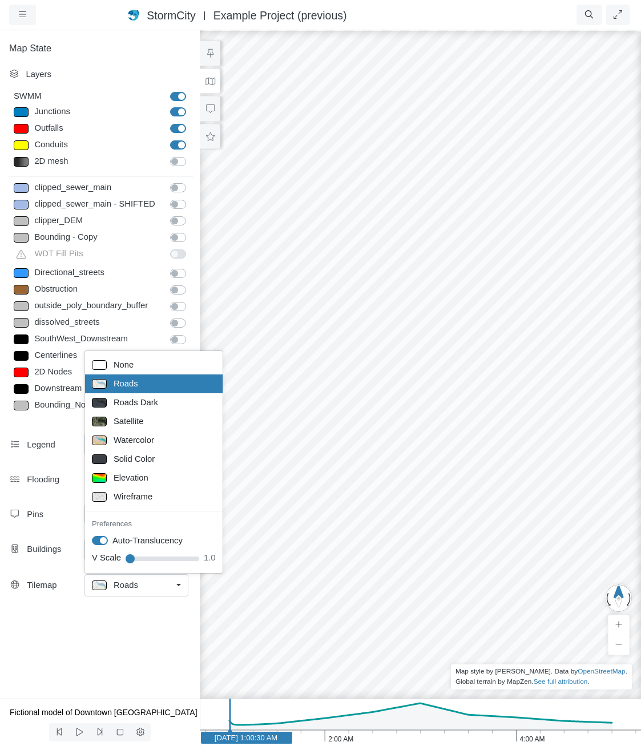
click at [162, 584] on div "Roads" at bounding box center [132, 586] width 80 height 14
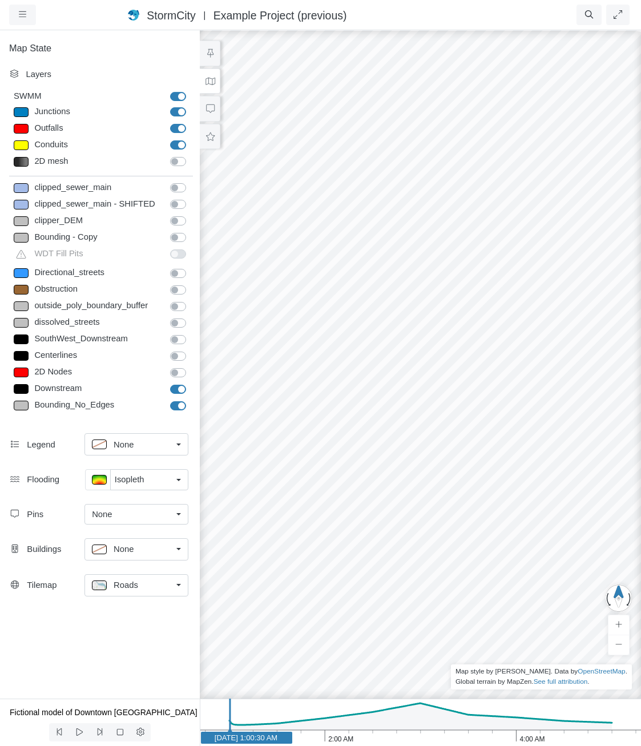
click at [191, 139] on label "Conduits" at bounding box center [191, 139] width 0 height 0
click at [179, 145] on input "Conduits" at bounding box center [174, 144] width 9 height 11
checkbox input "false"
click at [191, 122] on label "Outfalls" at bounding box center [191, 122] width 0 height 0
click at [179, 129] on input "Outfalls" at bounding box center [174, 127] width 9 height 11
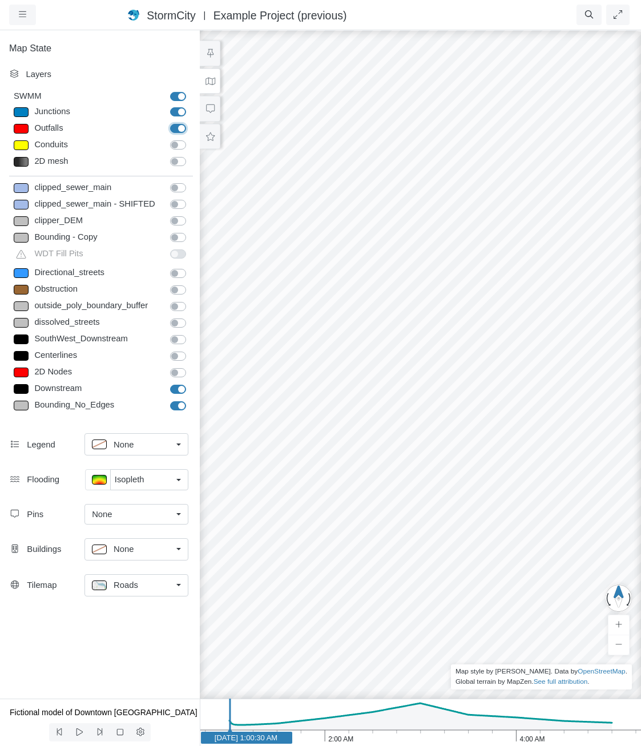
checkbox input "false"
click at [191, 383] on label "Downstream" at bounding box center [191, 383] width 0 height 0
click at [179, 391] on input "Downstream" at bounding box center [174, 388] width 9 height 11
checkbox input "false"
click at [191, 399] on label "Bounding_No_Edges" at bounding box center [191, 399] width 0 height 0
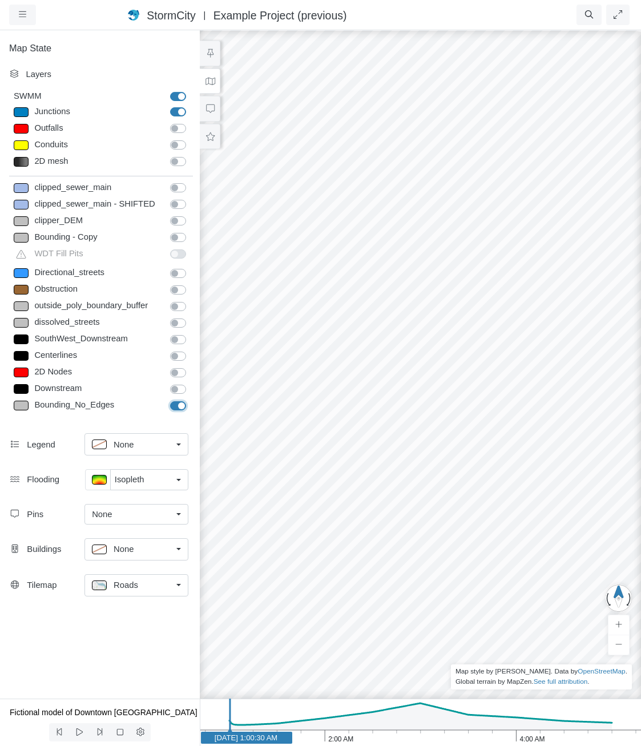
click at [177, 404] on input "Bounding_No_Edges" at bounding box center [174, 404] width 9 height 11
checkbox input "false"
click at [41, 111] on div "Junctions" at bounding box center [97, 112] width 132 height 14
type input "Visible"
checkbox input "true"
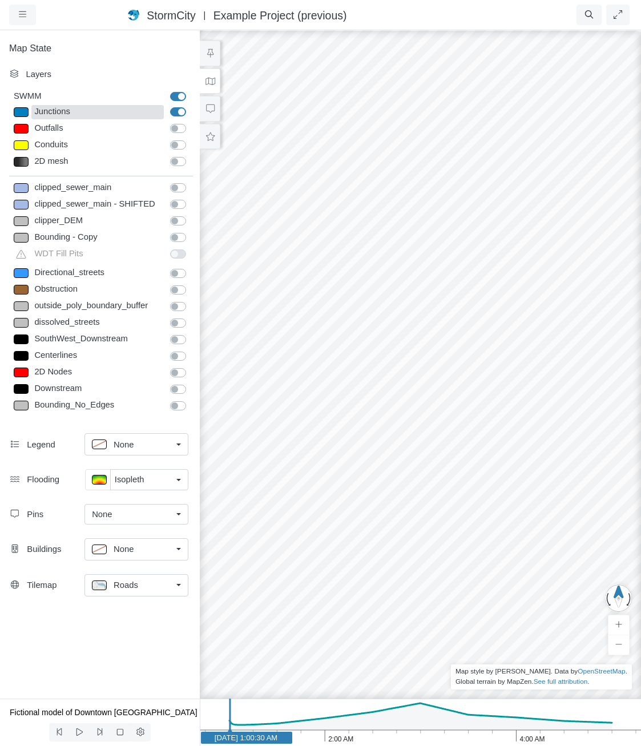
select select "CIRCLE"
type input "7"
checkbox input "true"
type input "0"
select select "None"
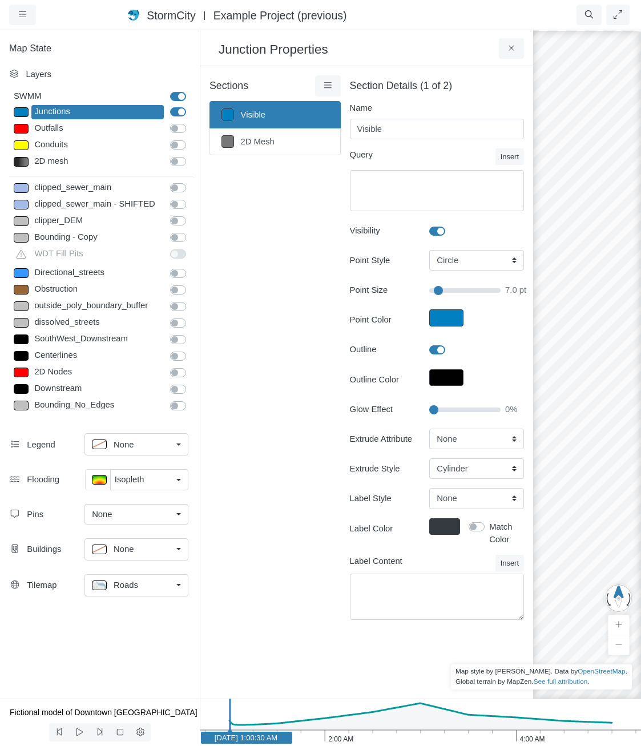
type input "7"
click at [326, 87] on icon at bounding box center [328, 85] width 11 height 9
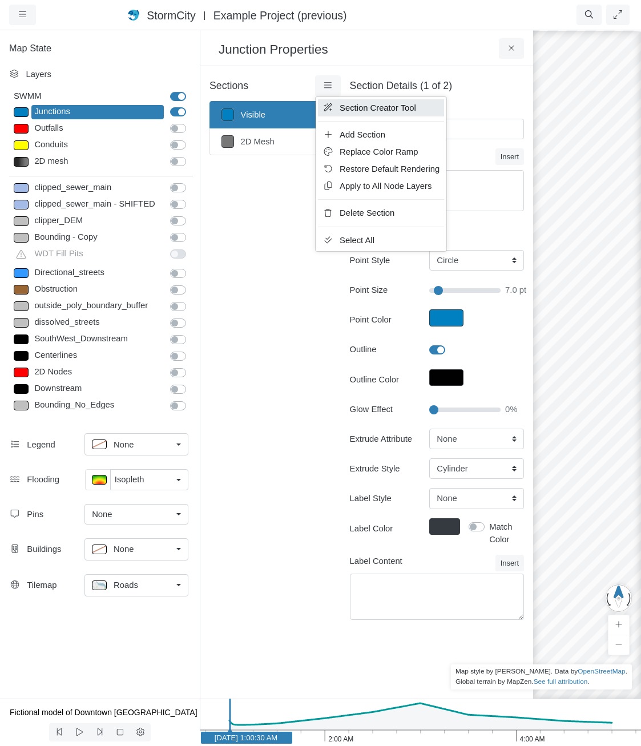
click at [342, 107] on span "Section Creator Tool" at bounding box center [378, 107] width 77 height 9
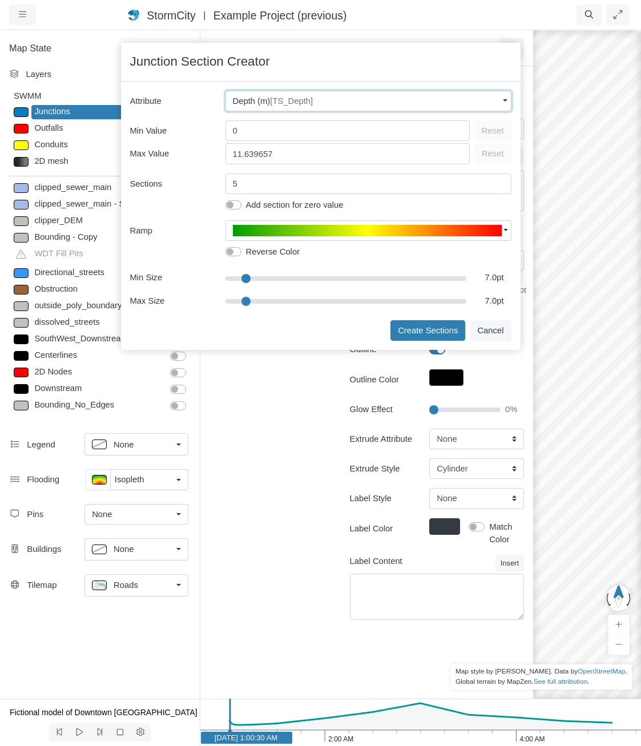
click at [302, 106] on span "[TS_Depth]" at bounding box center [291, 101] width 43 height 9
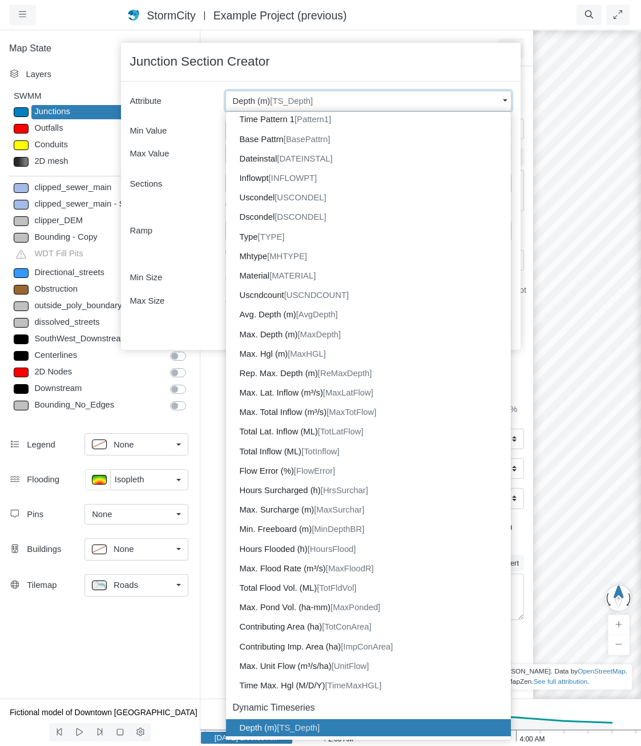
scroll to position [457, 0]
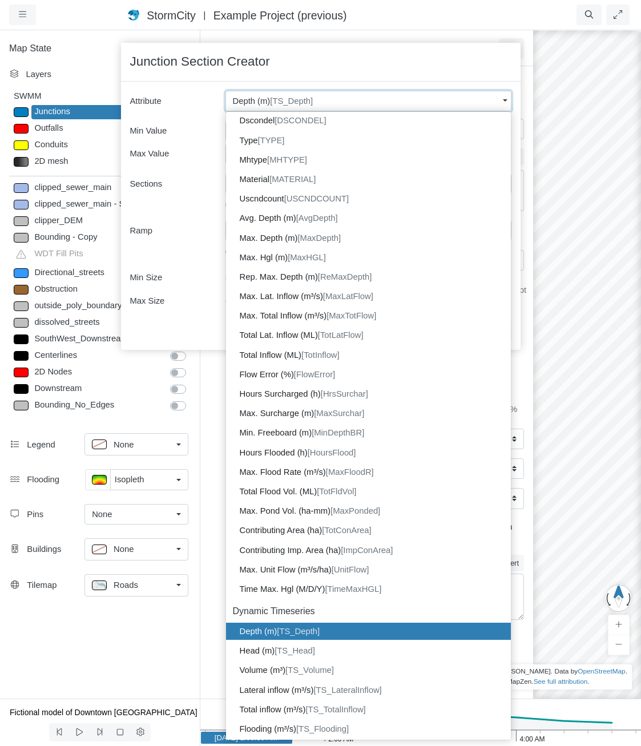
click at [303, 106] on span "[TS_Depth]" at bounding box center [291, 101] width 43 height 9
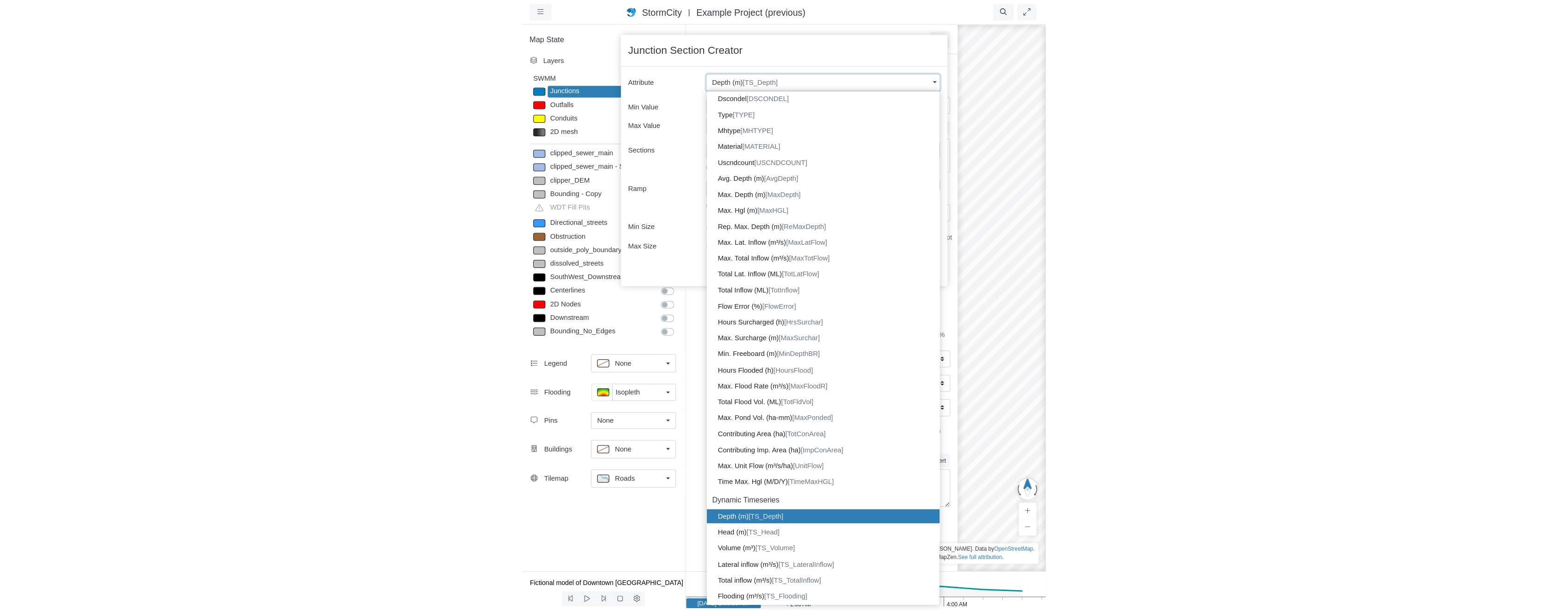
scroll to position [0, 0]
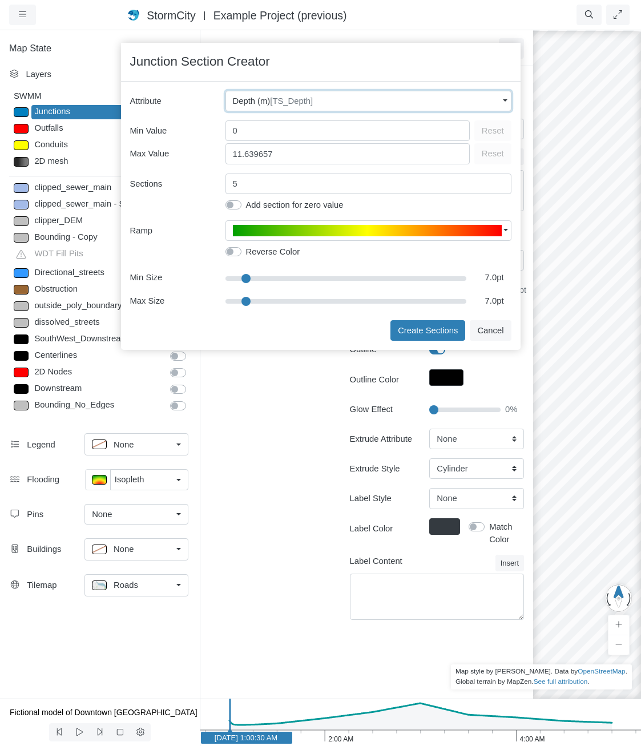
click at [303, 106] on span "[TS_Depth]" at bounding box center [291, 101] width 43 height 9
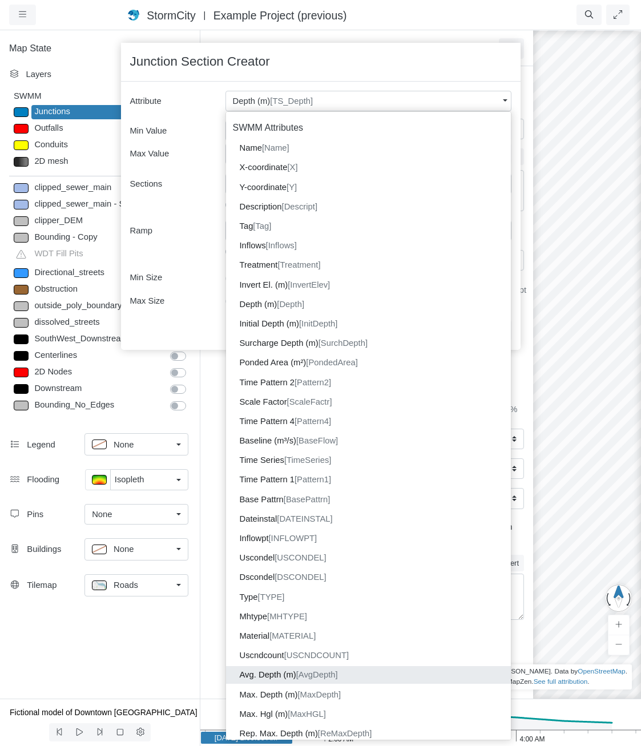
click at [307, 670] on span "[AvgDepth]" at bounding box center [317, 674] width 42 height 9
type input "9.71"
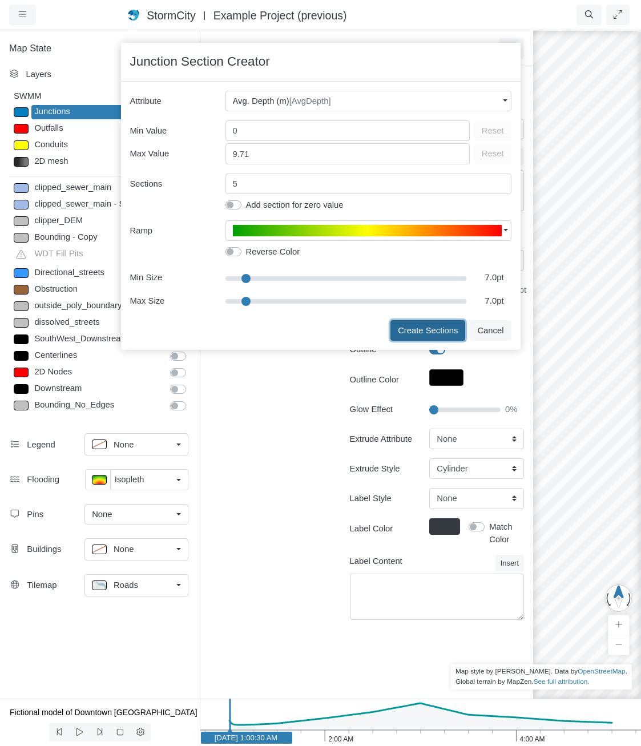
drag, startPoint x: 419, startPoint y: 325, endPoint x: 11, endPoint y: 221, distance: 420.8
click at [419, 325] on button "Create Sections" at bounding box center [428, 330] width 75 height 21
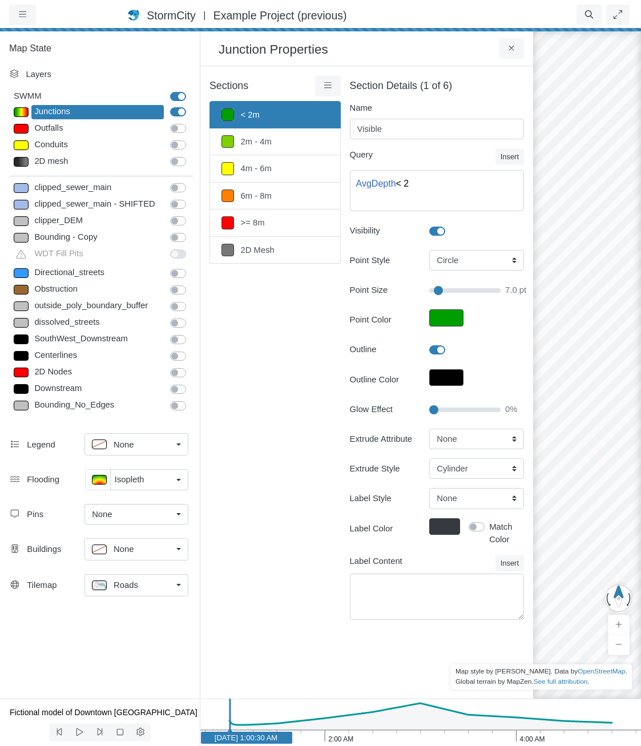
type input "< 2m"
type textarea "AvgDepth < 2"
type input "7"
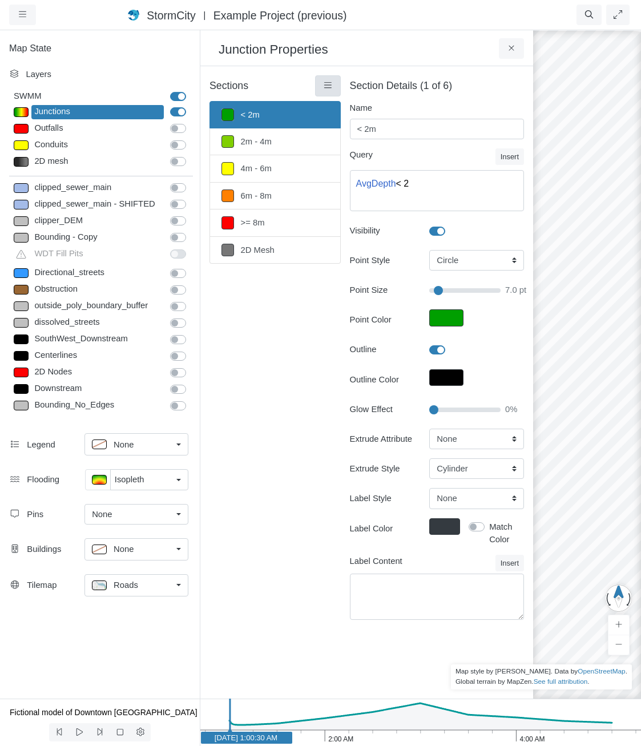
click at [319, 89] on link at bounding box center [328, 85] width 26 height 21
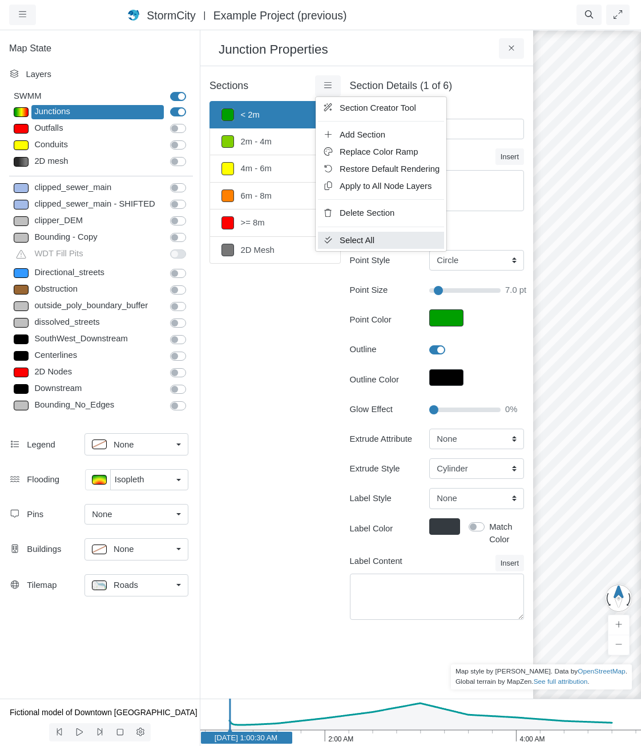
click at [343, 244] on span "Select All" at bounding box center [357, 240] width 35 height 9
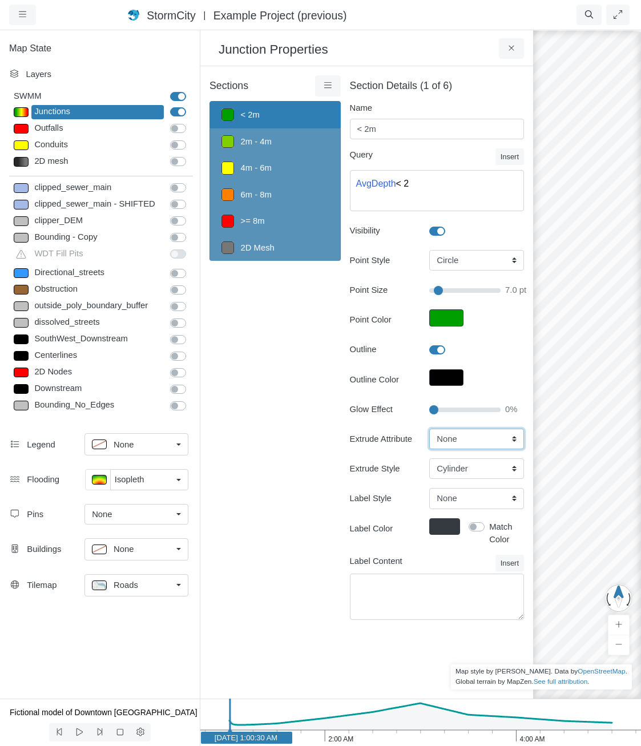
click at [468, 437] on select "None Fixed Height X-Coordinate Y-Coordinate Invert El. Depth Initial Depth Surc…" at bounding box center [476, 439] width 95 height 21
select select "AvgDepth"
click at [429, 429] on select "None Fixed Height X-Coordinate Y-Coordinate Invert El. Depth Initial Depth Surc…" at bounding box center [476, 439] width 95 height 21
type input "7"
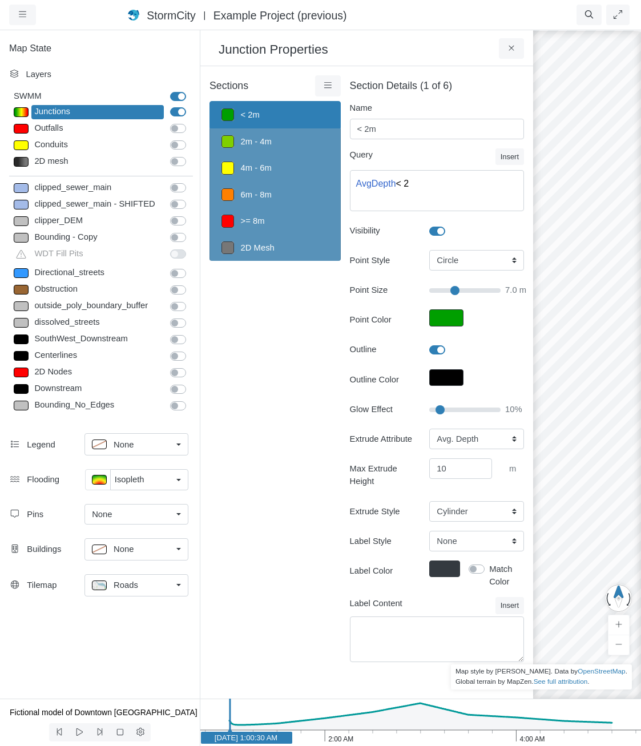
drag, startPoint x: 434, startPoint y: 409, endPoint x: 441, endPoint y: 411, distance: 6.9
type input "10"
click at [441, 411] on input "Glow Effect" at bounding box center [464, 410] width 71 height 13
click at [442, 430] on select "None Fixed Height X-Coordinate Y-Coordinate Invert El. Depth Initial Depth Surc…" at bounding box center [476, 439] width 95 height 21
click at [443, 435] on select "None Fixed Height X-Coordinate Y-Coordinate Invert El. Depth Initial Depth Surc…" at bounding box center [476, 439] width 95 height 21
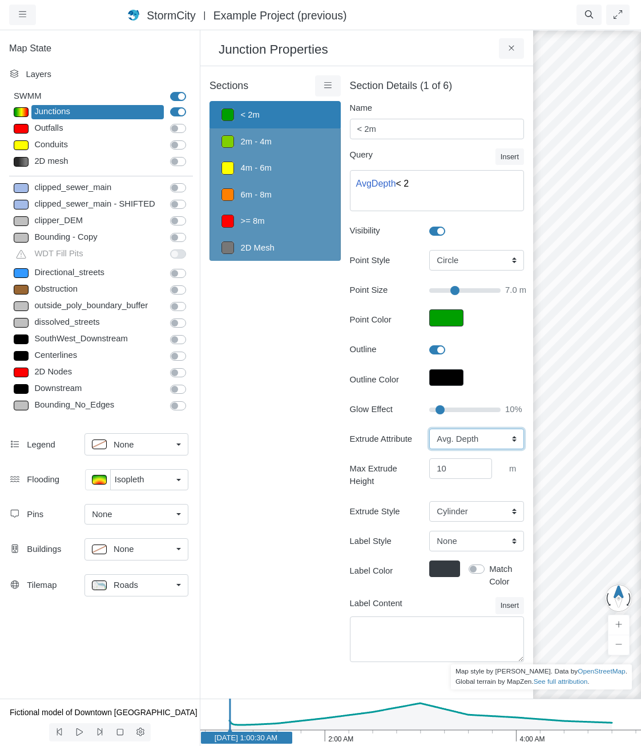
type input "7"
click at [453, 439] on select "None Fixed Height X-Coordinate Y-Coordinate Invert El. Depth Initial Depth Surc…" at bounding box center [476, 439] width 95 height 21
click at [461, 522] on select "Cylinder Hexagonal Prism Rectangular Prism Sphere" at bounding box center [476, 511] width 95 height 21
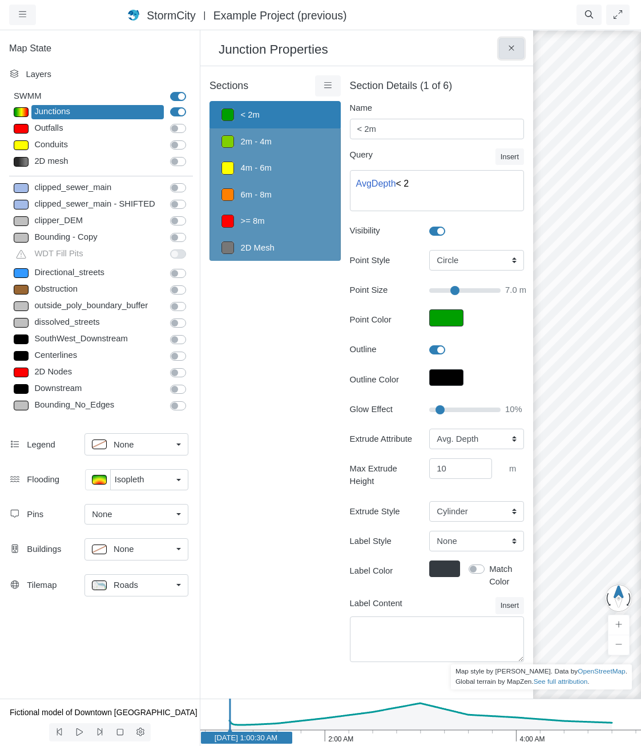
click at [512, 46] on icon at bounding box center [512, 48] width 11 height 9
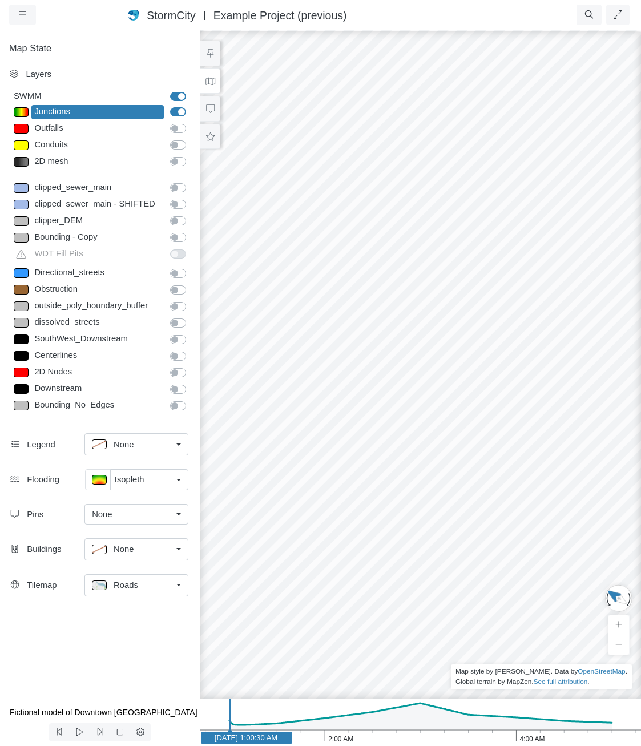
drag, startPoint x: 308, startPoint y: 421, endPoint x: 436, endPoint y: 615, distance: 231.6
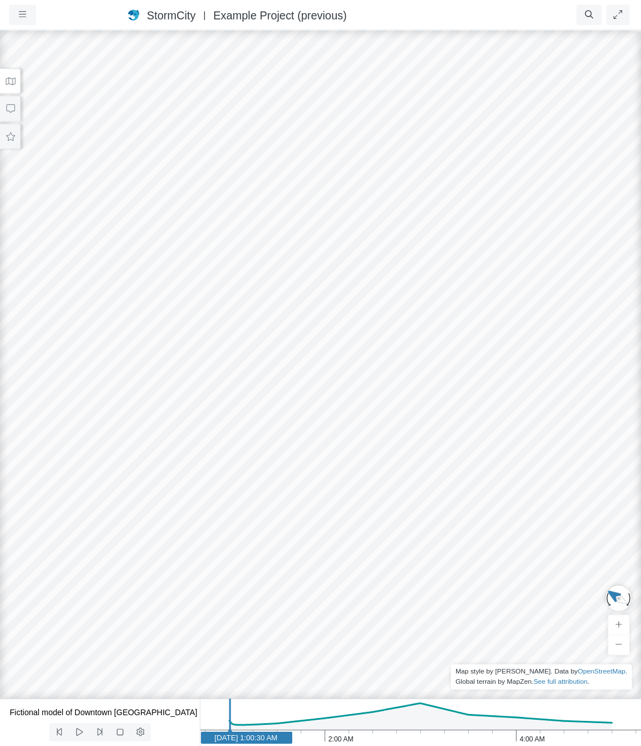
drag, startPoint x: 423, startPoint y: 737, endPoint x: 421, endPoint y: 731, distance: 6.7
click at [423, 737] on icon "4:00 AM 2:00 AM Jan 1, 2020 1:00:30 AM" at bounding box center [420, 722] width 441 height 47
drag, startPoint x: 454, startPoint y: 508, endPoint x: 330, endPoint y: 366, distance: 189.0
drag, startPoint x: 164, startPoint y: 339, endPoint x: 591, endPoint y: 555, distance: 478.1
click at [591, 555] on div at bounding box center [320, 387] width 641 height 717
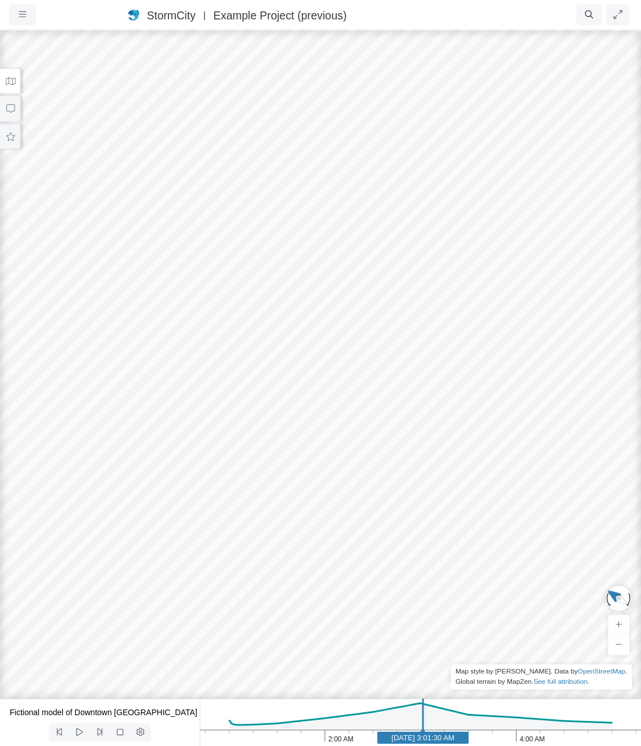
drag, startPoint x: 299, startPoint y: 544, endPoint x: 337, endPoint y: 510, distance: 50.6
drag, startPoint x: 316, startPoint y: 517, endPoint x: 279, endPoint y: 491, distance: 45.8
click at [16, 83] on button at bounding box center [10, 82] width 21 height 26
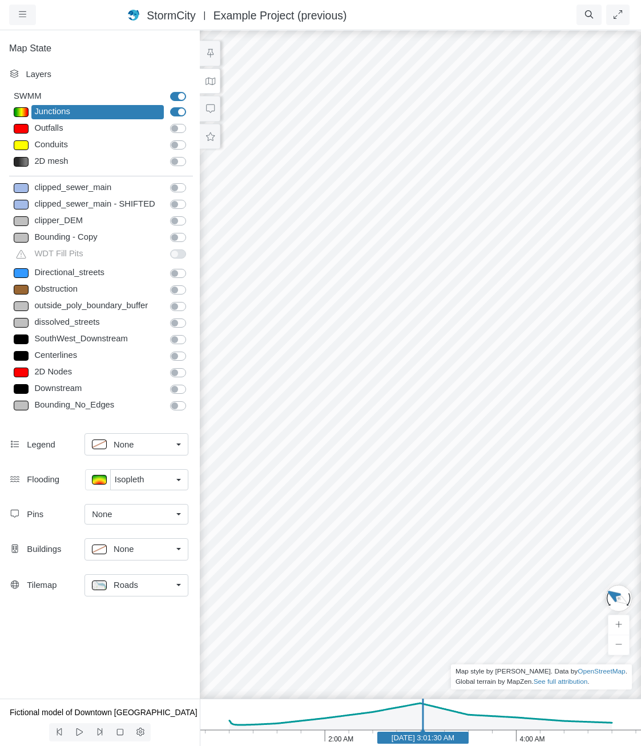
click at [62, 107] on div "Junctions" at bounding box center [97, 112] width 132 height 14
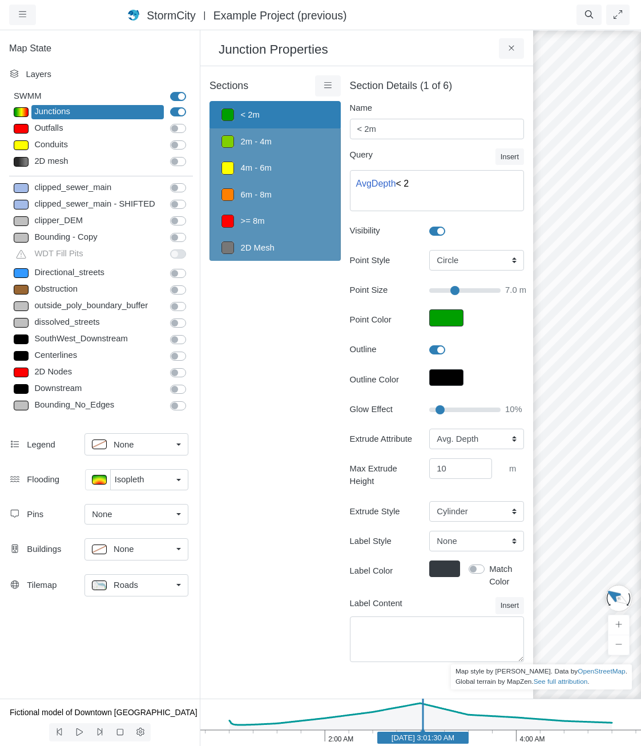
click at [472, 539] on form "Section Details (1 of 6) Name < 2m Query Insert Static Timeseries Operator Icon…" at bounding box center [437, 378] width 174 height 596
click at [474, 522] on select "Cylinder Hexagonal Prism Rectangular Prism Sphere" at bounding box center [476, 511] width 95 height 21
select select "SPH"
click at [429, 513] on select "Cylinder Hexagonal Prism Rectangular Prism Sphere" at bounding box center [476, 511] width 95 height 21
type input "7"
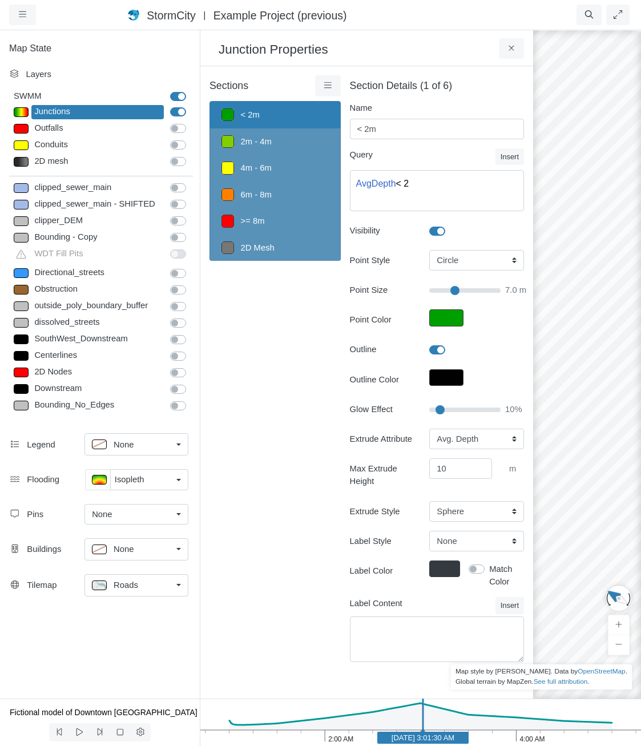
drag, startPoint x: 579, startPoint y: 459, endPoint x: 631, endPoint y: 493, distance: 62.7
click at [631, 493] on div at bounding box center [587, 387] width 641 height 717
drag, startPoint x: 605, startPoint y: 488, endPoint x: 572, endPoint y: 494, distance: 33.7
click at [120, 581] on span "Roads" at bounding box center [126, 585] width 25 height 13
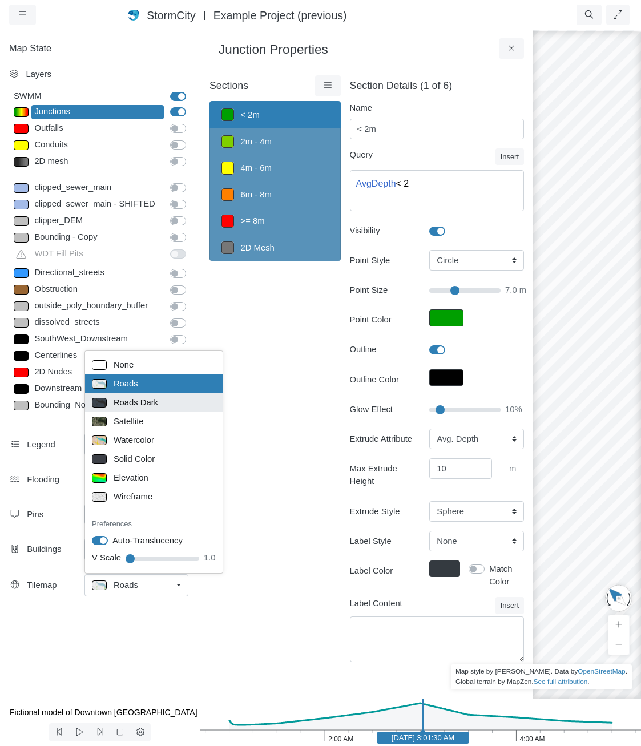
click at [125, 405] on span "Roads Dark" at bounding box center [136, 402] width 45 height 13
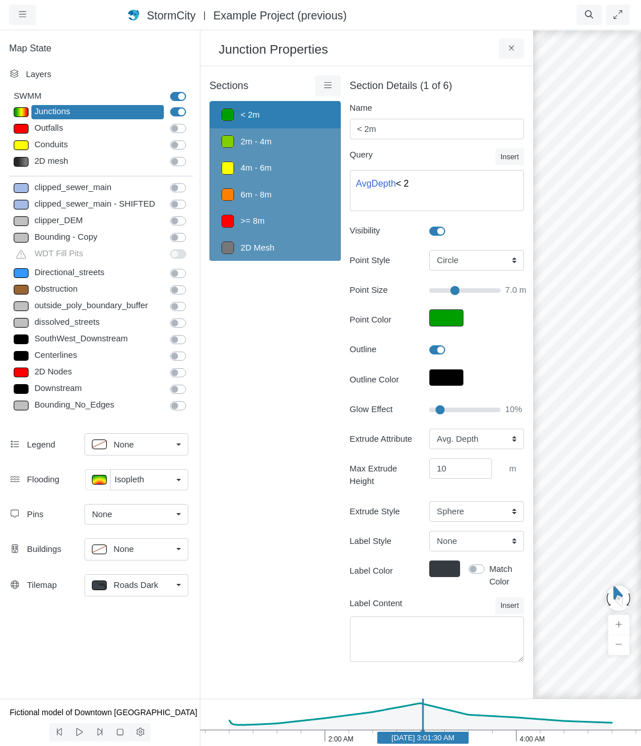
drag, startPoint x: 604, startPoint y: 457, endPoint x: 527, endPoint y: 468, distance: 78.5
drag, startPoint x: 444, startPoint y: 411, endPoint x: 469, endPoint y: 412, distance: 24.6
type input "55"
click at [469, 412] on input "Glow Effect" at bounding box center [464, 410] width 71 height 13
type input "7"
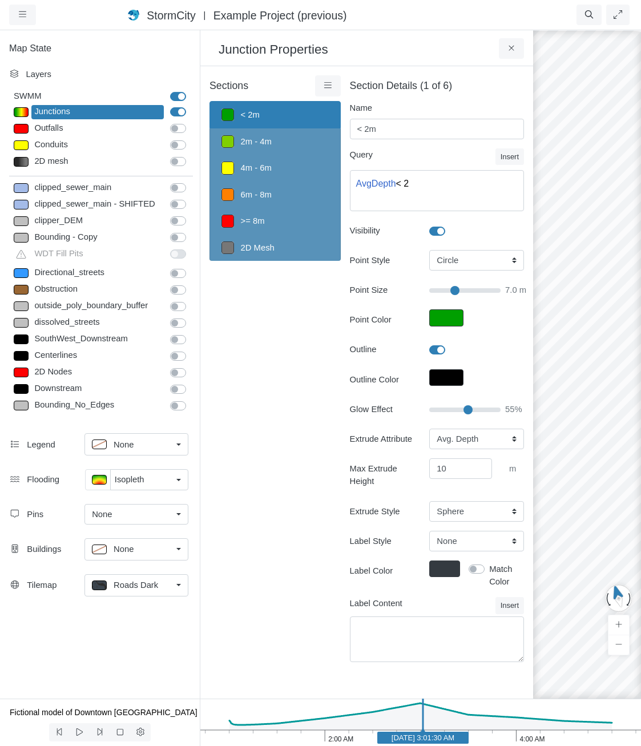
drag, startPoint x: 584, startPoint y: 452, endPoint x: 570, endPoint y: 456, distance: 14.3
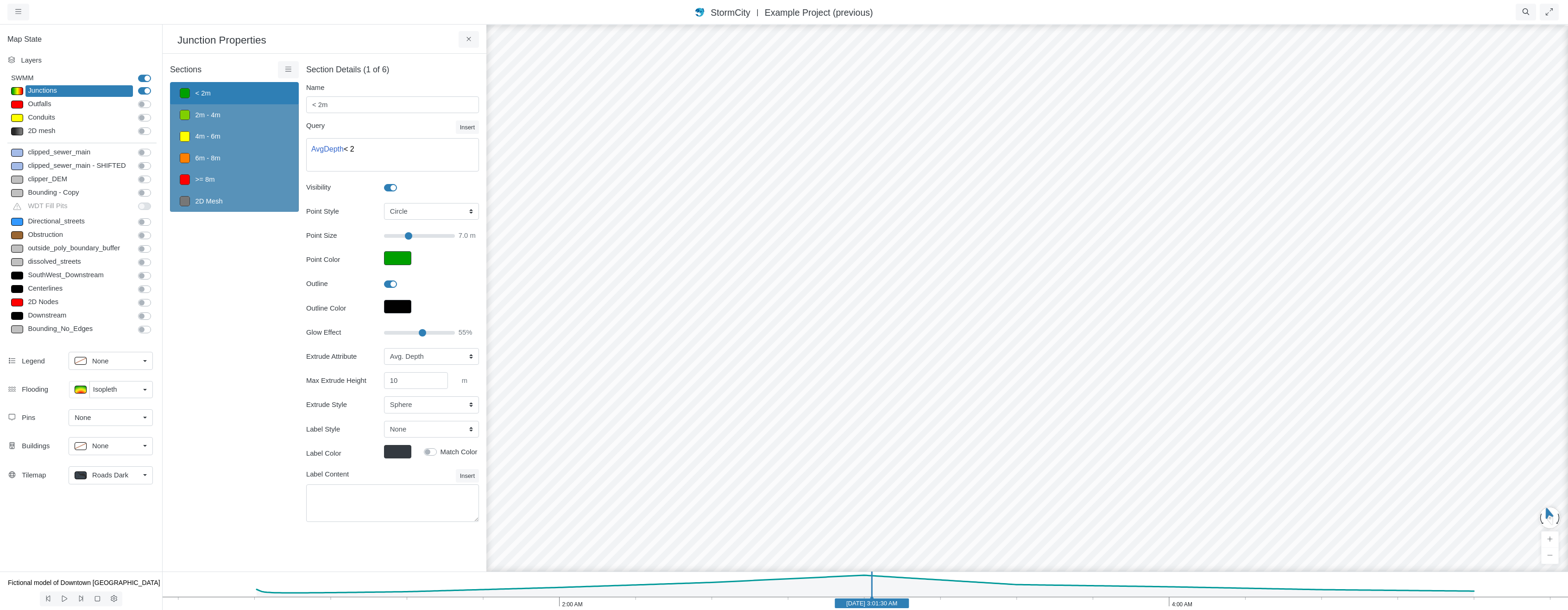
drag, startPoint x: 940, startPoint y: 434, endPoint x: 993, endPoint y: 466, distance: 61.9
click at [520, 466] on div at bounding box center [1027, 316] width 1568 height 586
drag, startPoint x: 913, startPoint y: 455, endPoint x: 1258, endPoint y: 456, distance: 345.0
drag, startPoint x: 989, startPoint y: 425, endPoint x: 1009, endPoint y: 361, distance: 67.1
click at [520, 361] on div at bounding box center [1027, 316] width 1568 height 586
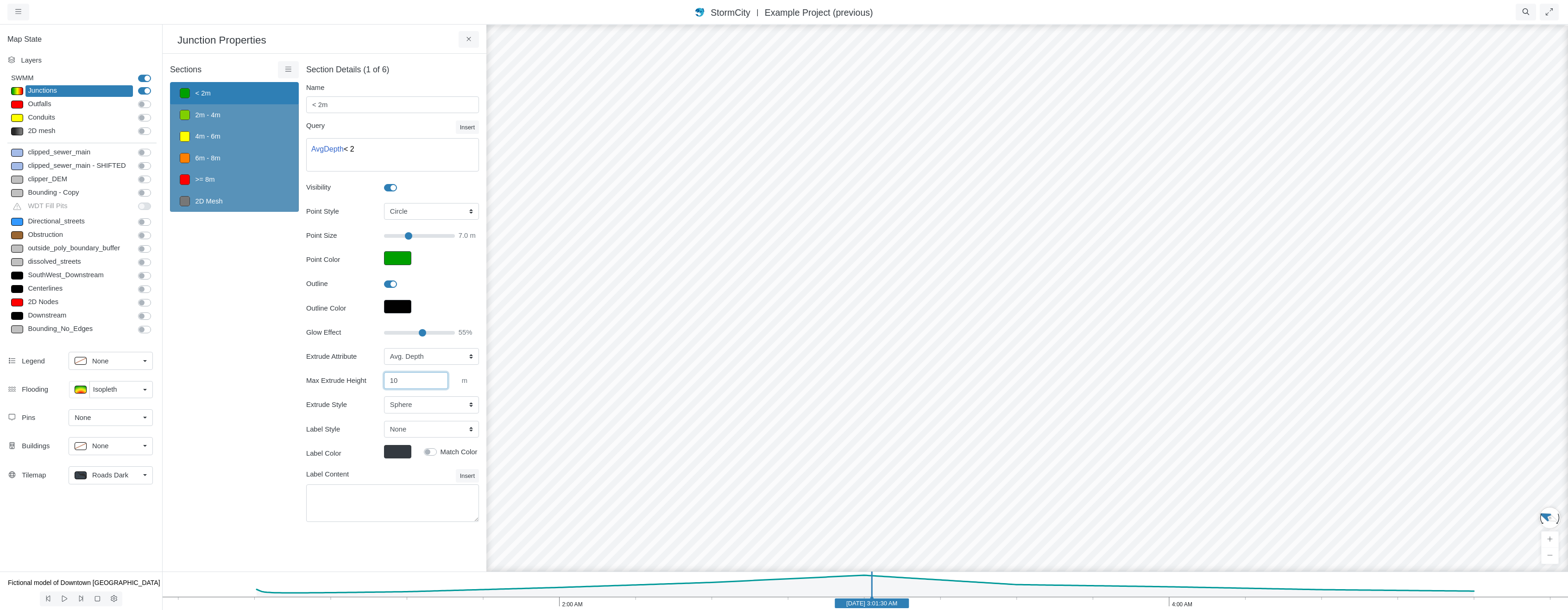
click at [430, 380] on input "10" at bounding box center [415, 380] width 64 height 17
type input "100"
click at [394, 547] on div "× Sections < 2m 2m - 4m 4m - 6m 6m - 8m >= 8m 2D Mesh Layer Details Refraction …" at bounding box center [324, 312] width 324 height 518
type input "7"
drag, startPoint x: 1235, startPoint y: 426, endPoint x: 1056, endPoint y: 376, distance: 185.9
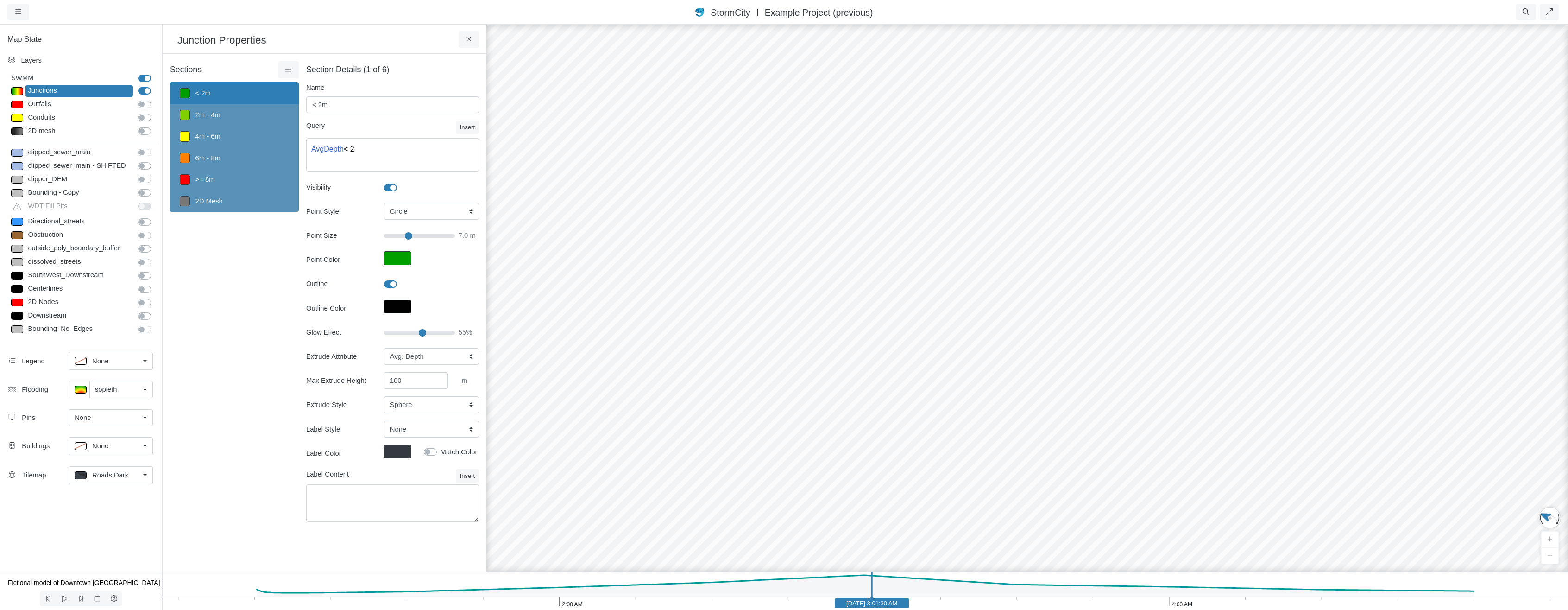
click at [520, 376] on div at bounding box center [1027, 316] width 1568 height 586
drag, startPoint x: 1127, startPoint y: 423, endPoint x: 1195, endPoint y: 478, distance: 87.5
click at [520, 601] on icon "4:00 AM 2:00 AM Jan 1, 2020 3:01:30 AM" at bounding box center [865, 590] width 1406 height 38
click at [520, 605] on icon "4:00 AM 2:00 AM Jan 1, 2020 3:20:00 AM" at bounding box center [865, 590] width 1406 height 38
drag, startPoint x: 1070, startPoint y: 421, endPoint x: 919, endPoint y: 372, distance: 158.8
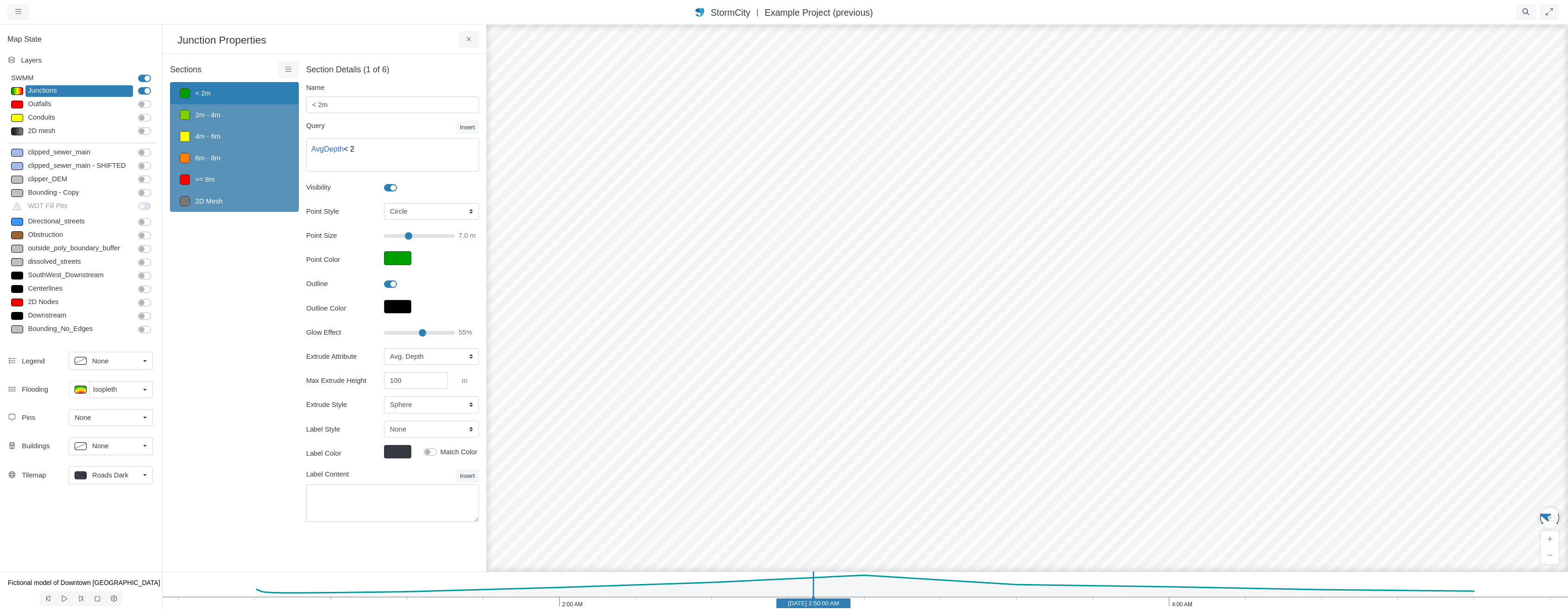
drag, startPoint x: 1036, startPoint y: 366, endPoint x: 1165, endPoint y: 337, distance: 132.2
click at [116, 390] on span "Isopleth" at bounding box center [105, 389] width 24 height 11
click at [122, 406] on div "None" at bounding box center [111, 409] width 72 height 11
click at [520, 595] on icon "4:00 AM 2:00 AM Jan 1, 2020 2:50:00 AM" at bounding box center [865, 590] width 1406 height 38
click at [520, 598] on icon "4:00 AM 2:00 AM Jan 1, 2020 2:25:00 AM" at bounding box center [865, 590] width 1406 height 38
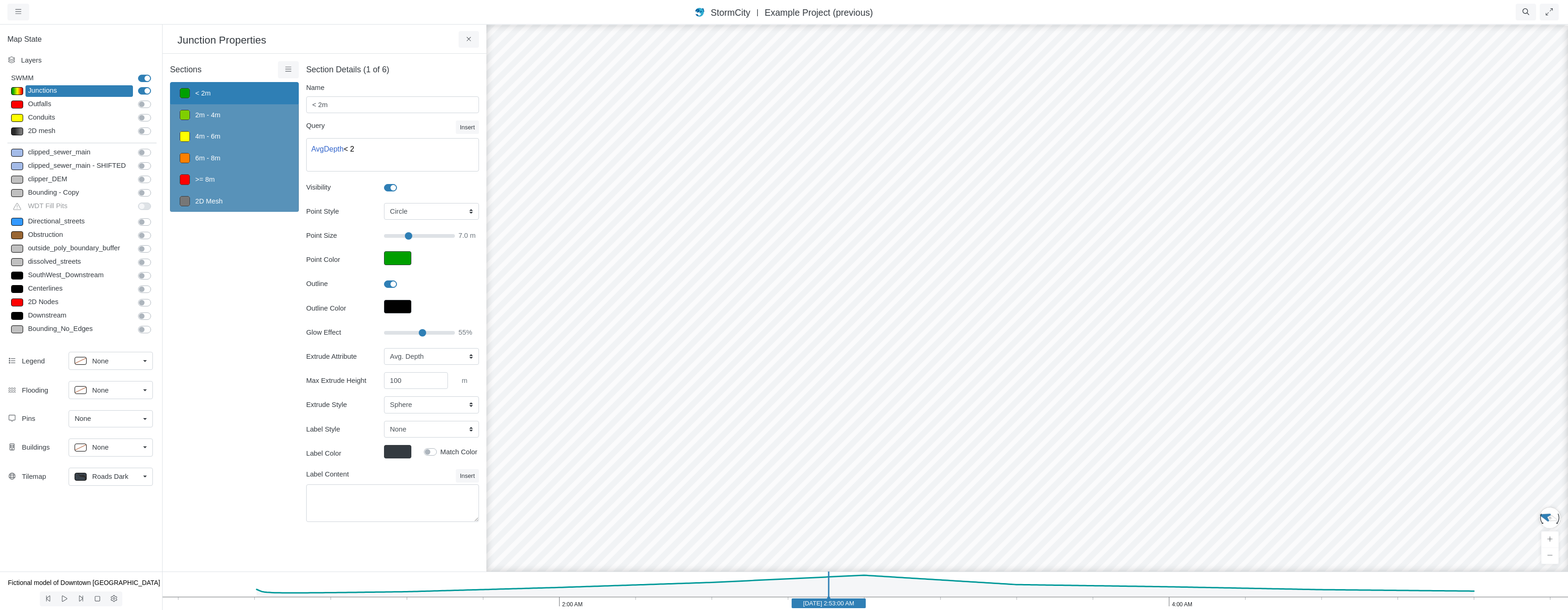
click at [98, 387] on span "None" at bounding box center [101, 390] width 16 height 11
click at [119, 459] on div "Isopleth" at bounding box center [110, 456] width 72 height 11
click at [520, 602] on icon "4:00 AM 2:00 AM Jan 1, 2020 2:53:00 AM" at bounding box center [865, 590] width 1406 height 38
click at [520, 603] on icon "4:00 AM 2:00 AM Jan 1, 2020 3:08:00 AM" at bounding box center [865, 590] width 1406 height 38
click at [520, 602] on icon "4:00 AM 2:00 AM Jan 1, 2020 2:22:30 AM" at bounding box center [865, 590] width 1406 height 38
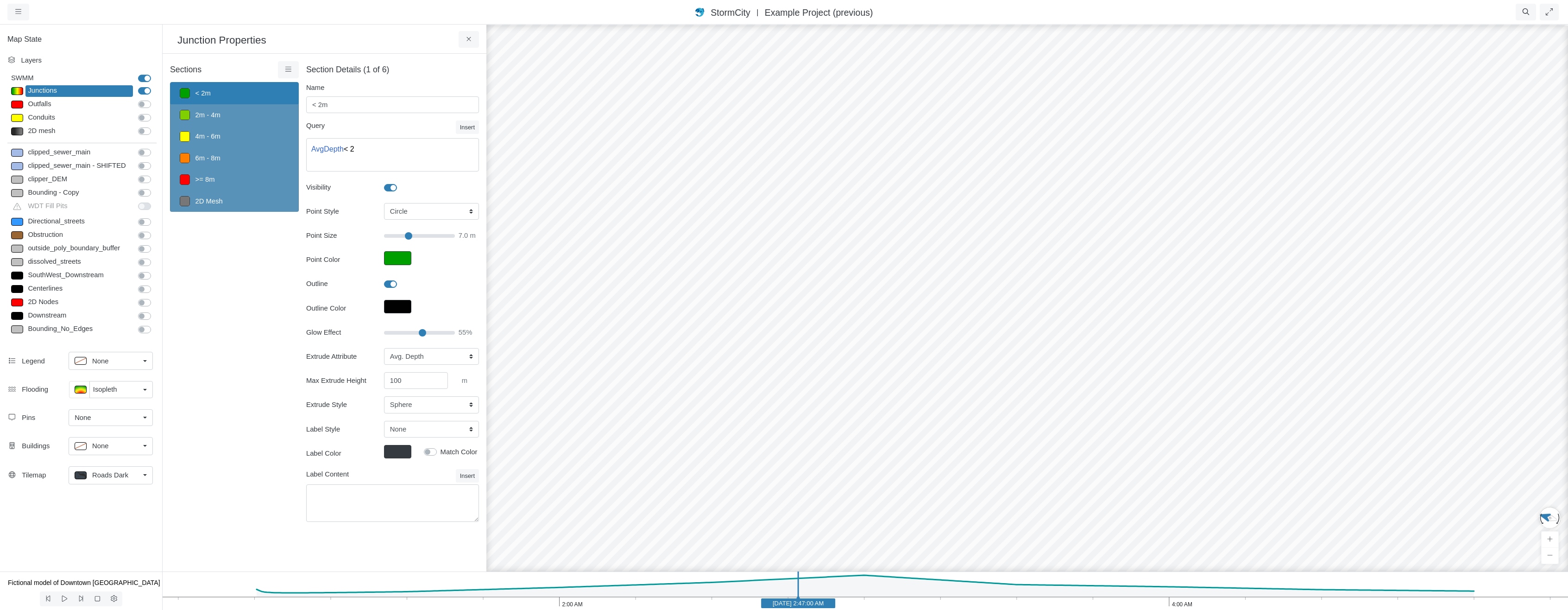
click at [520, 604] on icon "4:00 AM 2:00 AM Jan 1, 2020 2:47:00 AM" at bounding box center [865, 590] width 1406 height 38
click at [520, 603] on icon "4:00 AM 2:00 AM Jan 1, 2020 3:18:00 AM" at bounding box center [865, 590] width 1406 height 38
click at [520, 600] on icon "4:00 AM 2:00 AM Jan 1, 2020 3:42:00 AM" at bounding box center [865, 590] width 1406 height 38
click at [520, 599] on icon "4:00 AM 2:00 AM Jan 1, 2020 3:56:30 AM" at bounding box center [865, 590] width 1406 height 38
drag, startPoint x: 1193, startPoint y: 382, endPoint x: 1184, endPoint y: 544, distance: 162.2
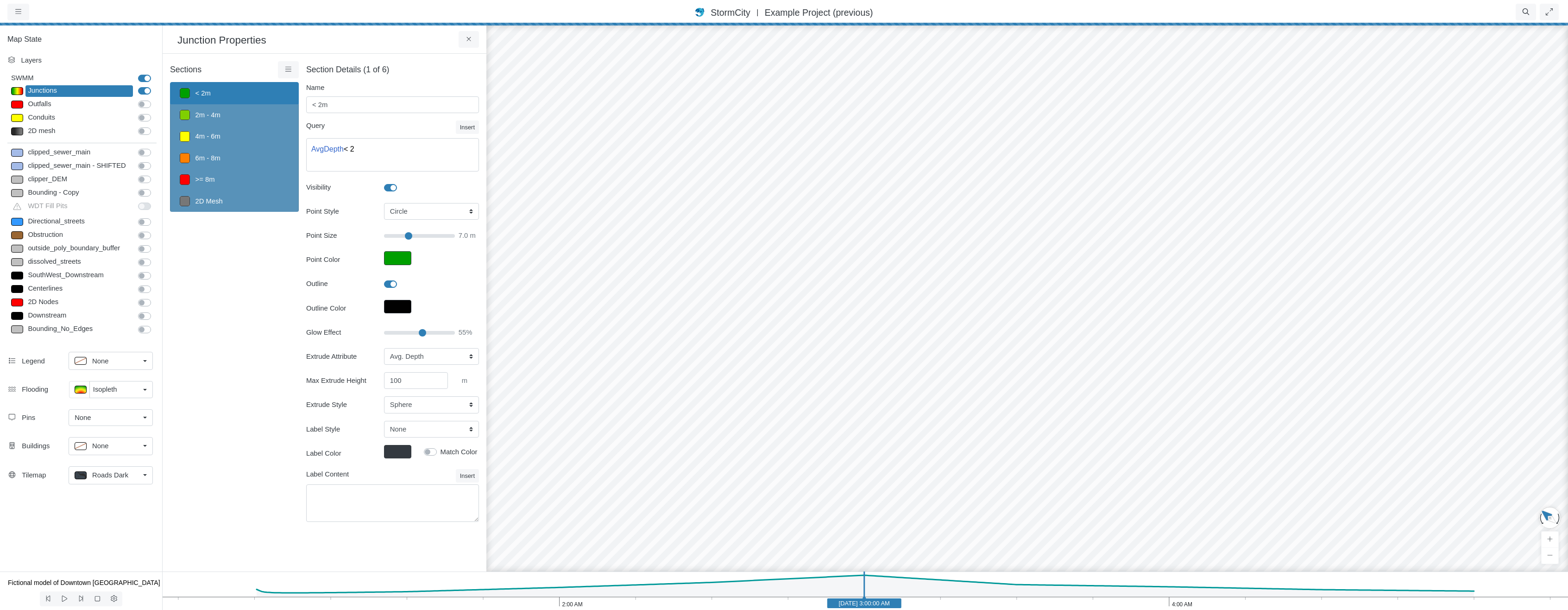
drag, startPoint x: 1145, startPoint y: 442, endPoint x: 1082, endPoint y: 275, distance: 178.5
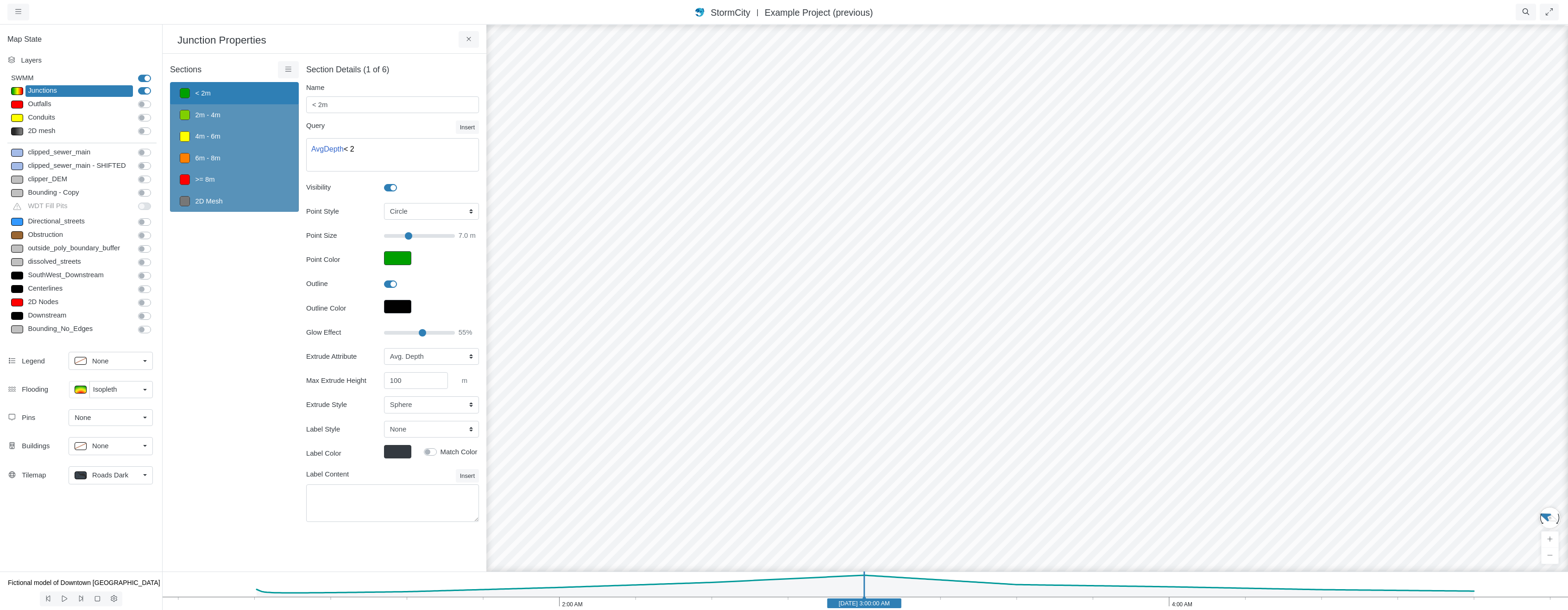
drag, startPoint x: 1077, startPoint y: 253, endPoint x: 1085, endPoint y: 384, distance: 131.2
drag, startPoint x: 1060, startPoint y: 325, endPoint x: 1064, endPoint y: 354, distance: 29.3
click at [520, 354] on div at bounding box center [1027, 316] width 1568 height 586
click at [126, 483] on link "Roads Dark" at bounding box center [111, 475] width 84 height 18
click at [123, 307] on div "Roads" at bounding box center [125, 311] width 101 height 11
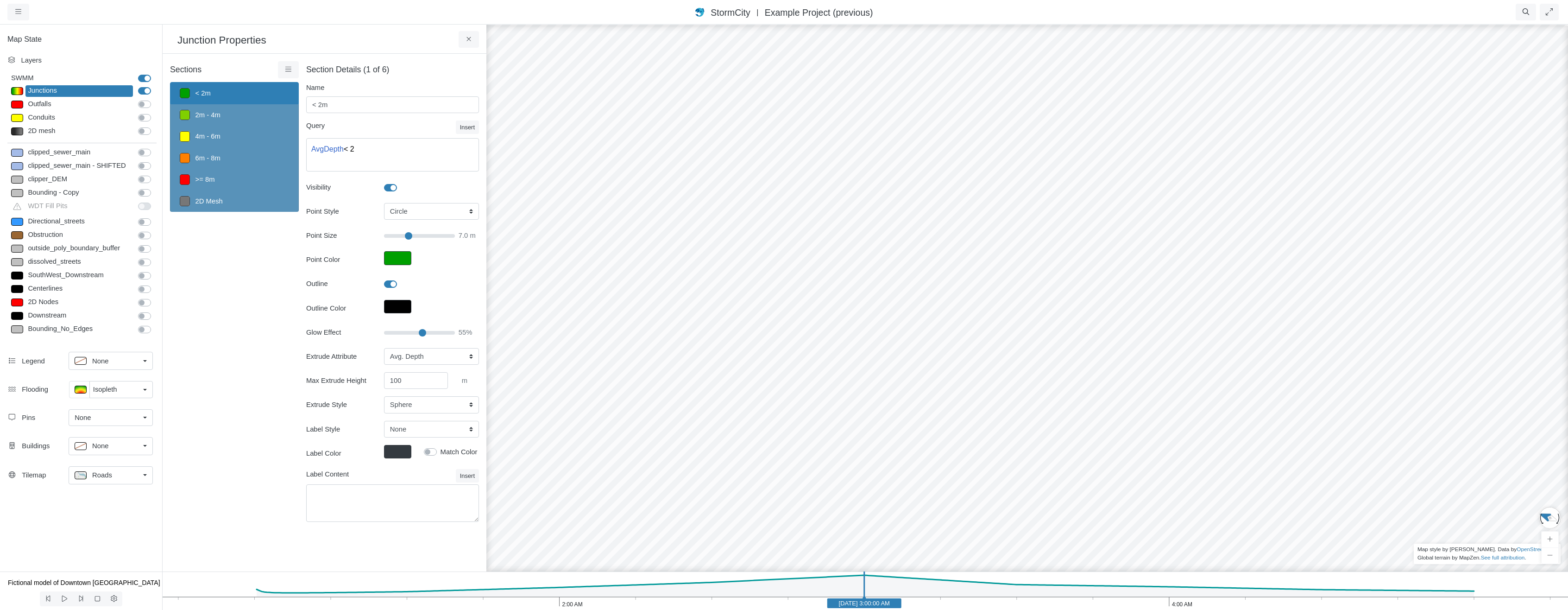
click at [87, 475] on div "Roads" at bounding box center [107, 475] width 65 height 11
click at [122, 294] on div "None" at bounding box center [125, 296] width 101 height 11
drag, startPoint x: 1070, startPoint y: 411, endPoint x: 994, endPoint y: 402, distance: 76.5
drag, startPoint x: 1082, startPoint y: 483, endPoint x: 1087, endPoint y: 278, distance: 205.1
click at [520, 379] on div at bounding box center [1027, 316] width 1568 height 586
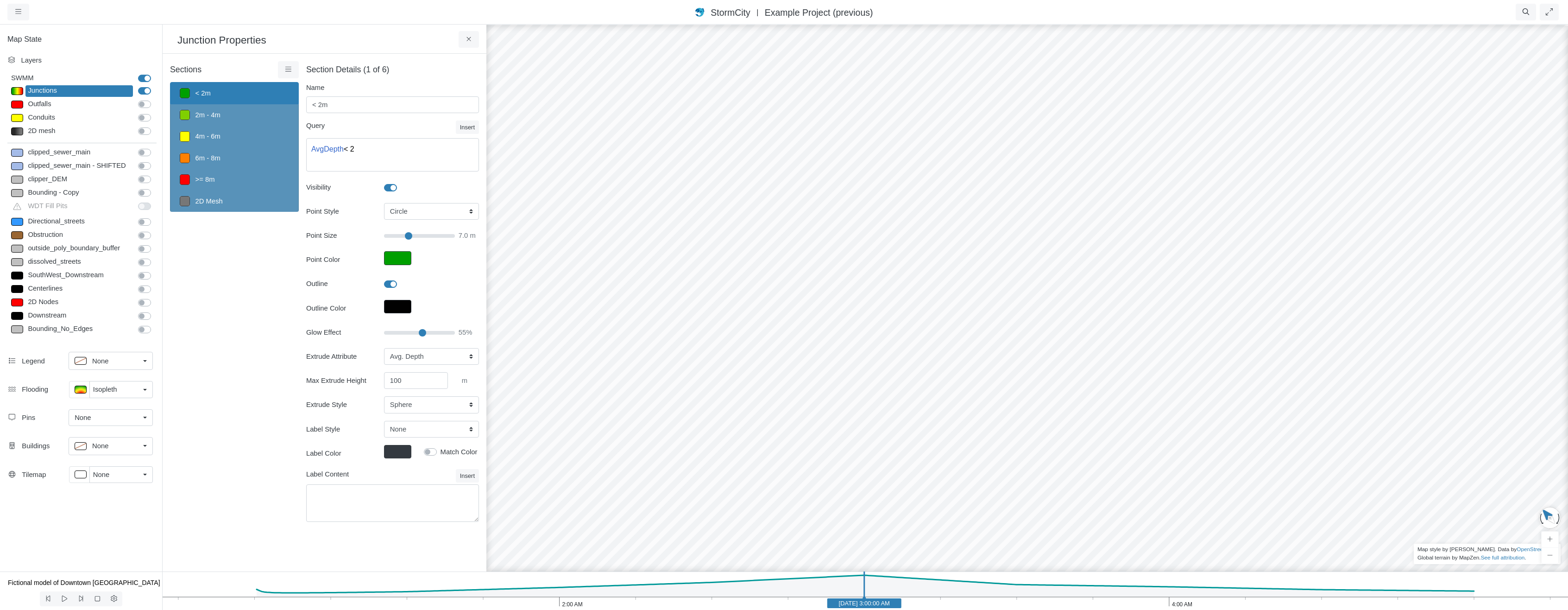
drag, startPoint x: 1125, startPoint y: 413, endPoint x: 1084, endPoint y: 502, distance: 98.0
drag, startPoint x: 1219, startPoint y: 324, endPoint x: 909, endPoint y: 330, distance: 310.1
click at [520, 330] on div at bounding box center [1027, 316] width 1568 height 586
click at [122, 470] on div "None" at bounding box center [116, 475] width 46 height 11
click at [127, 402] on div "Wireframe" at bounding box center [126, 403] width 101 height 11
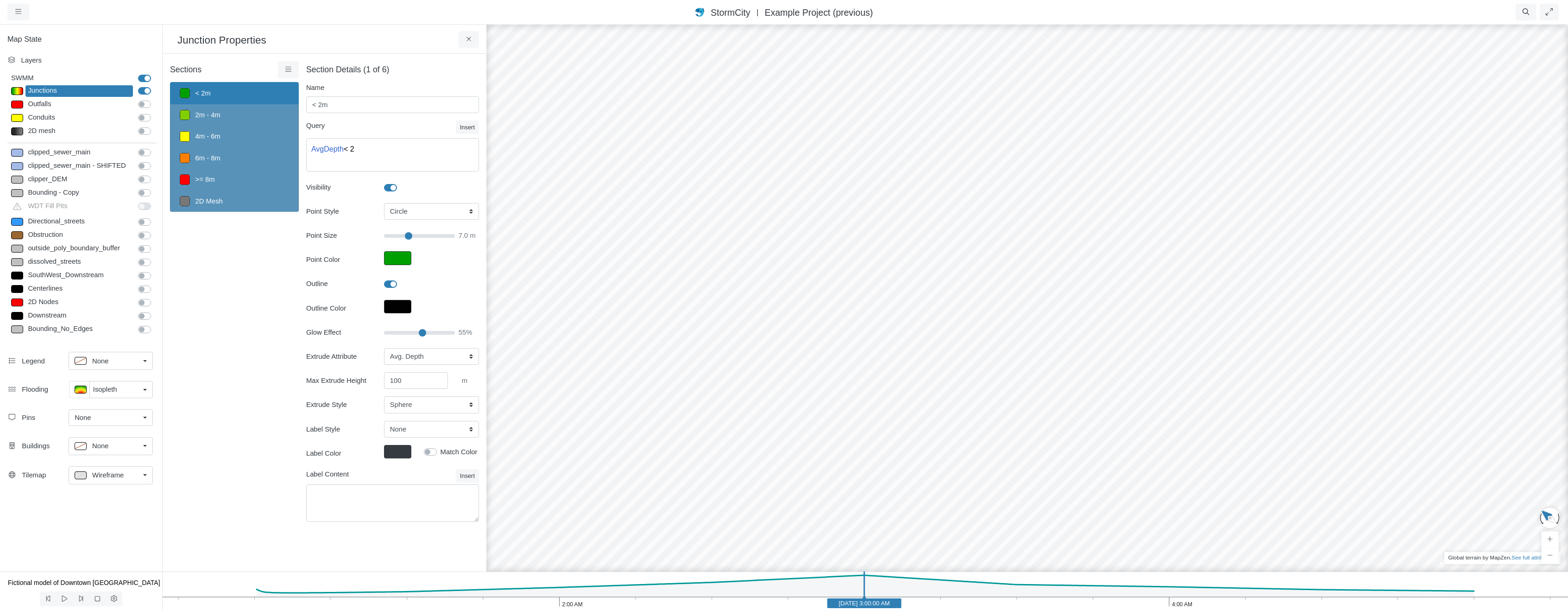
click at [126, 389] on div "Isopleth" at bounding box center [116, 389] width 46 height 11
click at [110, 427] on span "Surface" at bounding box center [104, 424] width 24 height 11
click at [116, 393] on div "Surface" at bounding box center [107, 389] width 65 height 11
click at [115, 410] on div "None" at bounding box center [110, 410] width 72 height 11
click at [120, 389] on div "None" at bounding box center [107, 389] width 65 height 11
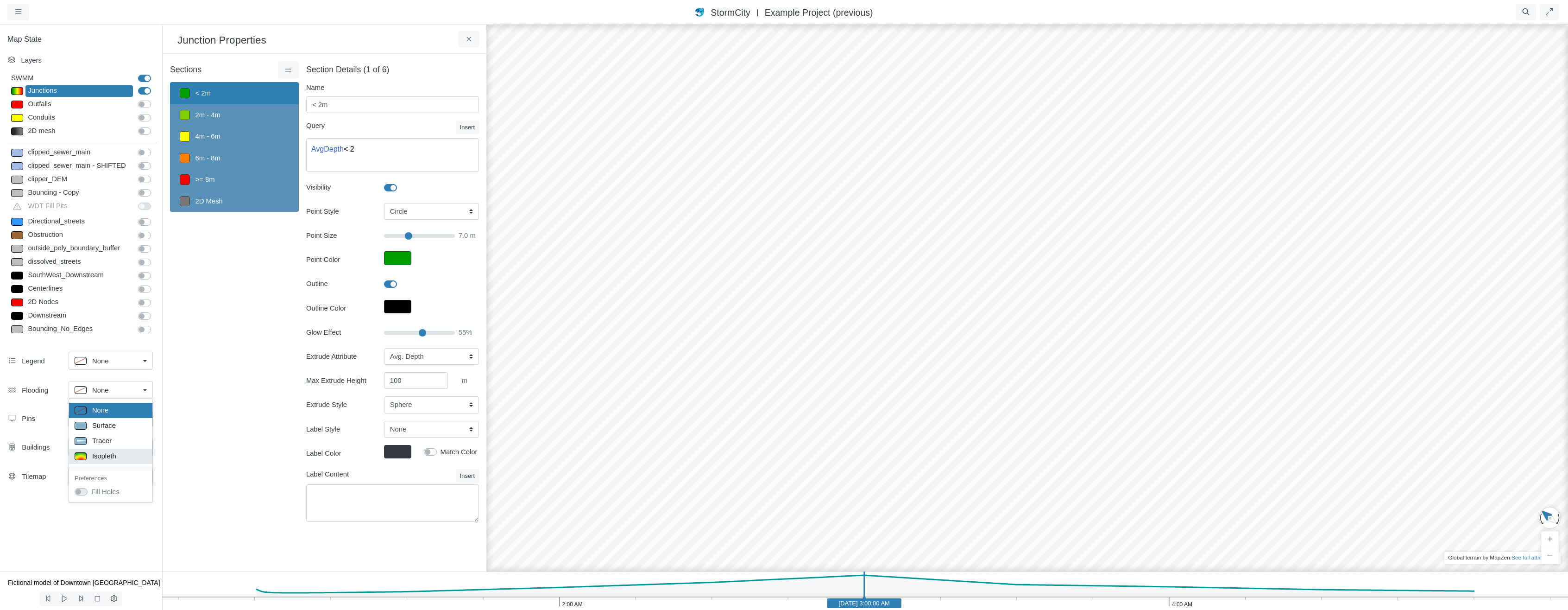
click at [113, 453] on span "Isopleth" at bounding box center [105, 456] width 24 height 11
click at [82, 385] on p at bounding box center [80, 389] width 12 height 8
type input "< 0.1 m"
type textarea "TS_Depth < 0.1"
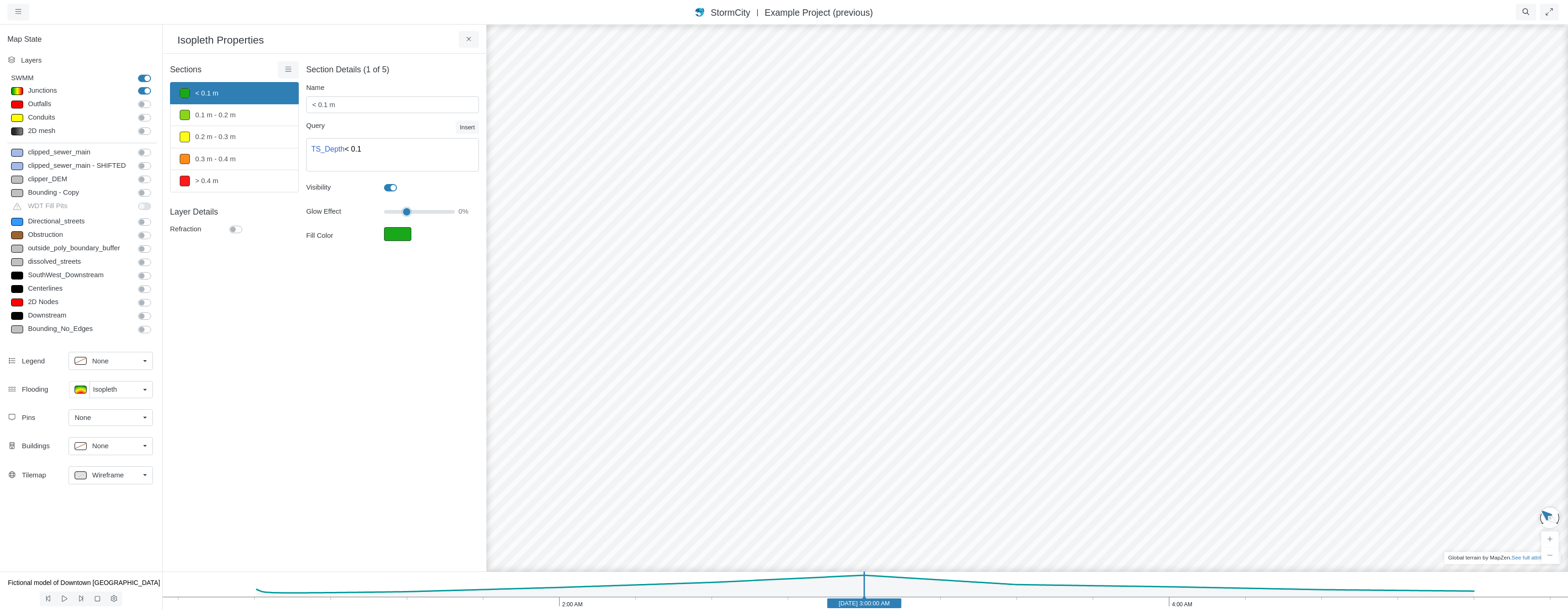
click at [408, 213] on input "Glow Effect" at bounding box center [419, 212] width 71 height 11
drag, startPoint x: 408, startPoint y: 213, endPoint x: 322, endPoint y: 213, distance: 86.0
type input "0"
click at [384, 213] on input "Glow Effect" at bounding box center [419, 212] width 71 height 11
drag, startPoint x: 1283, startPoint y: 471, endPoint x: 1330, endPoint y: 451, distance: 51.1
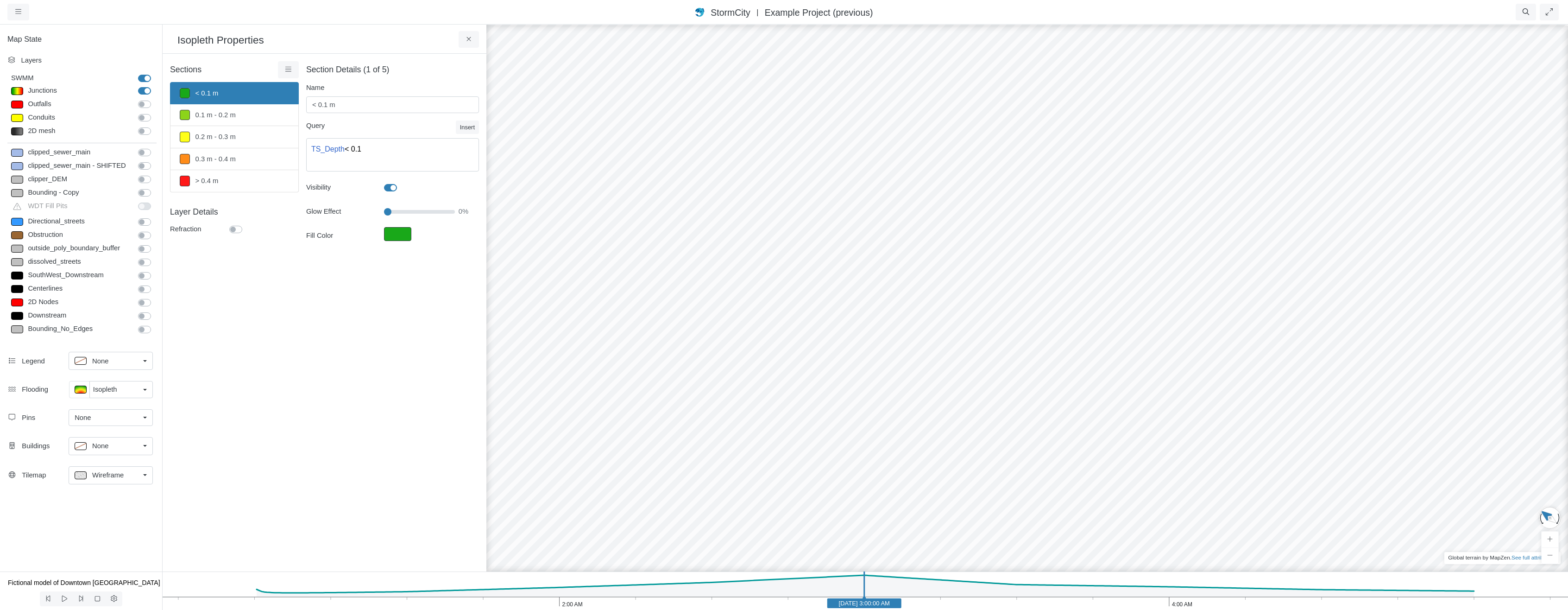
drag, startPoint x: 1174, startPoint y: 423, endPoint x: 1104, endPoint y: 406, distance: 72.0
click at [520, 407] on div at bounding box center [1027, 316] width 1568 height 586
click at [520, 604] on icon "4:00 AM 2:00 AM Jan 1, 2020 3:00:00 AM" at bounding box center [865, 590] width 1406 height 38
click at [520, 605] on icon "4:00 AM 2:00 AM Jan 1, 2020 3:18:30 AM" at bounding box center [865, 590] width 1406 height 38
click at [520, 599] on icon "4:00 AM 2:00 AM Jan 1, 2020 3:43:00 AM" at bounding box center [865, 590] width 1406 height 38
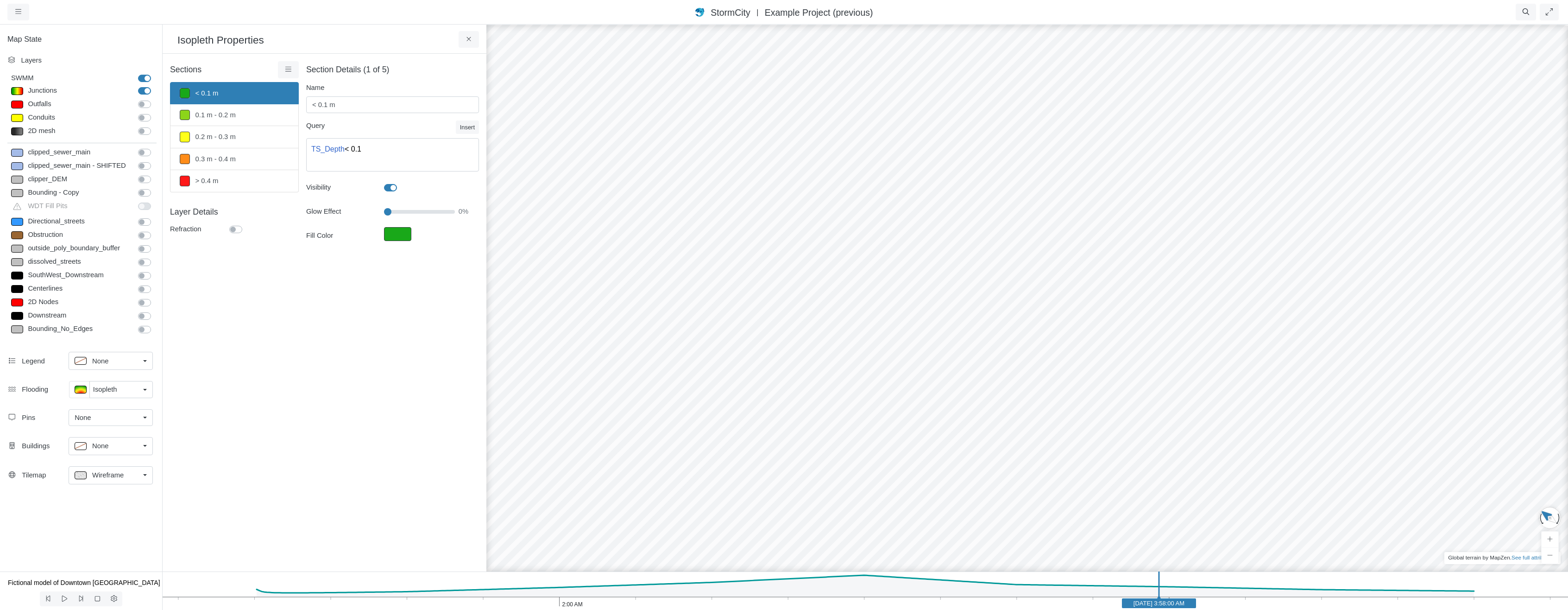
click at [520, 598] on icon "4:00 AM 2:00 AM Jan 1, 2020 3:58:00 AM" at bounding box center [865, 590] width 1406 height 38
drag, startPoint x: 1136, startPoint y: 364, endPoint x: 1050, endPoint y: 291, distance: 112.8
click at [520, 291] on div at bounding box center [1027, 316] width 1568 height 586
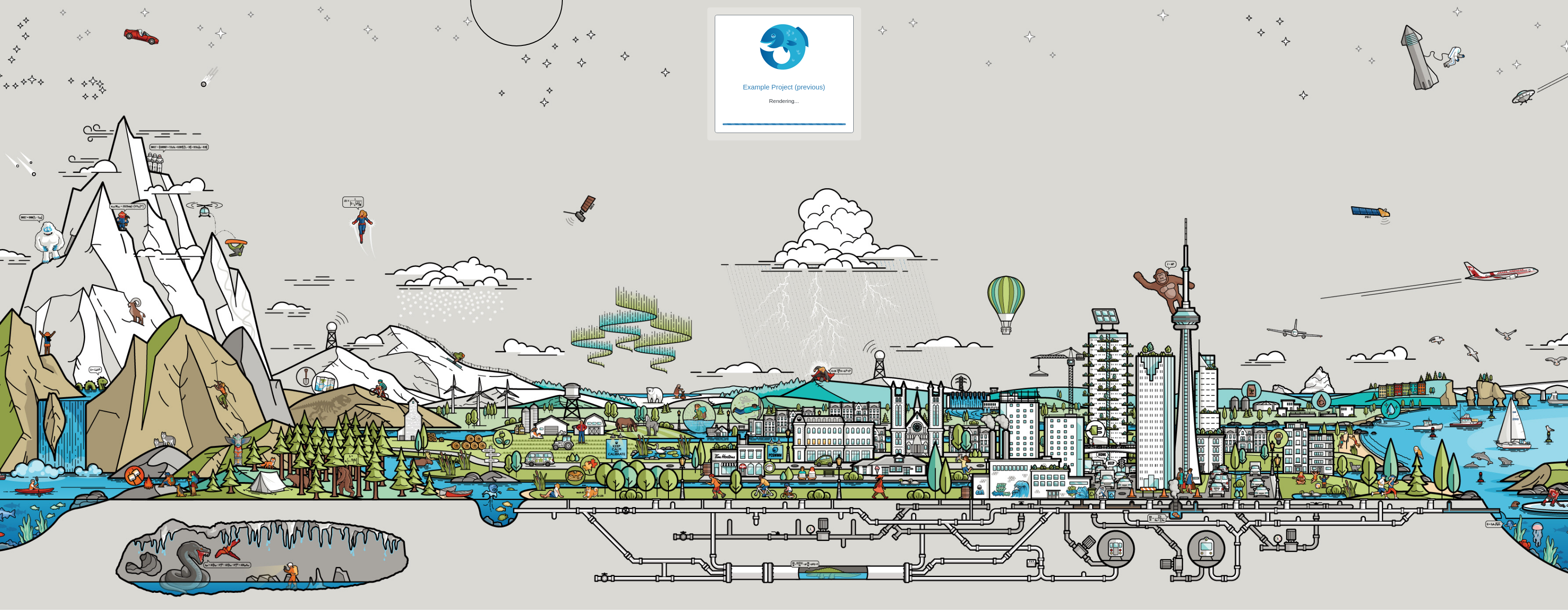
checkbox input "true"
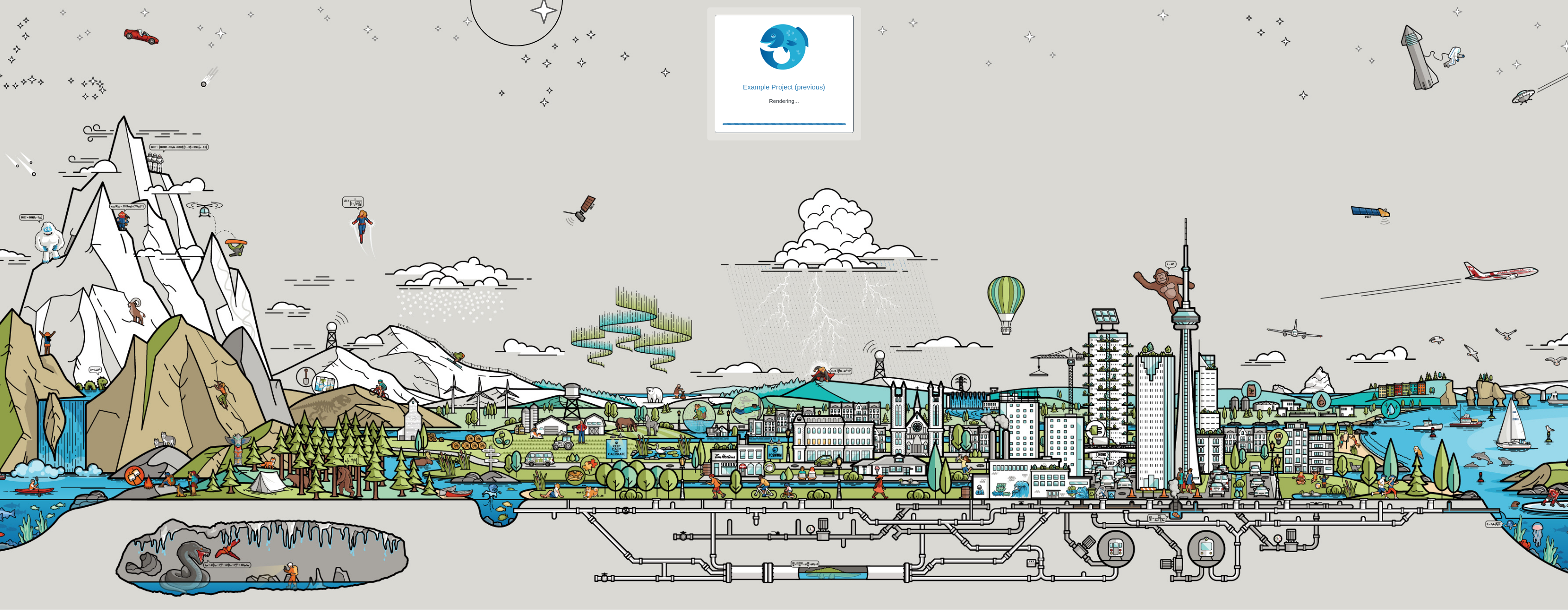
checkbox input "false"
checkbox input "true"
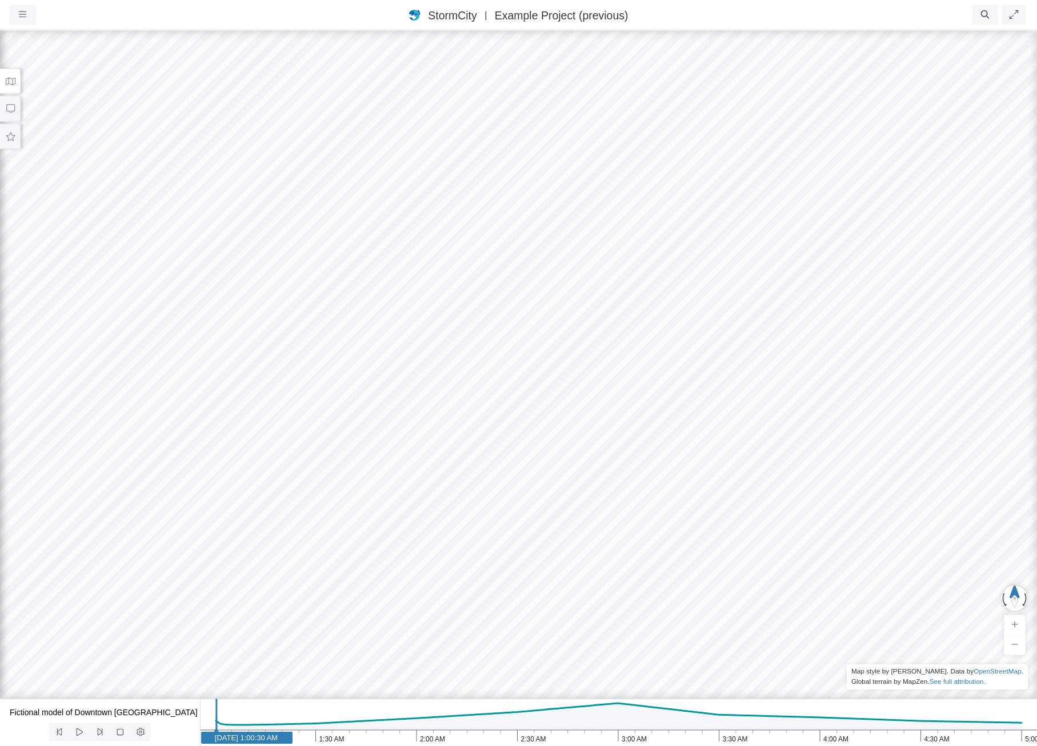
drag, startPoint x: 619, startPoint y: 334, endPoint x: 519, endPoint y: 399, distance: 118.8
click at [519, 399] on div at bounding box center [518, 387] width 1037 height 717
click at [1, 140] on button at bounding box center [10, 137] width 21 height 26
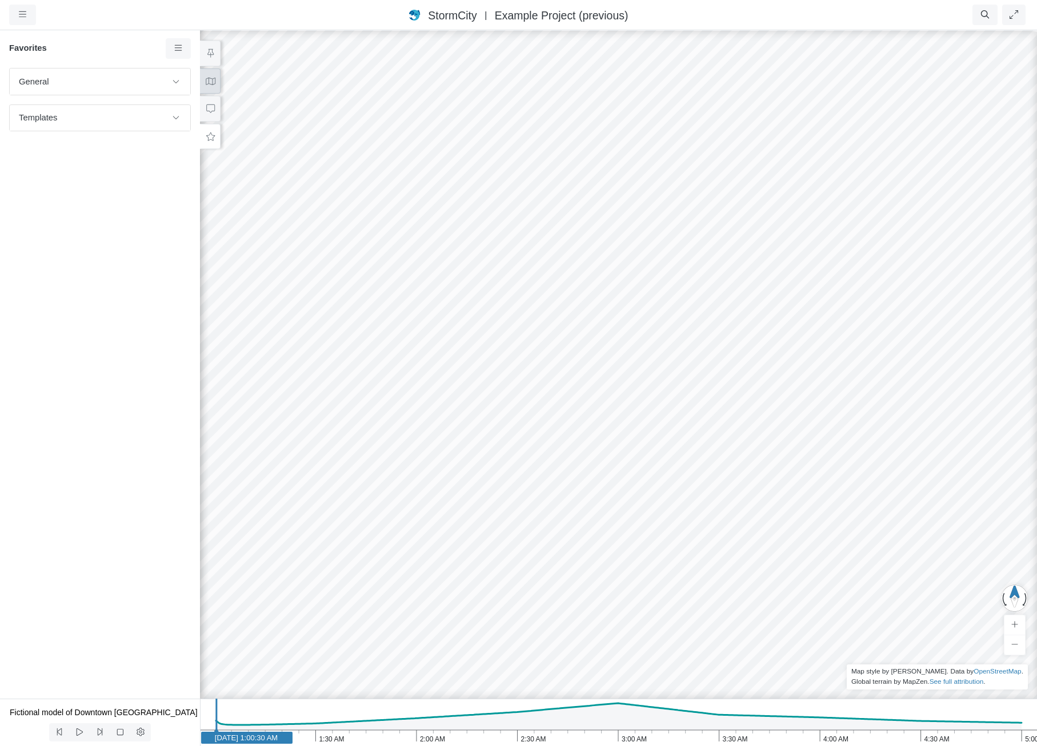
click at [206, 82] on icon at bounding box center [211, 81] width 10 height 7
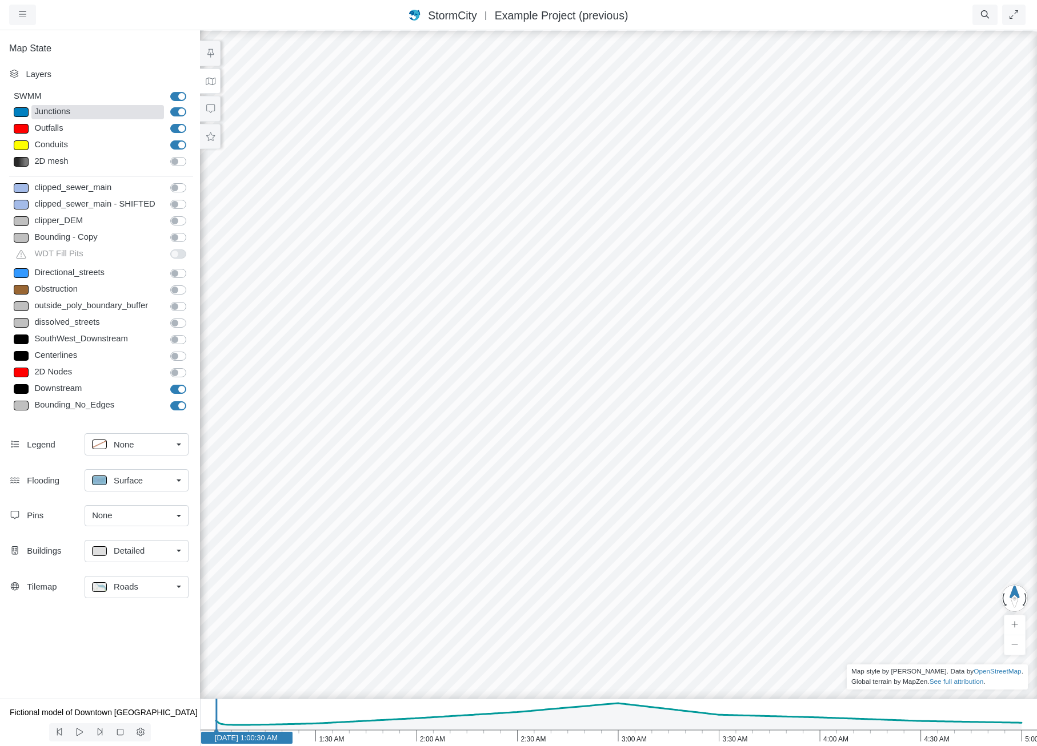
click at [66, 109] on div "Junctions" at bounding box center [97, 112] width 132 height 14
type input "11.639657"
type input "7"
type input "Visible"
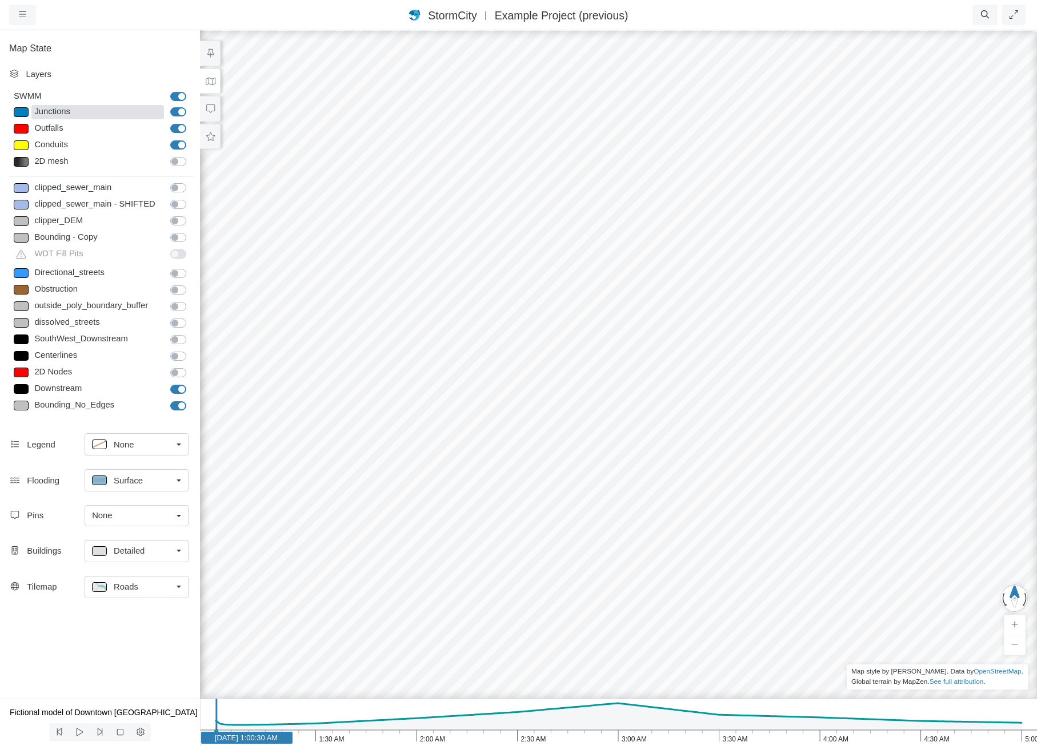
checkbox input "true"
select select "CIRCLE"
type input "7"
checkbox input "true"
type input "0"
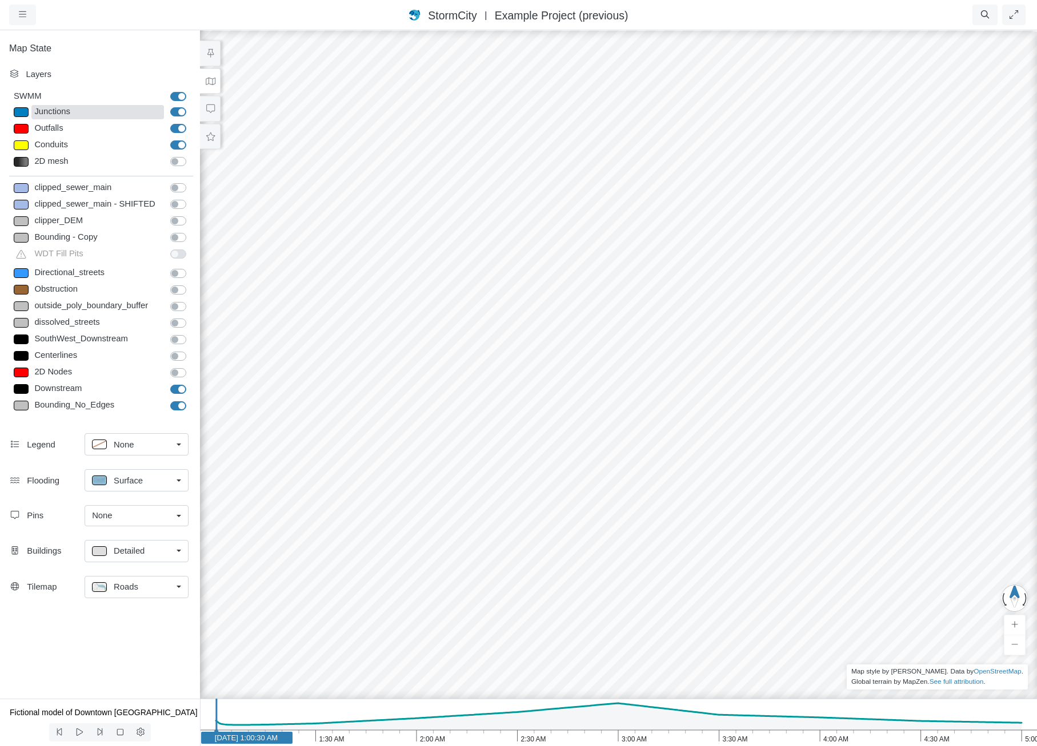
type input "7"
select select "None"
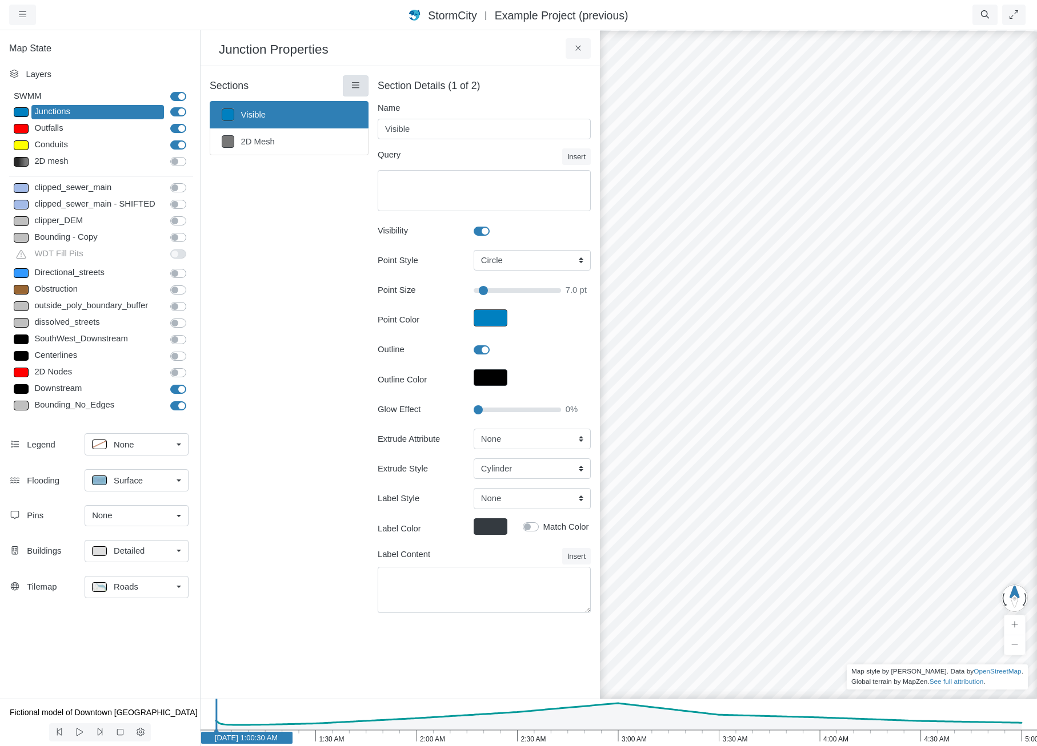
click at [348, 85] on link at bounding box center [356, 85] width 26 height 21
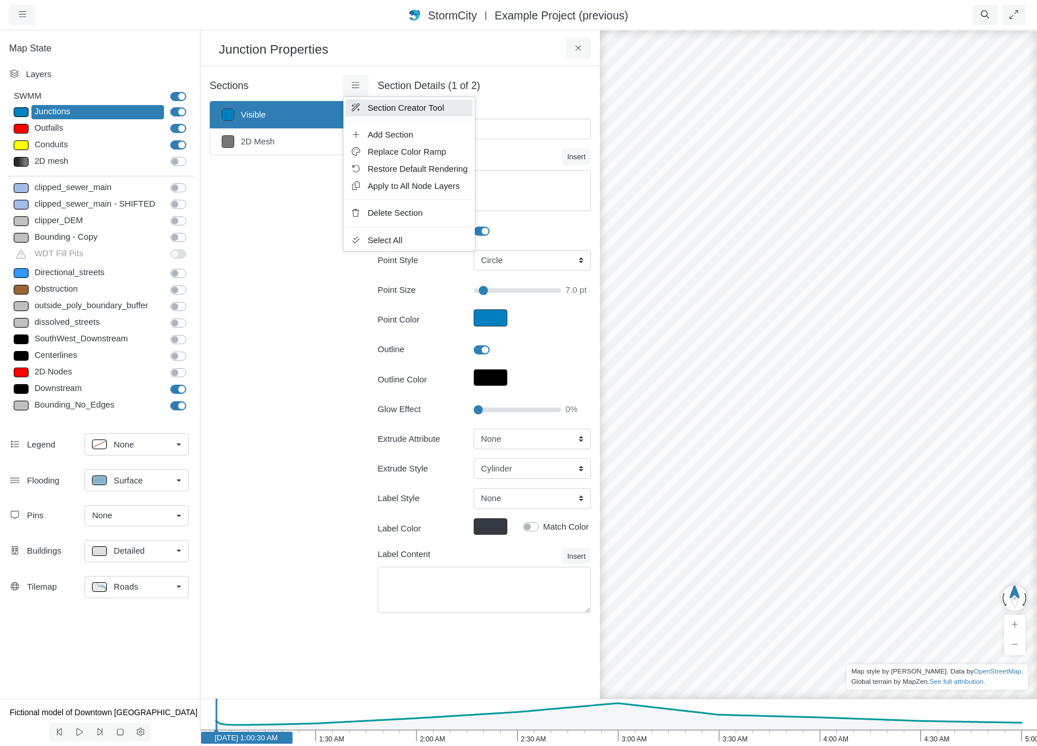
click at [358, 109] on icon at bounding box center [355, 107] width 11 height 9
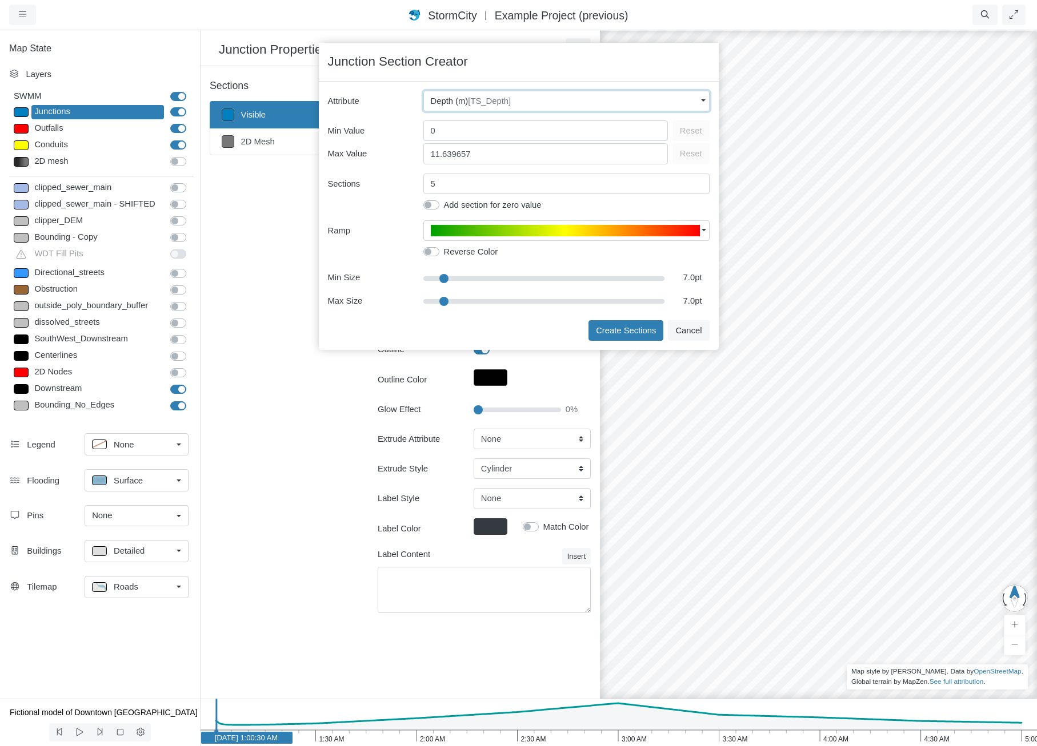
click at [451, 105] on span "Depth (m) [TS_Depth]" at bounding box center [471, 101] width 81 height 13
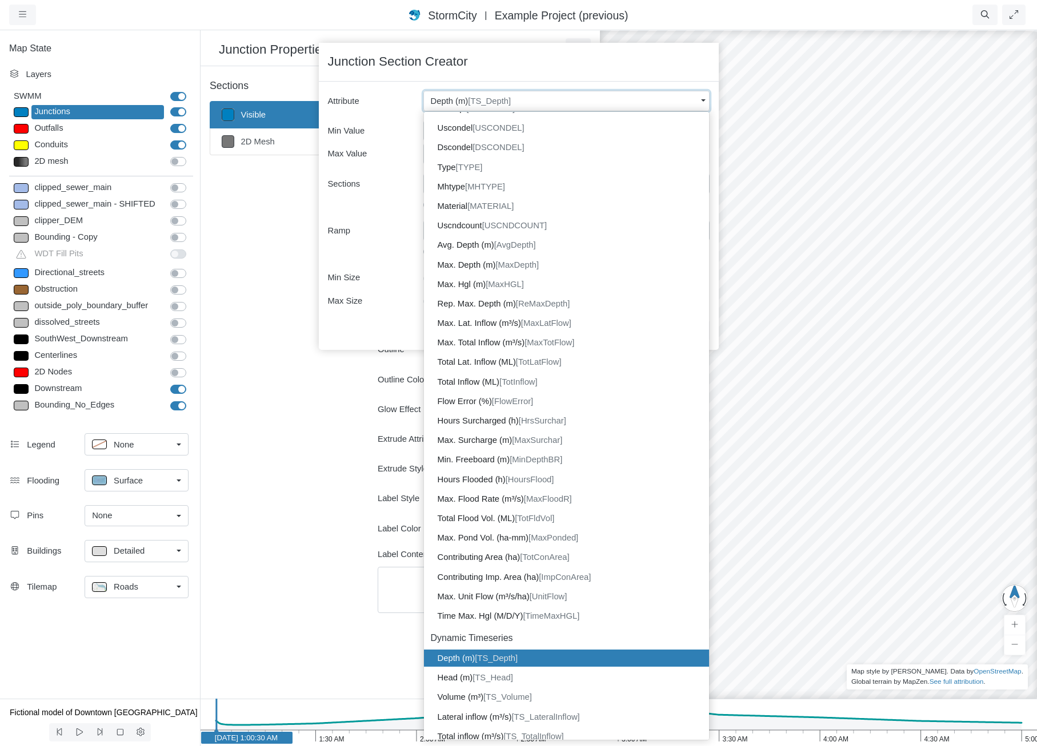
scroll to position [461, 0]
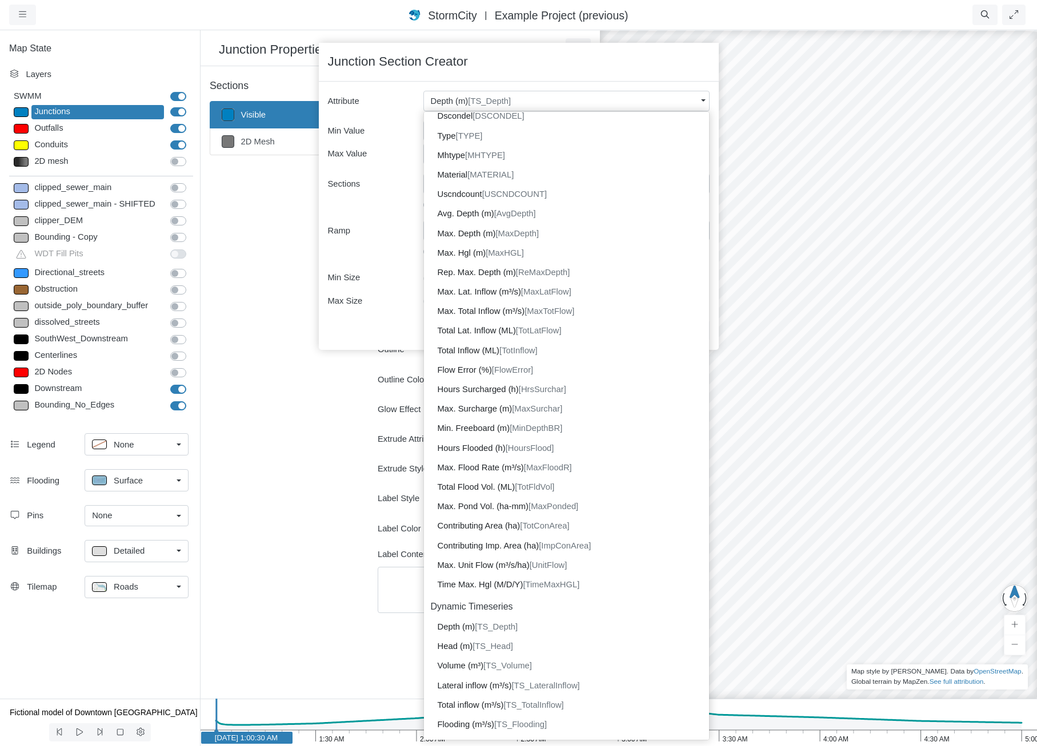
click at [150, 552] on div "Detailed" at bounding box center [132, 551] width 80 height 14
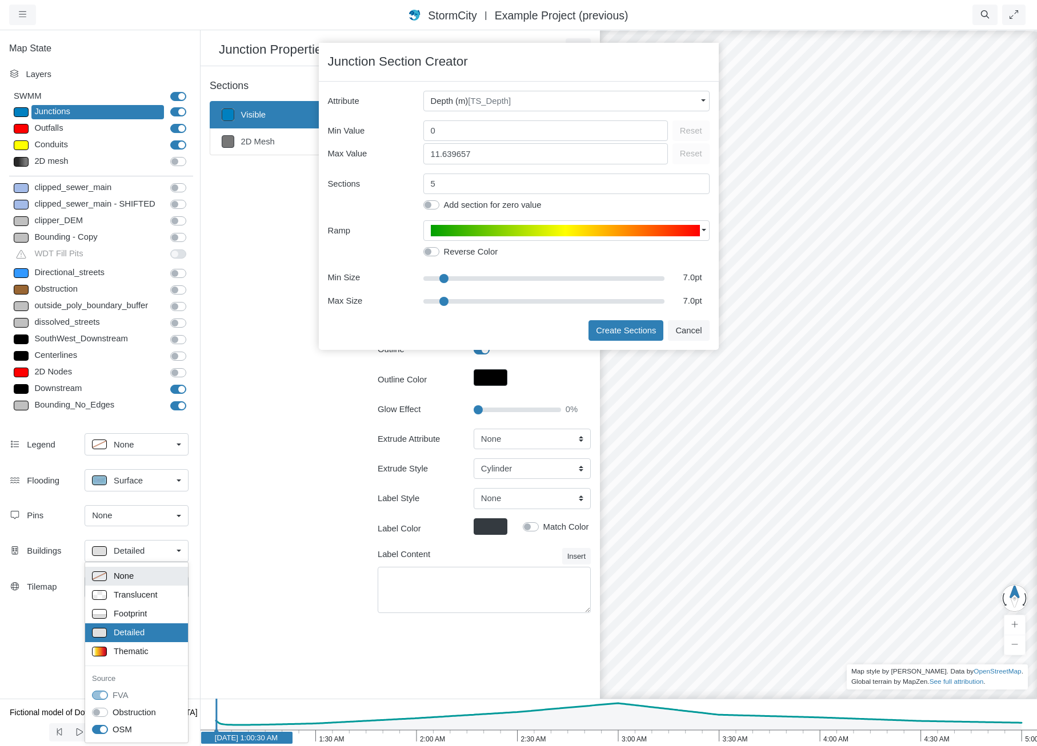
click at [144, 577] on div "None" at bounding box center [136, 576] width 89 height 14
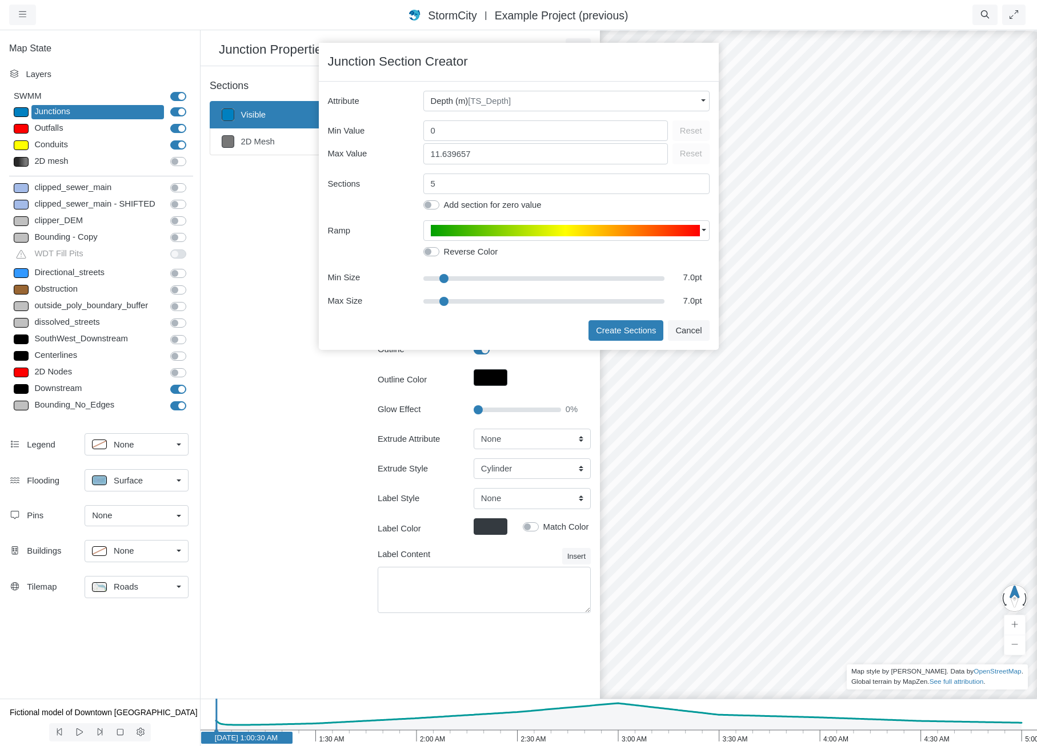
click at [147, 583] on div "Roads" at bounding box center [132, 587] width 80 height 14
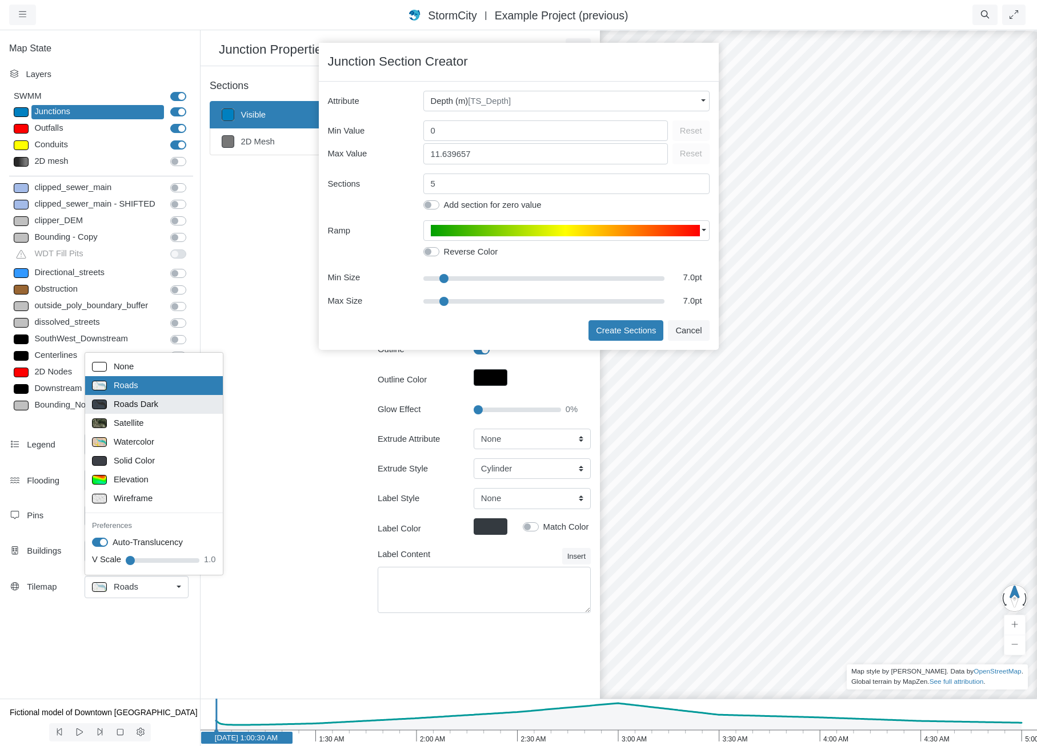
click at [154, 399] on span "Roads Dark" at bounding box center [136, 404] width 45 height 13
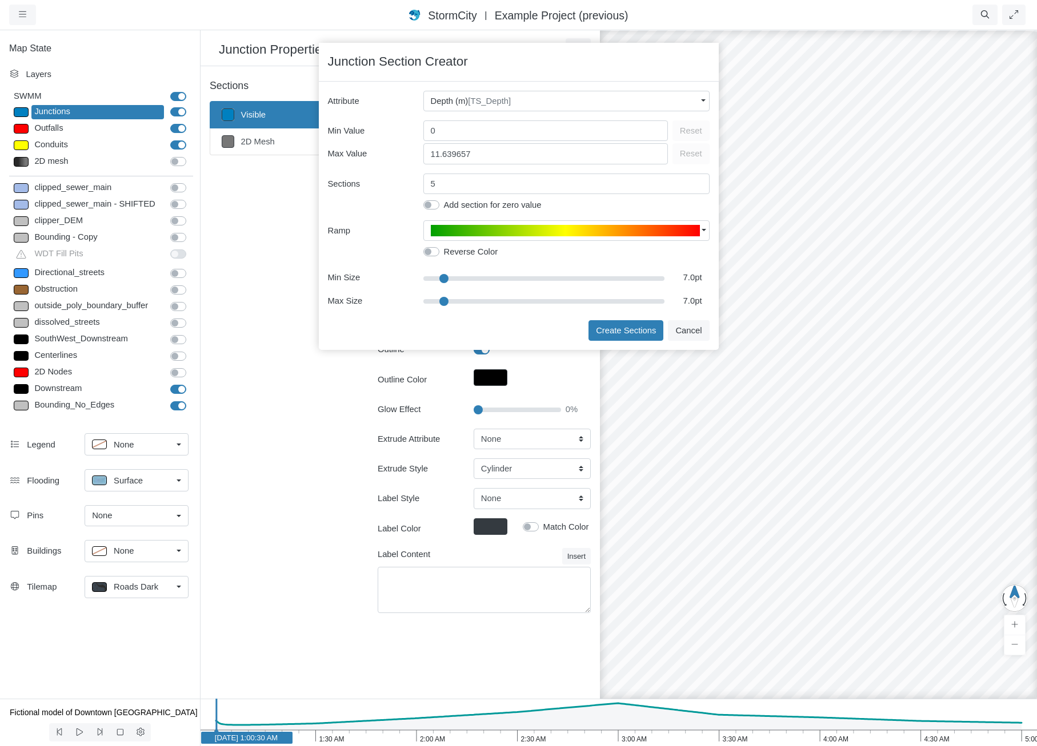
click at [153, 473] on div "Surface" at bounding box center [132, 480] width 80 height 14
click at [476, 106] on span "[TS_Depth]" at bounding box center [489, 101] width 43 height 9
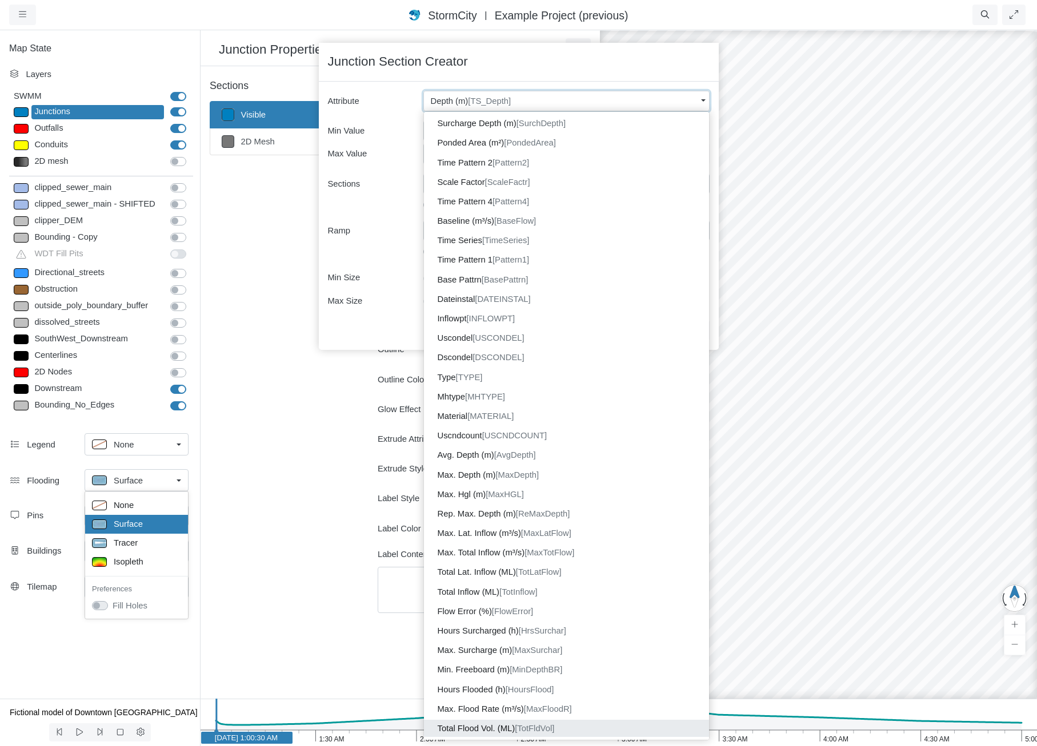
scroll to position [176, 0]
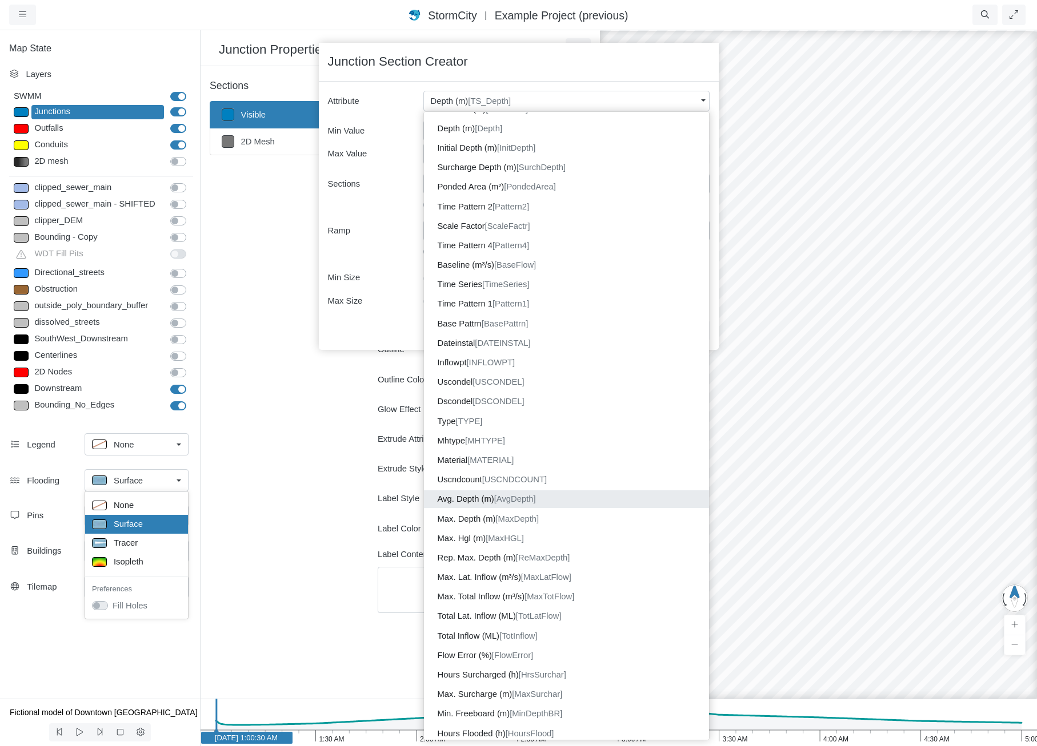
click at [533, 497] on span "[AvgDepth]" at bounding box center [515, 499] width 42 height 9
type input "9.71"
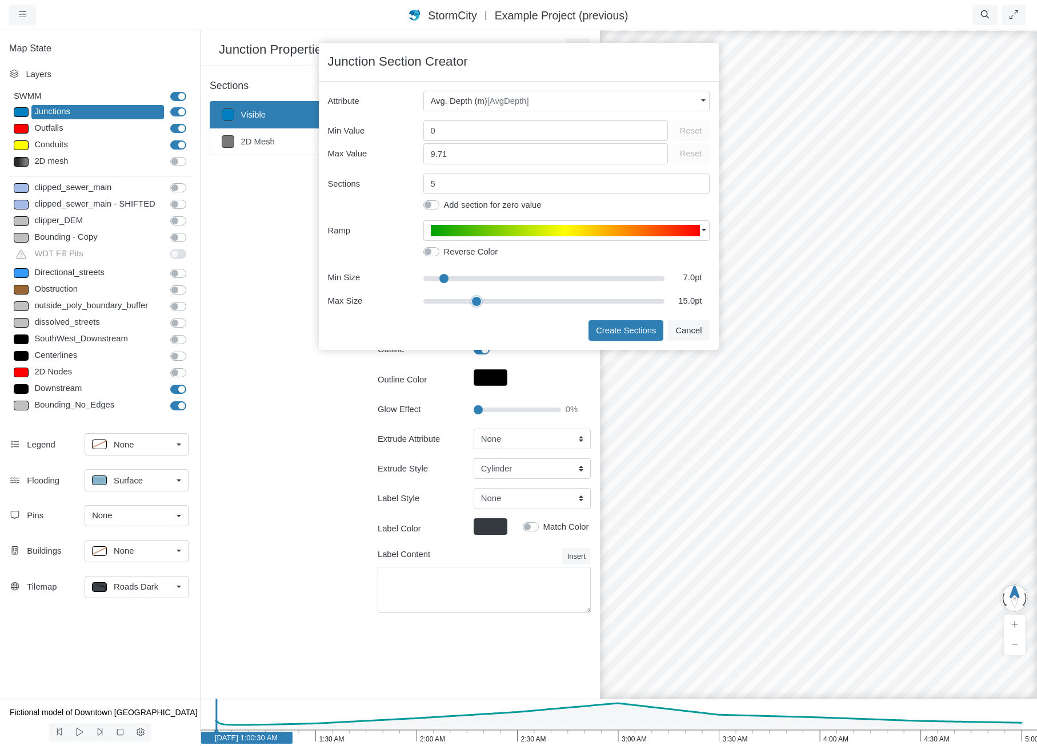
type input "15"
click at [476, 300] on input "range" at bounding box center [544, 301] width 242 height 13
click at [604, 329] on button "Create Sections" at bounding box center [625, 330] width 75 height 21
type input "< 2m"
type textarea "AvgDepth < 2"
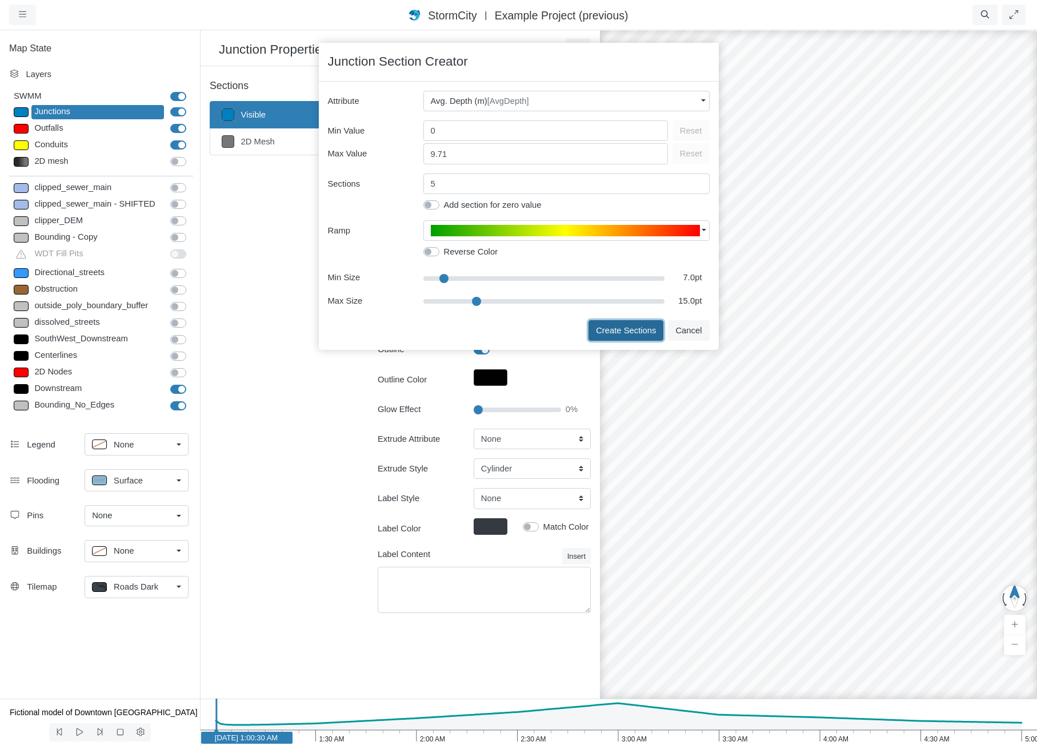
type input "7"
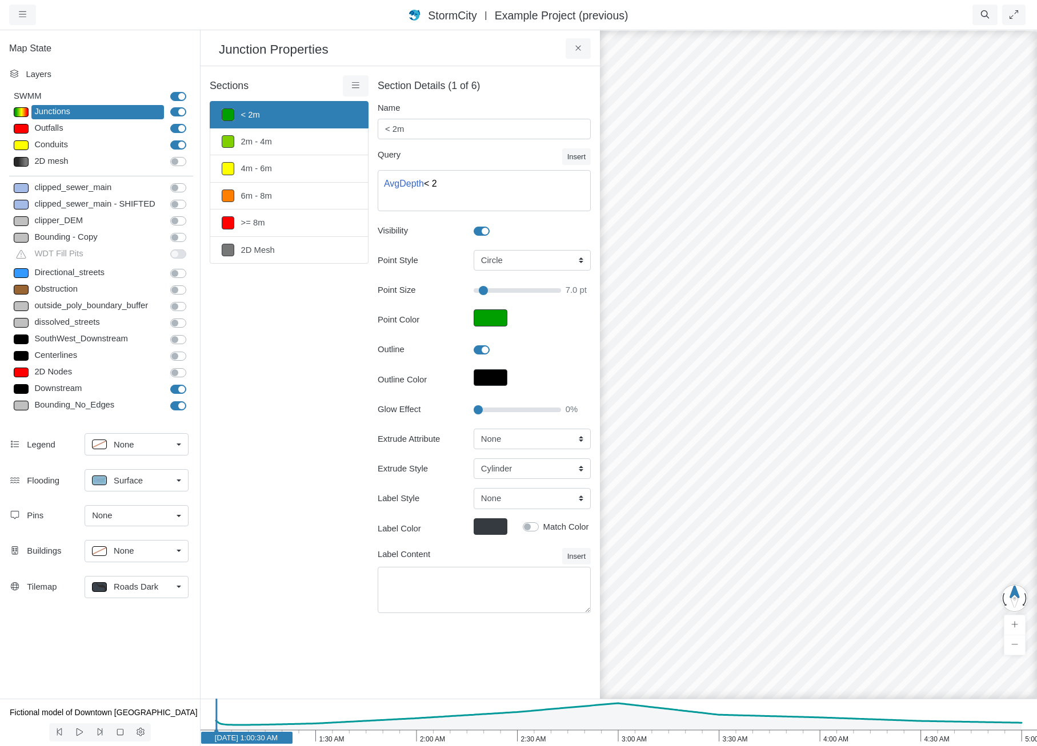
click at [342, 86] on h4 "Sections" at bounding box center [276, 86] width 133 height 12
click at [350, 89] on icon at bounding box center [355, 85] width 11 height 9
click at [384, 233] on link "Select All" at bounding box center [409, 240] width 126 height 17
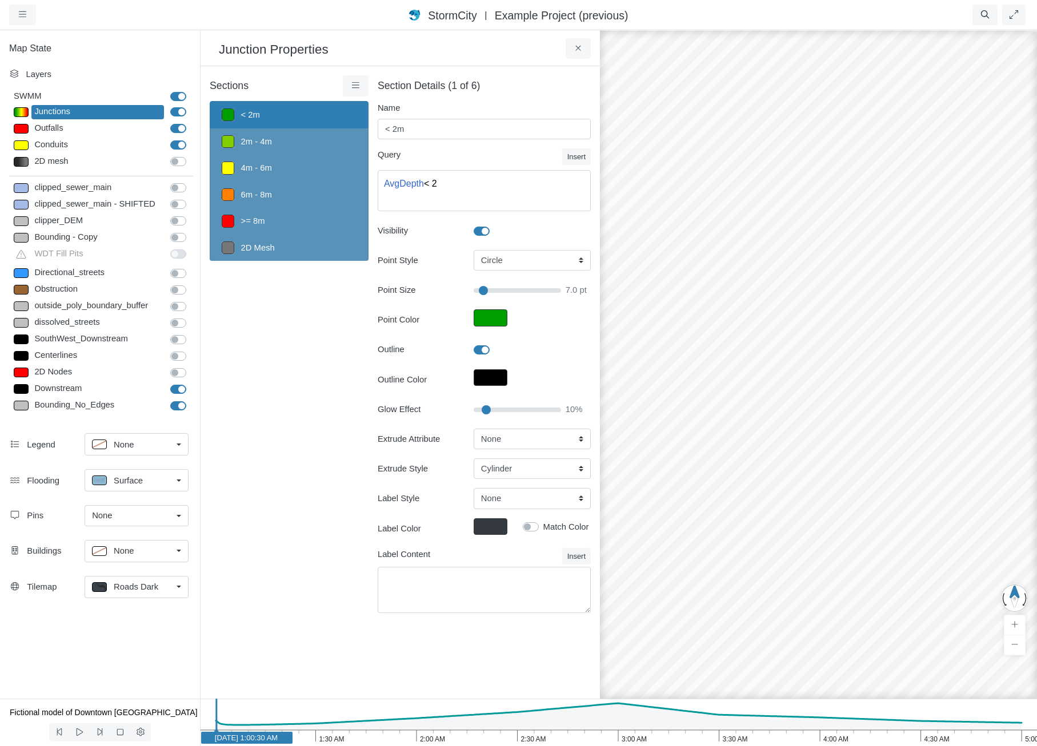
type input "10"
click at [486, 411] on input "Glow Effect" at bounding box center [516, 410] width 87 height 13
type input "7"
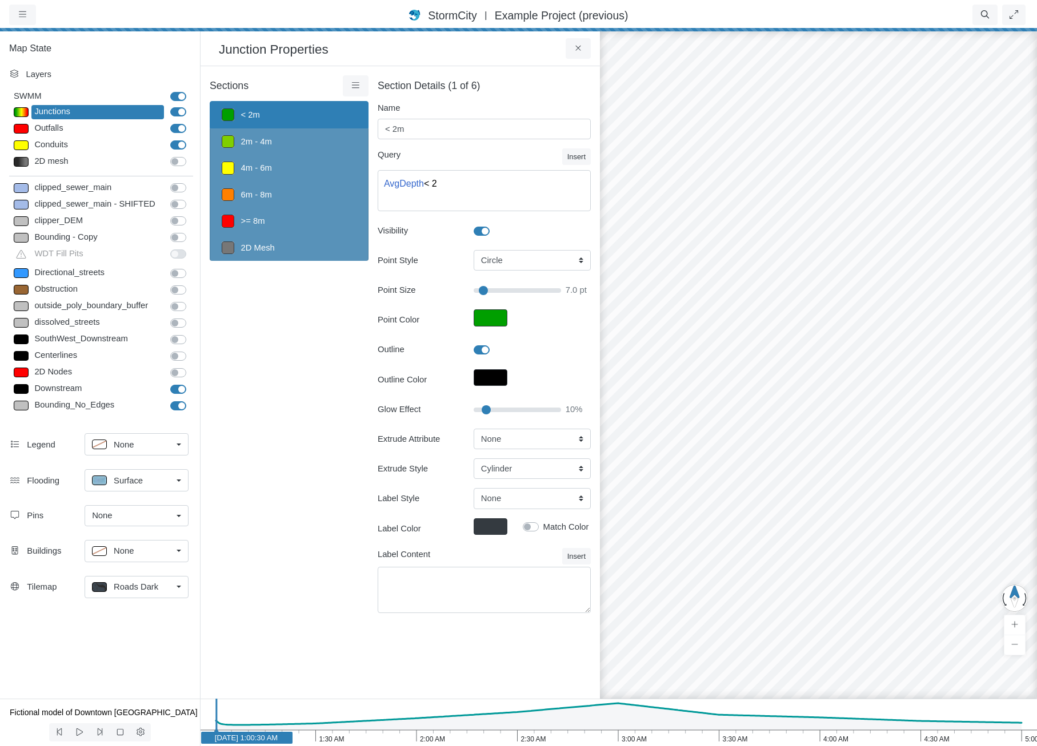
click at [191, 399] on label "Bounding_No_Edges" at bounding box center [191, 399] width 0 height 0
click at [179, 401] on input "Bounding_No_Edges" at bounding box center [174, 404] width 9 height 11
checkbox input "false"
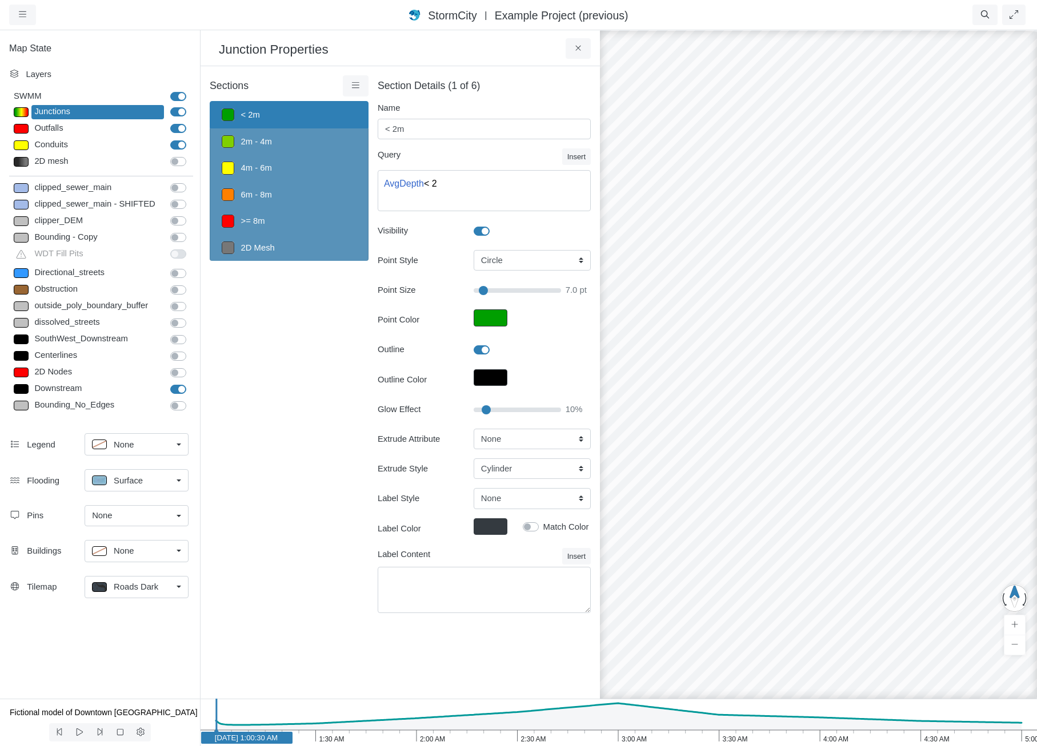
click at [191, 383] on label "Downstream" at bounding box center [191, 383] width 0 height 0
click at [179, 387] on input "Downstream" at bounding box center [174, 388] width 9 height 11
checkbox input "false"
click at [191, 139] on label "Conduits" at bounding box center [191, 139] width 0 height 0
click at [177, 142] on input "Conduits" at bounding box center [174, 144] width 9 height 11
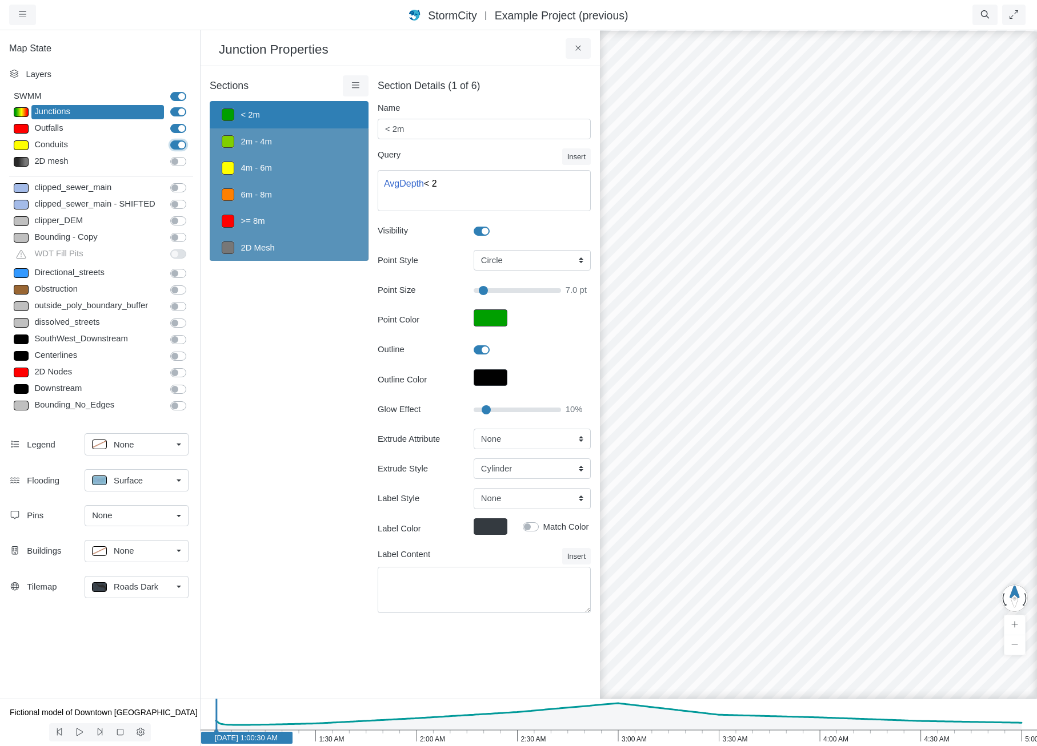
checkbox input "false"
click at [191, 122] on label "Outfalls" at bounding box center [191, 122] width 0 height 0
click at [179, 124] on input "Outfalls" at bounding box center [174, 127] width 9 height 11
checkbox input "false"
click at [522, 435] on select "None Fixed Height X-Coordinate Y-Coordinate Invert El. Depth Initial Depth Surc…" at bounding box center [531, 439] width 117 height 21
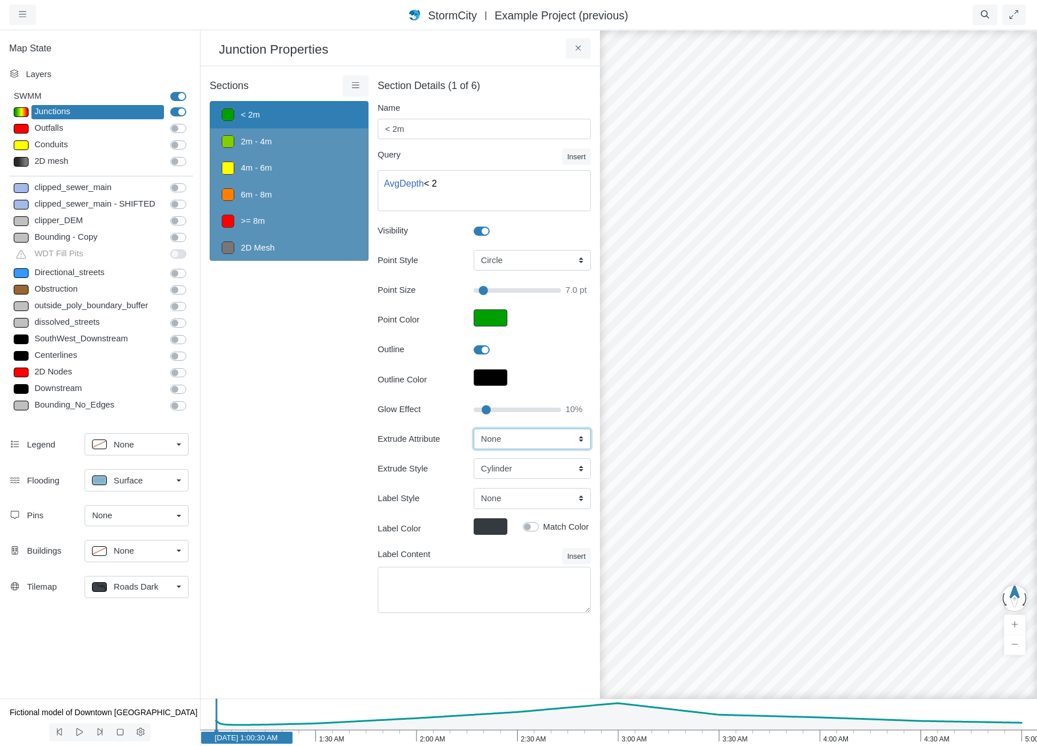
select select "AvgDepth"
click at [473, 429] on select "None Fixed Height X-Coordinate Y-Coordinate Invert El. Depth Initial Depth Surc…" at bounding box center [531, 439] width 117 height 21
type input "7"
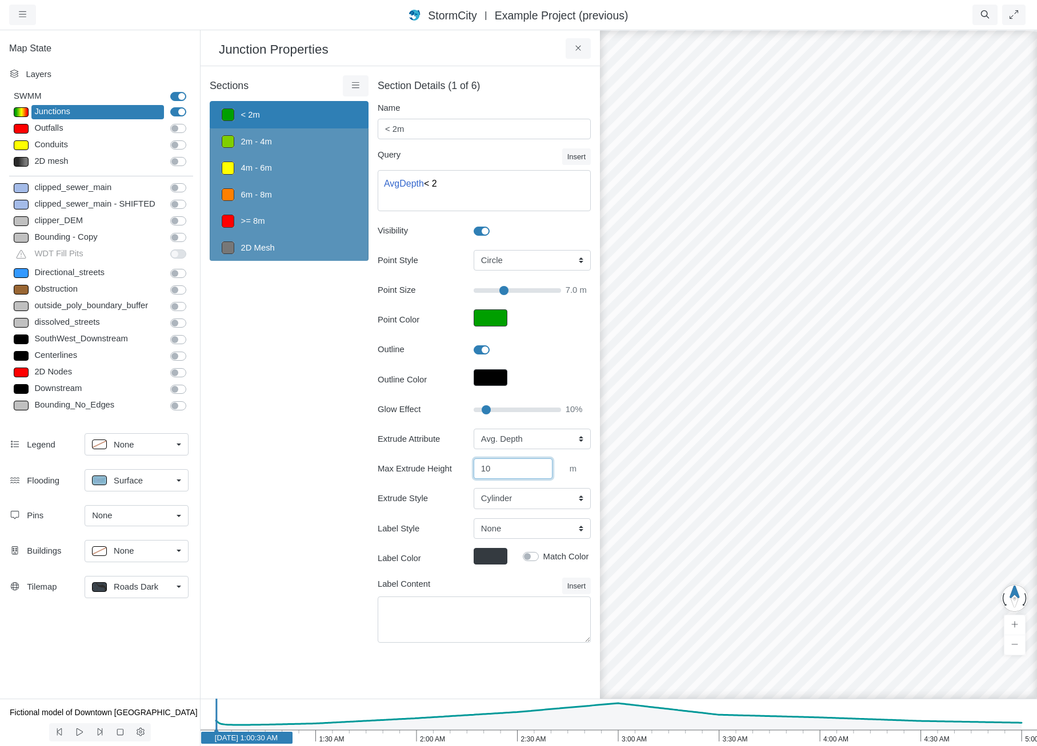
click at [504, 467] on input "10" at bounding box center [512, 469] width 79 height 21
type input "100"
click at [507, 498] on select "Cylinder Hexagonal Prism Rectangular Prism Sphere" at bounding box center [531, 498] width 117 height 21
type input "7"
select select "SPH"
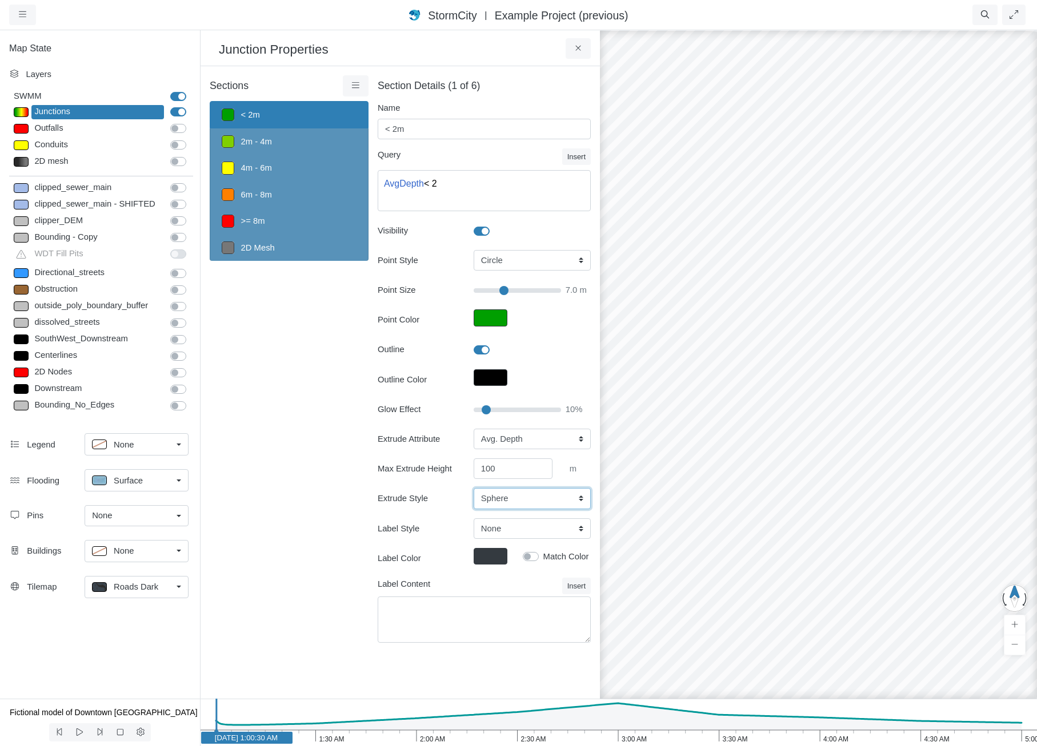
click at [473, 488] on select "Cylinder Hexagonal Prism Rectangular Prism Sphere" at bounding box center [531, 498] width 117 height 21
type input "7"
click at [295, 443] on div "Sections < 2m 2m - 4m 4m - 6m 6m - 8m >= 8m 2D Mesh Layer Details Refraction" at bounding box center [289, 365] width 159 height 581
drag, startPoint x: 904, startPoint y: 498, endPoint x: 977, endPoint y: 344, distance: 170.1
drag, startPoint x: 770, startPoint y: 439, endPoint x: 1039, endPoint y: 513, distance: 279.8
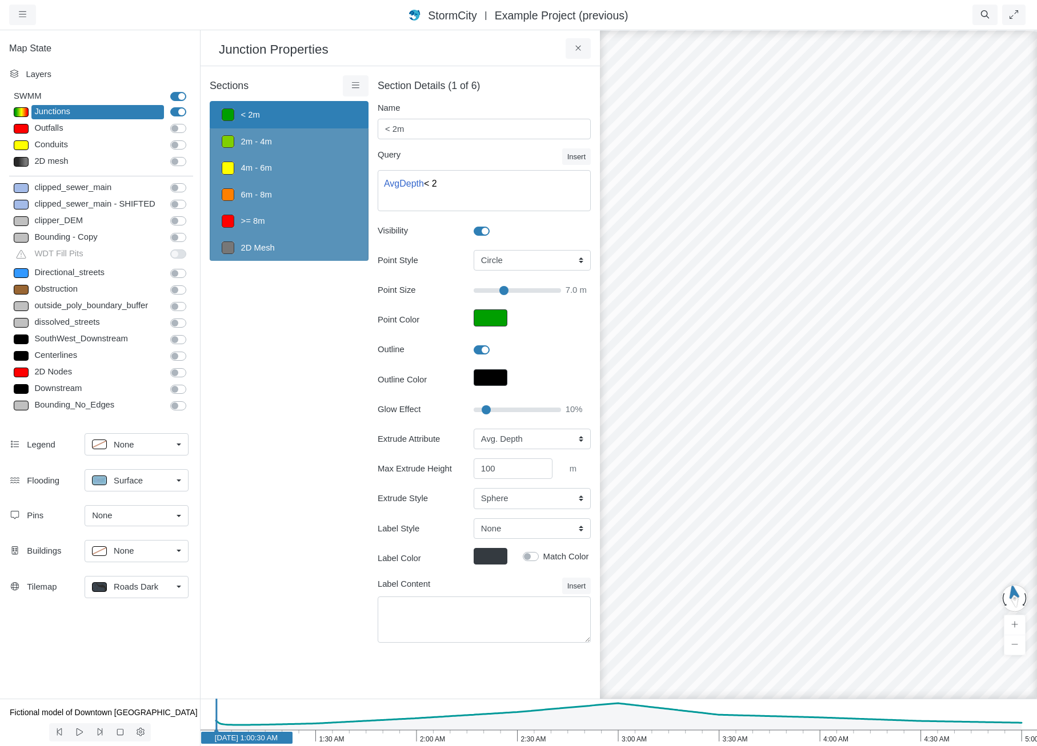
click at [1037, 0] on html "Version 1.25.10835 [DATE] 8:00:00 P.M. Critical Infrastructure Chemical Commerc…" at bounding box center [518, 0] width 1037 height 0
drag, startPoint x: 825, startPoint y: 457, endPoint x: 1039, endPoint y: 491, distance: 217.5
click at [604, 732] on icon "5:00 AM 4:30 AM 4:00 AM 3:30 AM 3:00 AM 2:30 AM 2:00 AM 1:30 AM 1:00 AM [DATE] …" at bounding box center [618, 722] width 837 height 47
drag, startPoint x: 844, startPoint y: 479, endPoint x: 885, endPoint y: 520, distance: 58.2
click at [885, 520] on div at bounding box center [818, 387] width 1037 height 717
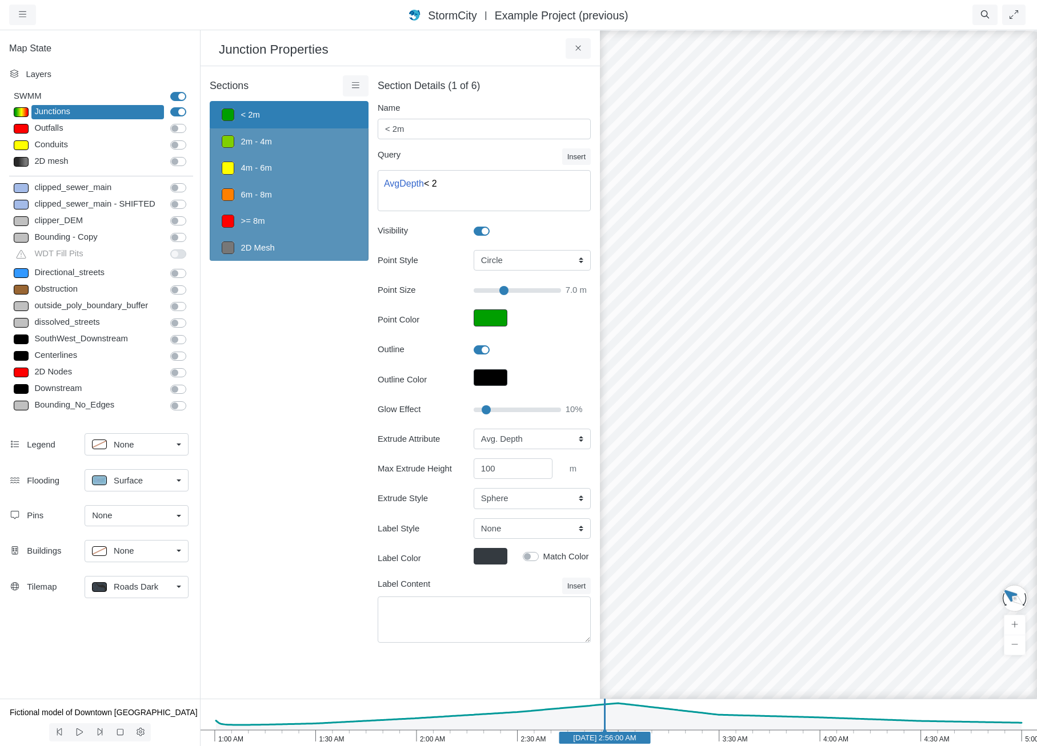
drag, startPoint x: 775, startPoint y: 559, endPoint x: 741, endPoint y: 600, distance: 54.0
click at [741, 600] on div at bounding box center [818, 387] width 1037 height 717
drag, startPoint x: 836, startPoint y: 591, endPoint x: 916, endPoint y: 478, distance: 138.4
click at [163, 485] on div "Surface" at bounding box center [132, 480] width 80 height 14
click at [135, 565] on span "Isopleth" at bounding box center [129, 562] width 30 height 13
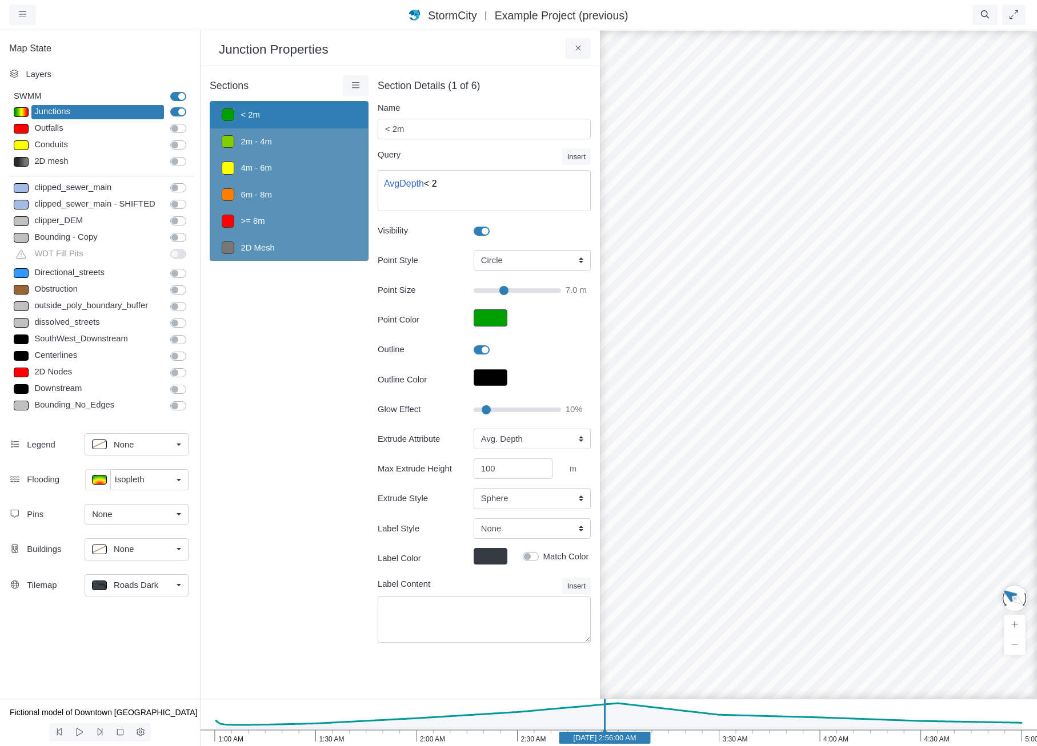
drag, startPoint x: 827, startPoint y: 549, endPoint x: 867, endPoint y: 491, distance: 70.7
click at [867, 491] on div at bounding box center [818, 387] width 1037 height 717
click at [524, 17] on span "Example Project (previous)" at bounding box center [562, 15] width 134 height 13
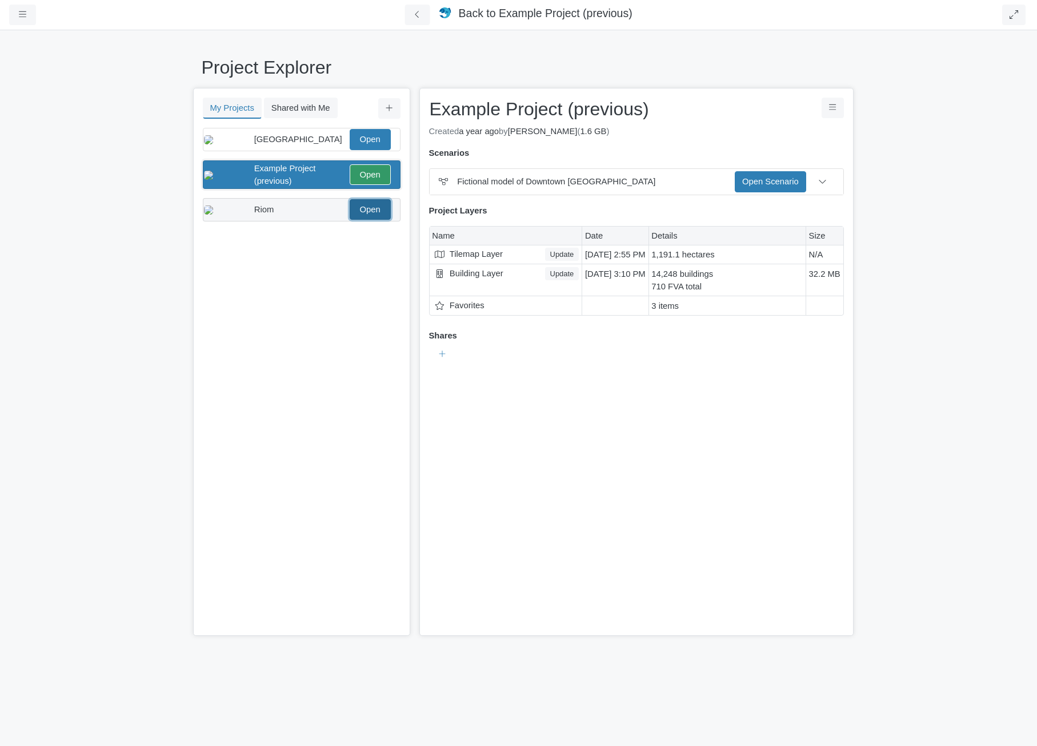
click at [371, 218] on link "Open" at bounding box center [370, 209] width 41 height 21
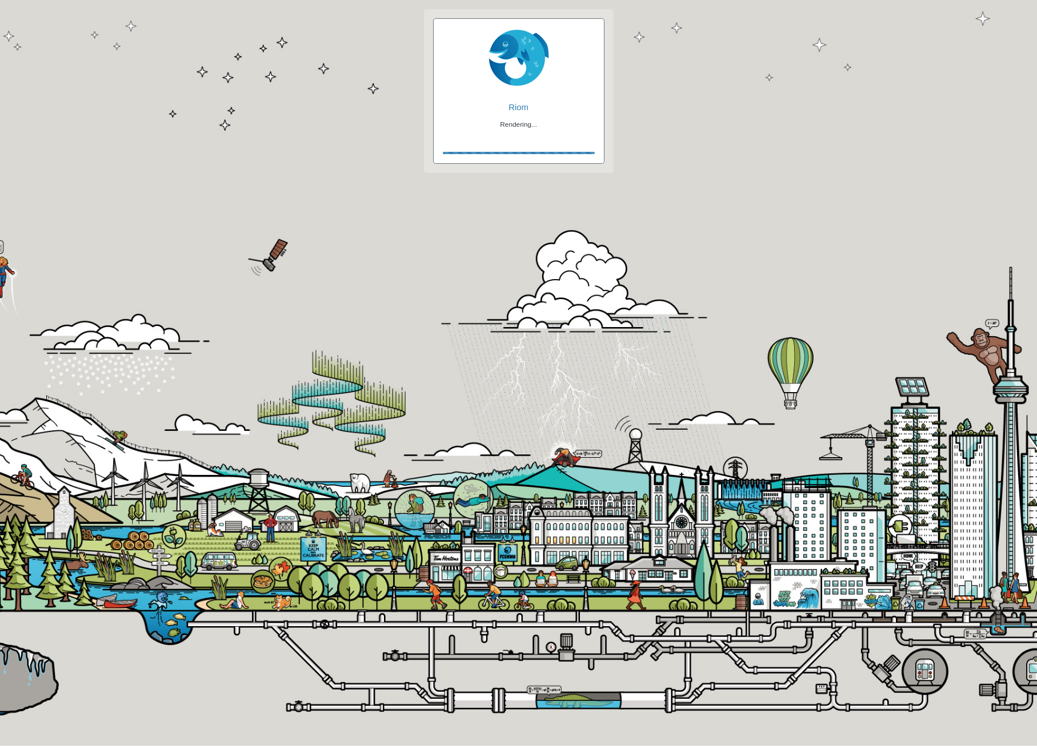
checkbox input "false"
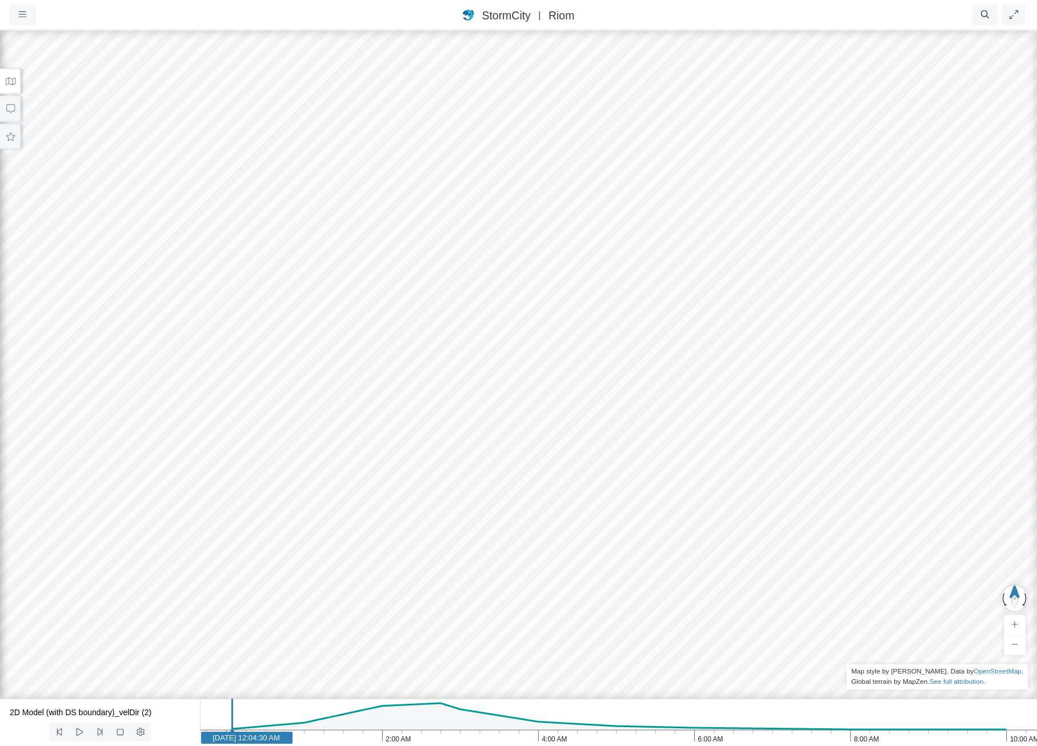
click at [6, 82] on icon at bounding box center [11, 81] width 10 height 7
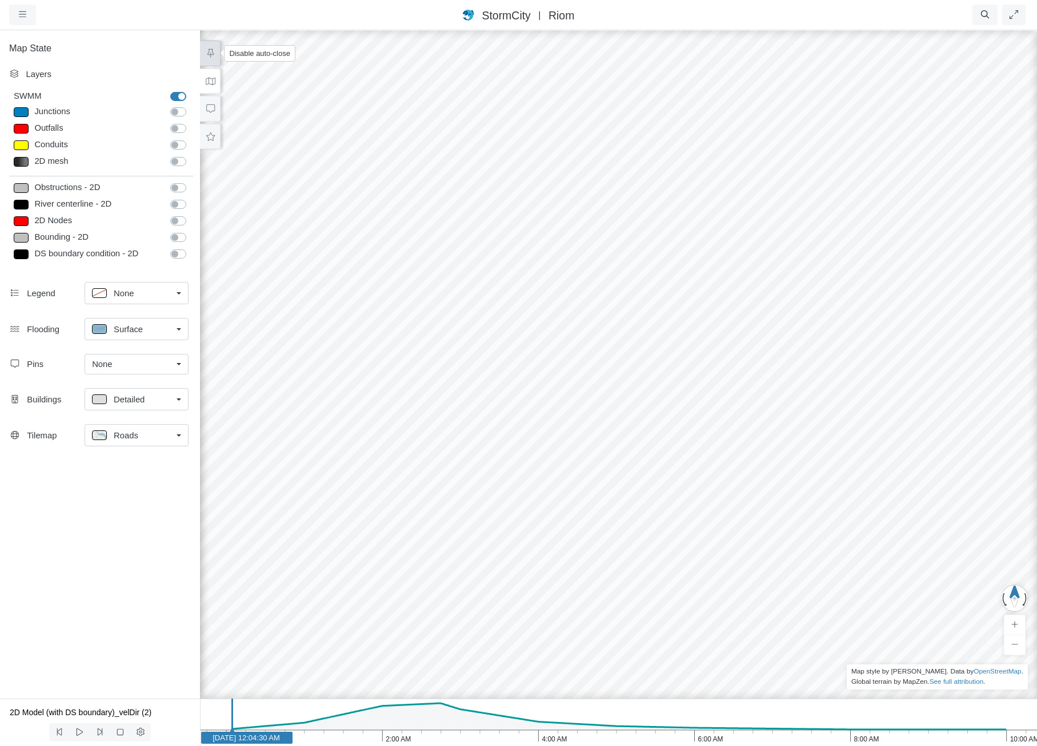
click at [211, 50] on icon at bounding box center [210, 53] width 11 height 9
click at [191, 106] on label "Junctions" at bounding box center [191, 106] width 0 height 0
click at [179, 107] on input "Junctions" at bounding box center [174, 111] width 9 height 11
click at [191, 106] on label "Junctions" at bounding box center [191, 106] width 0 height 0
click at [179, 112] on input "Junctions" at bounding box center [174, 111] width 9 height 11
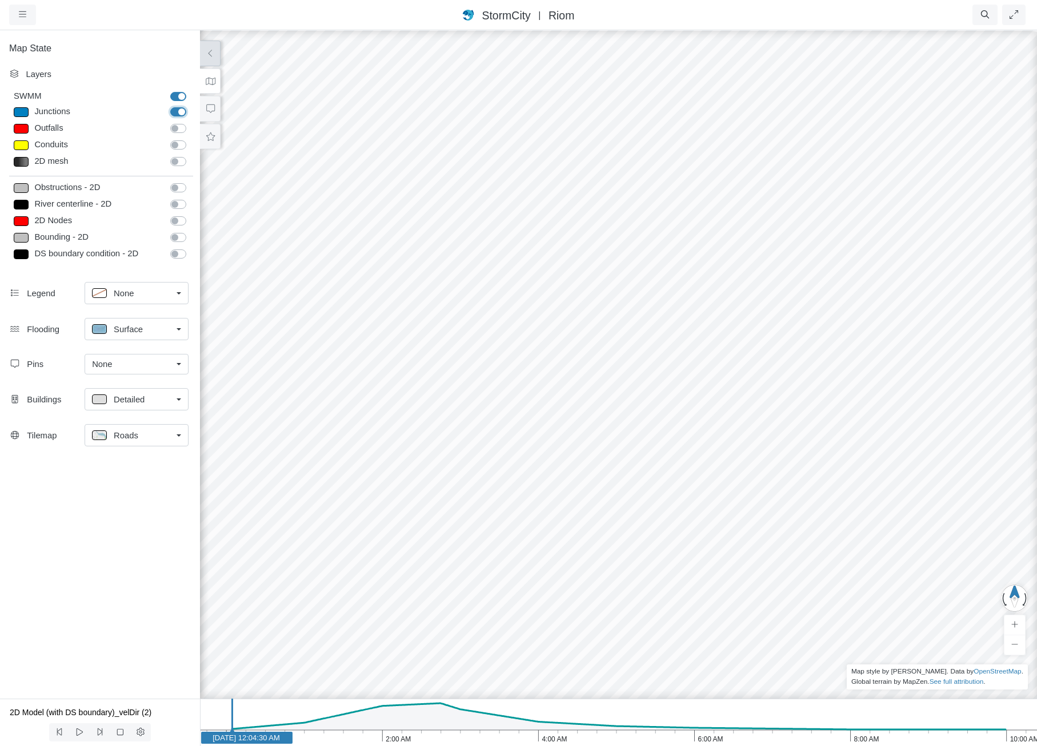
checkbox input "false"
click at [191, 122] on label "Outfalls" at bounding box center [191, 122] width 0 height 0
click at [178, 130] on input "Outfalls" at bounding box center [174, 127] width 9 height 11
click at [191, 122] on label "Outfalls" at bounding box center [191, 122] width 0 height 0
click at [176, 130] on input "Outfalls" at bounding box center [174, 127] width 9 height 11
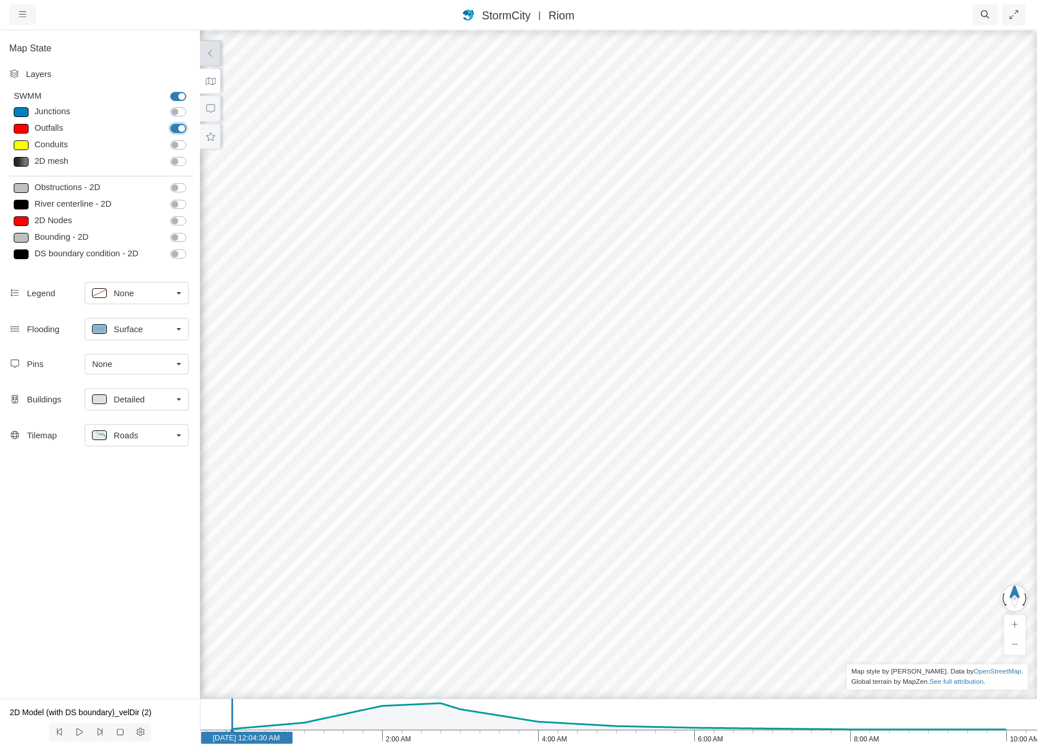
checkbox input "false"
click at [191, 139] on label "Conduits" at bounding box center [191, 139] width 0 height 0
click at [177, 146] on input "Conduits" at bounding box center [174, 144] width 9 height 11
click at [191, 139] on label "Conduits" at bounding box center [191, 139] width 0 height 0
click at [177, 146] on input "Conduits" at bounding box center [174, 144] width 9 height 11
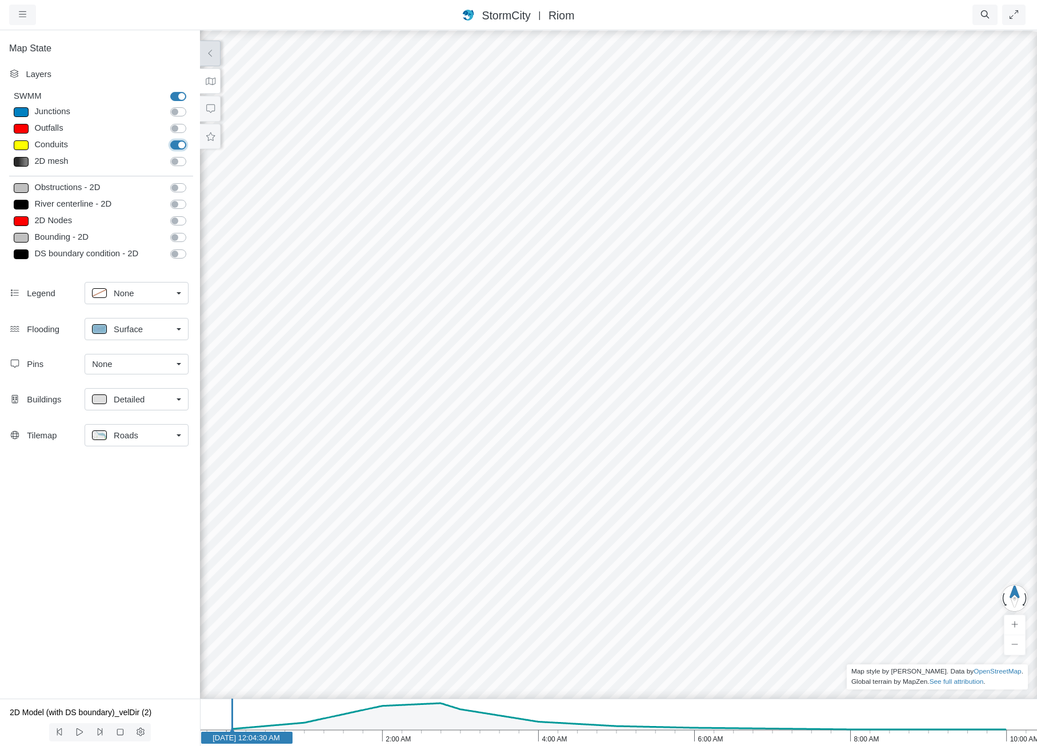
checkbox input "false"
click at [191, 122] on label "Outfalls" at bounding box center [191, 122] width 0 height 0
click at [179, 130] on input "Outfalls" at bounding box center [174, 127] width 9 height 11
click at [191, 122] on label "Outfalls" at bounding box center [191, 122] width 0 height 0
click at [179, 130] on input "Outfalls" at bounding box center [174, 127] width 9 height 11
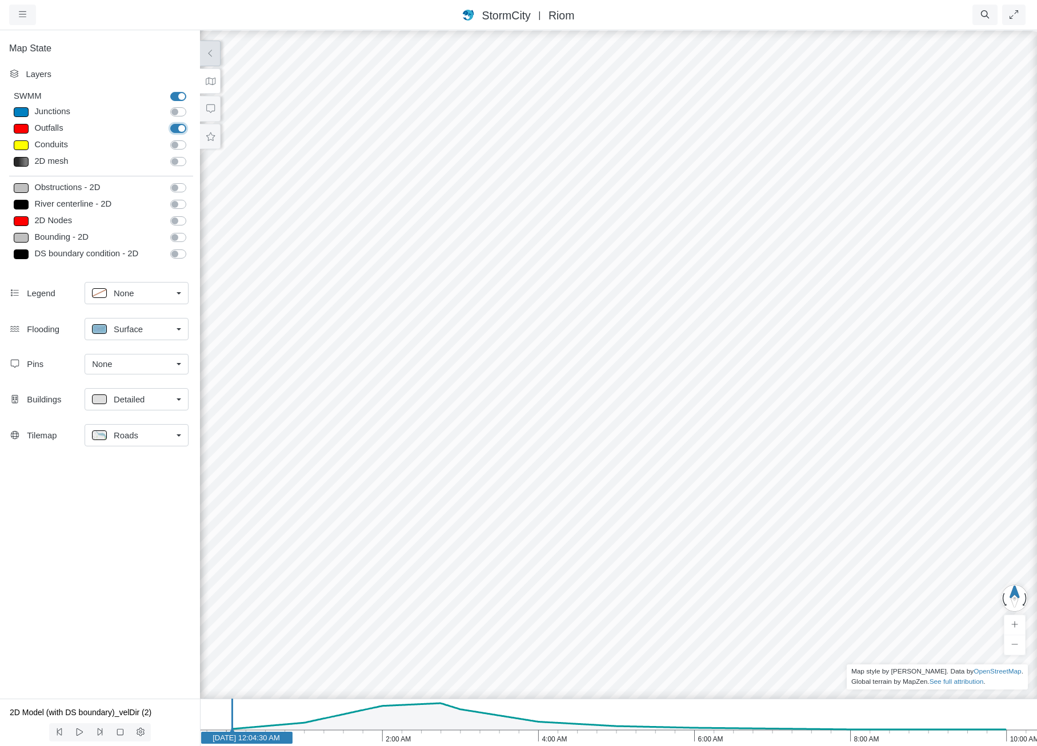
checkbox input "false"
click at [177, 119] on div "Junctions" at bounding box center [181, 112] width 38 height 14
click at [191, 106] on label "Junctions" at bounding box center [191, 106] width 0 height 0
click at [177, 112] on input "Junctions" at bounding box center [174, 111] width 9 height 11
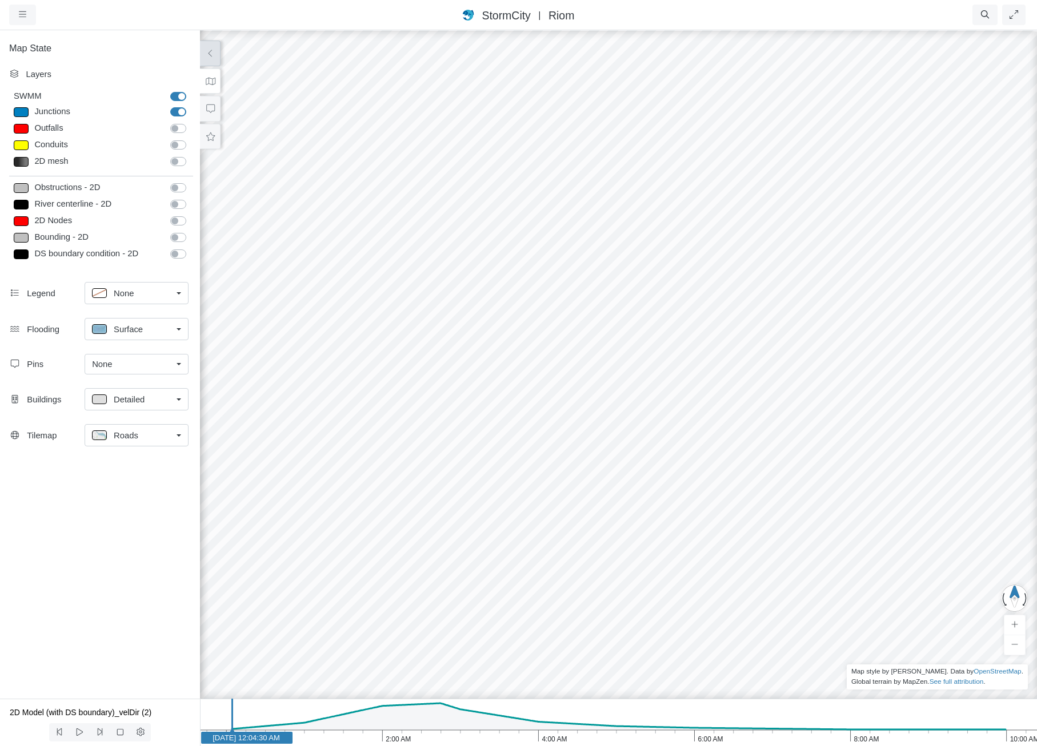
click at [191, 106] on label "Junctions" at bounding box center [191, 106] width 0 height 0
click at [177, 112] on input "Junctions" at bounding box center [174, 111] width 9 height 11
checkbox input "false"
click at [191, 122] on label "Outfalls" at bounding box center [191, 122] width 0 height 0
click at [178, 131] on input "Outfalls" at bounding box center [174, 127] width 9 height 11
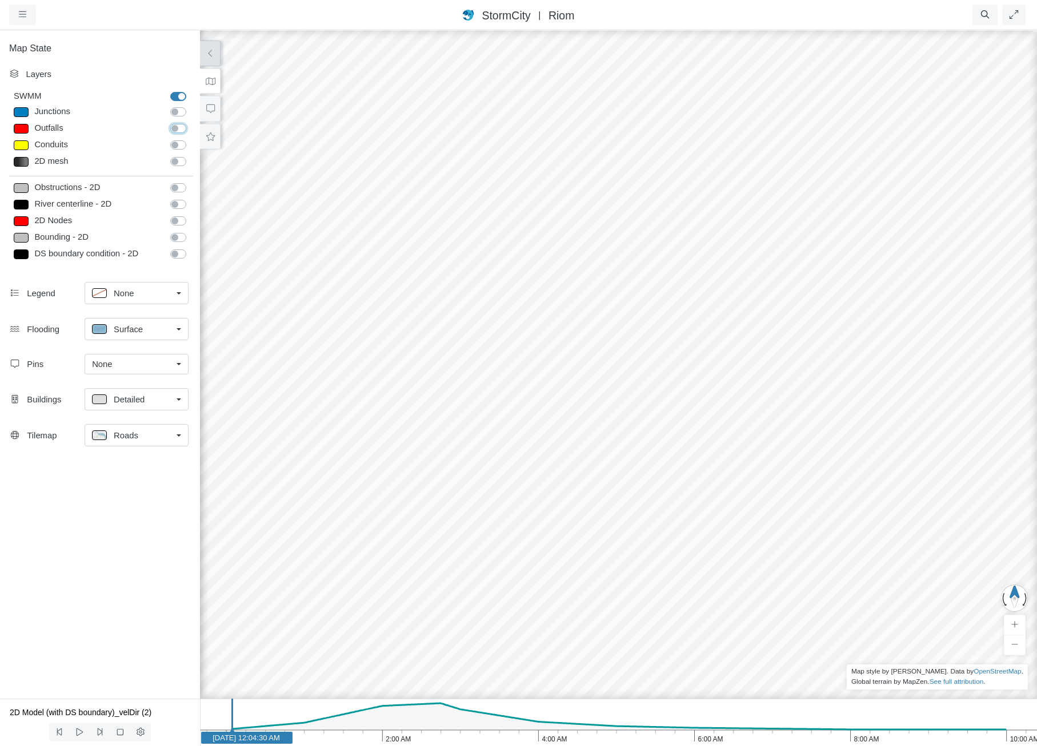
checkbox input "true"
click at [151, 404] on div "Detailed" at bounding box center [132, 399] width 80 height 14
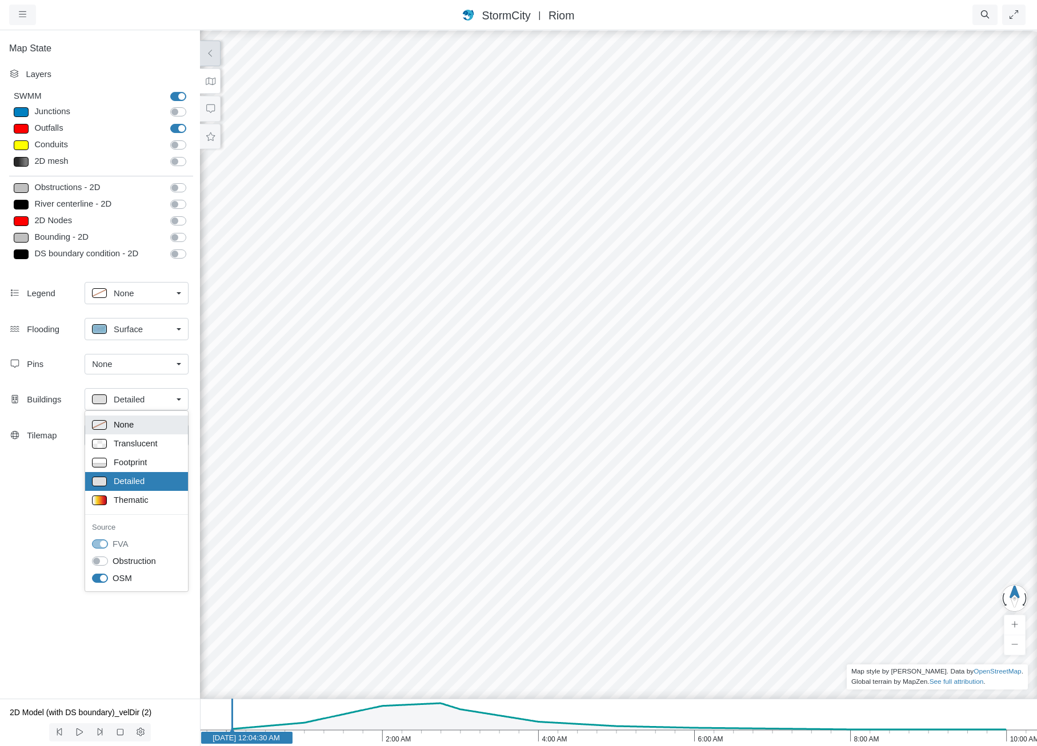
click at [146, 427] on div "None" at bounding box center [136, 425] width 89 height 14
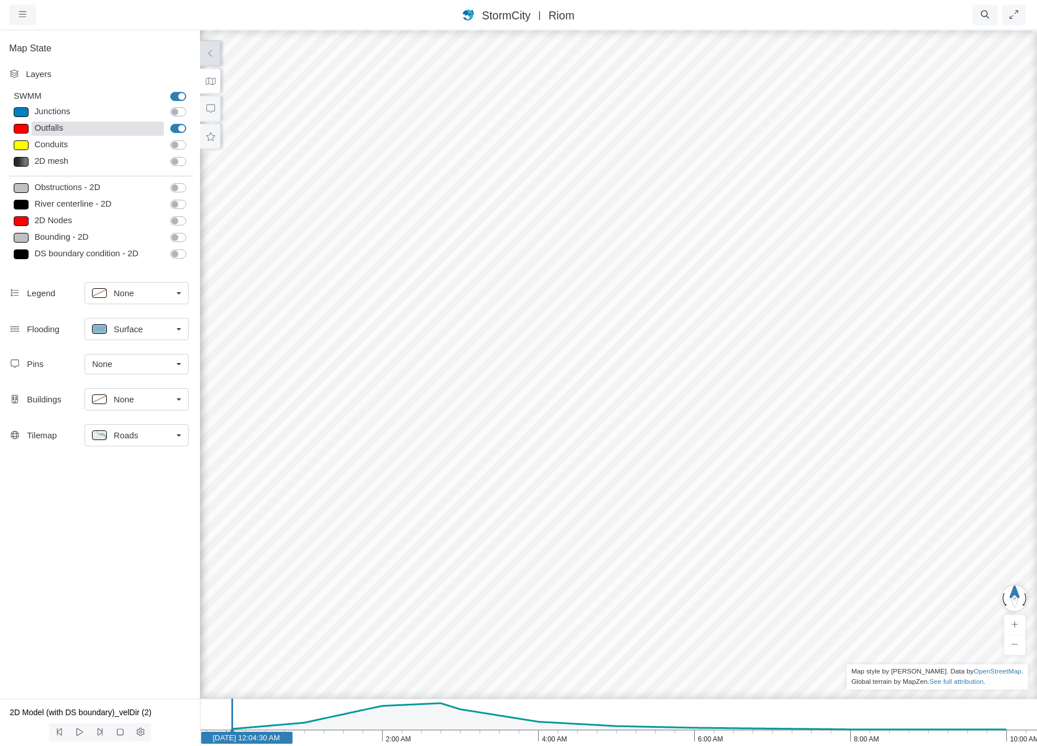
click at [110, 129] on div "Outfalls" at bounding box center [97, 129] width 132 height 14
type input "Visible"
checkbox input "true"
select select "TRIANGLEUP"
type input "9"
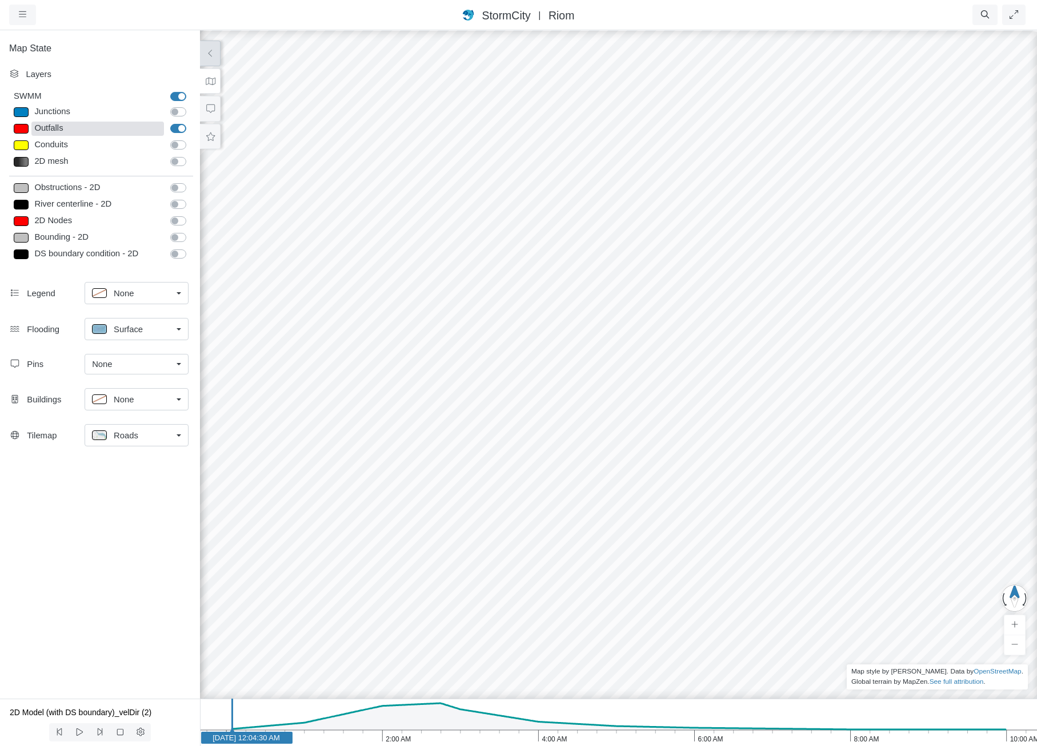
checkbox input "true"
type input "0"
select select "None"
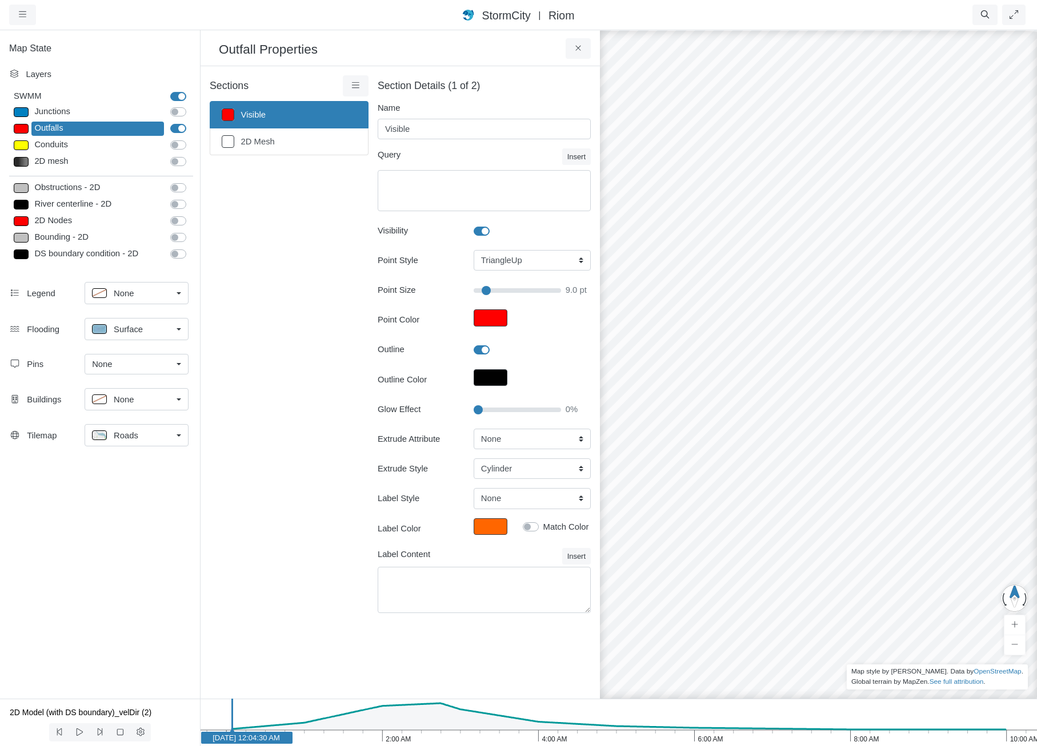
type input "9"
click at [363, 85] on link at bounding box center [356, 85] width 26 height 21
click at [366, 110] on link "Section Creator Tool" at bounding box center [409, 107] width 126 height 17
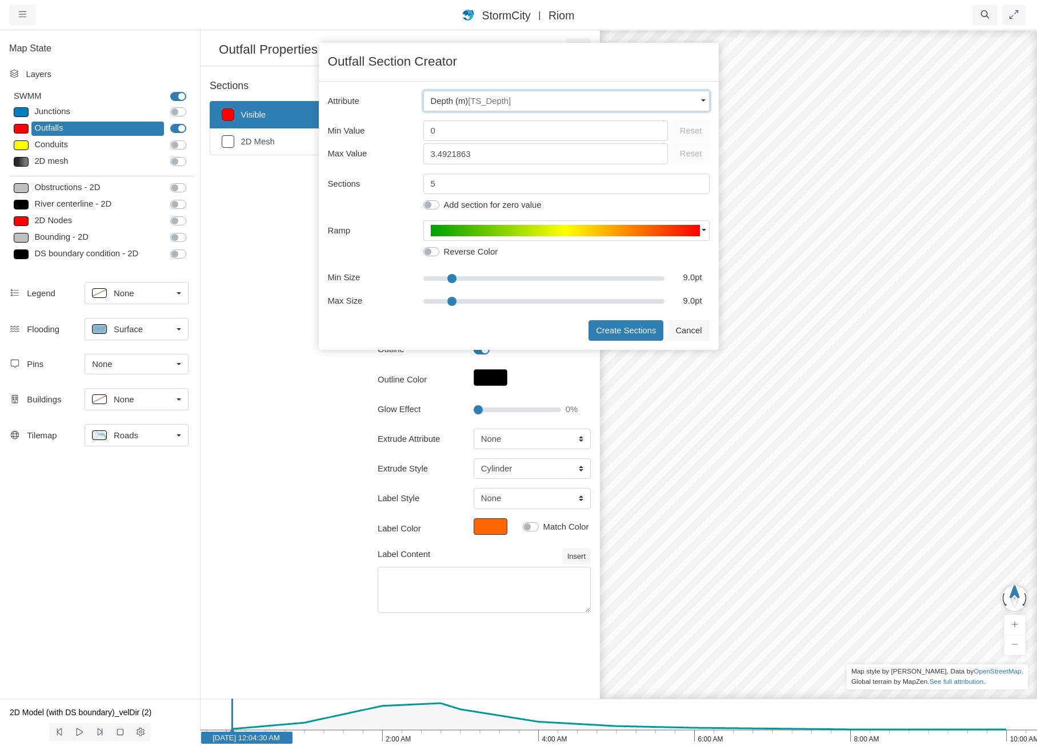
click at [507, 106] on span "[TS_Depth]" at bounding box center [489, 101] width 43 height 9
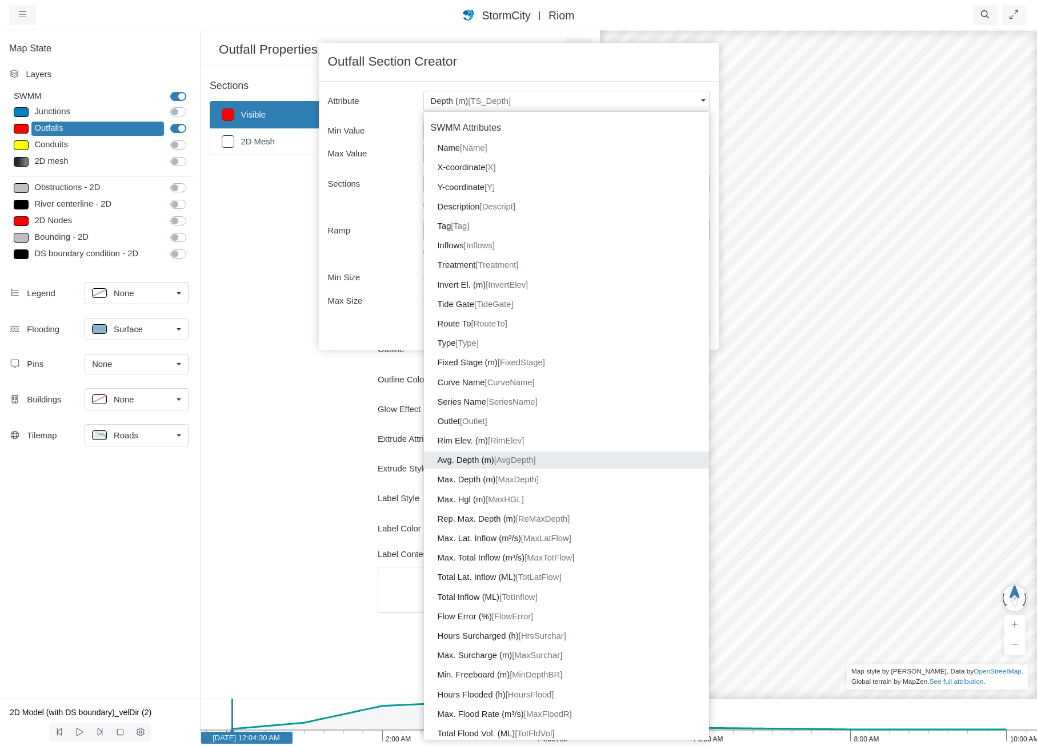
click at [488, 464] on dd "Avg. Depth (m) [AvgDepth]" at bounding box center [566, 460] width 285 height 17
type input "0.31"
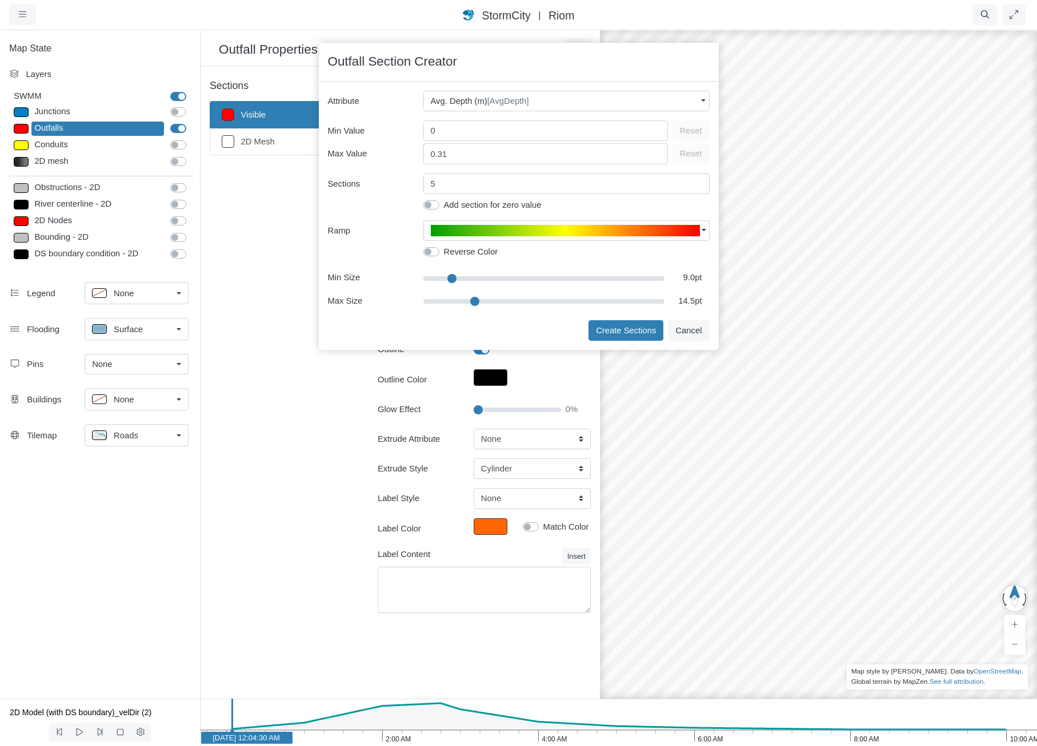
click at [475, 302] on input "range" at bounding box center [544, 301] width 242 height 13
drag, startPoint x: 473, startPoint y: 300, endPoint x: 453, endPoint y: 307, distance: 21.9
type input "9"
click at [453, 307] on input "range" at bounding box center [544, 301] width 242 height 13
click at [607, 331] on button "Create Sections" at bounding box center [625, 330] width 75 height 21
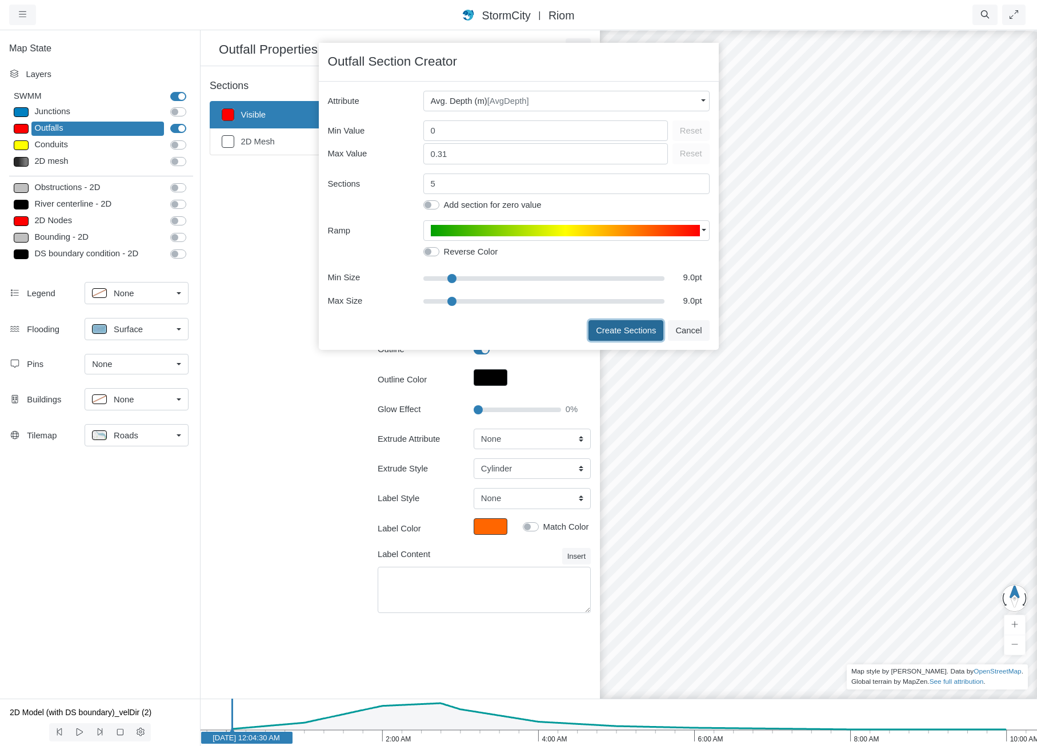
type input "< 0.05m"
type textarea "AvgDepth < 0.05"
type input "9"
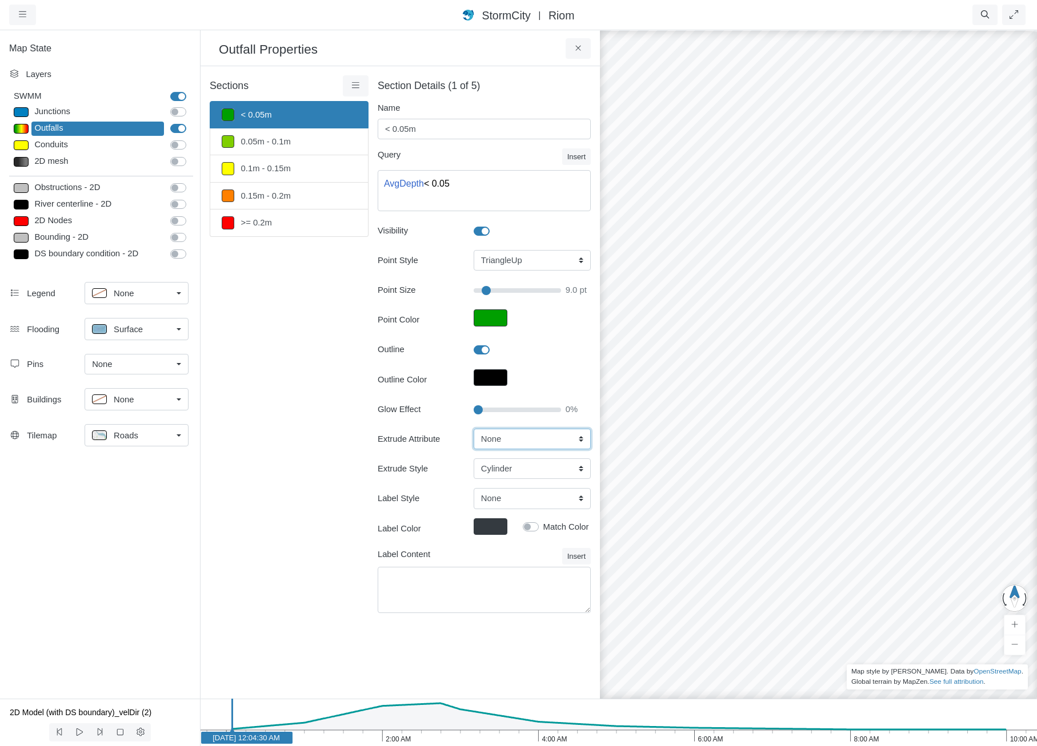
click at [551, 436] on select "None Fixed Height X-Coordinate Y-Coordinate Invert El. Fixed Stage Rim Elev. Av…" at bounding box center [531, 439] width 117 height 21
click at [315, 375] on div "Sections < 0.05m 0.05m - 0.1m 0.1m - 0.15m 0.15m - 0.2m >= 0.2m Layer Details R…" at bounding box center [289, 350] width 159 height 551
type input "15"
click at [488, 410] on input "Glow Effect" at bounding box center [516, 410] width 87 height 13
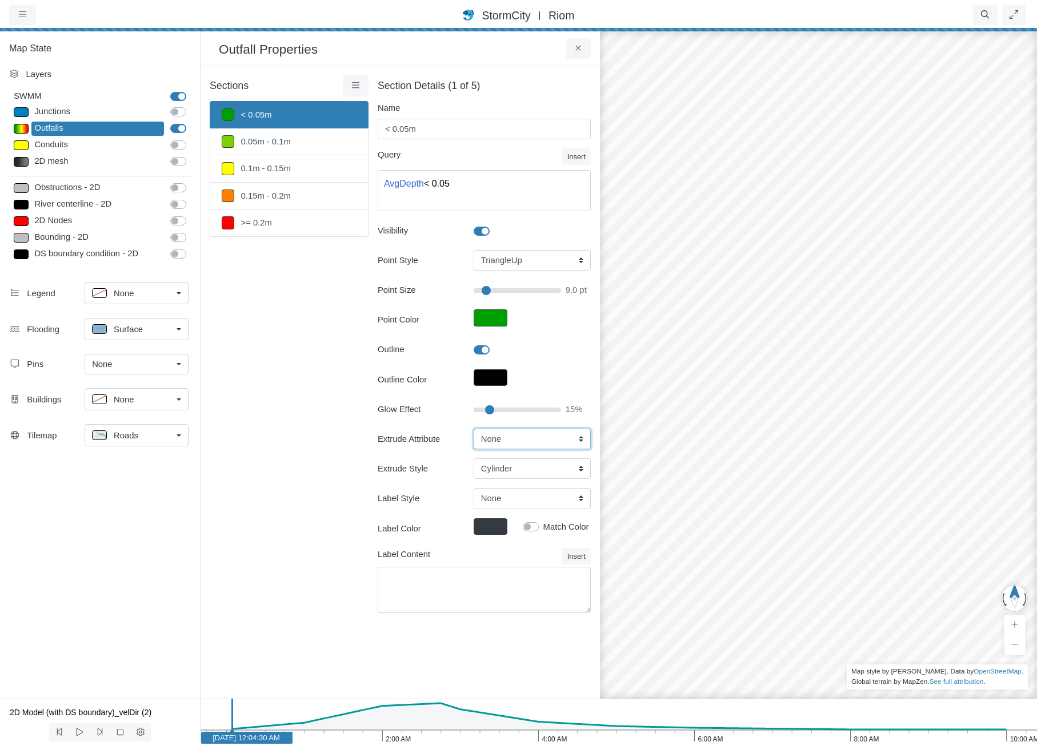
type input "9"
click at [485, 429] on select "None Fixed Height X-Coordinate Y-Coordinate Invert El. Fixed Stage Rim Elev. Av…" at bounding box center [531, 439] width 117 height 21
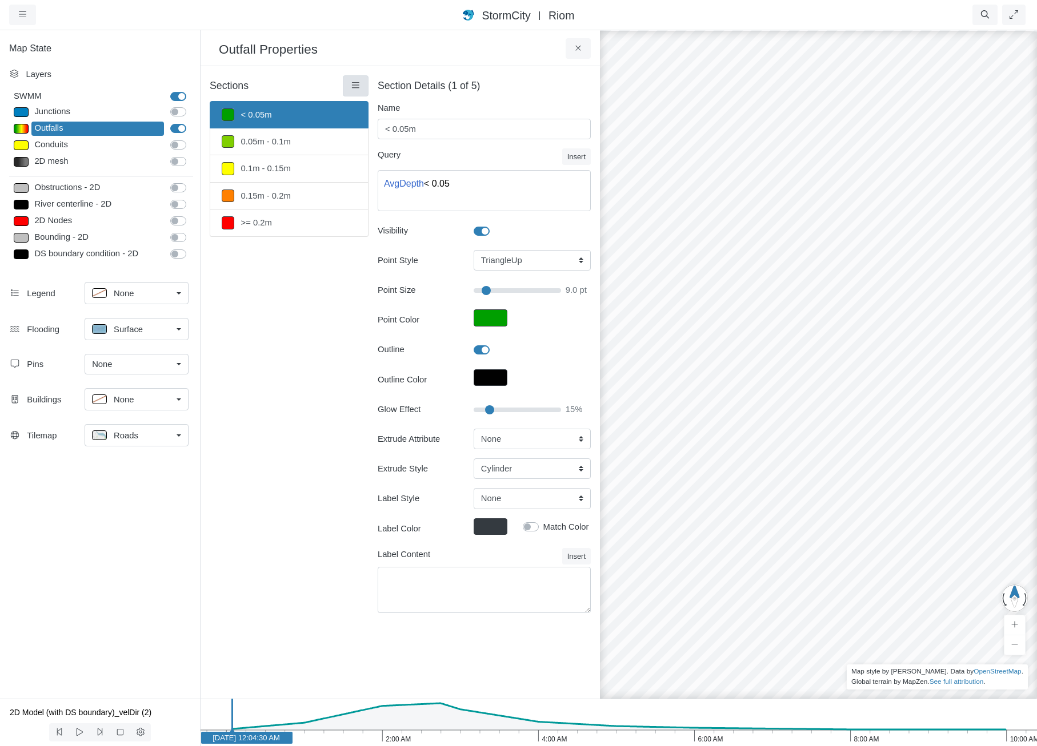
click at [346, 83] on link at bounding box center [356, 85] width 26 height 21
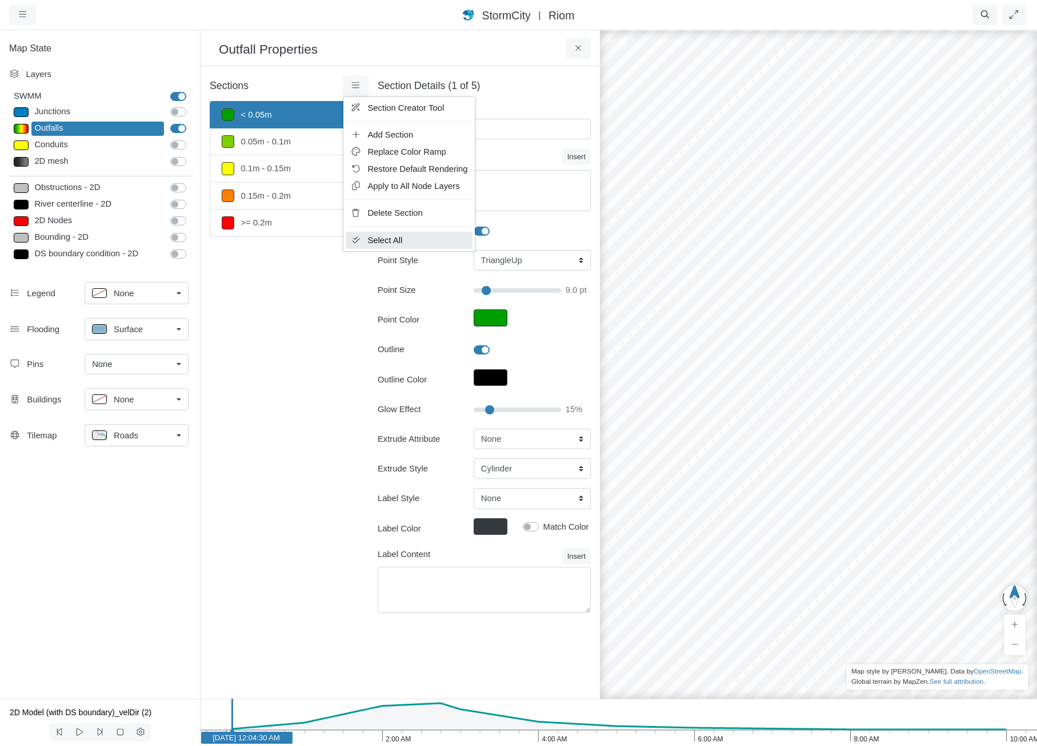
click at [409, 244] on link "Select All" at bounding box center [409, 240] width 126 height 17
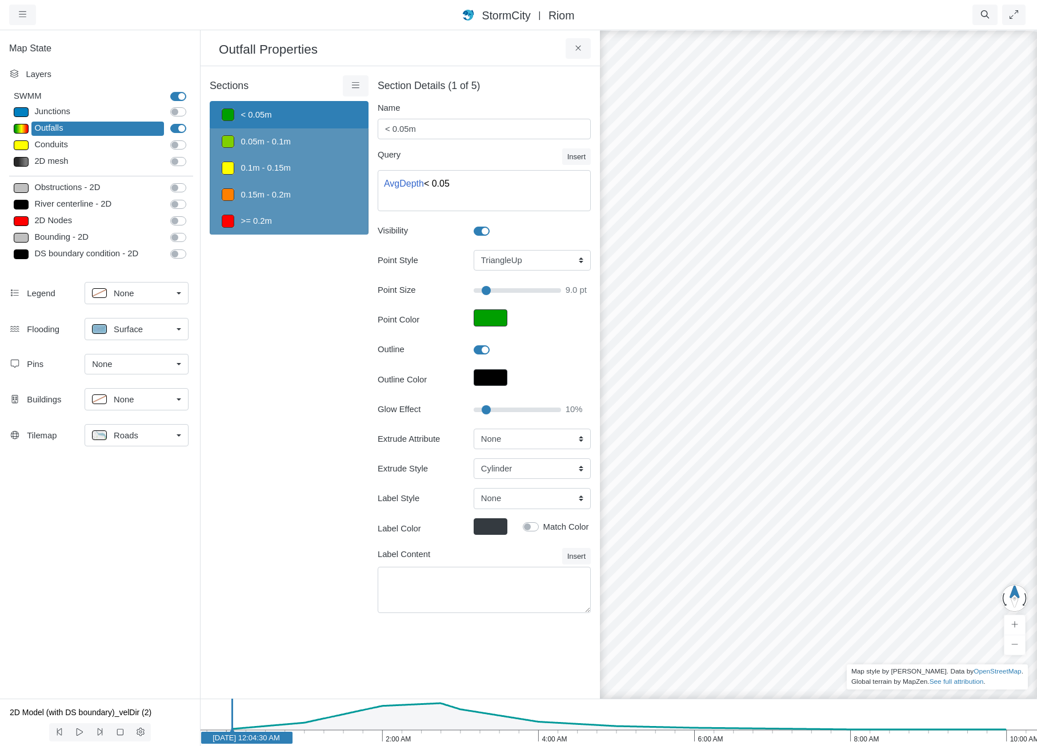
type input "10"
click at [485, 409] on input "Glow Effect" at bounding box center [516, 410] width 87 height 13
click at [525, 440] on select "None Fixed Height X-Coordinate Y-Coordinate Invert El. Fixed Stage Rim Elev. Av…" at bounding box center [531, 439] width 117 height 21
type input "9"
select select "AvgDepth"
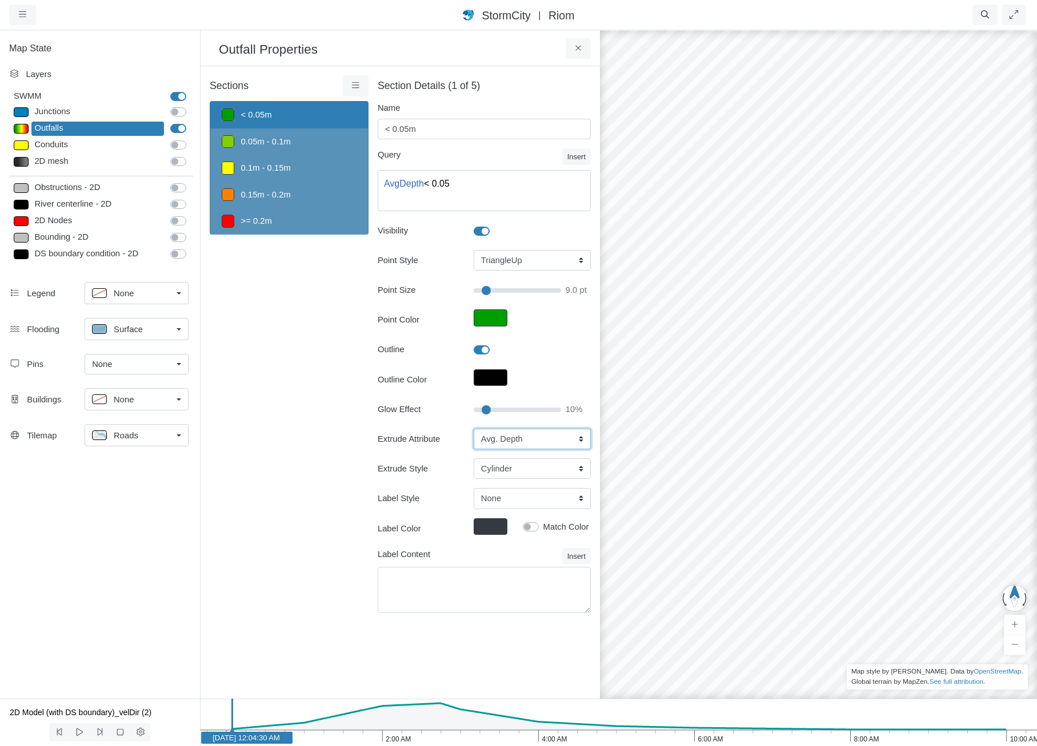
click at [473, 429] on select "None Fixed Height X-Coordinate Y-Coordinate Invert El. Fixed Stage Rim Elev. Av…" at bounding box center [531, 439] width 117 height 21
type input "9"
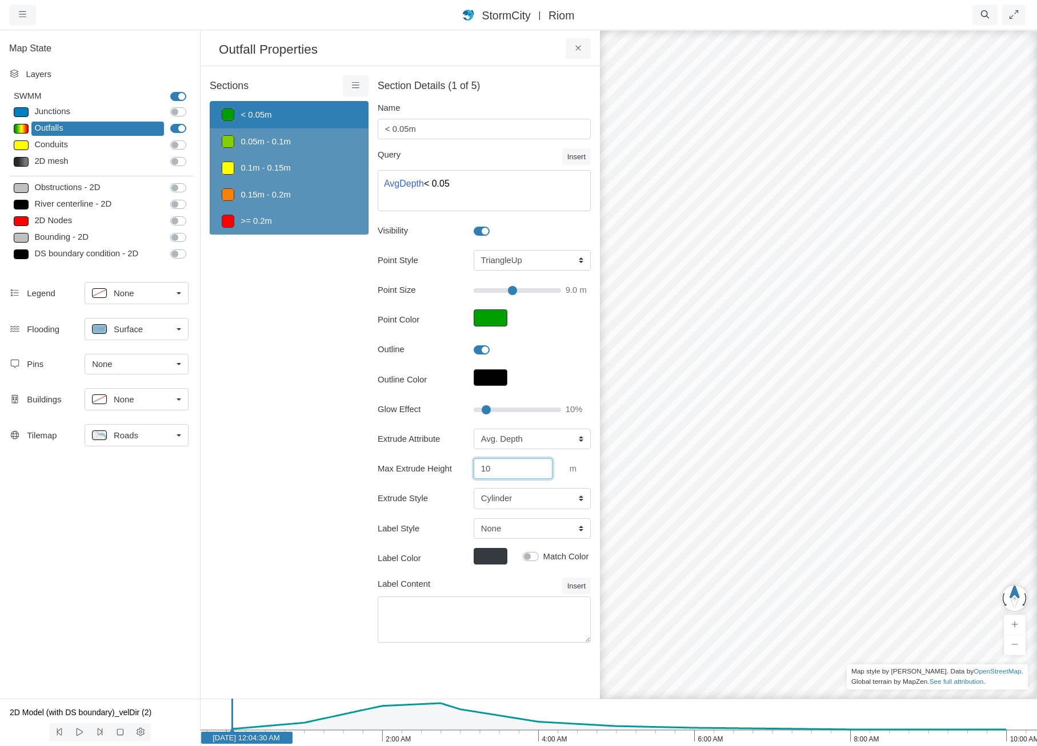
click at [512, 473] on input "10" at bounding box center [512, 469] width 79 height 21
type input "100"
click at [532, 496] on select "Cylinder Hexagonal Prism Rectangular Prism Sphere" at bounding box center [531, 498] width 117 height 21
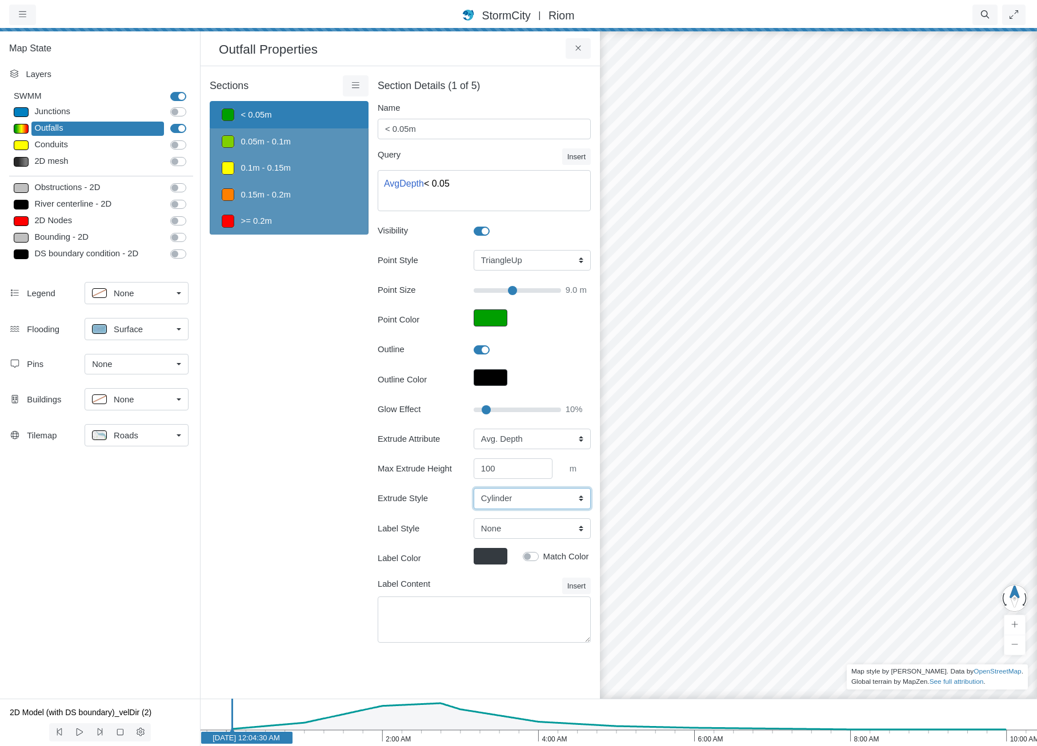
type input "9"
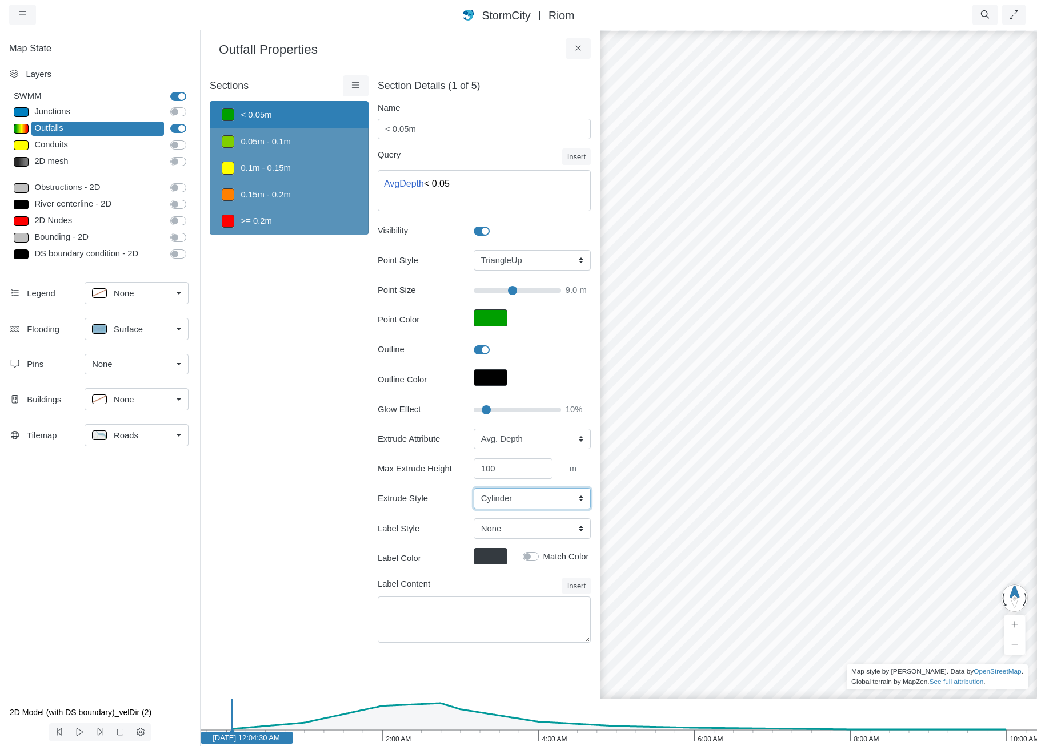
select select "SPH"
click at [473, 488] on select "Cylinder Hexagonal Prism Rectangular Prism Sphere" at bounding box center [531, 498] width 117 height 21
type input "9"
click at [333, 457] on div "Sections < 0.05m 0.05m - 0.1m 0.1m - 0.15m 0.15m - 0.2m >= 0.2m Layer Details R…" at bounding box center [289, 365] width 159 height 581
click at [146, 336] on div "Surface" at bounding box center [132, 329] width 80 height 14
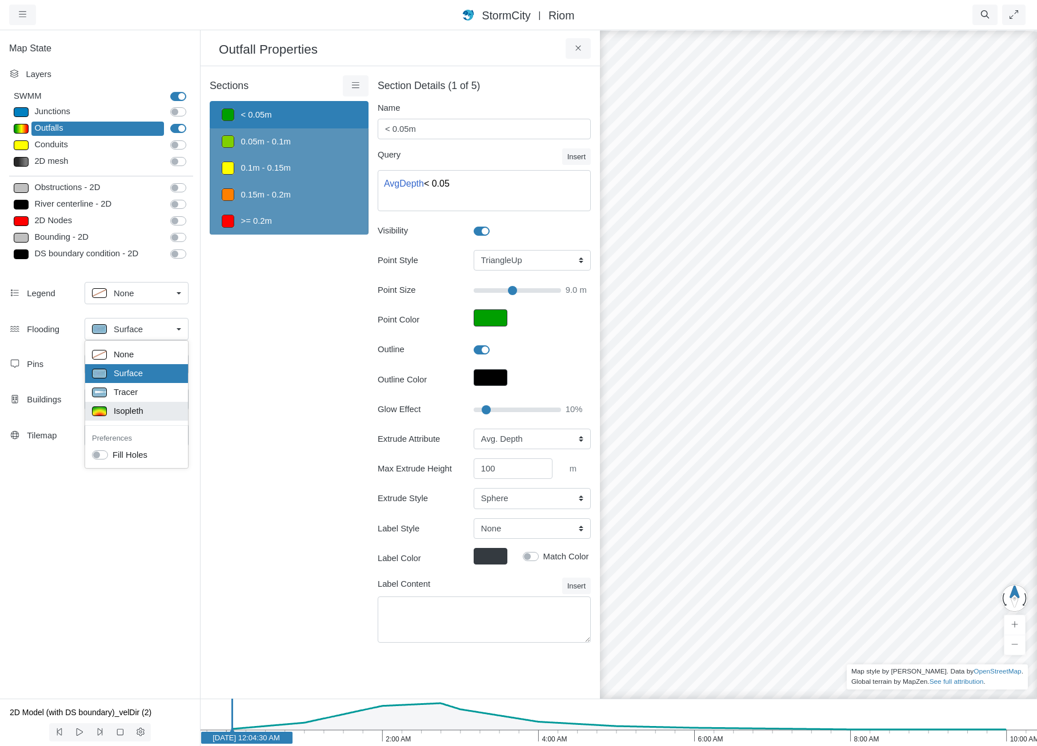
click at [171, 410] on div "Isopleth" at bounding box center [136, 411] width 89 height 14
click at [421, 733] on icon "10:00 AM 8:00 AM 6:00 AM 4:00 AM 2:00 AM [DATE] [DATE] 12:04:30 AM" at bounding box center [618, 722] width 837 height 47
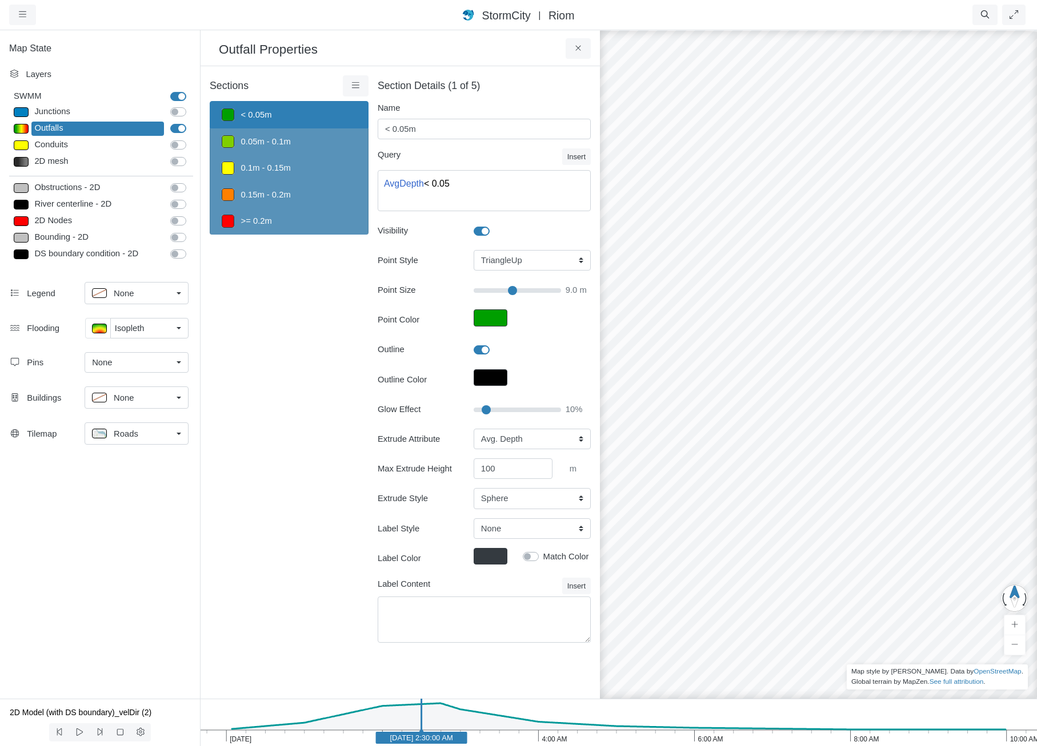
click at [452, 736] on text "Jan 30, 2012 2:30:00 AM" at bounding box center [420, 738] width 63 height 9
drag, startPoint x: 829, startPoint y: 541, endPoint x: 1039, endPoint y: 504, distance: 213.3
drag, startPoint x: 880, startPoint y: 389, endPoint x: 901, endPoint y: 568, distance: 180.6
click at [906, 608] on div at bounding box center [818, 387] width 1037 height 717
drag, startPoint x: 839, startPoint y: 492, endPoint x: 580, endPoint y: 311, distance: 315.4
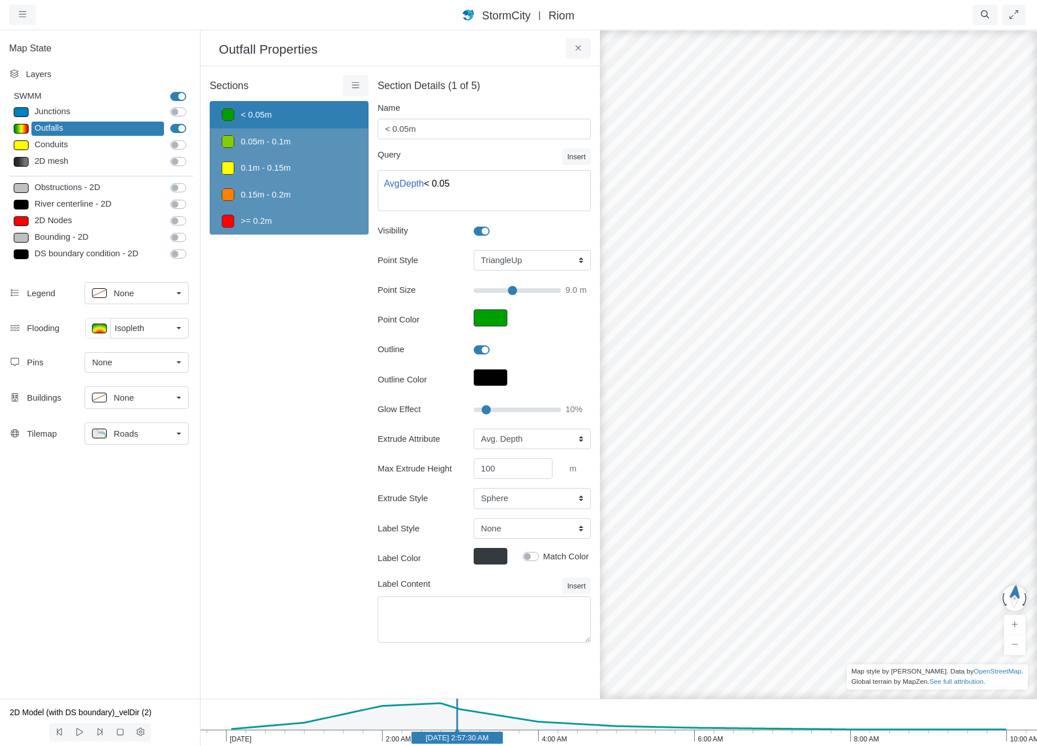
click at [165, 435] on div "Roads" at bounding box center [132, 434] width 80 height 14
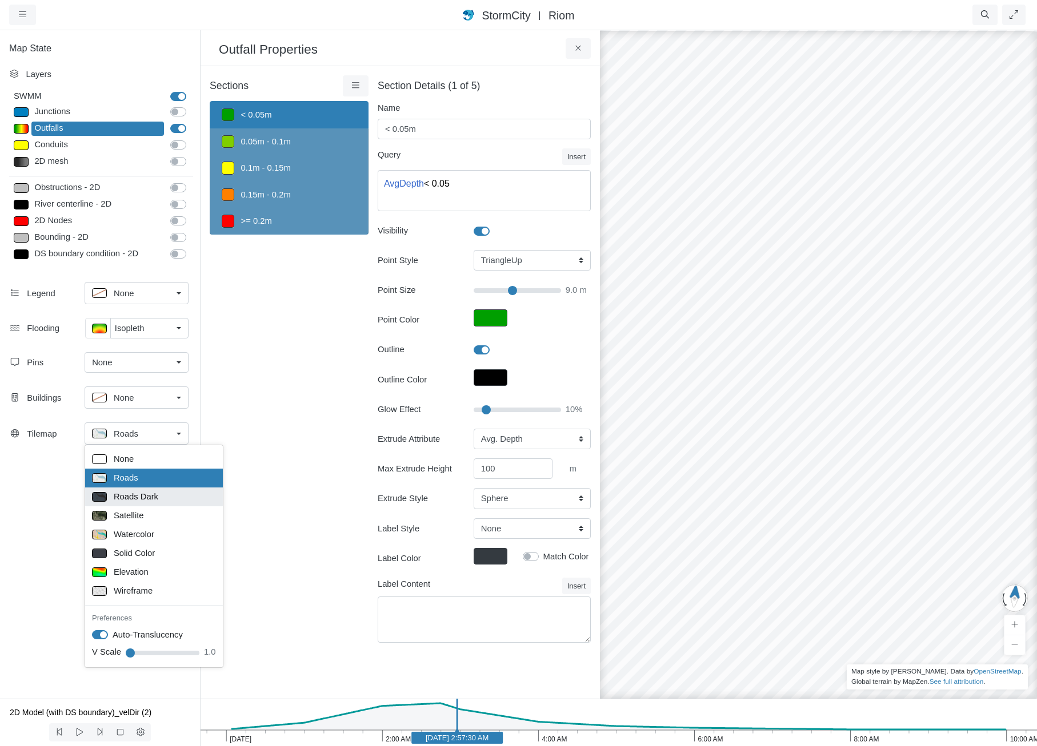
click at [137, 492] on span "Roads Dark" at bounding box center [136, 497] width 45 height 13
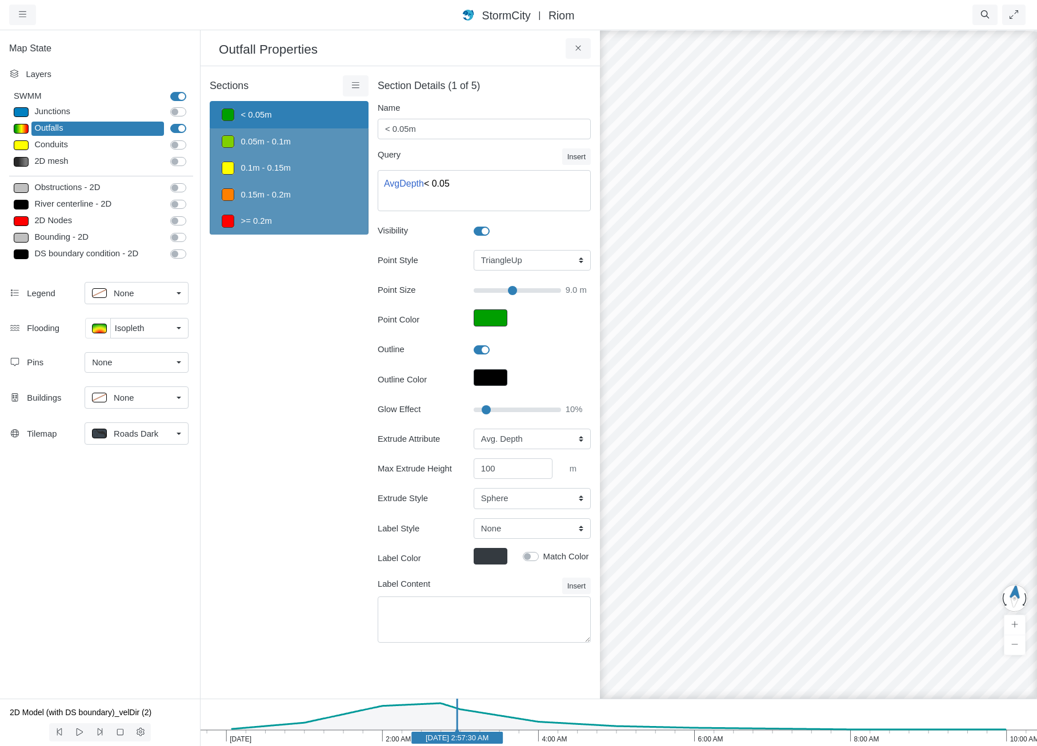
drag, startPoint x: 933, startPoint y: 300, endPoint x: 881, endPoint y: 500, distance: 207.2
click at [881, 499] on div at bounding box center [818, 387] width 1037 height 717
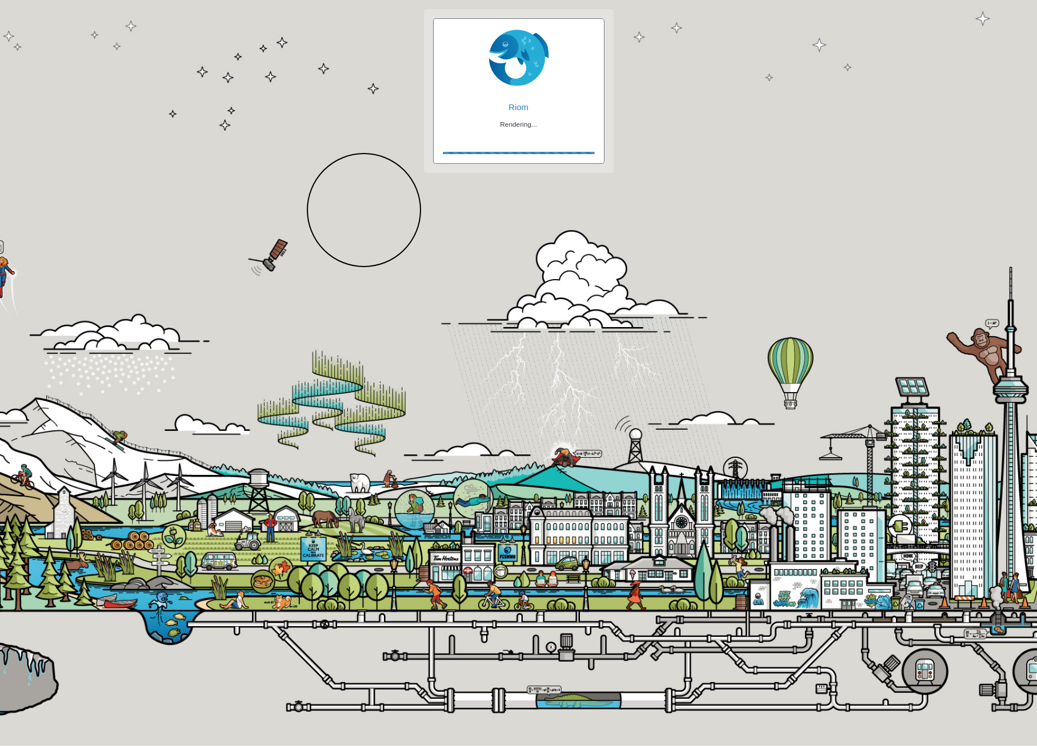
checkbox input "false"
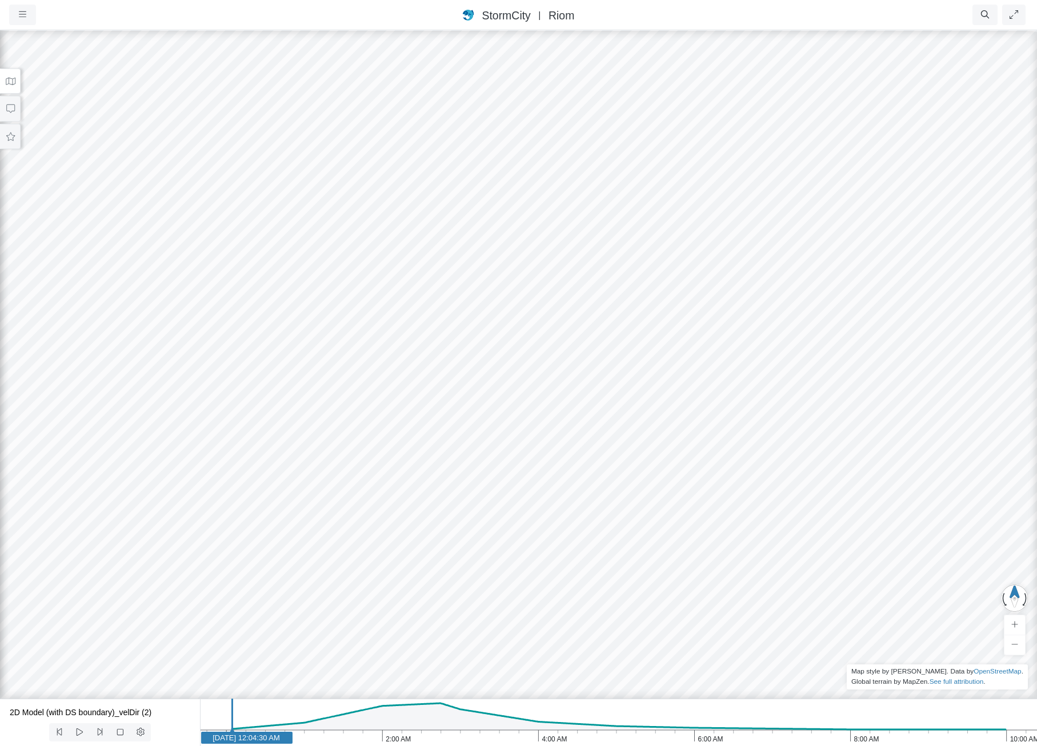
click at [8, 83] on icon at bounding box center [11, 81] width 10 height 7
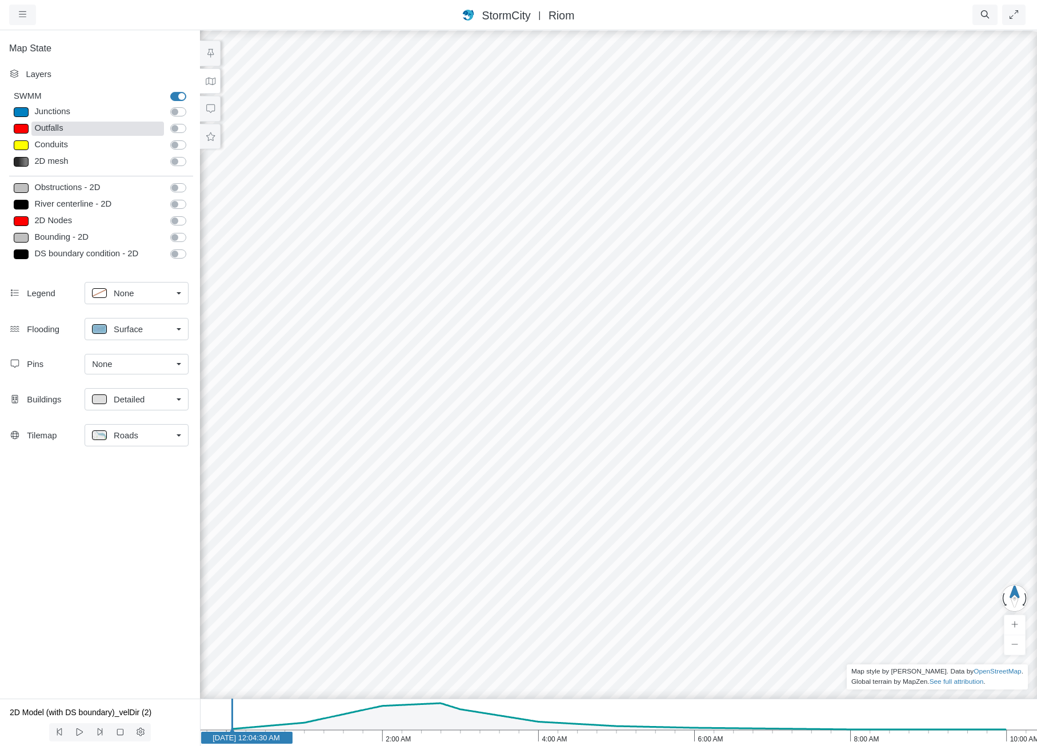
click at [149, 127] on div "Outfalls" at bounding box center [97, 129] width 132 height 14
type input "Visible"
checkbox input "true"
select select "TRIANGLEUP"
type input "9"
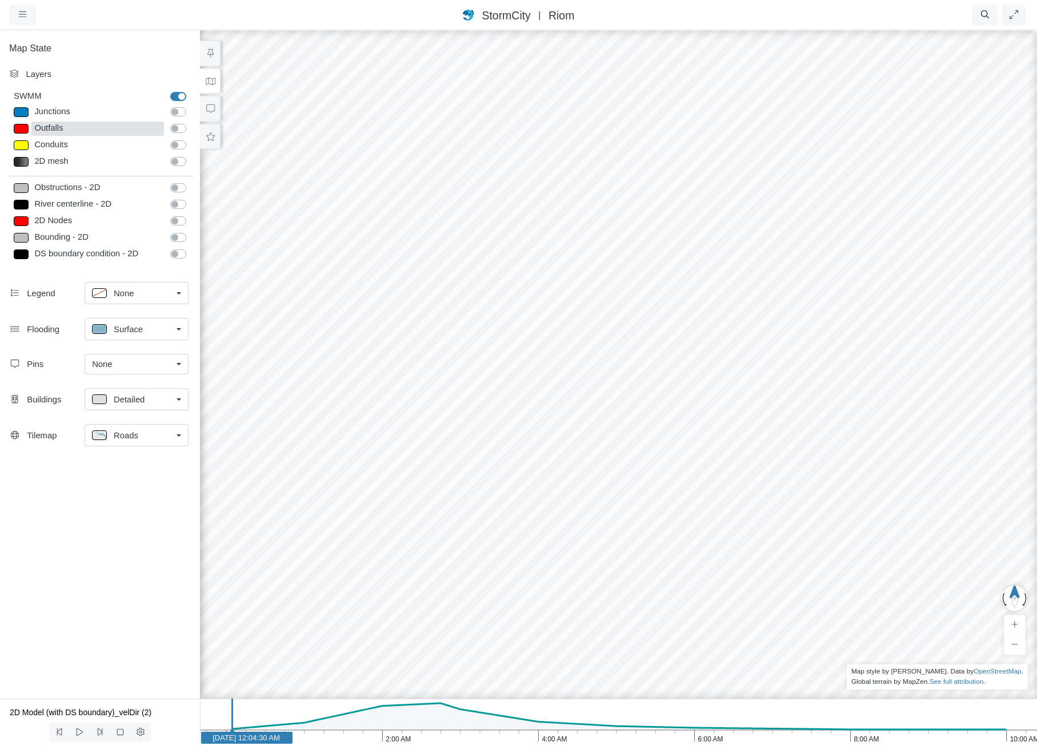
checkbox input "true"
type input "0"
type input "9"
select select "None"
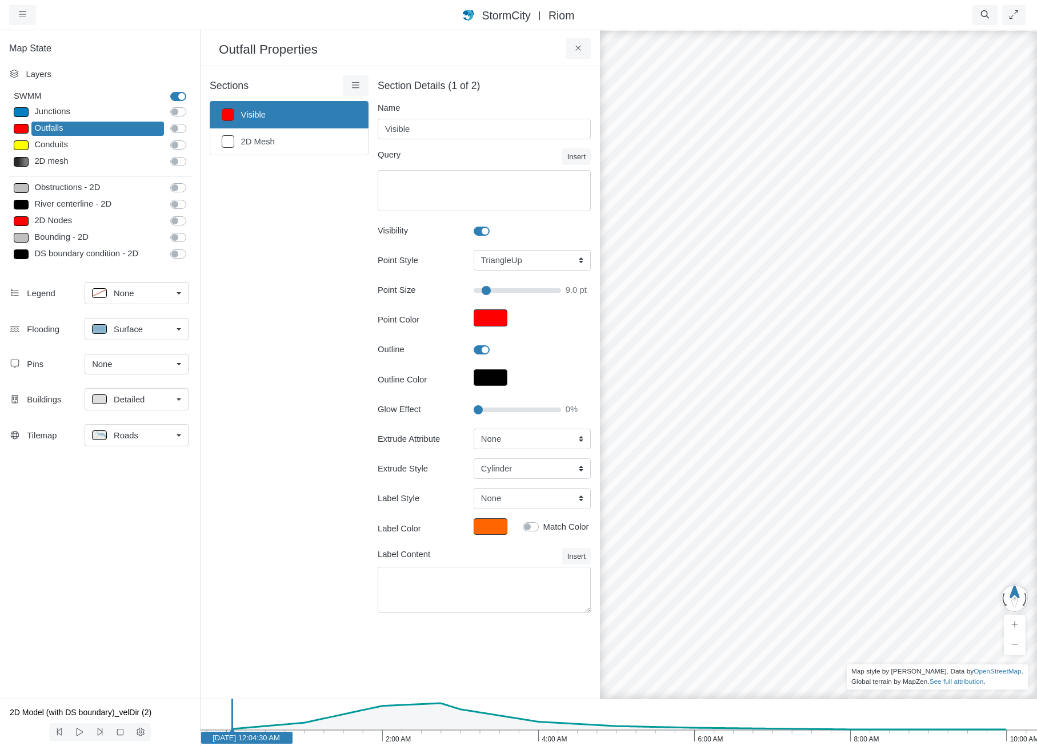
click at [191, 122] on label "Outfalls" at bounding box center [191, 122] width 0 height 0
click at [179, 126] on input "Outfalls" at bounding box center [174, 127] width 9 height 11
checkbox input "true"
click at [191, 139] on label "Conduits" at bounding box center [191, 139] width 0 height 0
click at [179, 145] on input "Conduits" at bounding box center [174, 144] width 9 height 11
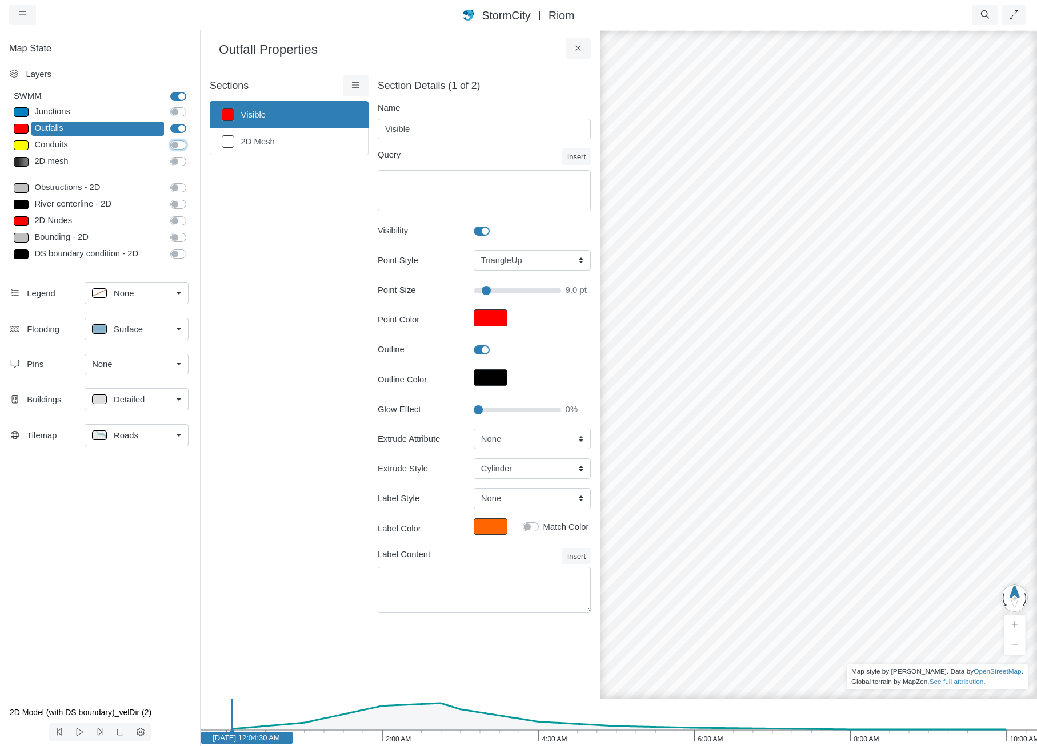
checkbox input "true"
click at [350, 82] on icon at bounding box center [355, 85] width 11 height 9
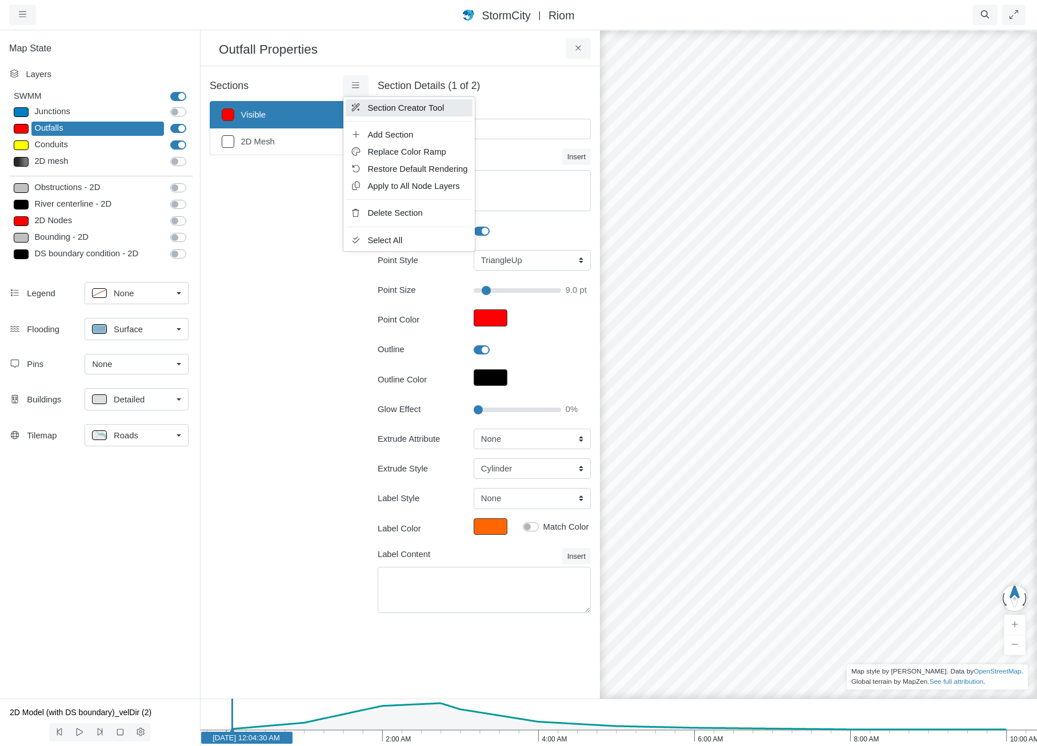
click at [370, 106] on span "Section Creator Tool" at bounding box center [405, 107] width 77 height 9
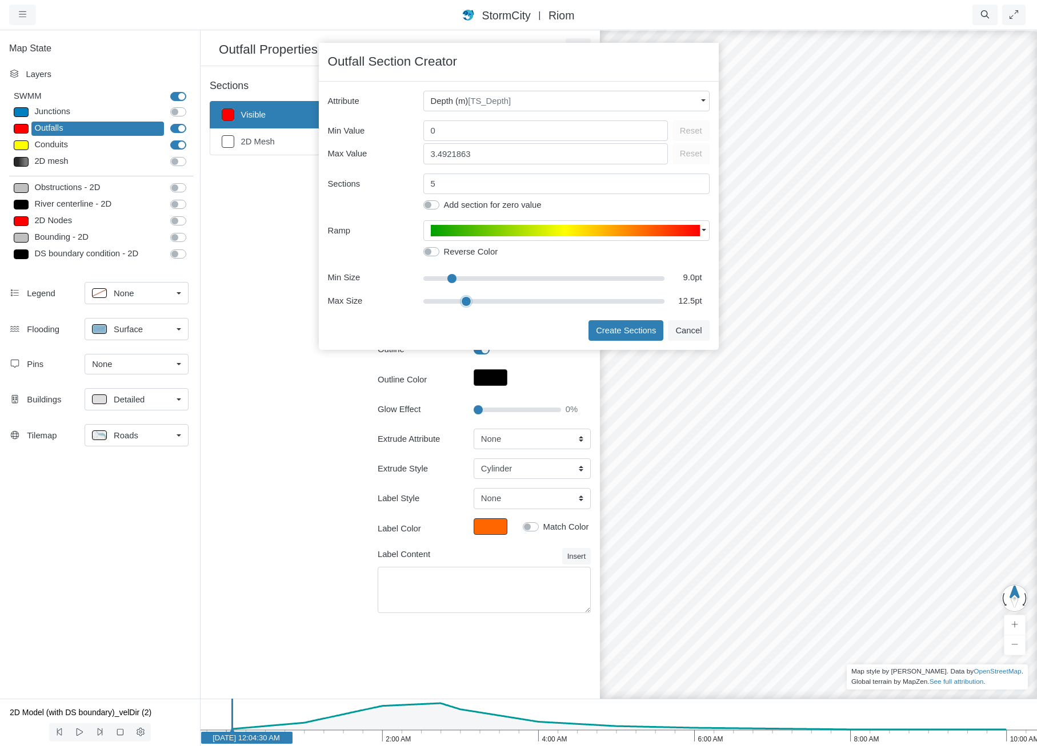
type input "12.5"
click at [465, 302] on input "range" at bounding box center [544, 301] width 242 height 13
click at [504, 91] on button "Depth (m) [TS_Depth]" at bounding box center [566, 101] width 286 height 21
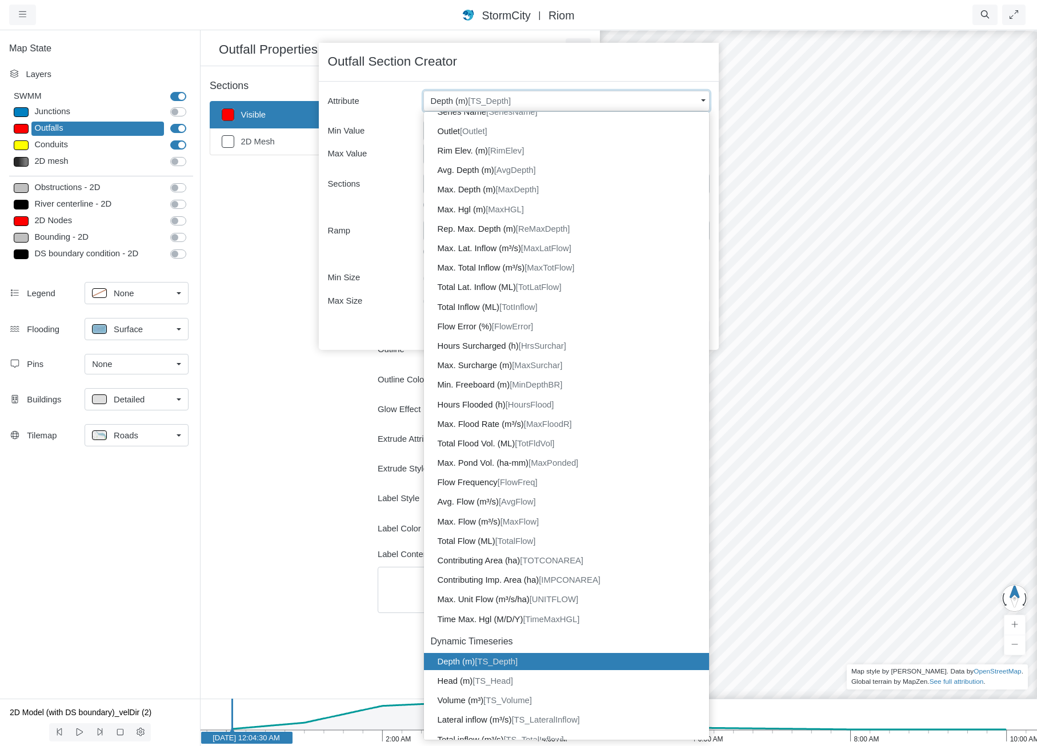
scroll to position [325, 0]
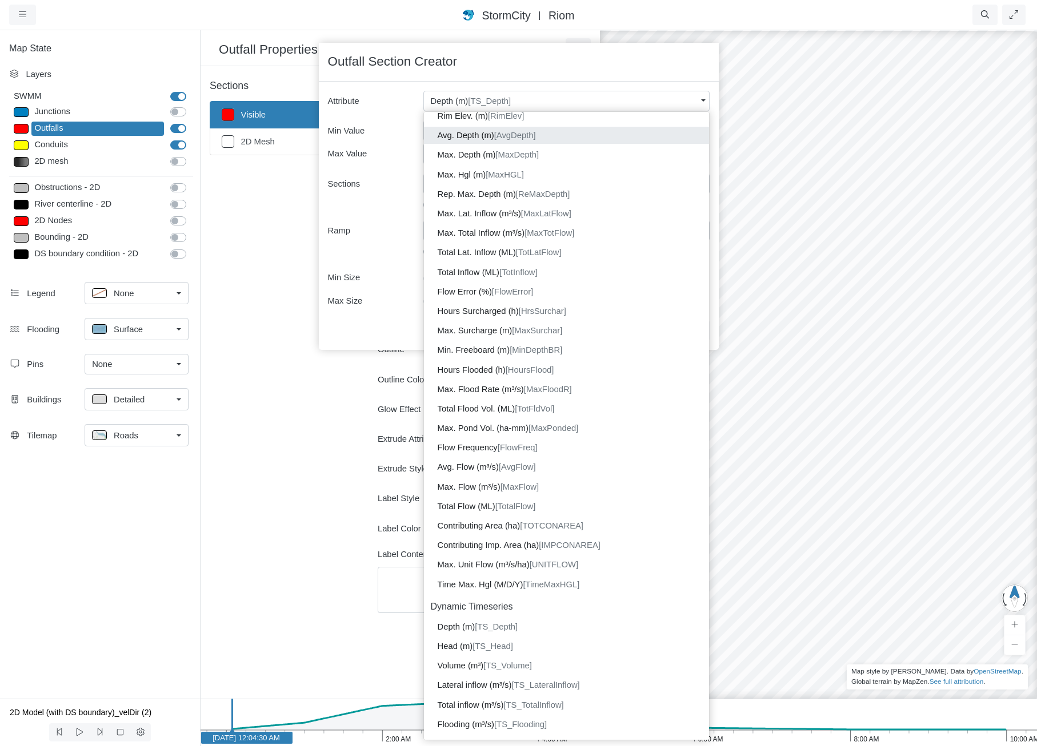
click at [502, 133] on dd "Avg. Depth (m) [AvgDepth]" at bounding box center [566, 135] width 285 height 17
type input "0.31"
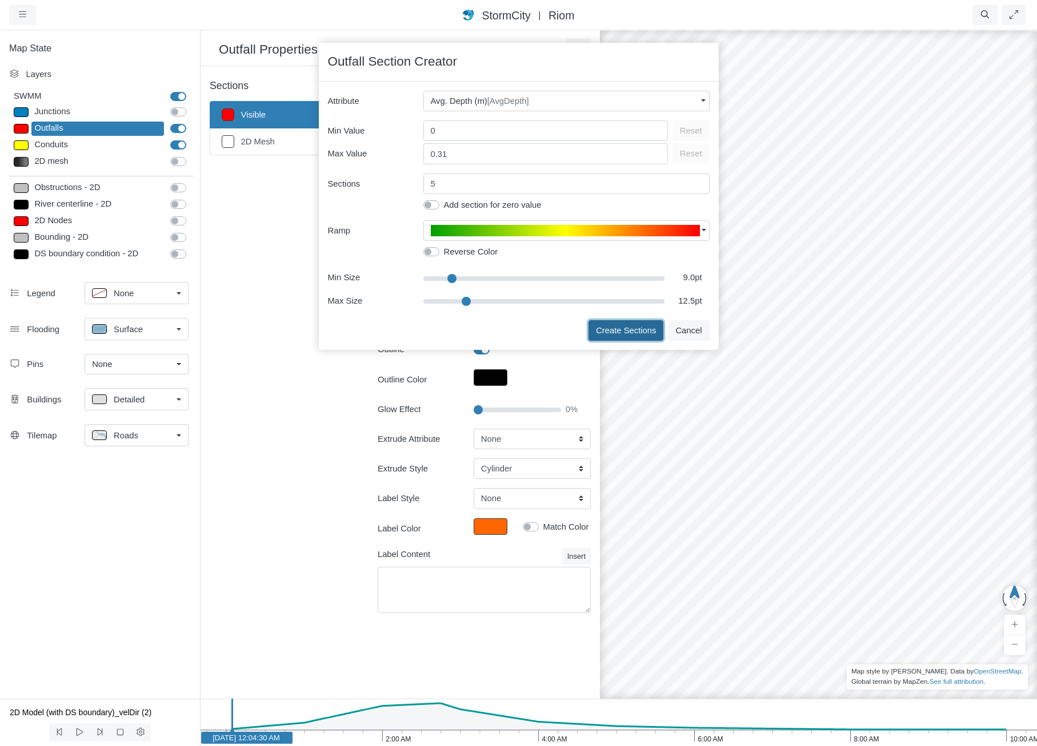
click at [621, 327] on button "Create Sections" at bounding box center [625, 330] width 75 height 21
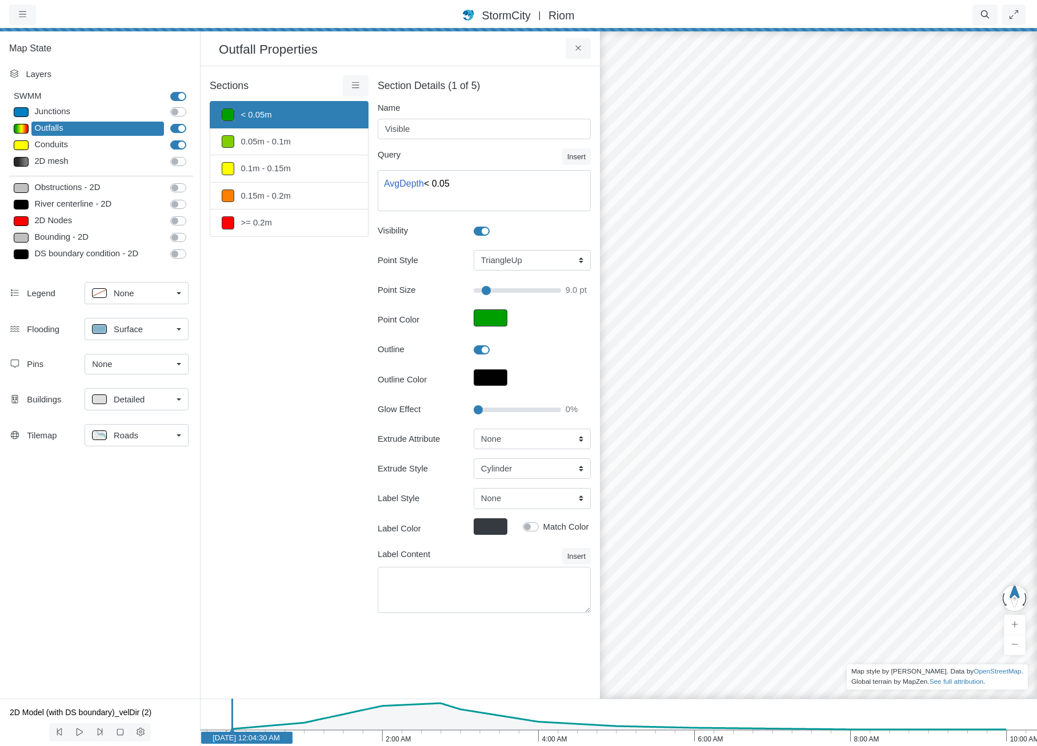
type input "< 0.05m"
type textarea "AvgDepth < 0.05"
type input "9"
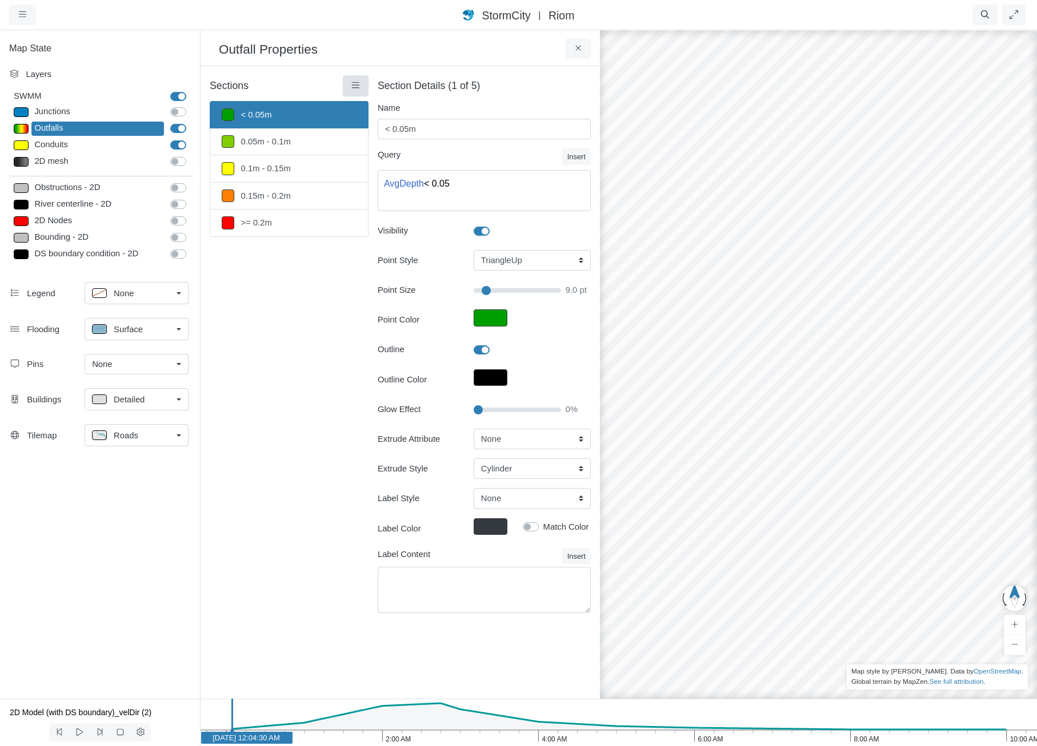
click at [367, 90] on div "Sections < 0.05m 0.05m - 0.1m 0.1m - 0.15m 0.15m - 0.2m >= 0.2m Layer Details R…" at bounding box center [400, 350] width 381 height 551
click at [365, 87] on link at bounding box center [356, 85] width 26 height 21
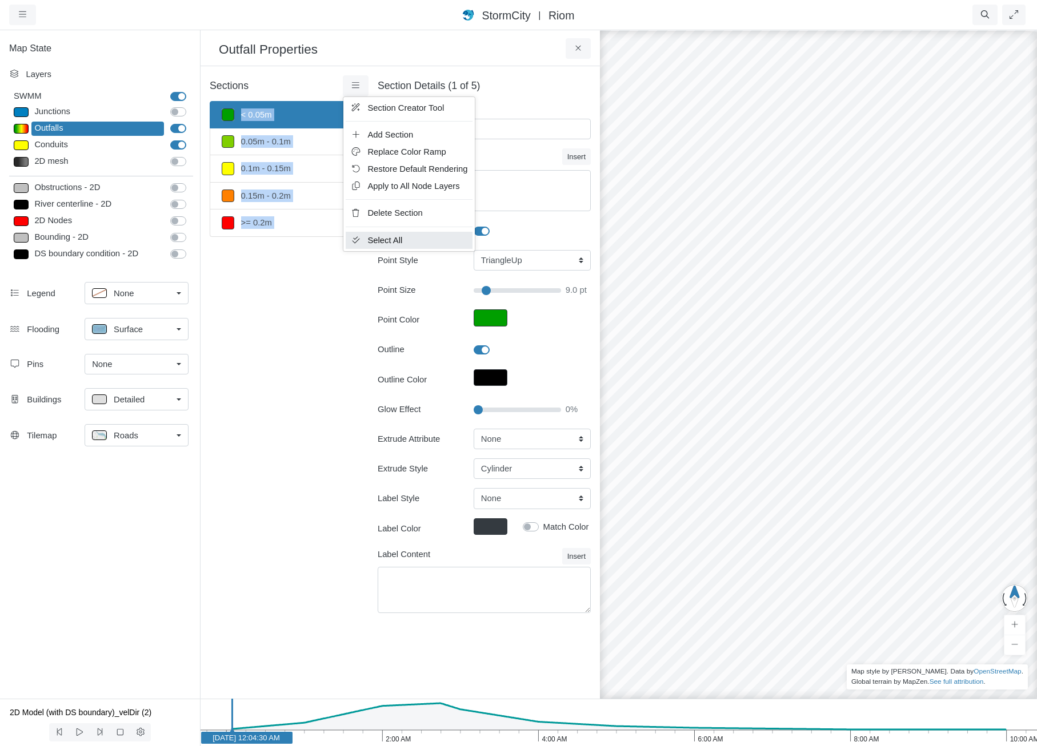
click at [378, 237] on span "Select All" at bounding box center [384, 240] width 35 height 9
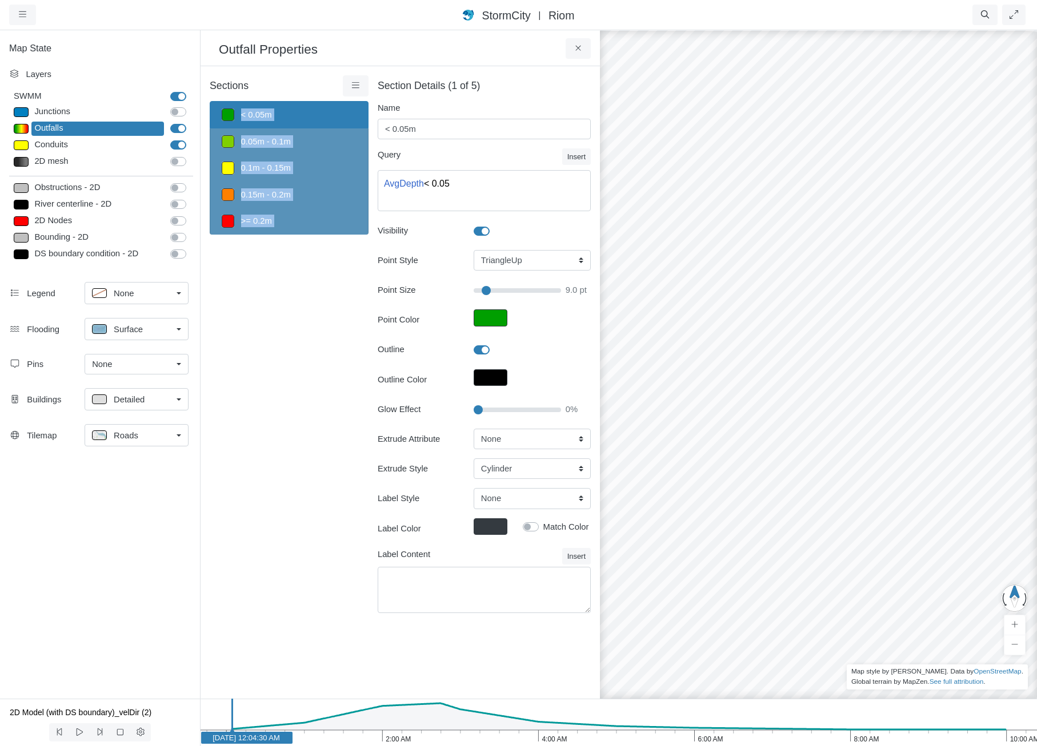
click at [292, 312] on div "Sections < 0.05m 0.05m - 0.1m 0.1m - 0.15m 0.15m - 0.2m >= 0.2m Layer Details R…" at bounding box center [289, 350] width 159 height 551
drag, startPoint x: 478, startPoint y: 409, endPoint x: 487, endPoint y: 411, distance: 8.7
type input "10"
click at [487, 411] on input "Glow Effect" at bounding box center [516, 410] width 87 height 13
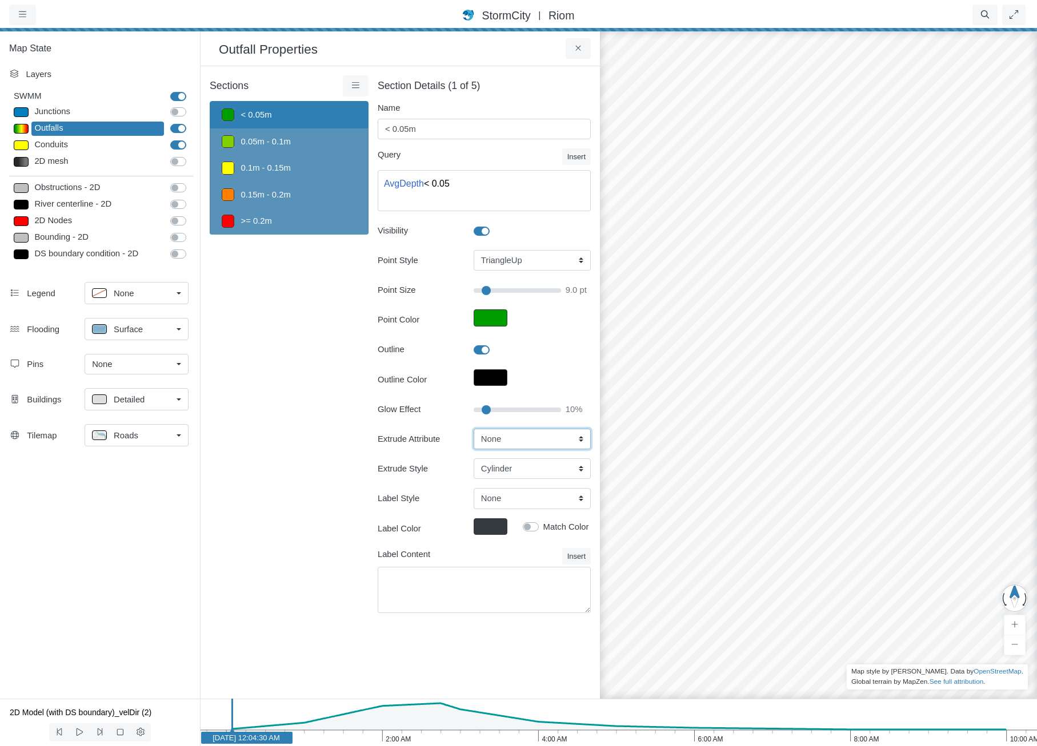
type input "9"
click at [501, 439] on select "None Fixed Height X-Coordinate Y-Coordinate Invert El. Fixed Stage Rim Elev. Av…" at bounding box center [531, 439] width 117 height 21
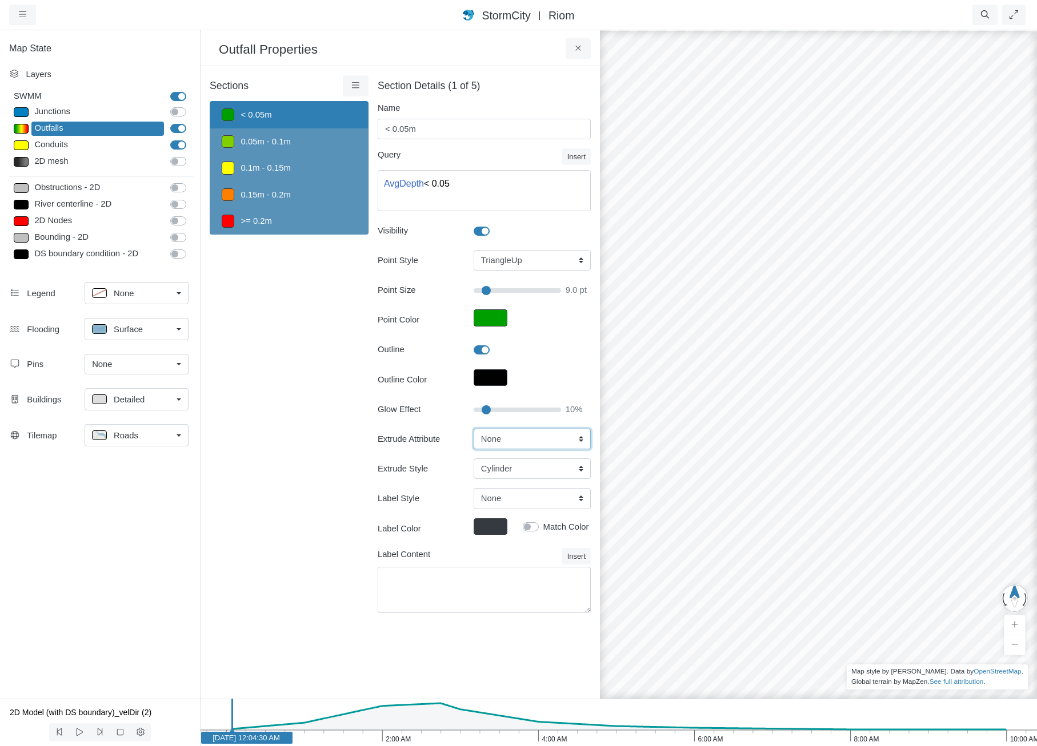
select select "AvgDepth"
click at [473, 429] on select "None Fixed Height X-Coordinate Y-Coordinate Invert El. Fixed Stage Rim Elev. Av…" at bounding box center [531, 439] width 117 height 21
type input "9"
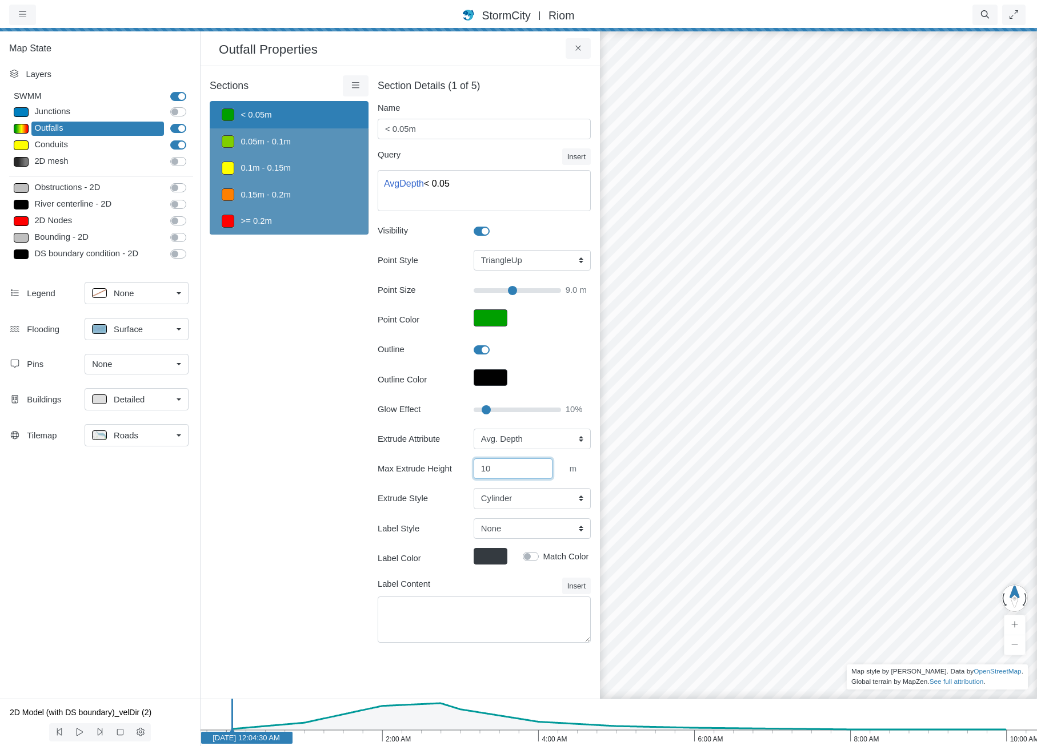
click at [552, 464] on input "10" at bounding box center [512, 469] width 79 height 21
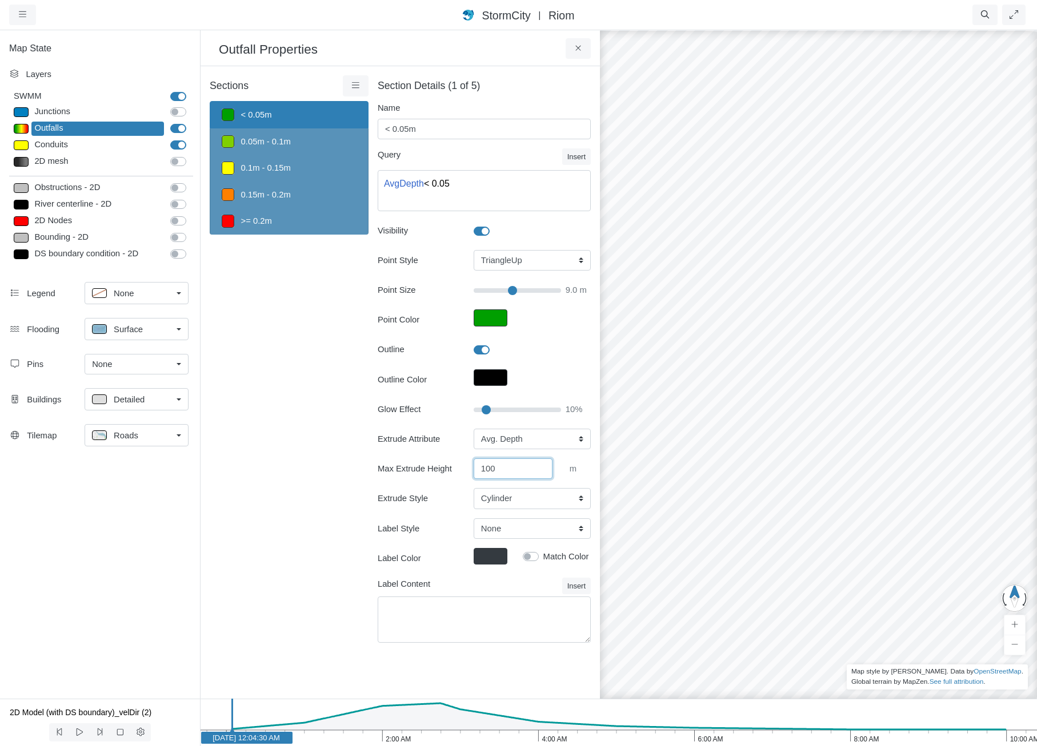
type input "100"
click at [536, 506] on select "Cylinder Hexagonal Prism Rectangular Prism Sphere" at bounding box center [531, 498] width 117 height 21
click at [536, 496] on select "Cylinder Hexagonal Prism Rectangular Prism Sphere" at bounding box center [531, 498] width 117 height 21
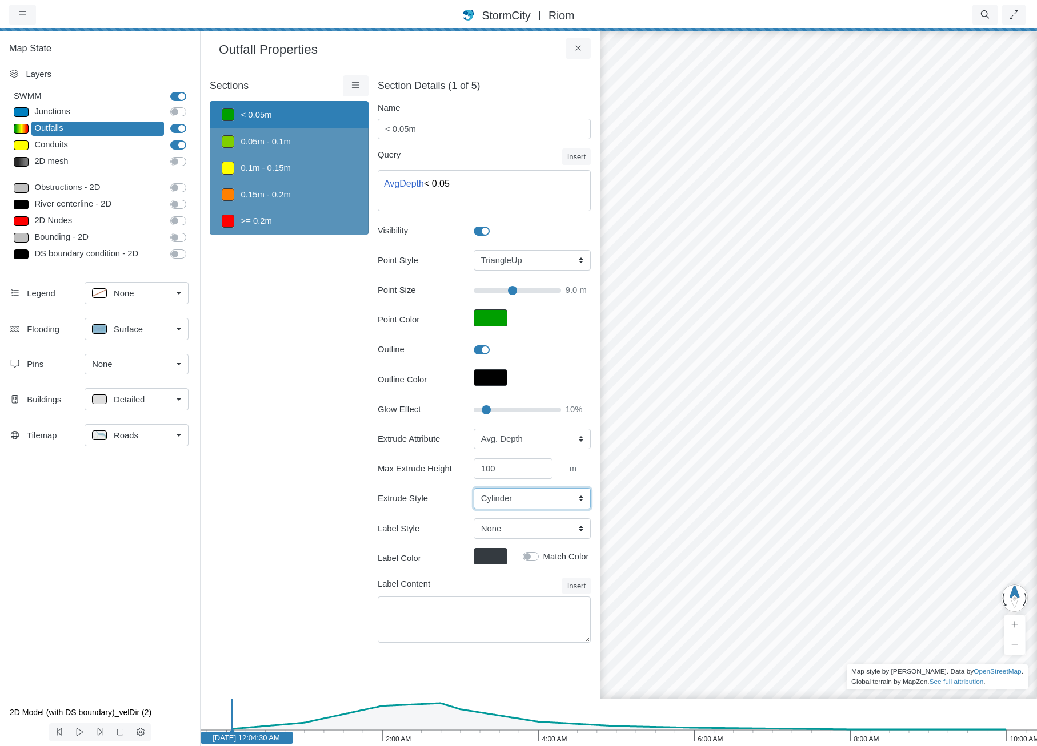
type input "9"
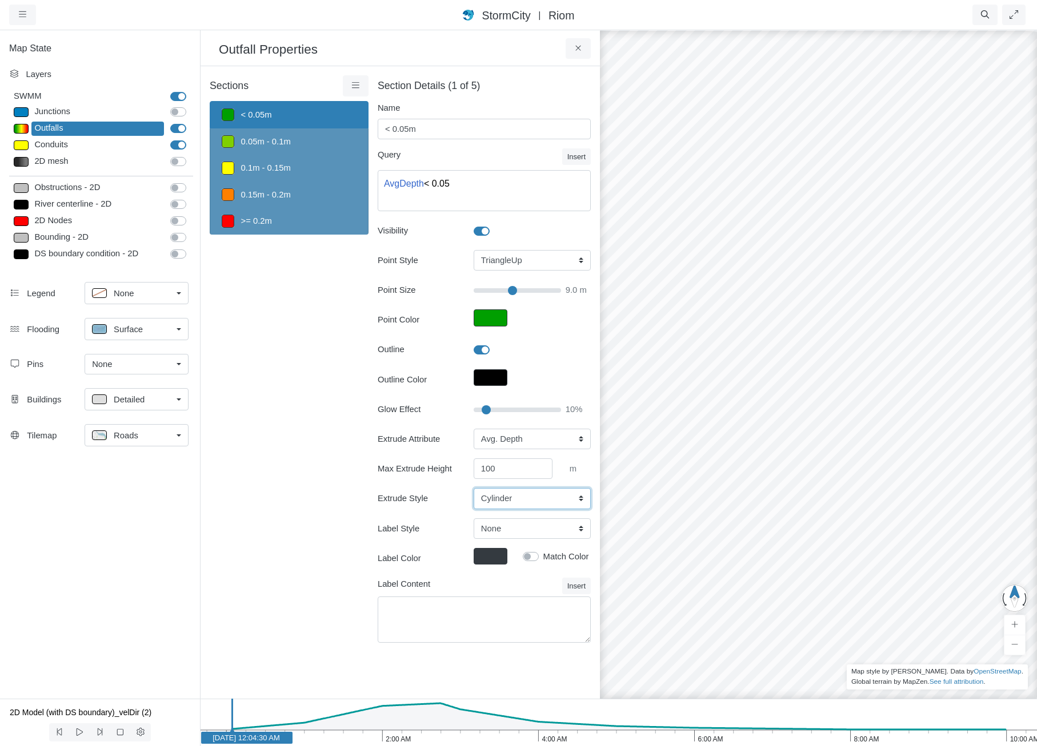
click at [531, 504] on select "Cylinder Hexagonal Prism Rectangular Prism Sphere" at bounding box center [531, 498] width 117 height 21
select select "SPH"
click at [473, 488] on select "Cylinder Hexagonal Prism Rectangular Prism Sphere" at bounding box center [531, 498] width 117 height 21
type input "9"
click at [292, 419] on div "Sections < 0.05m 0.05m - 0.1m 0.1m - 0.15m 0.15m - 0.2m >= 0.2m Layer Details R…" at bounding box center [289, 365] width 159 height 581
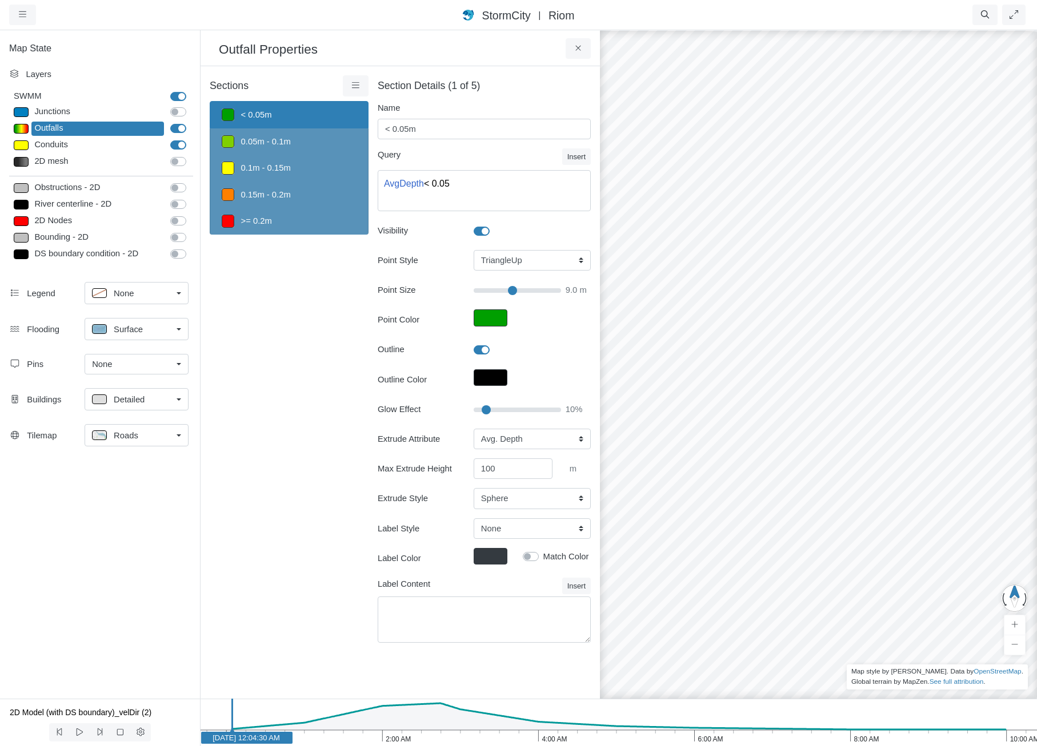
click at [140, 400] on span "Detailed" at bounding box center [129, 399] width 31 height 13
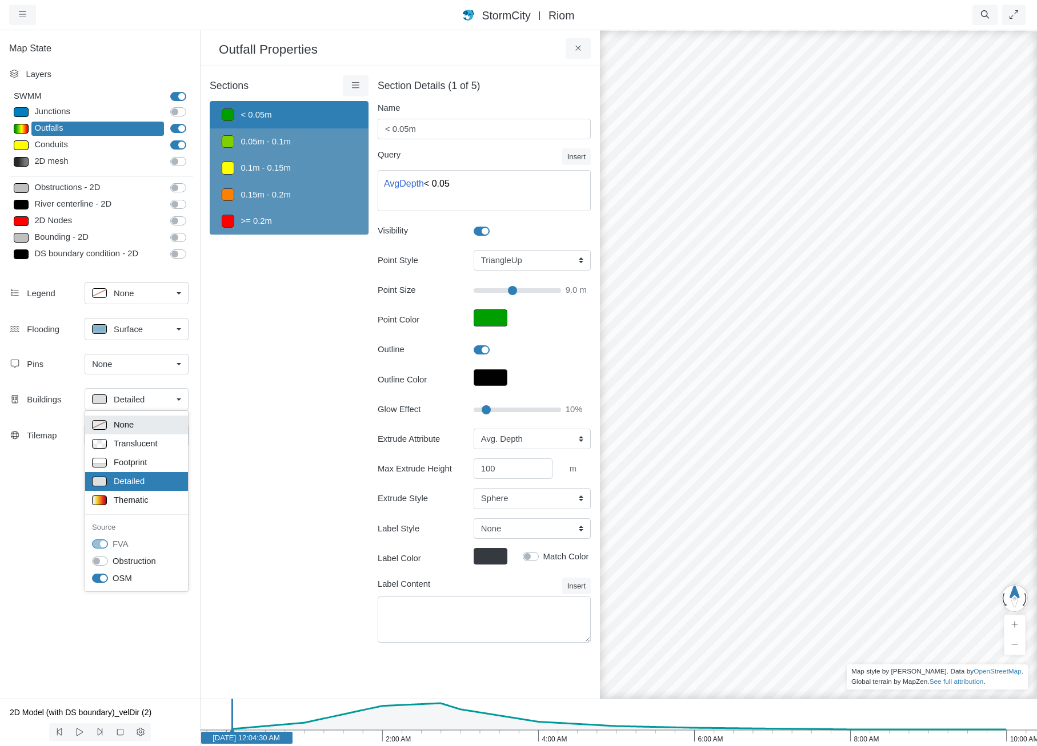
drag, startPoint x: 144, startPoint y: 415, endPoint x: 150, endPoint y: 421, distance: 8.6
click at [150, 421] on ul "None Translucent Footprint Detailed Thematic Source FVA Obstruction OSM" at bounding box center [137, 502] width 104 height 182
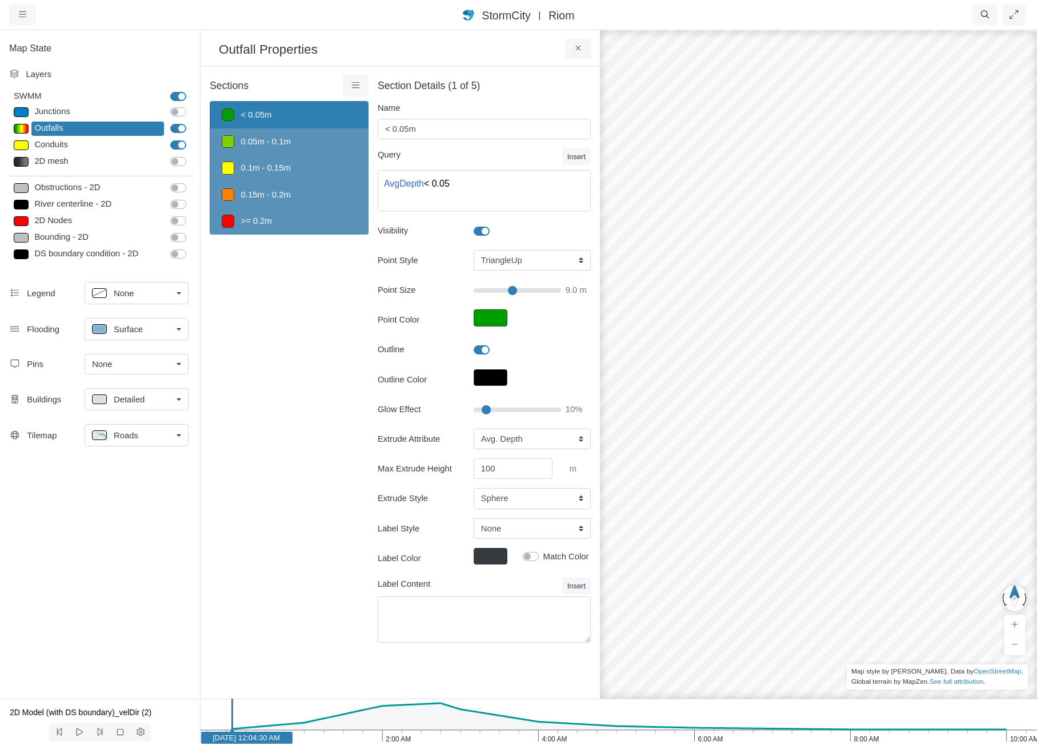
click at [150, 421] on div "Tilemap Roads None Roads Roads Dark Satellite Watercolor Solid Color Elevation …" at bounding box center [100, 438] width 200 height 36
click at [149, 401] on div "Detailed" at bounding box center [132, 399] width 80 height 14
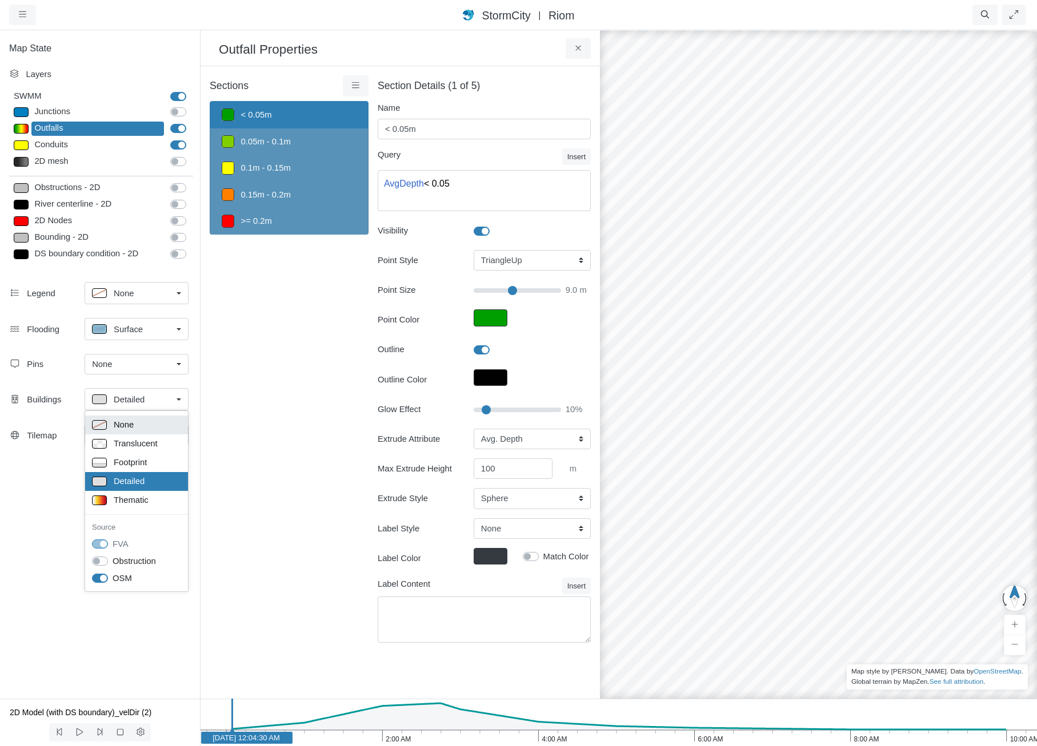
click at [149, 431] on div "None" at bounding box center [136, 425] width 89 height 14
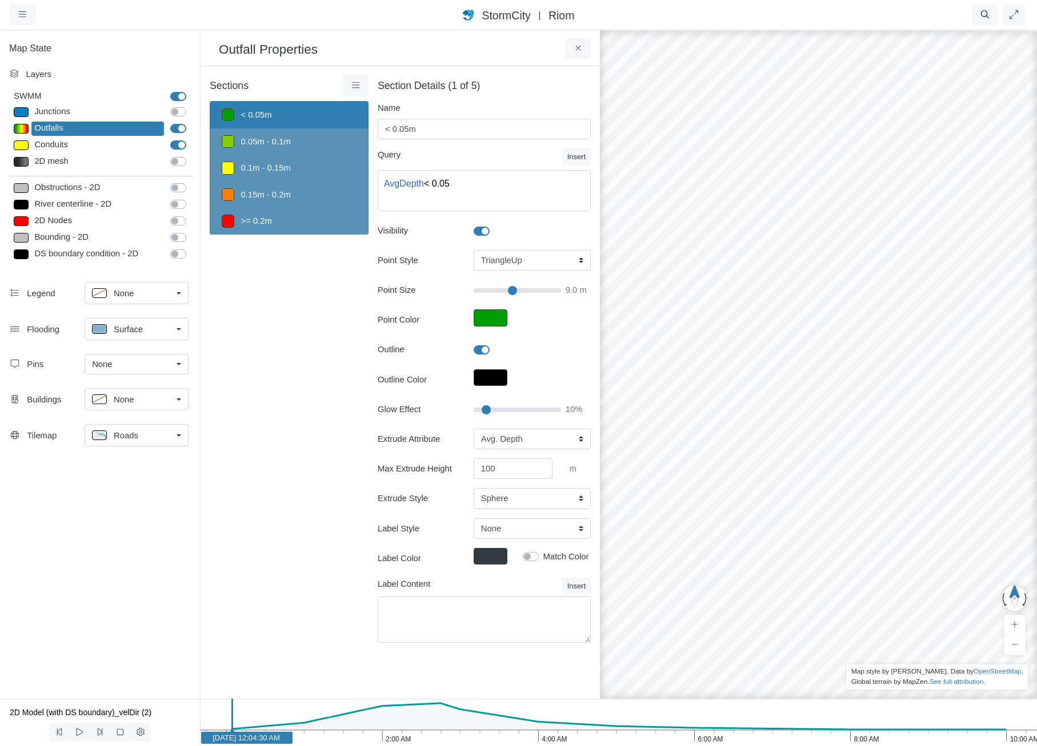
click at [148, 441] on div "Roads" at bounding box center [132, 435] width 80 height 14
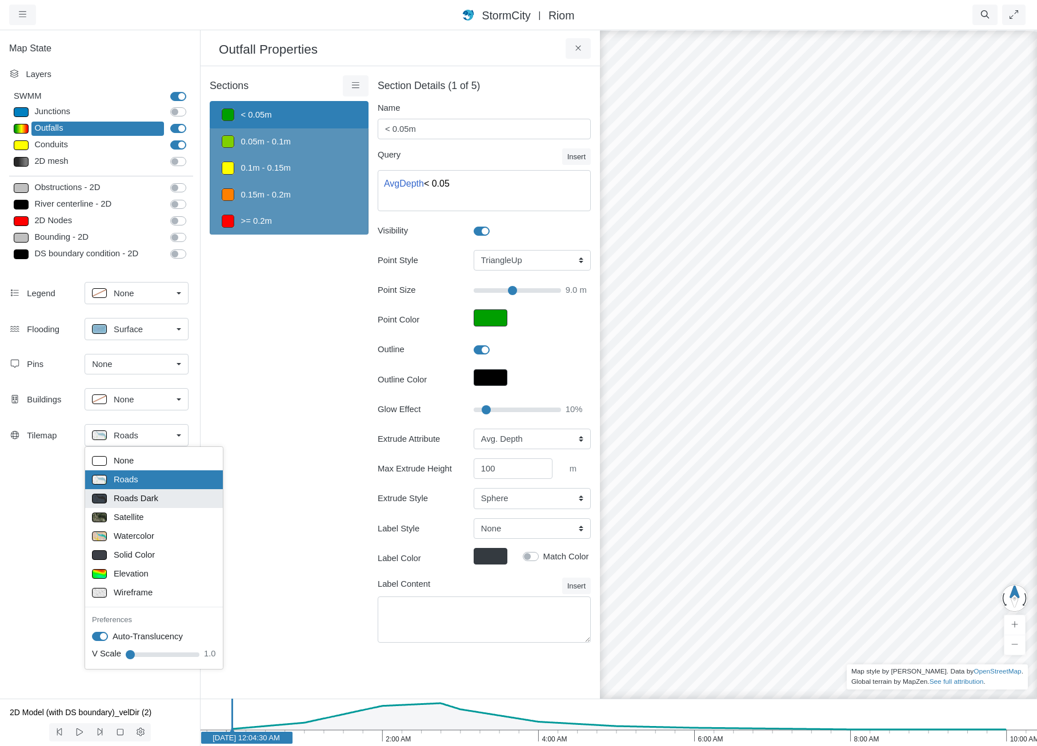
click at [149, 501] on span "Roads Dark" at bounding box center [136, 498] width 45 height 13
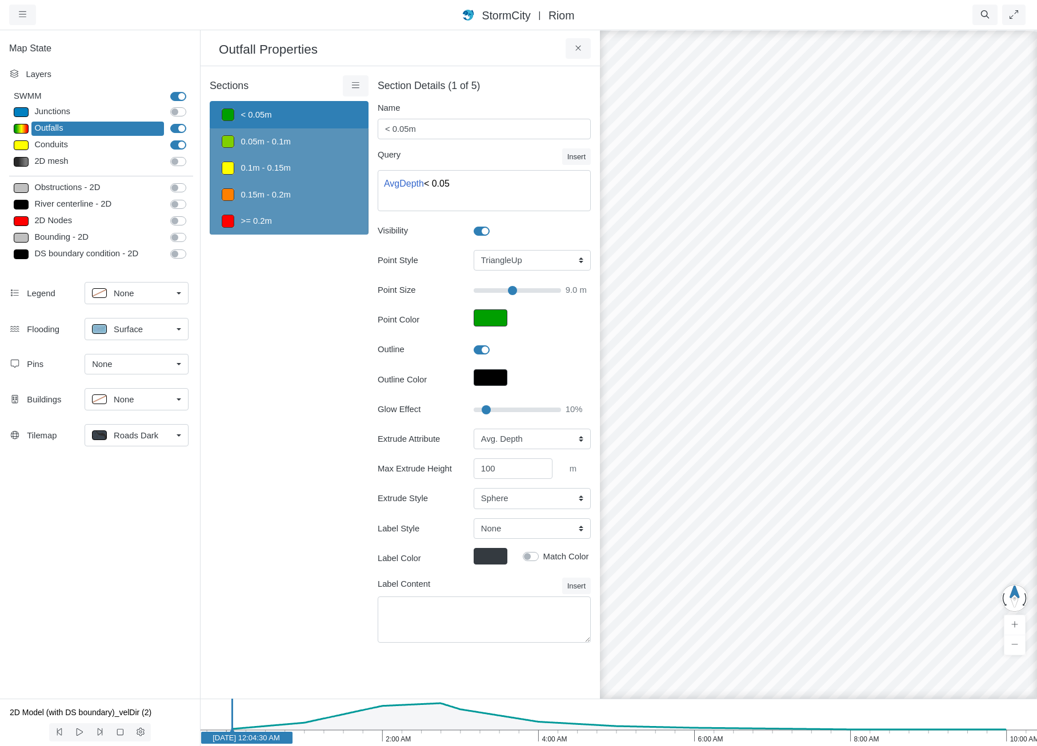
click at [117, 332] on span "Surface" at bounding box center [128, 329] width 29 height 13
click at [158, 413] on div "Isopleth" at bounding box center [136, 411] width 89 height 14
click at [440, 737] on icon "10:00 AM 8:00 AM 6:00 AM 4:00 AM 2:00 AM Jan 30, 2012 Jan 30, 2012 12:04:30 AM" at bounding box center [618, 722] width 837 height 47
drag, startPoint x: 851, startPoint y: 481, endPoint x: 926, endPoint y: 406, distance: 106.2
drag, startPoint x: 801, startPoint y: 398, endPoint x: 1039, endPoint y: 471, distance: 249.5
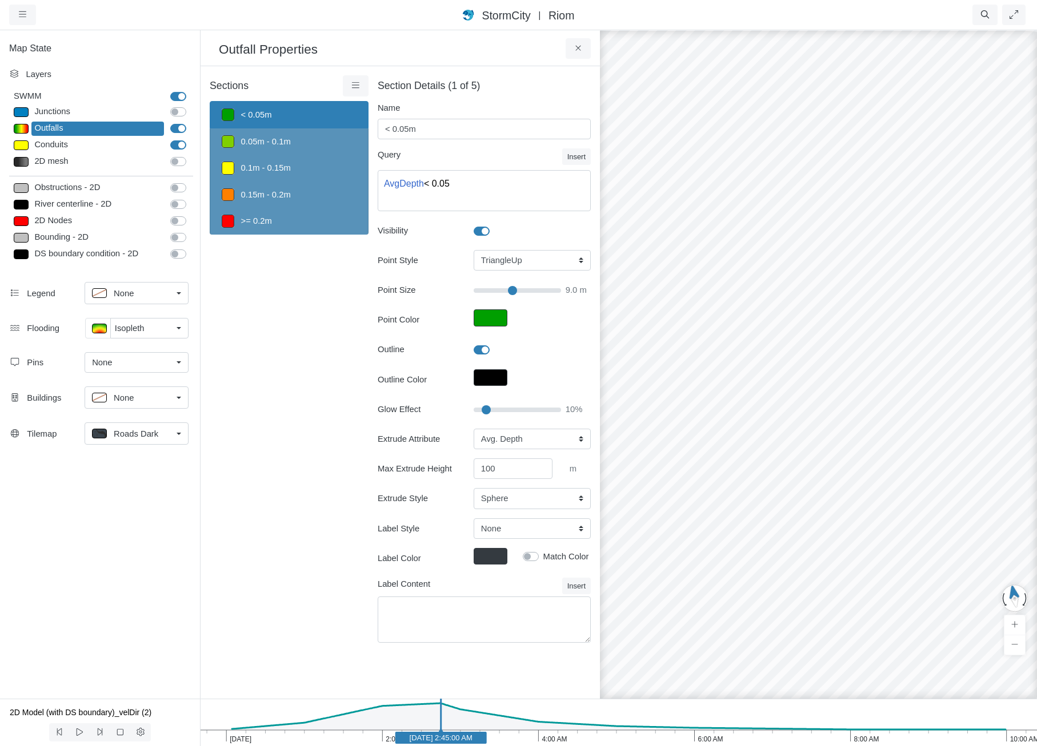
click at [1036, 0] on html "Version 1.25.10835 [DATE] 8:00:00 P.M. Critical Infrastructure Chemical Commerc…" at bounding box center [518, 0] width 1037 height 0
drag, startPoint x: 949, startPoint y: 467, endPoint x: 1036, endPoint y: 523, distance: 103.0
drag, startPoint x: 982, startPoint y: 420, endPoint x: 1023, endPoint y: 584, distance: 168.8
click at [1036, 0] on html "Version 1.25.10835 [DATE] 8:00:00 P.M. Critical Infrastructure Chemical Commerc…" at bounding box center [518, 0] width 1037 height 0
drag, startPoint x: 988, startPoint y: 524, endPoint x: 749, endPoint y: 443, distance: 251.9
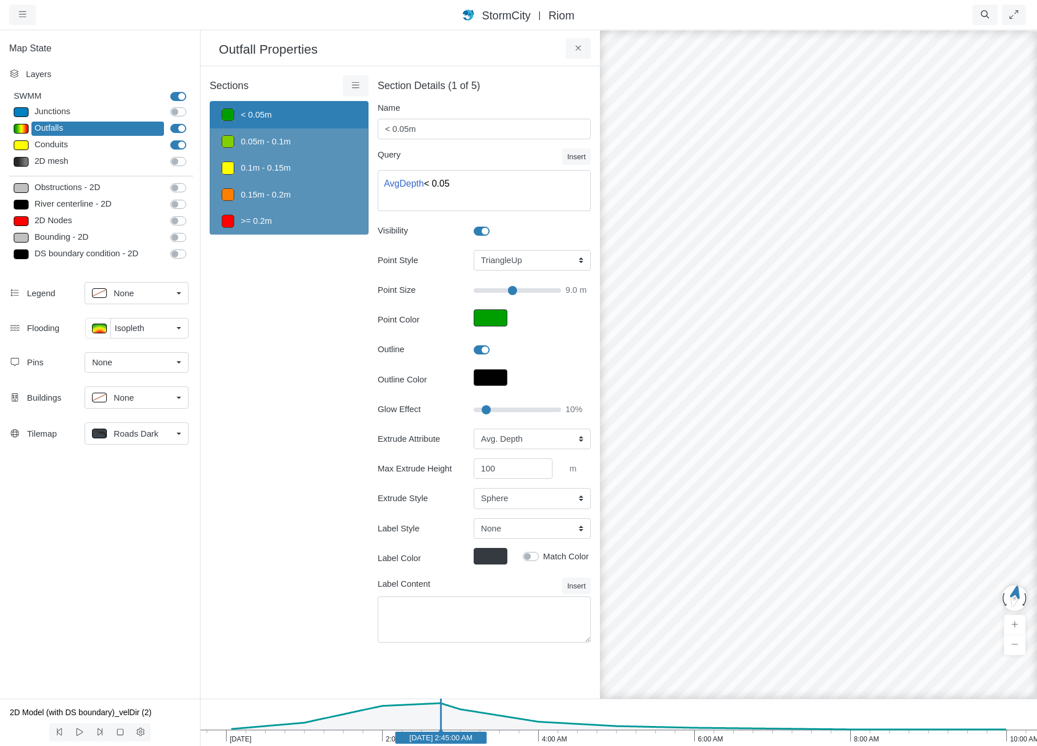
drag, startPoint x: 851, startPoint y: 446, endPoint x: 833, endPoint y: 479, distance: 37.8
click at [833, 479] on div at bounding box center [818, 387] width 1037 height 717
drag, startPoint x: 889, startPoint y: 521, endPoint x: 768, endPoint y: 463, distance: 133.6
click at [496, 12] on span "StormCity" at bounding box center [505, 15] width 49 height 13
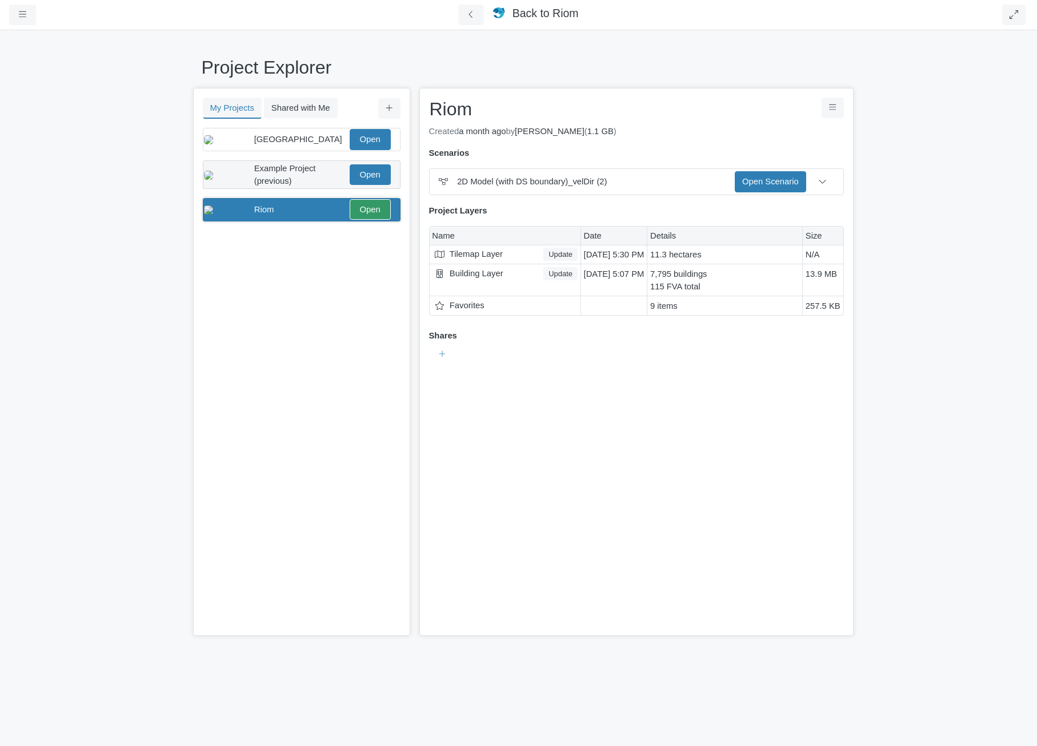
click at [324, 172] on div "Example Project (previous)" at bounding box center [300, 174] width 93 height 25
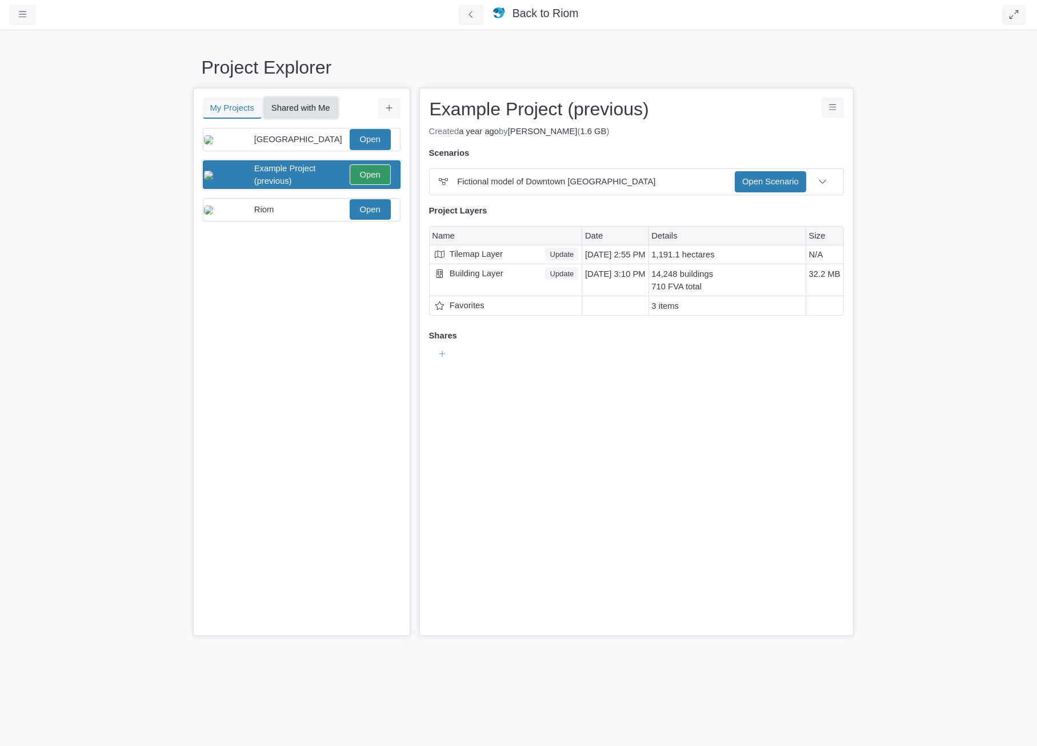
click at [290, 103] on button "Shared with Me" at bounding box center [301, 108] width 74 height 21
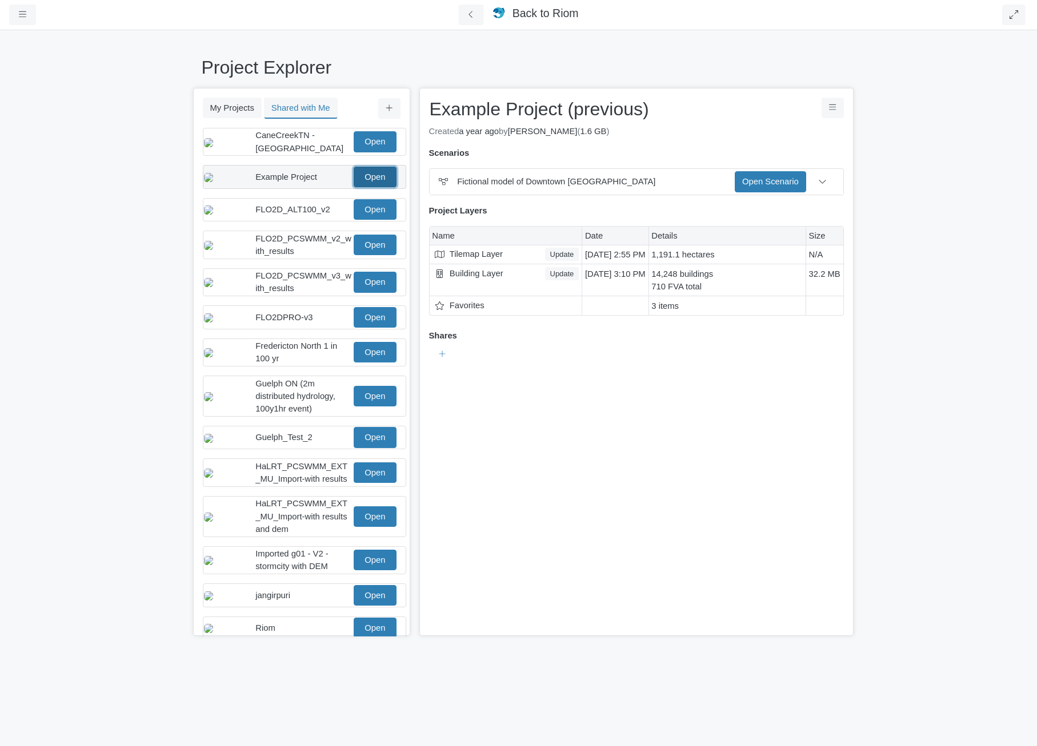
click at [366, 186] on link "Open" at bounding box center [375, 177] width 42 height 21
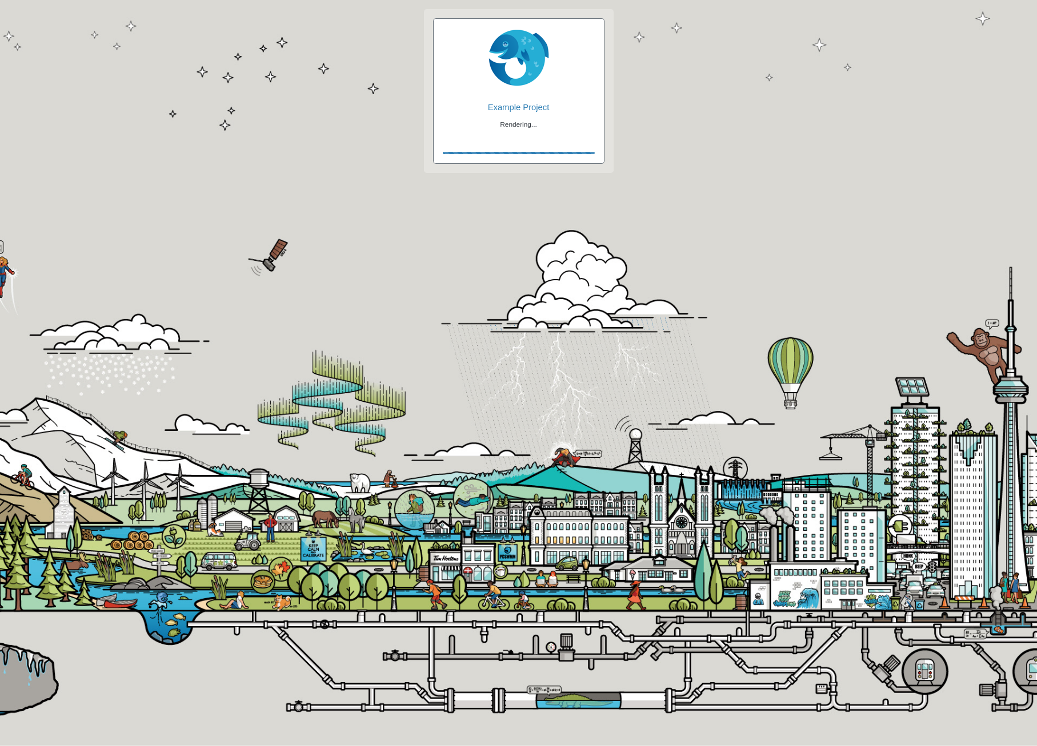
checkbox input "true"
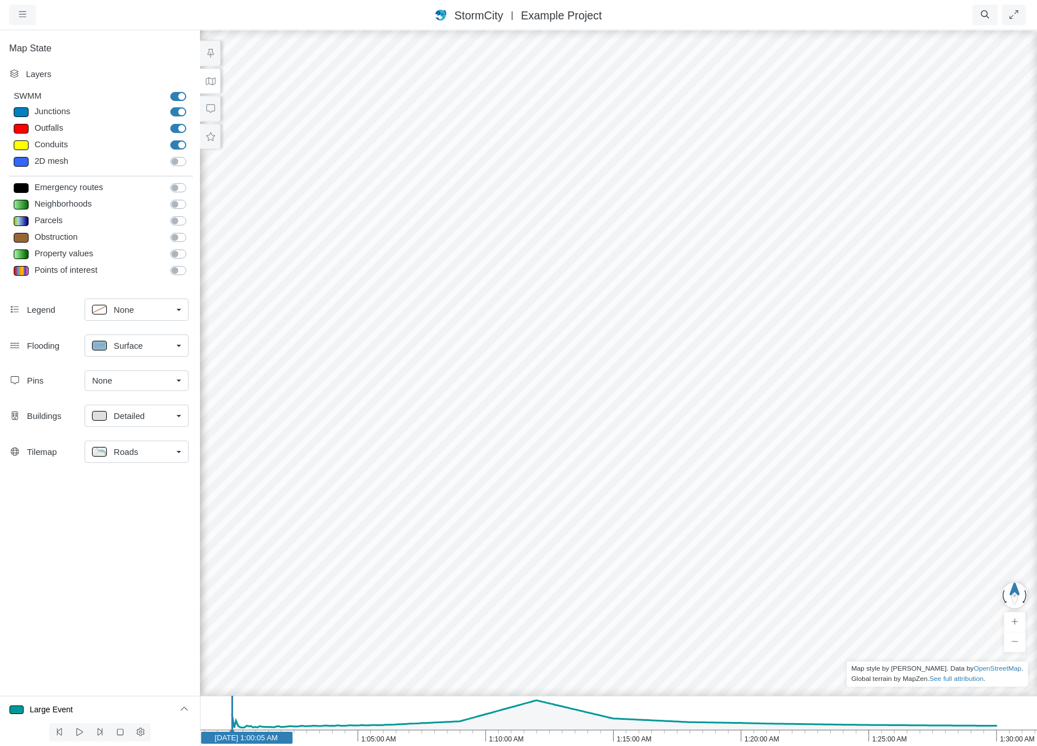
click at [540, 13] on span "Example Project" at bounding box center [561, 15] width 81 height 13
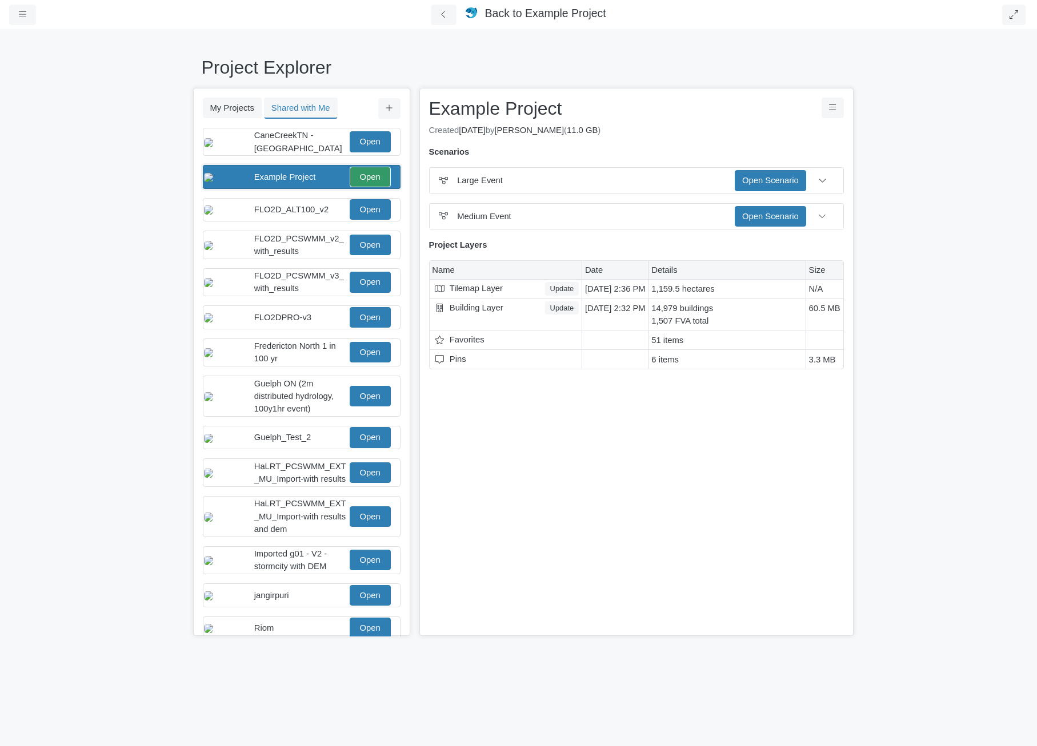
click at [540, 13] on span "Example Project" at bounding box center [565, 13] width 81 height 13
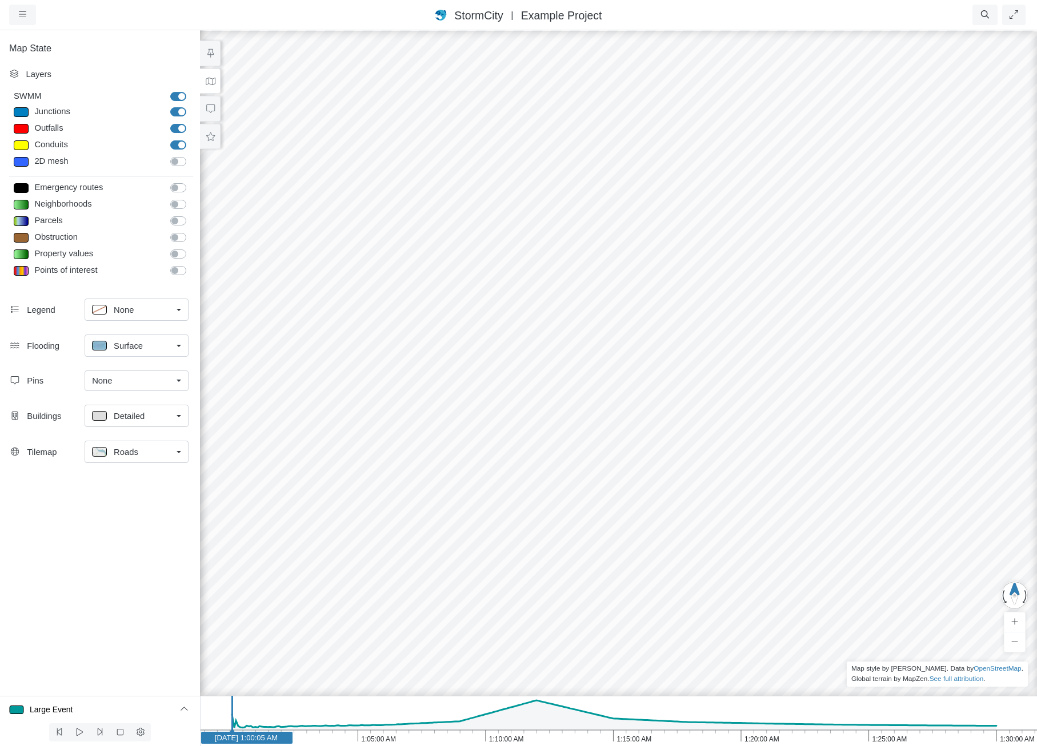
click at [191, 122] on label "Outfalls" at bounding box center [191, 122] width 0 height 0
click at [176, 127] on input "Outfalls" at bounding box center [174, 127] width 9 height 11
checkbox input "false"
click at [135, 412] on span "Detailed" at bounding box center [129, 416] width 31 height 13
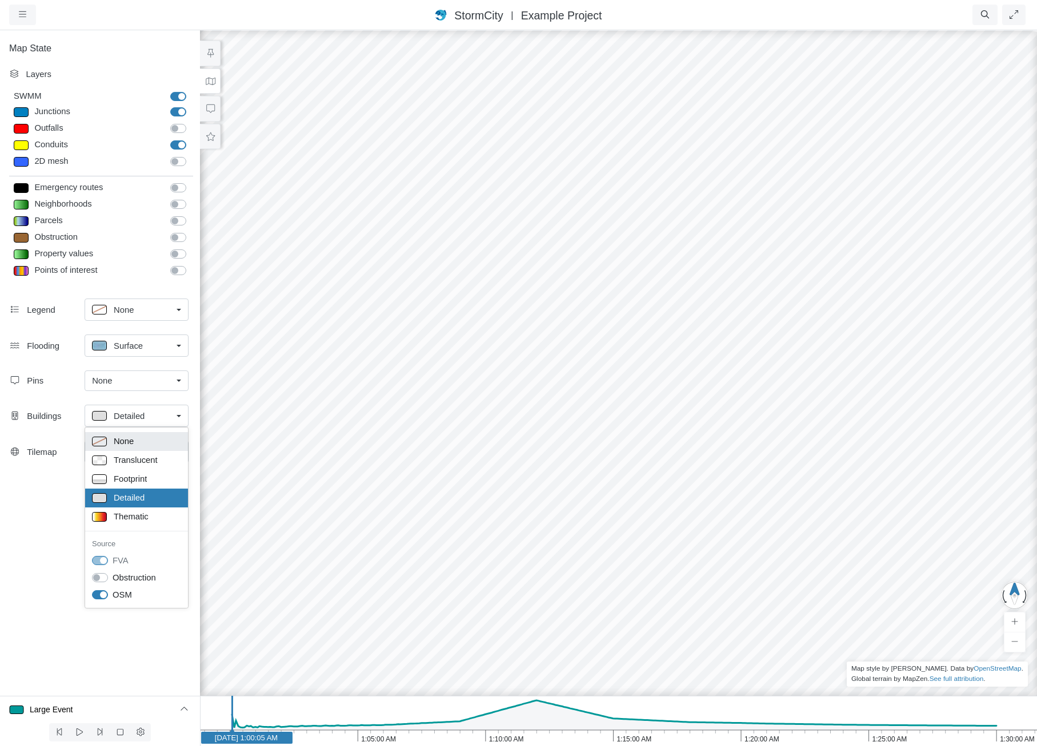
click at [148, 439] on div "None" at bounding box center [136, 442] width 89 height 14
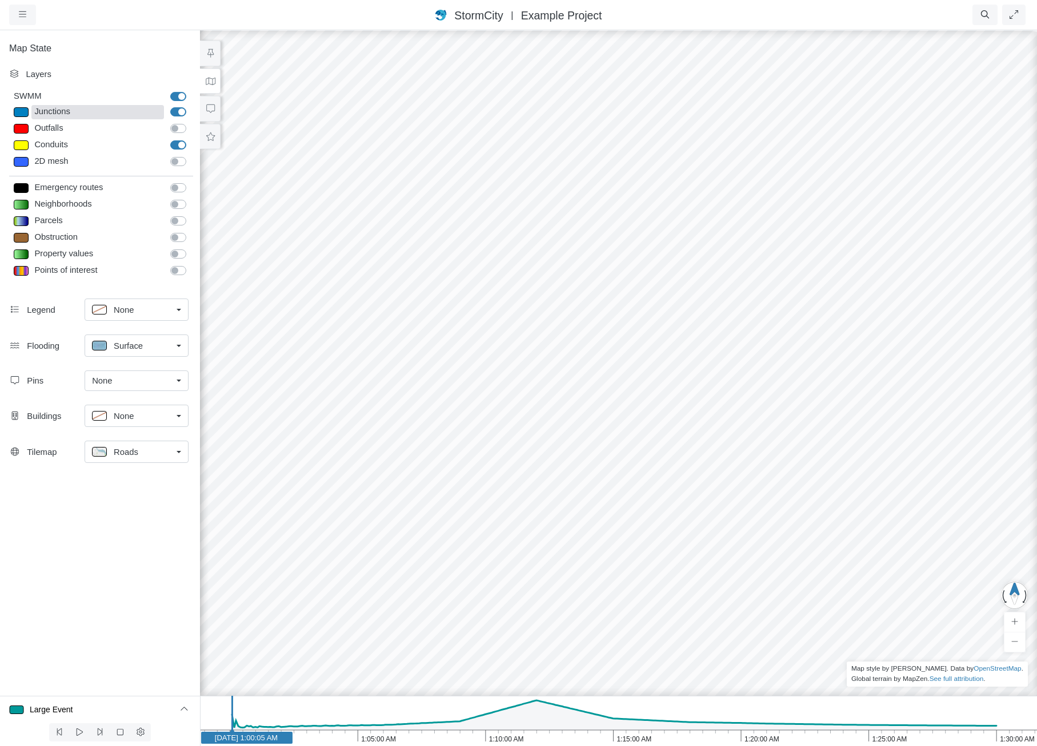
click at [57, 117] on div "Junctions" at bounding box center [97, 112] width 132 height 14
type input "Visible"
checkbox input "true"
select select "CIRCLE"
type input "7"
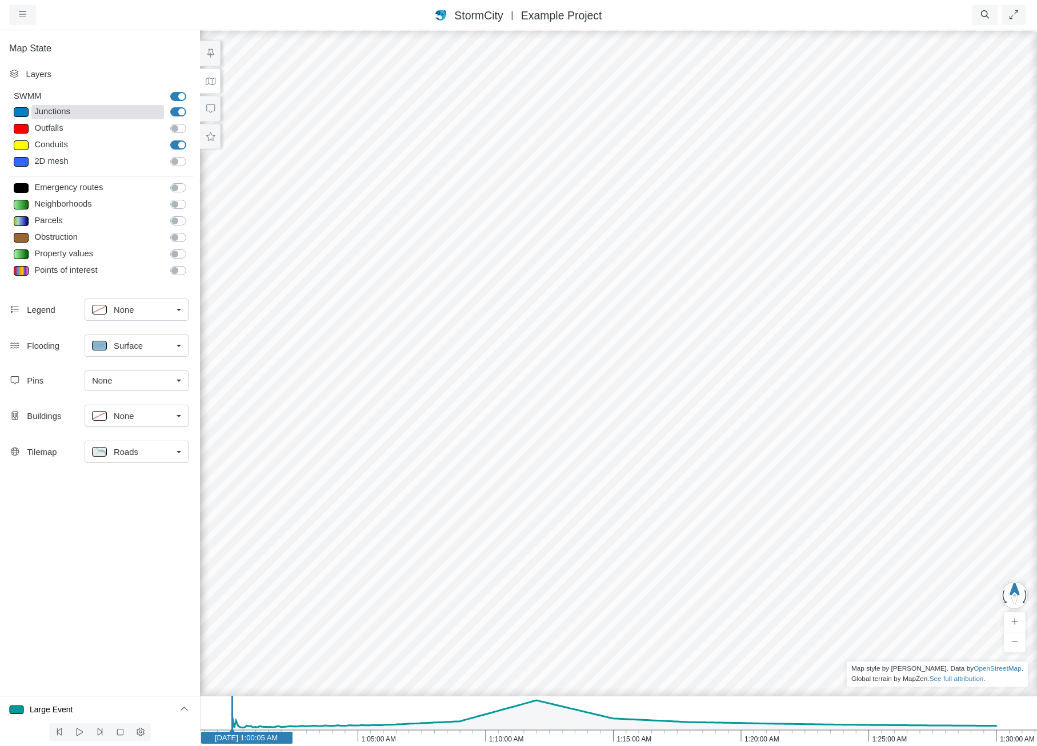
checkbox input "true"
type input "0"
select select "None"
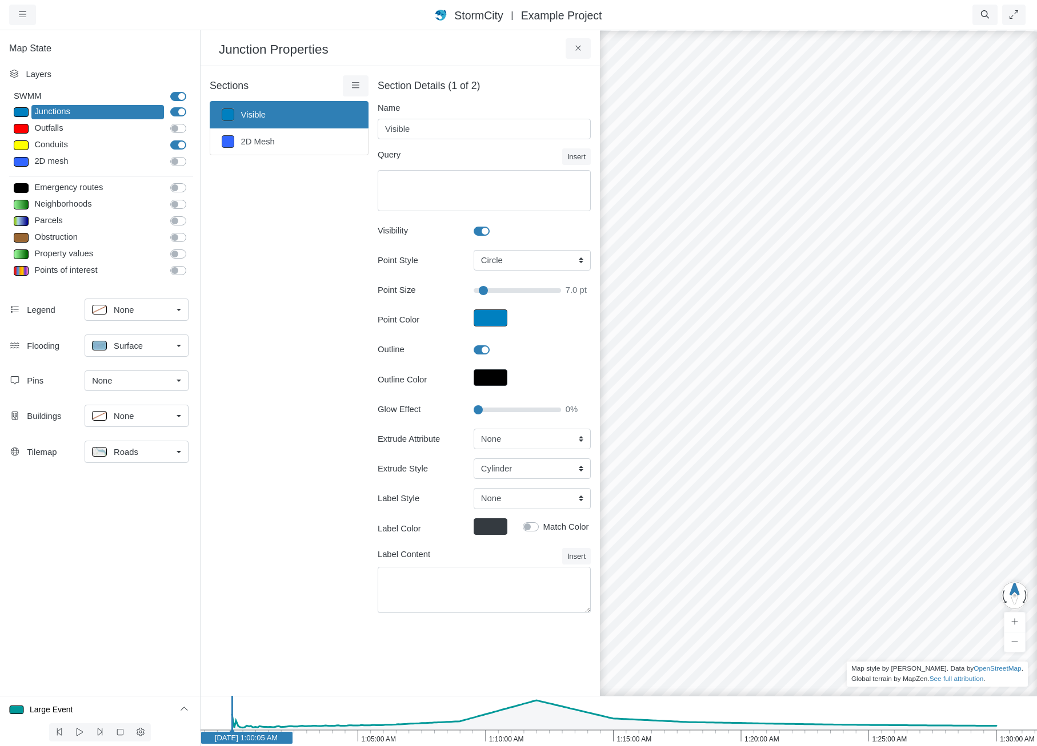
type input "7"
click at [348, 87] on link at bounding box center [356, 85] width 26 height 21
click at [367, 105] on span "Section Creator Tool" at bounding box center [405, 107] width 77 height 9
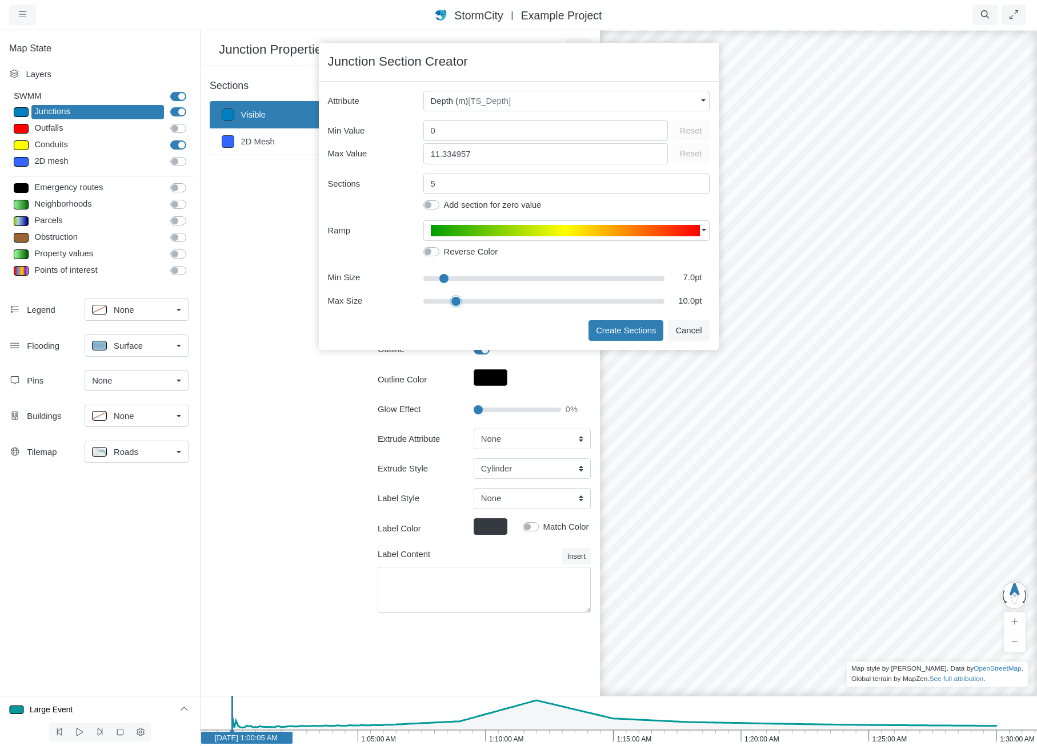
type input "10"
click at [457, 303] on input "range" at bounding box center [544, 301] width 242 height 13
click at [461, 106] on span "Depth (m) [TS_Depth]" at bounding box center [471, 101] width 81 height 13
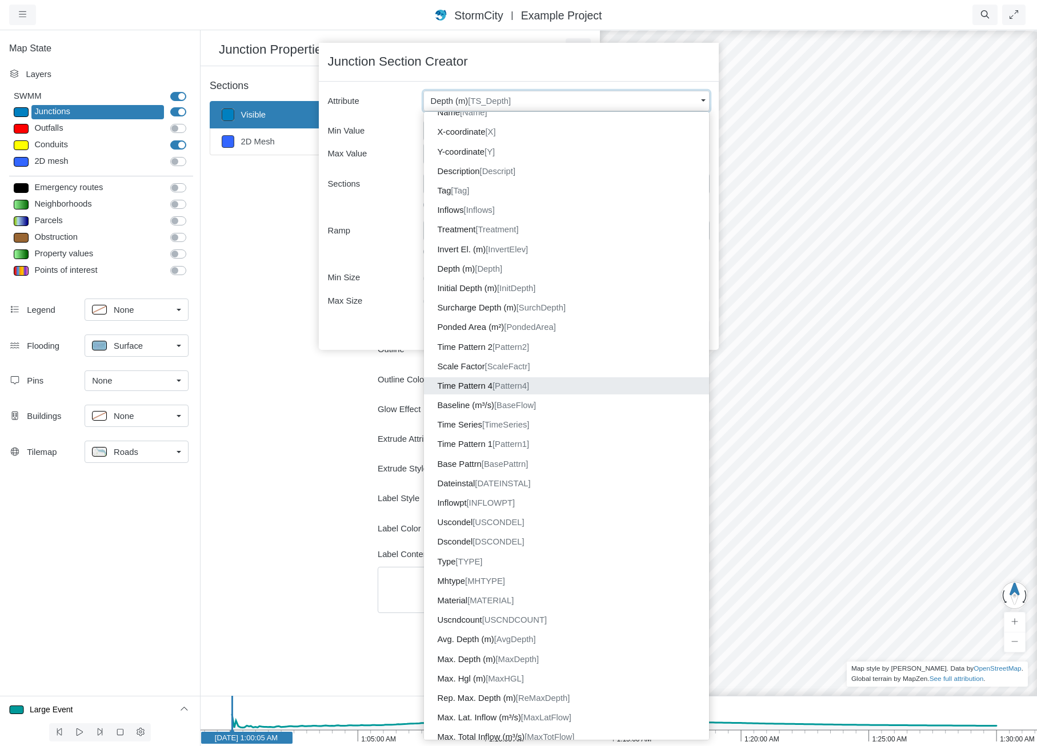
scroll to position [57, 0]
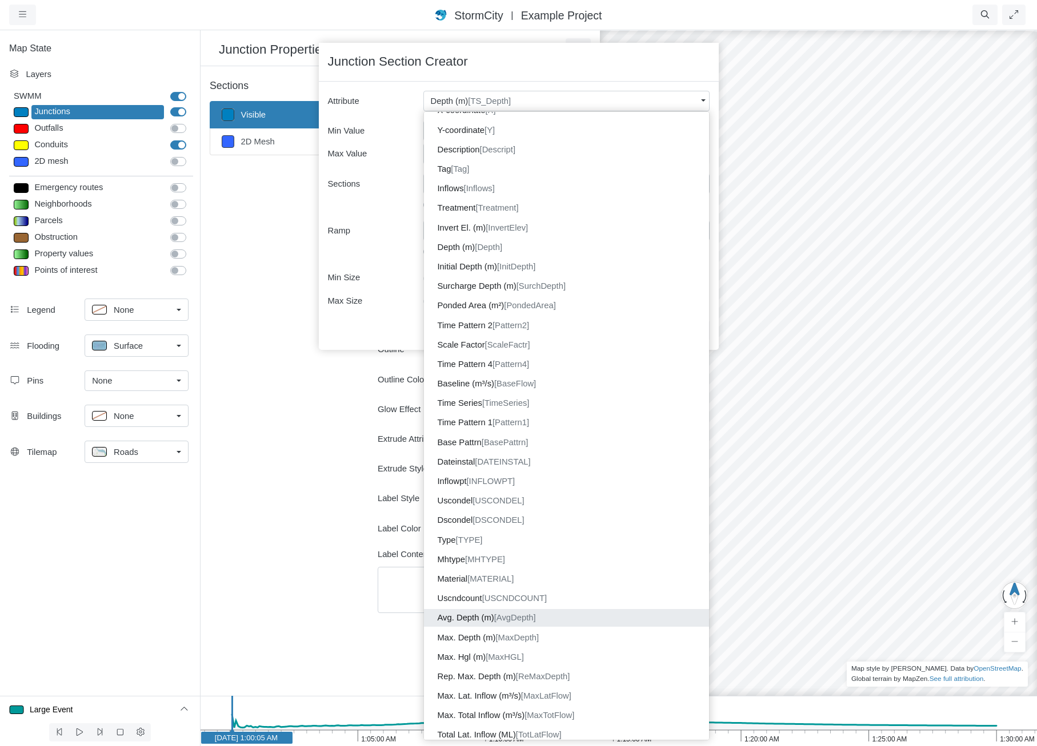
click at [499, 621] on dd "Avg. Depth (m) [AvgDepth]" at bounding box center [566, 617] width 285 height 17
type input "6.49"
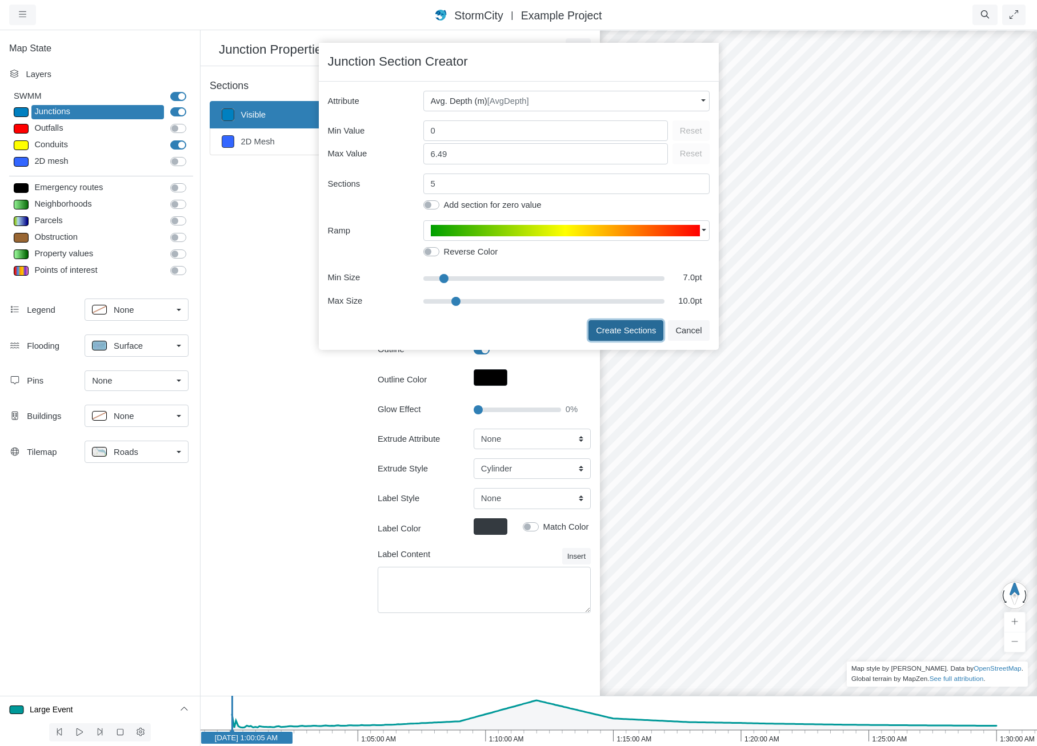
click at [630, 334] on button "Create Sections" at bounding box center [625, 330] width 75 height 21
type input "< 2m"
type textarea "AvgDepth < 2"
type input "7"
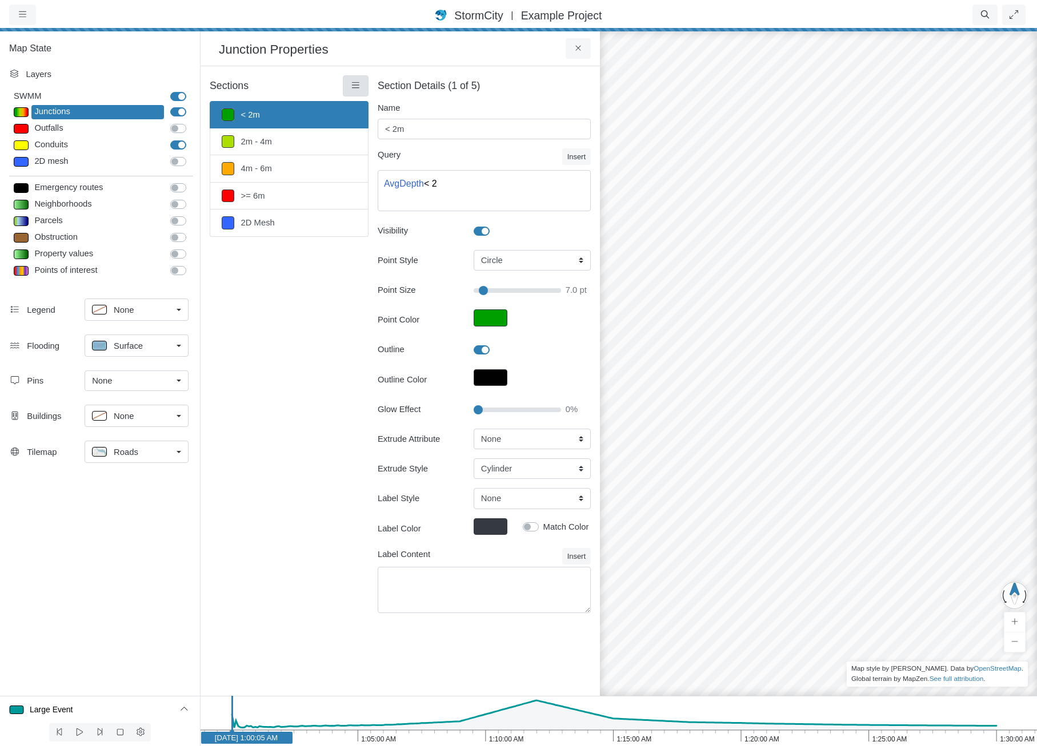
click at [360, 90] on icon at bounding box center [355, 85] width 11 height 9
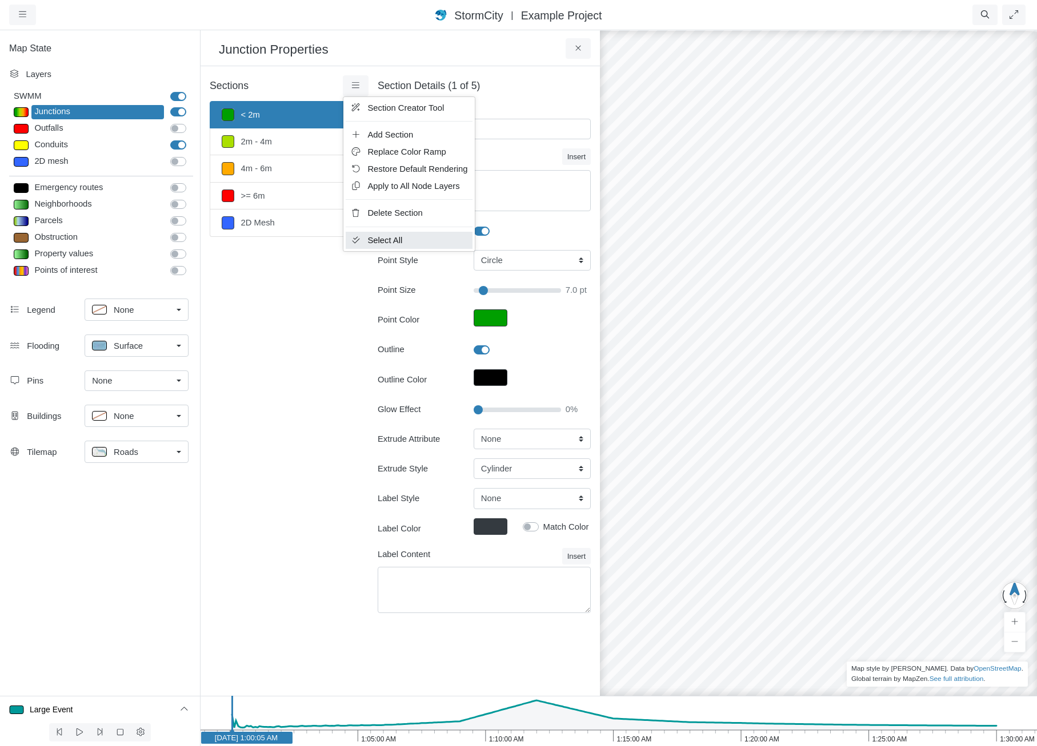
click at [404, 238] on link "Select All" at bounding box center [409, 240] width 126 height 17
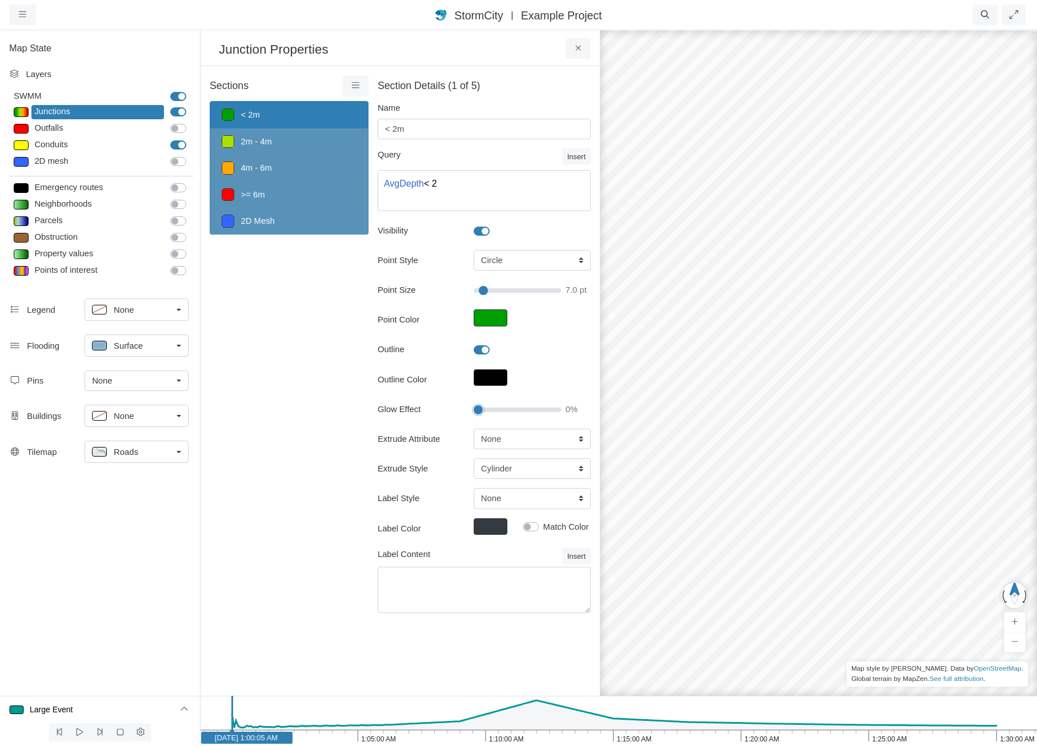
click at [482, 410] on input "Glow Effect" at bounding box center [516, 410] width 87 height 13
type input "10"
click at [487, 410] on input "Glow Effect" at bounding box center [516, 410] width 87 height 13
click at [500, 436] on select "None Fixed Height X-Coordinate Y-Coordinate Invert El. Depth Initial Depth Surc…" at bounding box center [531, 439] width 117 height 21
type input "7"
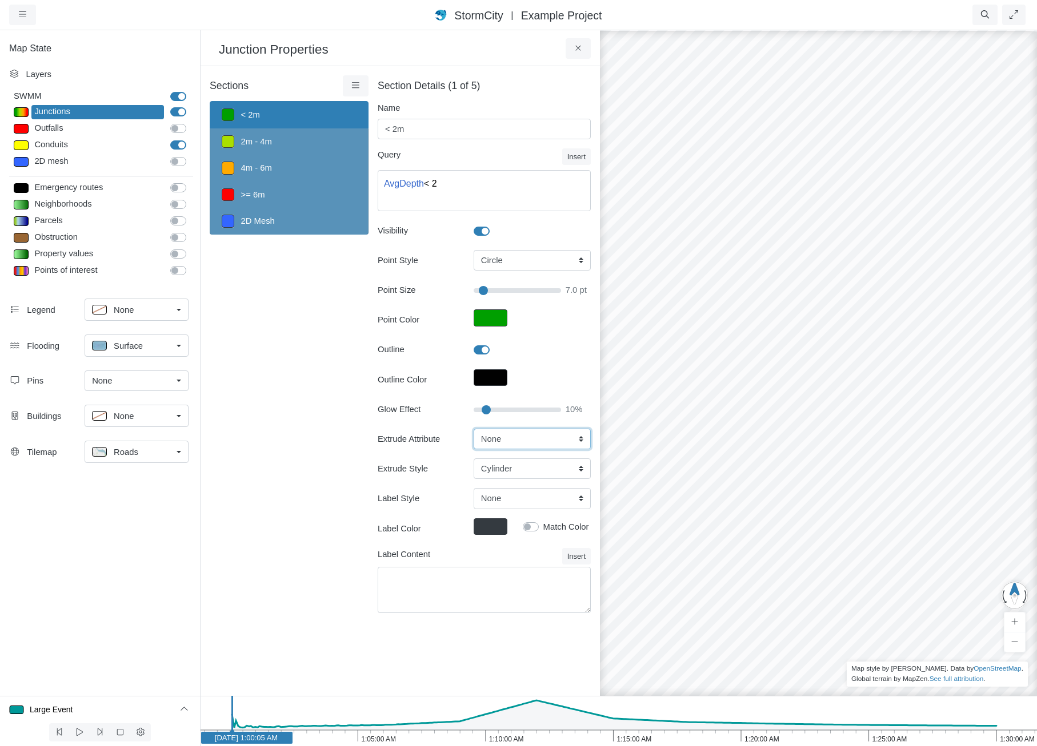
select select "AvgDepth"
click at [473, 429] on select "None Fixed Height X-Coordinate Y-Coordinate Invert El. Depth Initial Depth Surc…" at bounding box center [531, 439] width 117 height 21
type input "7"
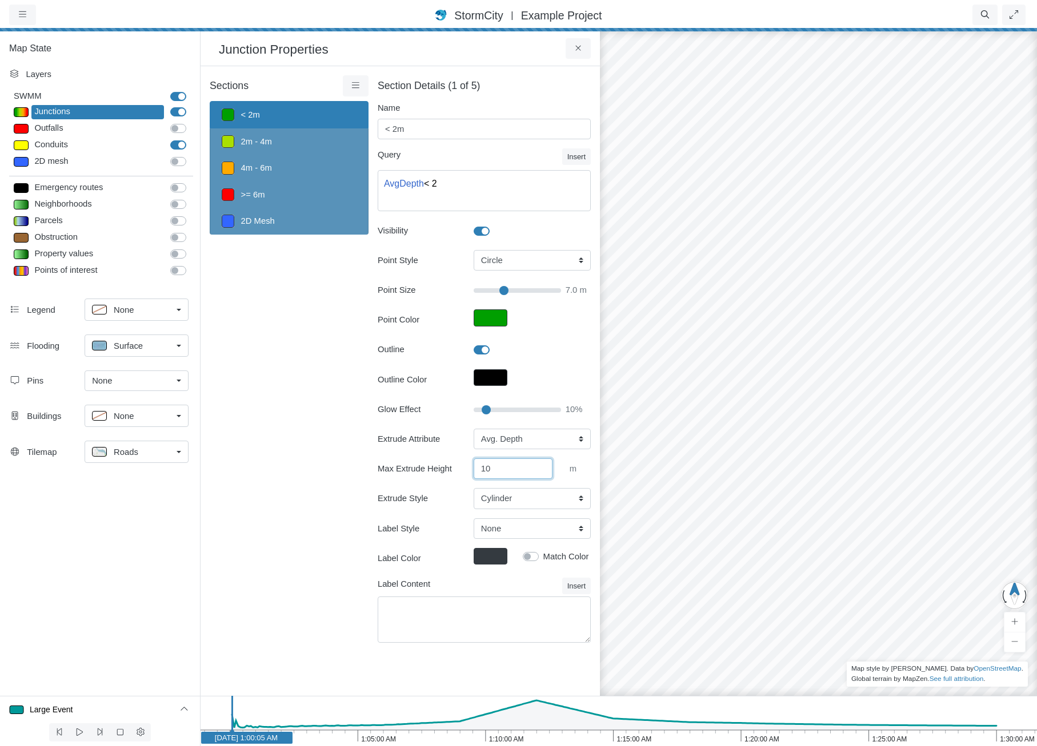
click at [536, 469] on input "10" at bounding box center [512, 469] width 79 height 21
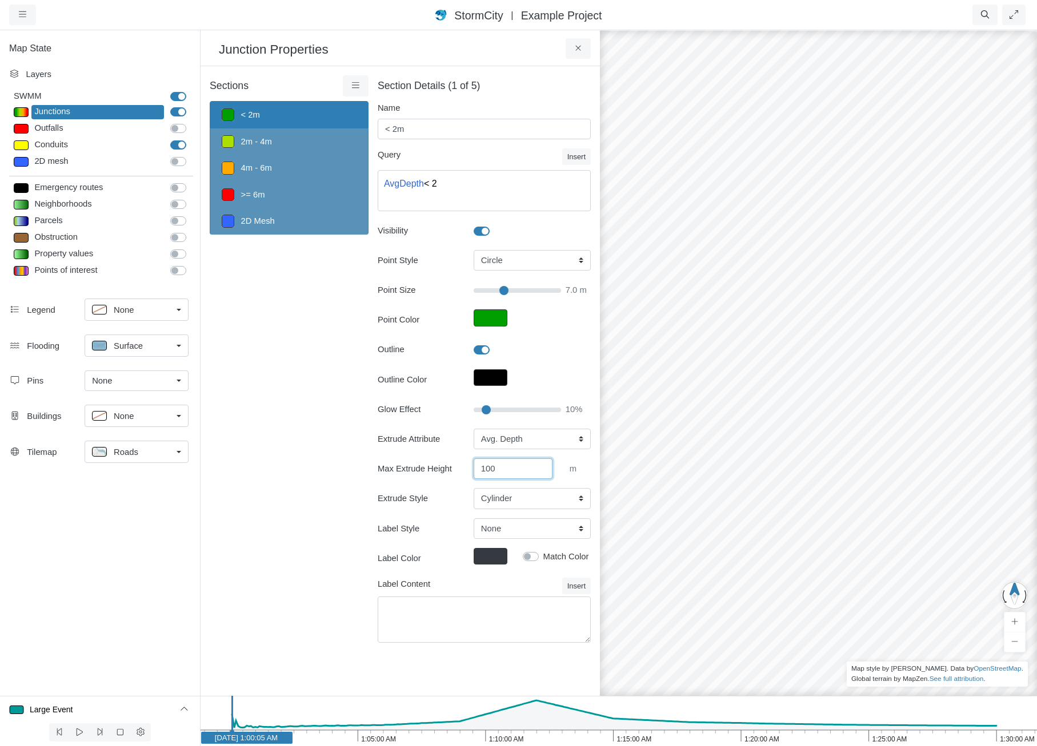
type input "100"
click at [544, 488] on div "Extrude Attribute None Fixed Height X-Coordinate Y-Coordinate Invert El. Depth …" at bounding box center [484, 469] width 213 height 81
click at [545, 497] on select "Cylinder Hexagonal Prism Rectangular Prism Sphere" at bounding box center [531, 498] width 117 height 21
type input "7"
select select "SPH"
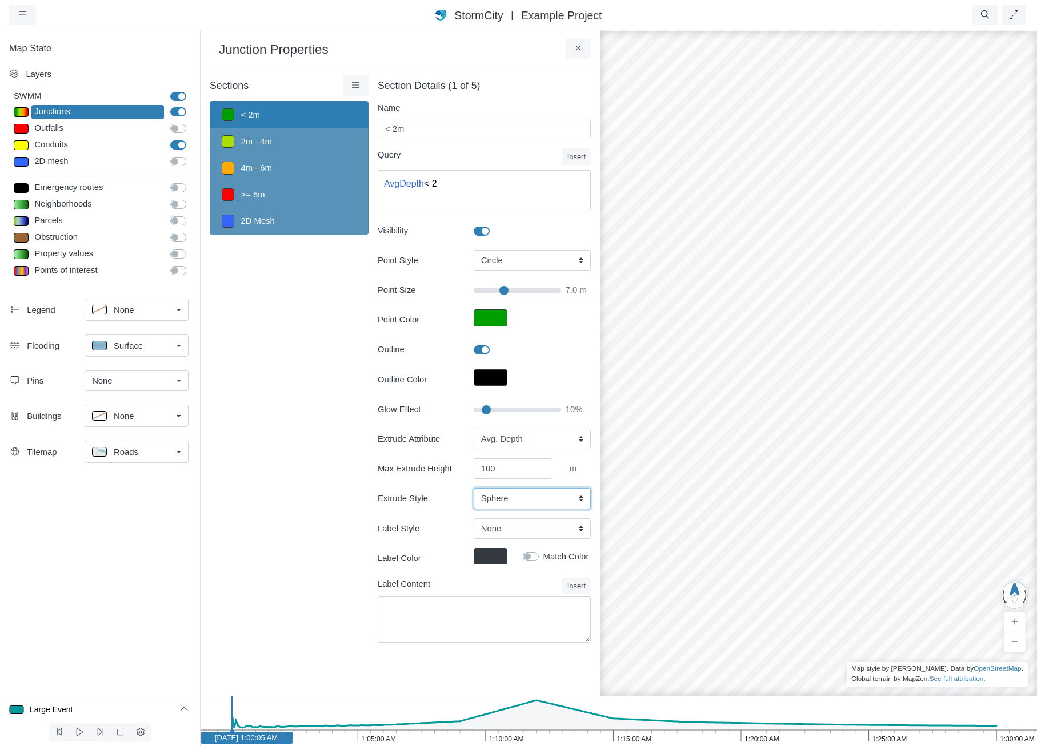
click at [473, 488] on select "Cylinder Hexagonal Prism Rectangular Prism Sphere" at bounding box center [531, 498] width 117 height 21
type input "7"
drag, startPoint x: 800, startPoint y: 401, endPoint x: 673, endPoint y: 417, distance: 127.3
click at [673, 417] on div at bounding box center [818, 387] width 1037 height 717
click at [156, 346] on div "Surface" at bounding box center [132, 346] width 80 height 14
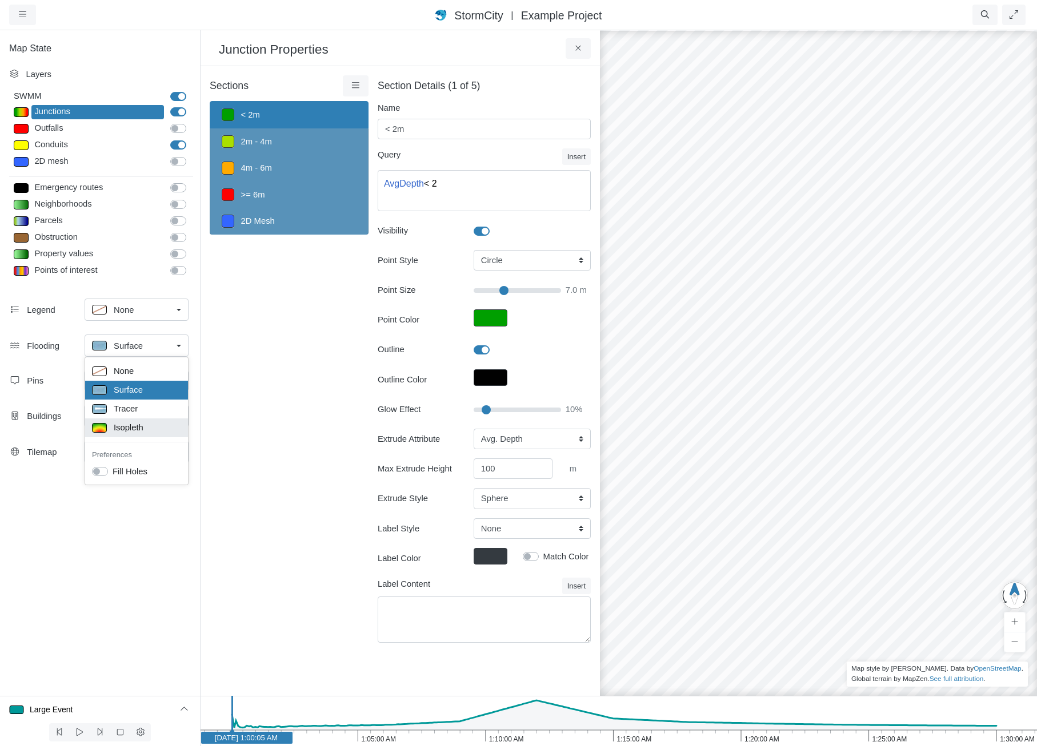
click at [138, 427] on span "Isopleth" at bounding box center [129, 427] width 30 height 13
click at [533, 737] on icon "1:30:00 AM 1:25:00 AM 1:20:00 AM 1:15:00 AM 1:10:00 AM 1:05:00 AM 1:00:00 AM [D…" at bounding box center [618, 721] width 837 height 50
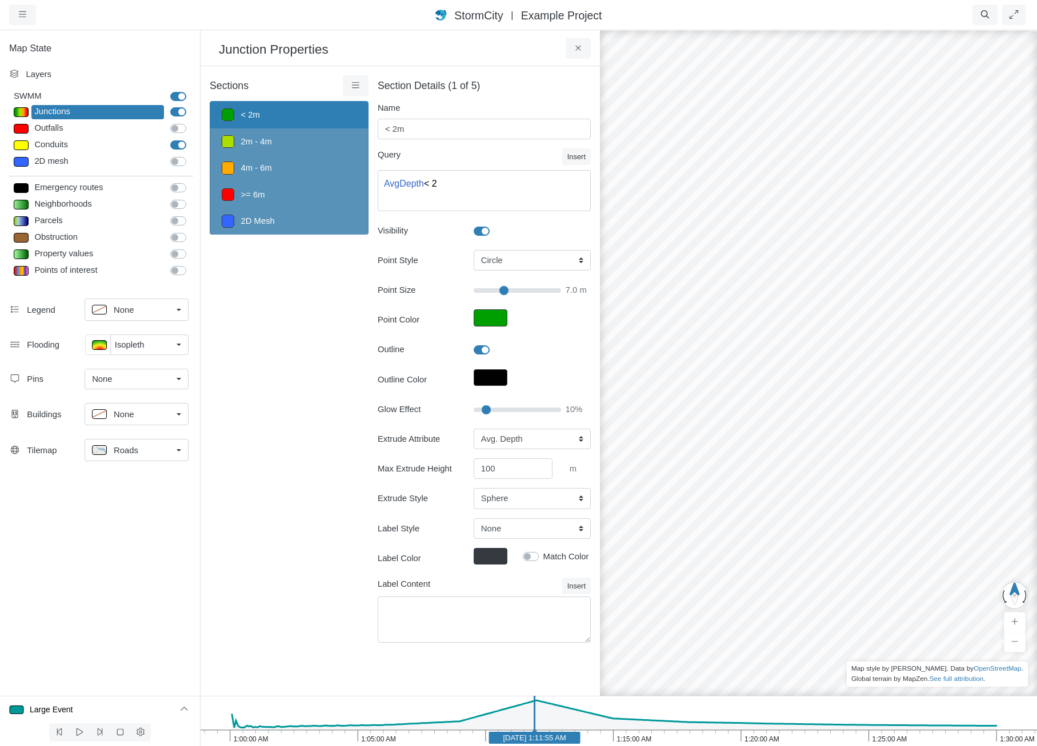
drag, startPoint x: 758, startPoint y: 365, endPoint x: 1021, endPoint y: 463, distance: 280.5
click at [1021, 463] on div at bounding box center [818, 387] width 1037 height 717
drag, startPoint x: 721, startPoint y: 414, endPoint x: 731, endPoint y: 517, distance: 103.8
click at [732, 517] on div at bounding box center [818, 387] width 1037 height 717
drag, startPoint x: 739, startPoint y: 515, endPoint x: 1018, endPoint y: 347, distance: 325.9
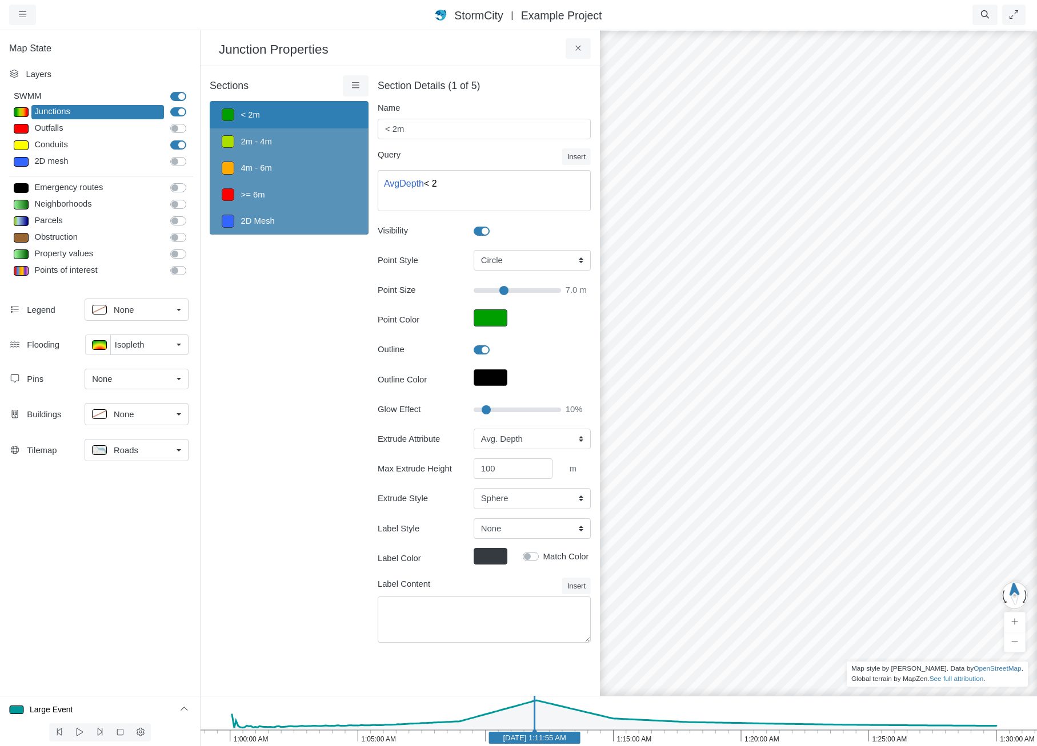
drag, startPoint x: 994, startPoint y: 353, endPoint x: 551, endPoint y: 299, distance: 446.4
drag, startPoint x: 894, startPoint y: 471, endPoint x: 226, endPoint y: 339, distance: 681.8
drag, startPoint x: 822, startPoint y: 513, endPoint x: 673, endPoint y: 768, distance: 295.9
drag, startPoint x: 857, startPoint y: 489, endPoint x: 689, endPoint y: 467, distance: 168.8
click at [689, 467] on div at bounding box center [818, 387] width 1037 height 717
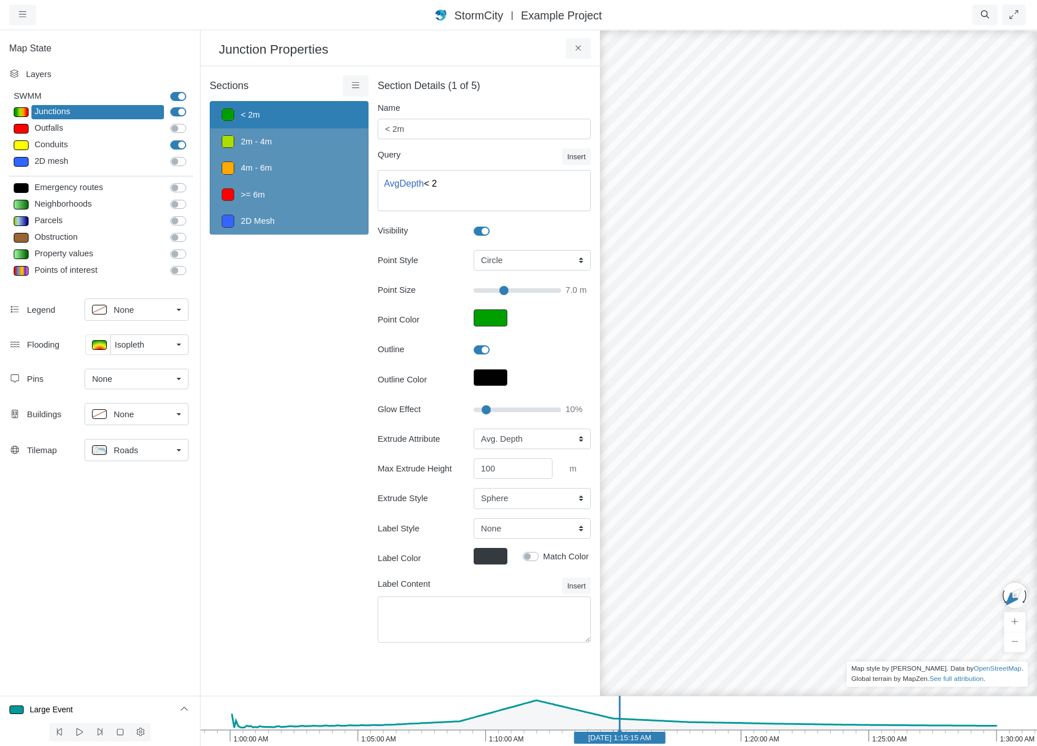
drag, startPoint x: 908, startPoint y: 491, endPoint x: 351, endPoint y: 396, distance: 565.4
drag, startPoint x: 896, startPoint y: 339, endPoint x: 943, endPoint y: 460, distance: 129.8
click at [943, 460] on div at bounding box center [818, 387] width 1037 height 717
click at [841, 739] on icon "1:30:00 AM 1:25:00 AM 1:20:00 AM 1:15:00 AM 1:10:00 AM 1:05:00 AM 1:00:00 AM [D…" at bounding box center [618, 721] width 837 height 50
drag, startPoint x: 878, startPoint y: 577, endPoint x: 541, endPoint y: 487, distance: 348.8
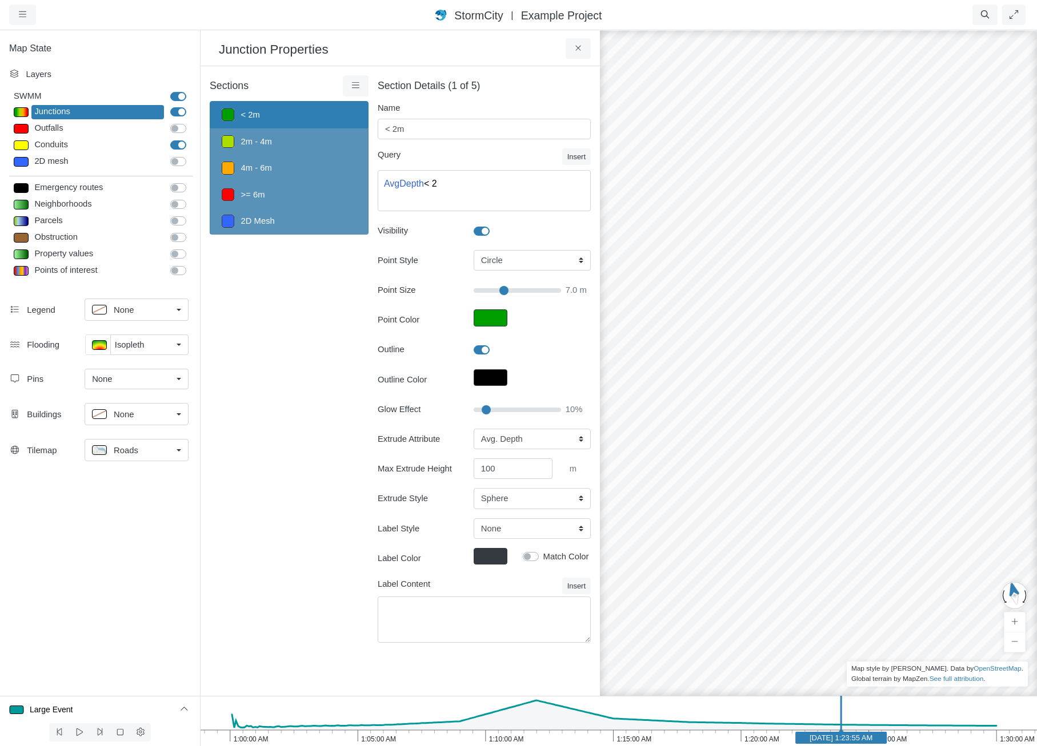
drag, startPoint x: 847, startPoint y: 536, endPoint x: 1020, endPoint y: 521, distance: 173.7
click at [1036, 0] on html "Version 1.25.10835 [DATE] 8:00:00 P.M. Critical Infrastructure Chemical Commerc…" at bounding box center [518, 0] width 1037 height 0
drag, startPoint x: 804, startPoint y: 544, endPoint x: 1039, endPoint y: 564, distance: 236.1
click at [911, 735] on icon "1:30:00 AM 1:25:00 AM 1:20:00 AM 1:15:00 AM 1:10:00 AM 1:05:00 AM 1:00:00 AM [D…" at bounding box center [618, 721] width 837 height 50
click at [368, 734] on icon "1:30:00 AM 1:25:00 AM 1:20:00 AM 1:15:00 AM 1:10:00 AM 1:05:00 AM 1:00:00 AM [D…" at bounding box center [618, 721] width 837 height 50
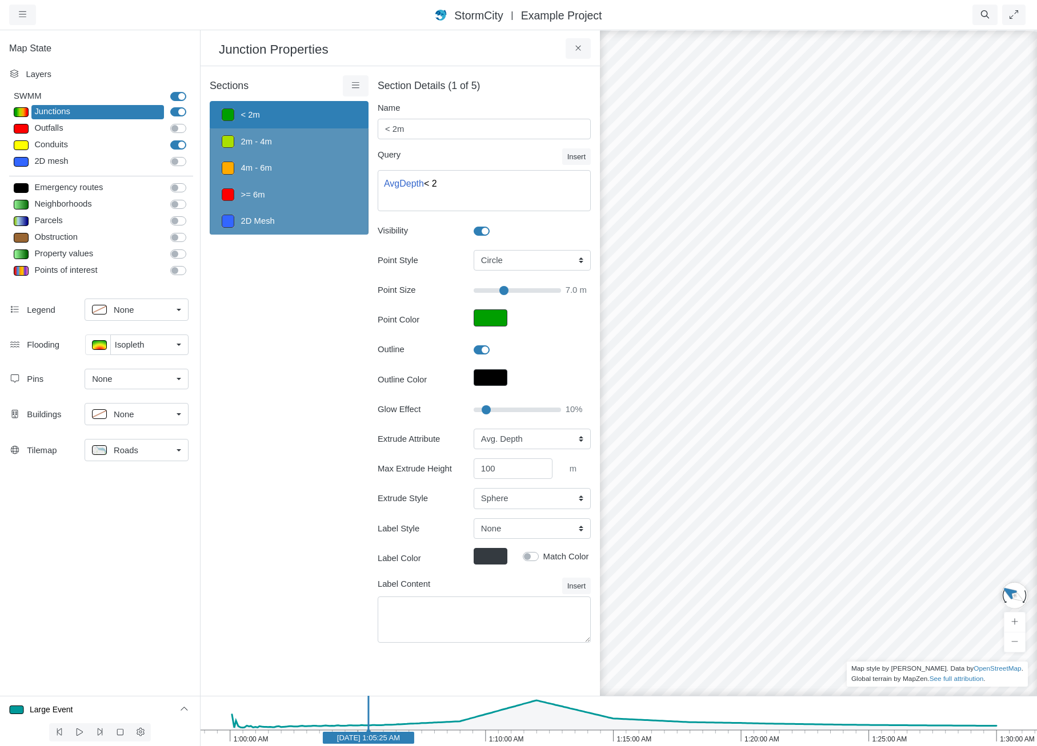
click at [282, 738] on icon "1:30:00 AM 1:25:00 AM 1:20:00 AM 1:15:00 AM 1:10:00 AM 1:05:00 AM 1:00:00 AM [D…" at bounding box center [618, 721] width 837 height 50
click at [556, 729] on icon "1:30:00 AM 1:25:00 AM 1:20:00 AM 1:15:00 AM 1:10:00 AM 1:05:00 AM 1:00:00 AM [D…" at bounding box center [618, 721] width 837 height 50
click at [516, 738] on rect at bounding box center [555, 738] width 91 height 12
drag, startPoint x: 930, startPoint y: 447, endPoint x: 801, endPoint y: 467, distance: 130.0
click at [813, 467] on div at bounding box center [818, 387] width 1037 height 717
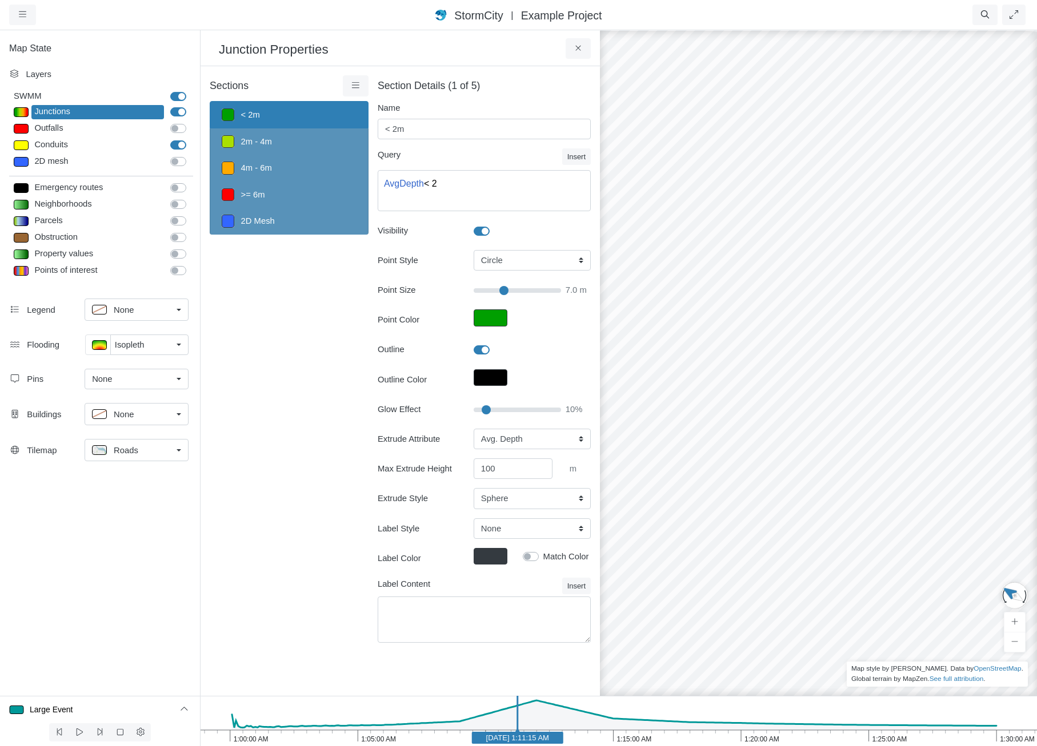
click at [549, 741] on text "[DATE] 1:11:15 AM" at bounding box center [517, 738] width 63 height 9
click at [615, 741] on icon "1:30:00 AM 1:25:00 AM 1:20:00 AM 1:15:00 AM 1:10:00 AM 1:05:00 AM 1:00:00 AM [D…" at bounding box center [618, 721] width 837 height 50
drag, startPoint x: 701, startPoint y: 497, endPoint x: 823, endPoint y: 424, distance: 141.9
click at [823, 424] on div at bounding box center [818, 387] width 1037 height 717
click at [587, 53] on button at bounding box center [578, 48] width 26 height 21
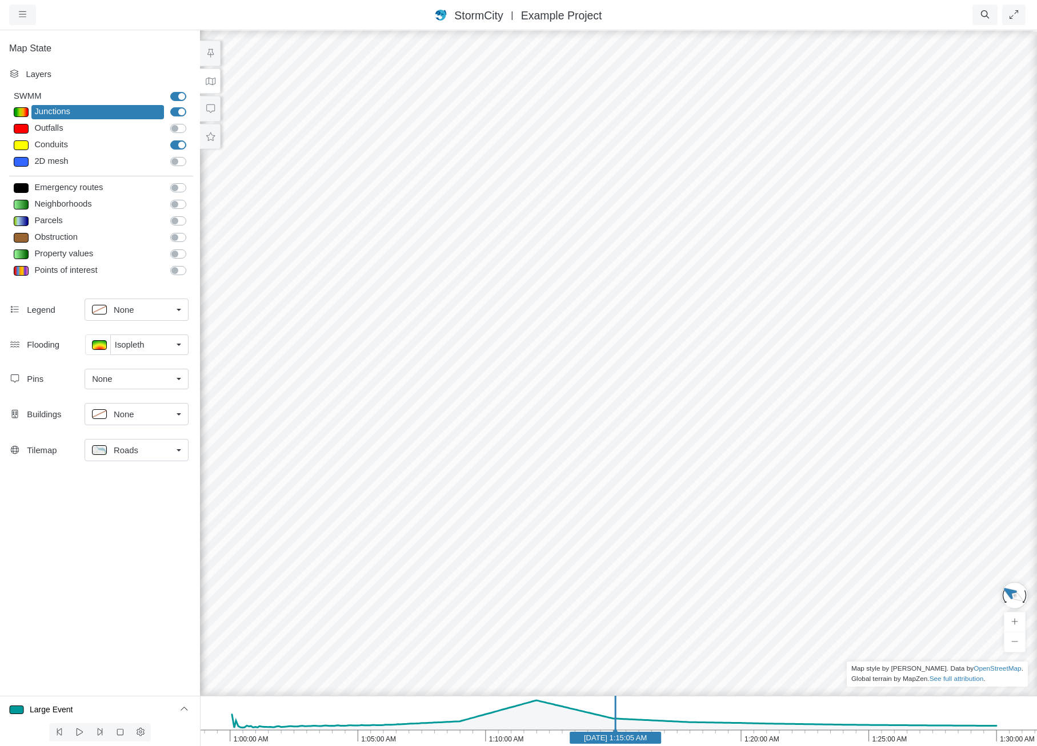
drag, startPoint x: 872, startPoint y: 75, endPoint x: 692, endPoint y: 288, distance: 278.8
click at [692, 288] on div at bounding box center [618, 387] width 1037 height 717
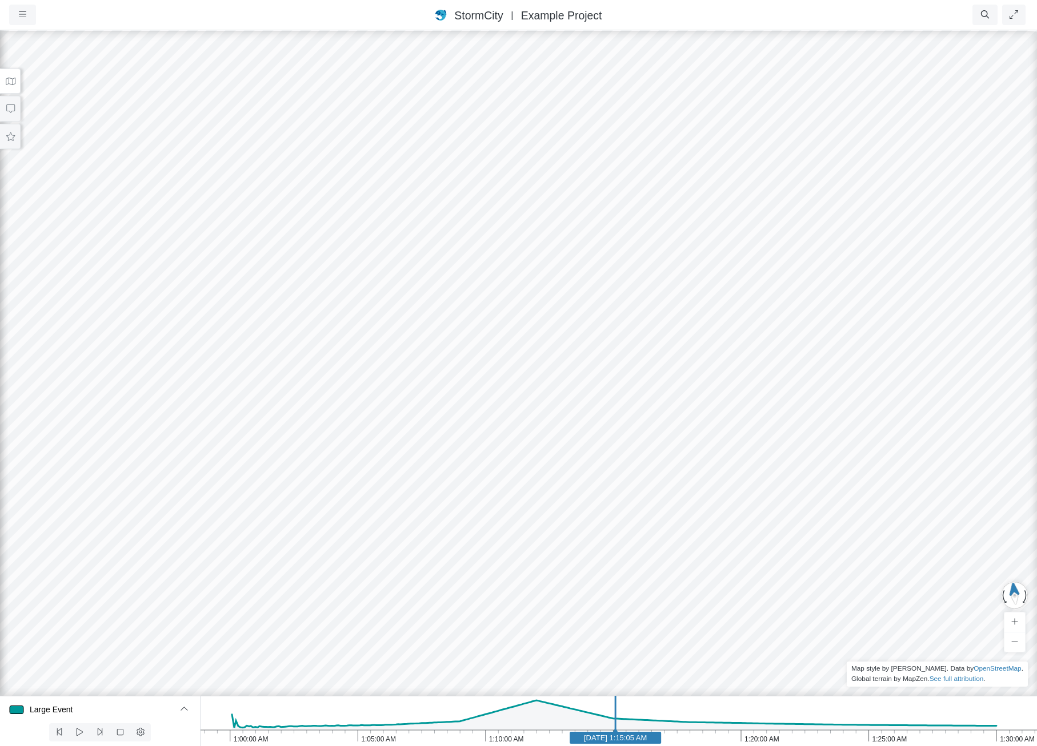
drag, startPoint x: 604, startPoint y: 373, endPoint x: -10, endPoint y: 331, distance: 615.9
drag, startPoint x: 596, startPoint y: 342, endPoint x: 175, endPoint y: 509, distance: 452.2
drag, startPoint x: 620, startPoint y: 395, endPoint x: 327, endPoint y: 229, distance: 336.8
drag, startPoint x: 782, startPoint y: 387, endPoint x: 894, endPoint y: 435, distance: 121.6
